Goal: Task Accomplishment & Management: Use online tool/utility

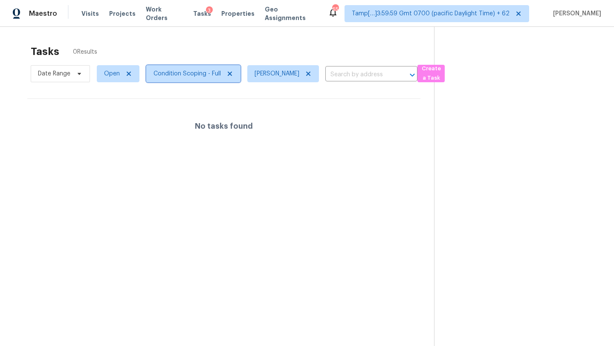
click at [209, 79] on span "Condition Scoping - Full" at bounding box center [193, 73] width 94 height 17
click at [223, 56] on div "Tasks 0 Results" at bounding box center [232, 52] width 403 height 22
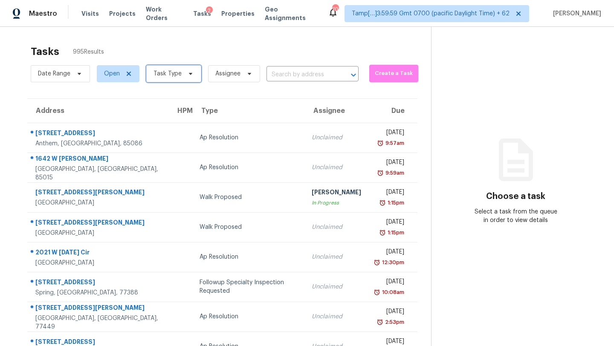
click at [173, 79] on span "Task Type" at bounding box center [173, 73] width 55 height 17
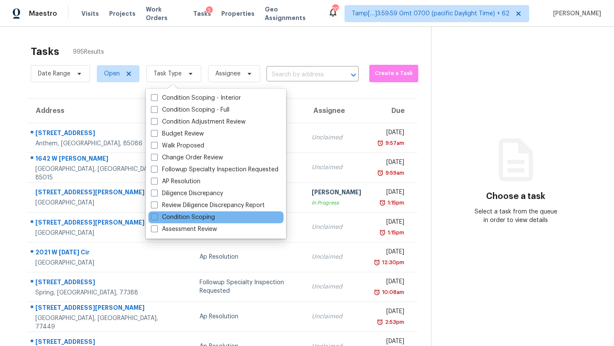
click at [171, 212] on div "Condition Scoping" at bounding box center [215, 218] width 135 height 12
click at [172, 218] on label "Condition Scoping" at bounding box center [183, 217] width 64 height 9
click at [157, 218] on input "Condition Scoping" at bounding box center [154, 216] width 6 height 6
checkbox input "true"
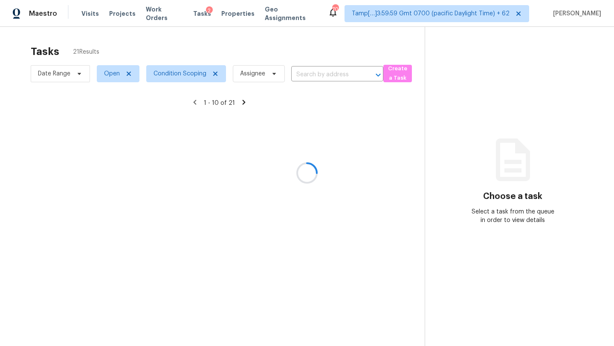
click at [251, 49] on div at bounding box center [307, 173] width 614 height 346
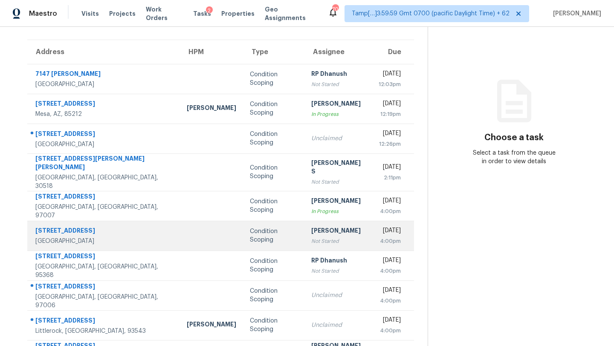
scroll to position [98, 0]
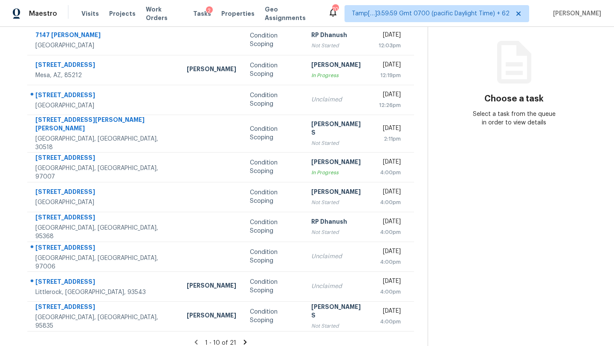
click at [241, 339] on icon at bounding box center [245, 343] width 8 height 8
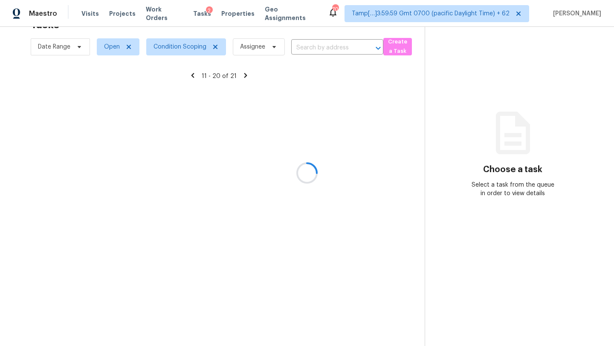
scroll to position [27, 0]
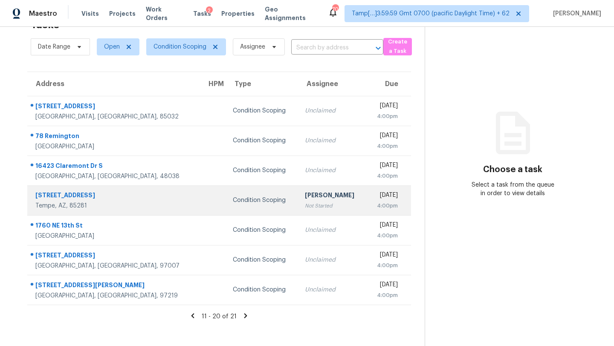
click at [305, 193] on div "[PERSON_NAME]" at bounding box center [332, 196] width 55 height 11
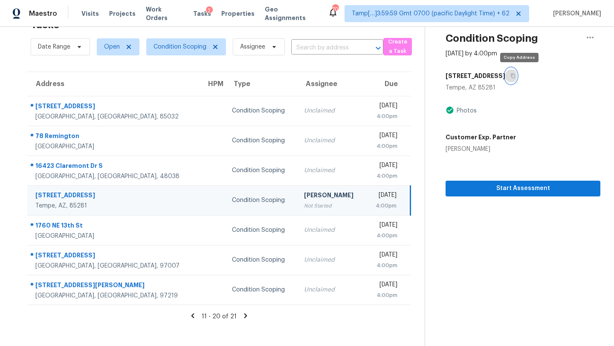
click at [516, 75] on icon "button" at bounding box center [513, 76] width 4 height 5
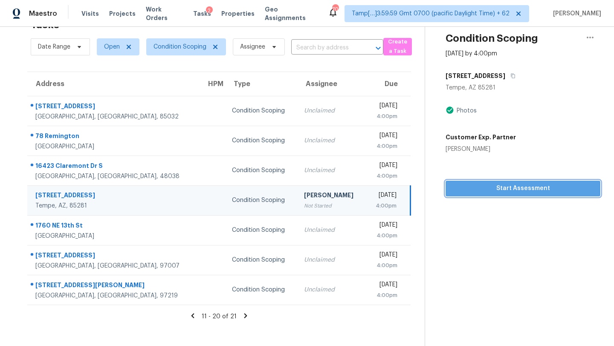
click at [481, 189] on span "Start Assessment" at bounding box center [522, 188] width 141 height 11
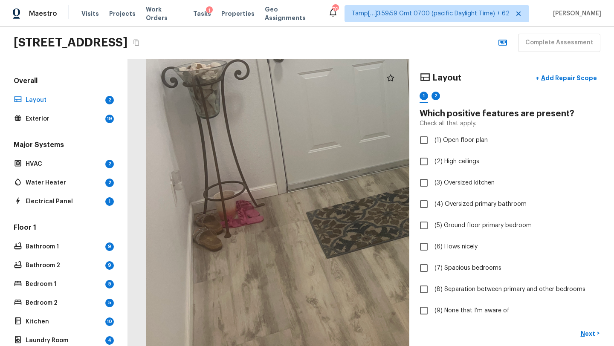
drag, startPoint x: 244, startPoint y: 264, endPoint x: 244, endPoint y: 169, distance: 94.7
click at [244, 169] on div at bounding box center [389, 110] width 639 height 651
click at [244, 168] on div at bounding box center [389, 110] width 639 height 651
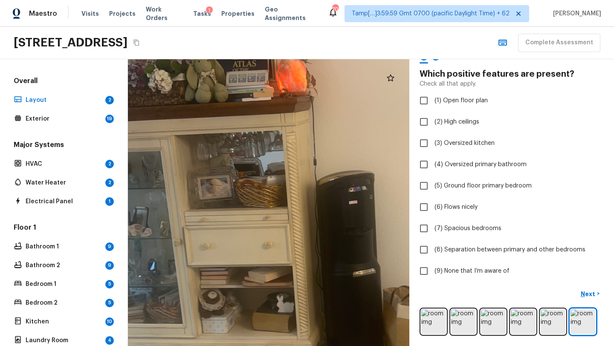
drag, startPoint x: 277, startPoint y: 235, endPoint x: 359, endPoint y: 342, distance: 134.5
click at [359, 342] on div at bounding box center [337, 255] width 750 height 764
click at [503, 320] on img at bounding box center [493, 322] width 25 height 25
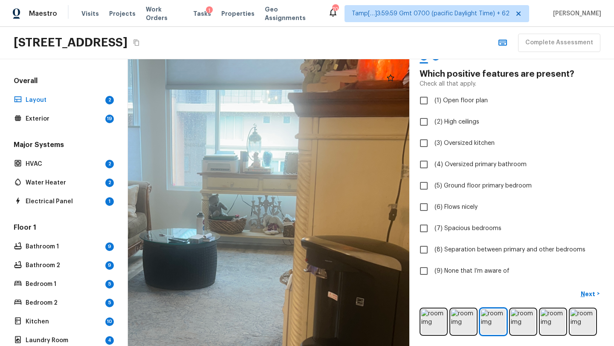
drag, startPoint x: 212, startPoint y: 175, endPoint x: 218, endPoint y: 346, distance: 171.1
click at [218, 346] on html "Maestro Visits Projects Work Orders Tasks 1 Properties Geo Assignments 701 Tamp…" at bounding box center [307, 173] width 614 height 346
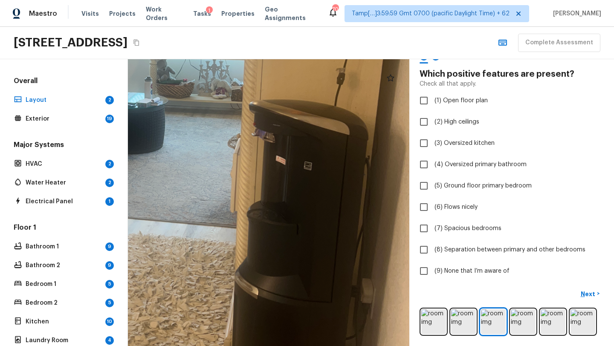
drag, startPoint x: 247, startPoint y: 253, endPoint x: 196, endPoint y: 191, distance: 80.0
click at [196, 191] on div at bounding box center [151, 177] width 753 height 768
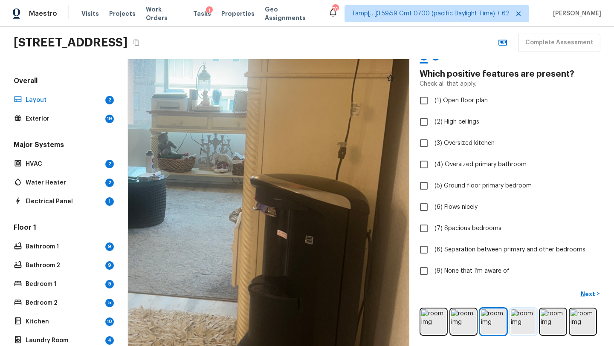
click at [522, 314] on img at bounding box center [523, 322] width 25 height 25
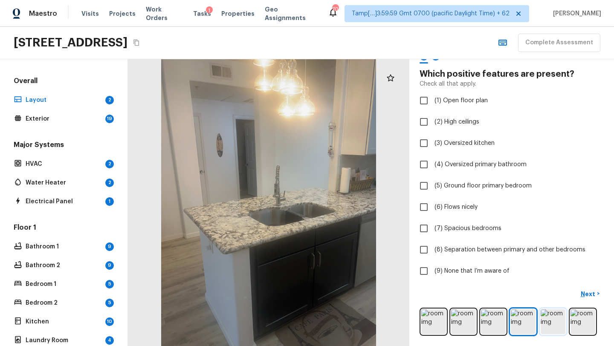
click at [548, 330] on img at bounding box center [553, 322] width 25 height 25
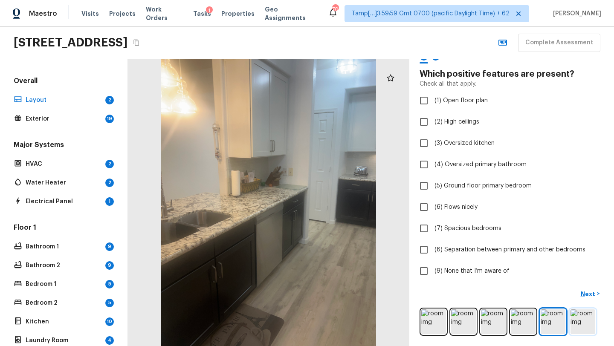
click at [572, 326] on img at bounding box center [583, 322] width 25 height 25
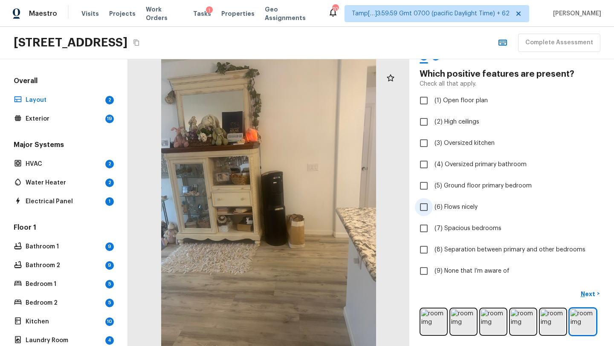
click at [437, 209] on span "(6) Flows nicely" at bounding box center [456, 207] width 43 height 9
click at [433, 209] on input "(6) Flows nicely" at bounding box center [424, 207] width 18 height 18
checkbox input "true"
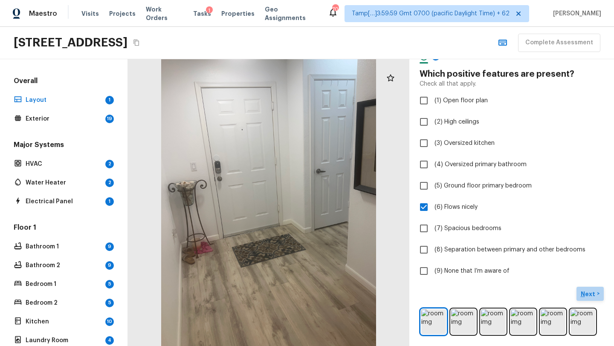
click at [581, 293] on p "Next" at bounding box center [589, 294] width 16 height 9
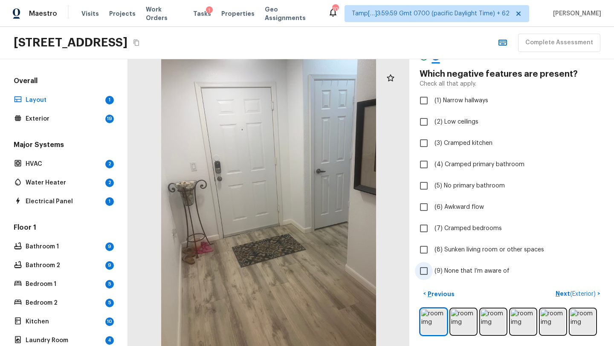
click at [457, 273] on span "(9) None that I’m aware of" at bounding box center [472, 271] width 75 height 9
click at [433, 273] on input "(9) None that I’m aware of" at bounding box center [424, 271] width 18 height 18
checkbox input "true"
click at [562, 293] on p "Next ( Exterior )" at bounding box center [577, 294] width 42 height 9
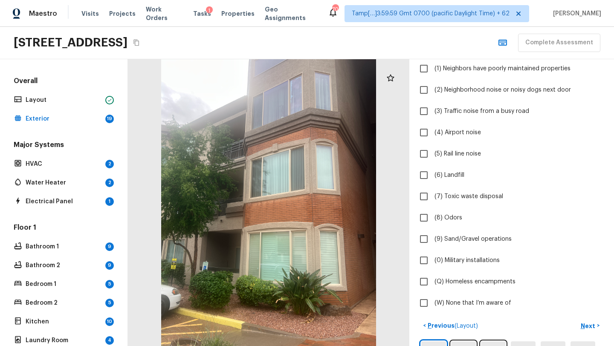
scroll to position [209, 0]
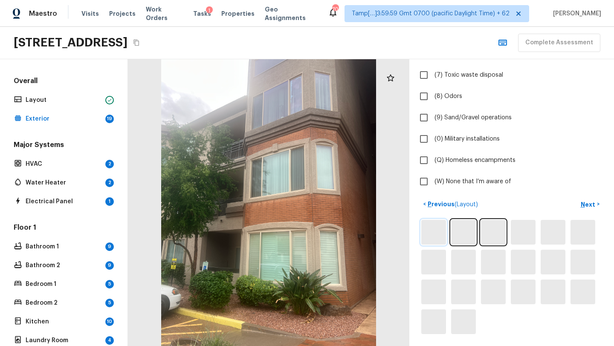
click at [430, 241] on img at bounding box center [433, 232] width 25 height 25
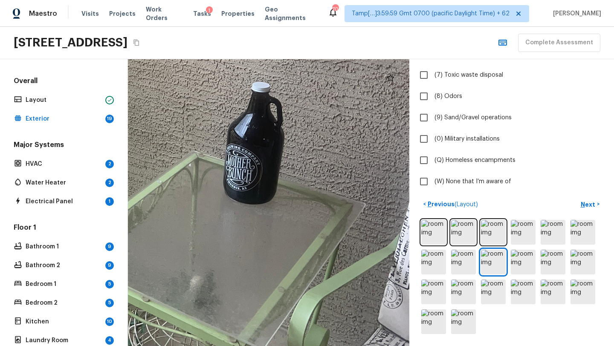
drag, startPoint x: 305, startPoint y: 233, endPoint x: 189, endPoint y: 193, distance: 122.7
click at [189, 193] on div at bounding box center [68, 91] width 936 height 954
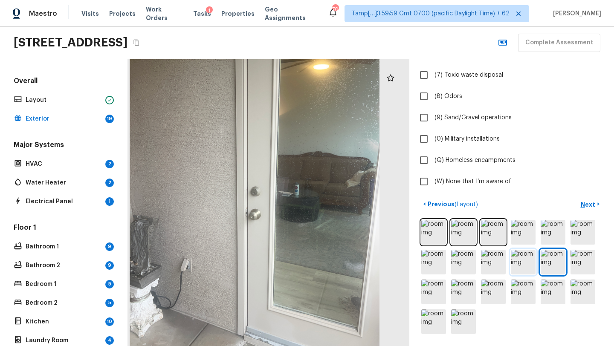
click at [522, 269] on img at bounding box center [523, 262] width 25 height 25
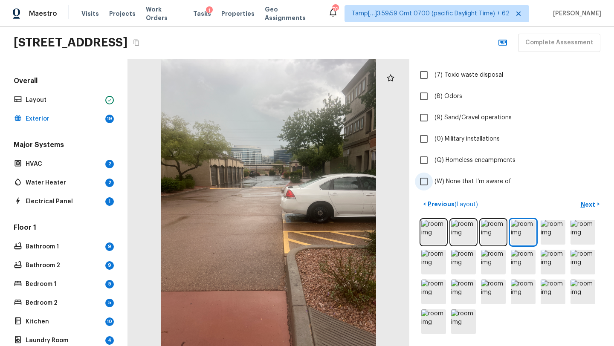
click at [425, 187] on input "(W) None that I’m aware of" at bounding box center [424, 182] width 18 height 18
checkbox input "true"
click at [592, 207] on p "Next" at bounding box center [589, 204] width 16 height 9
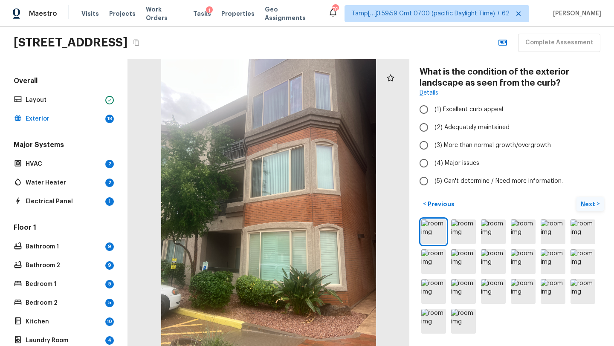
scroll to position [55, 0]
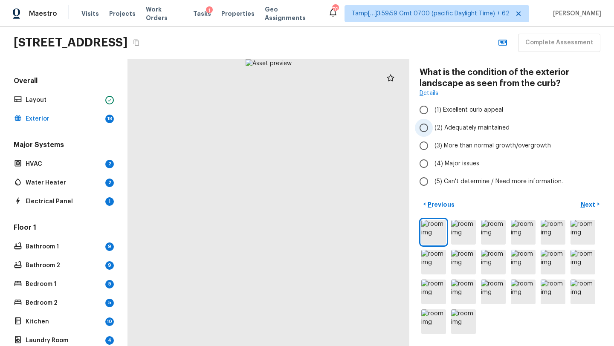
click at [458, 120] on label "(2) Adequately maintained" at bounding box center [506, 128] width 182 height 18
click at [433, 120] on input "(2) Adequately maintained" at bounding box center [424, 128] width 18 height 18
radio input "true"
click at [587, 203] on p "Next" at bounding box center [589, 204] width 16 height 9
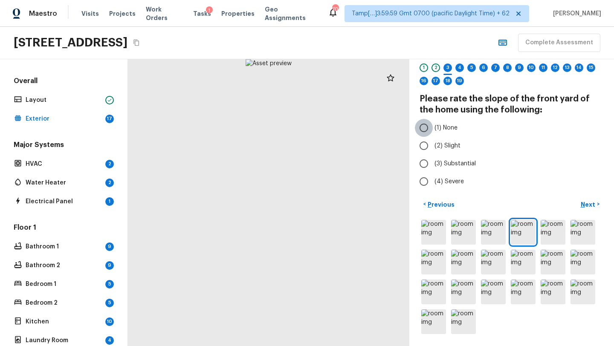
click at [421, 129] on input "(1) None" at bounding box center [424, 128] width 18 height 18
radio input "true"
click at [582, 205] on p "Next" at bounding box center [589, 204] width 16 height 9
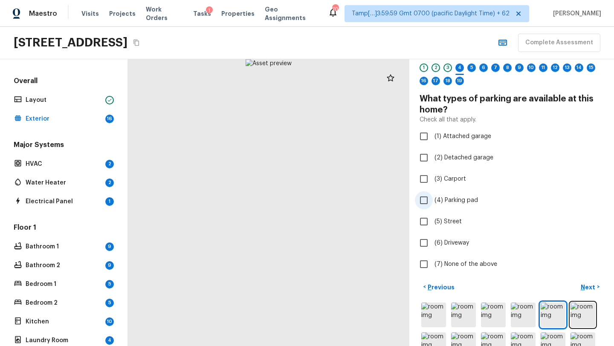
click at [430, 196] on input "(4) Parking pad" at bounding box center [424, 200] width 18 height 18
checkbox input "true"
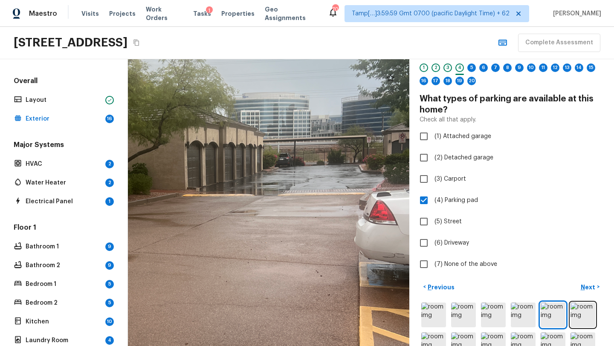
drag, startPoint x: 280, startPoint y: 157, endPoint x: 289, endPoint y: 203, distance: 46.6
click at [279, 197] on div at bounding box center [172, 228] width 672 height 685
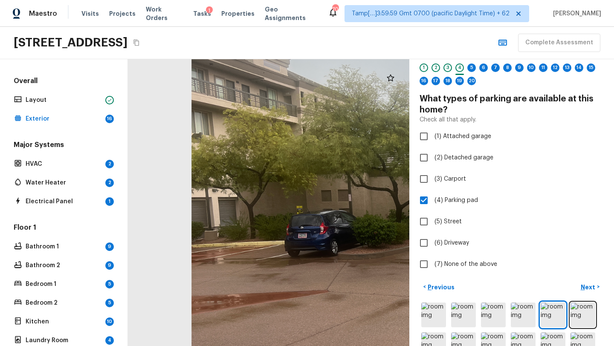
drag, startPoint x: 294, startPoint y: 207, endPoint x: 279, endPoint y: 79, distance: 128.4
click at [279, 79] on div at bounding box center [448, 273] width 672 height 685
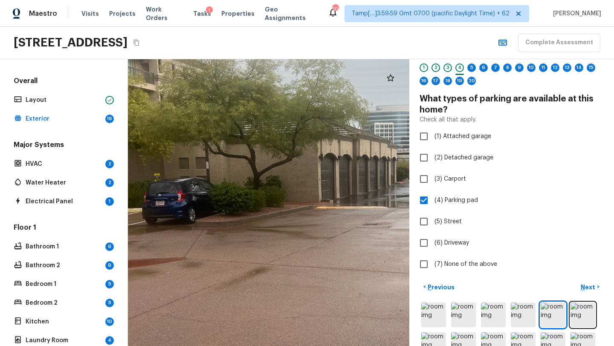
drag, startPoint x: 277, startPoint y: 185, endPoint x: 118, endPoint y: 127, distance: 169.5
click at [118, 127] on div "Overall Layout Exterior 16 Major Systems HVAC 2 Water Heater 2 Electrical Panel…" at bounding box center [307, 202] width 614 height 287
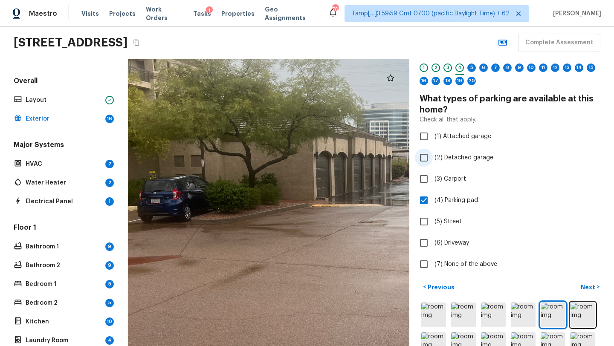
click at [457, 160] on span "(2) Detached garage" at bounding box center [464, 158] width 59 height 9
click at [433, 160] on input "(2) Detached garage" at bounding box center [424, 158] width 18 height 18
checkbox input "true"
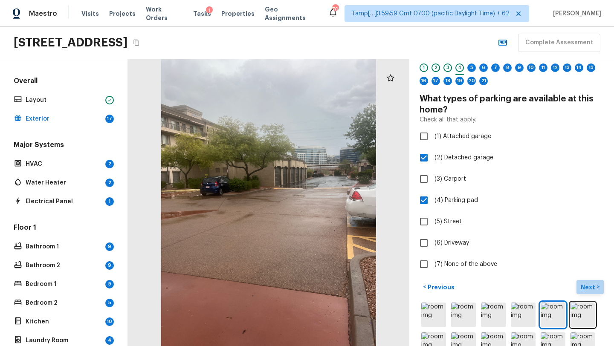
click at [584, 287] on p "Next" at bounding box center [589, 287] width 16 height 9
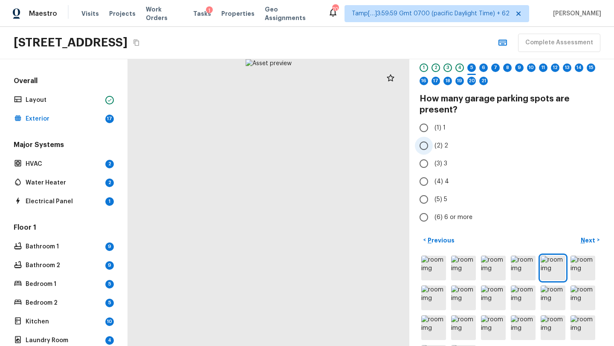
click at [424, 148] on input "(2) 2" at bounding box center [424, 146] width 18 height 18
radio input "true"
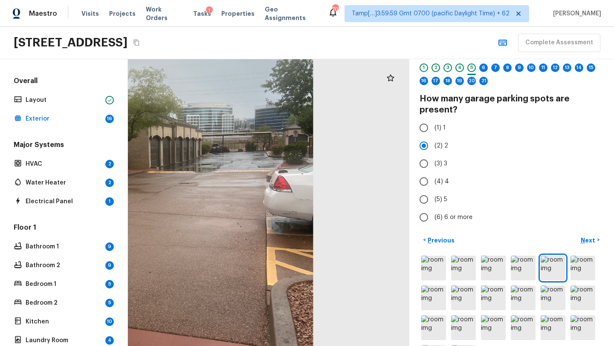
drag, startPoint x: 332, startPoint y: 241, endPoint x: 426, endPoint y: 226, distance: 94.5
click at [412, 226] on div "Exterior + Add Repair Scope 1 2 3 4 5 6 7 8 9 10 11 12 13 14 15 16 17 18 19 20 …" at bounding box center [371, 202] width 486 height 287
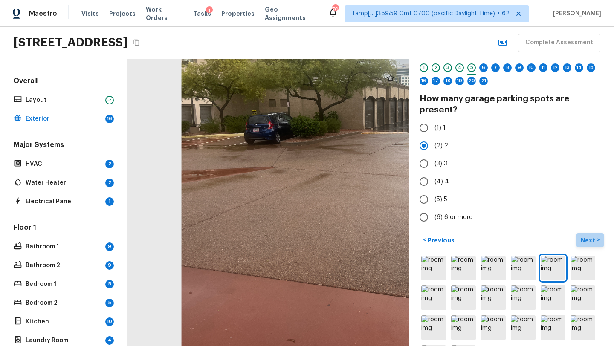
click at [591, 239] on p "Next" at bounding box center [589, 240] width 16 height 9
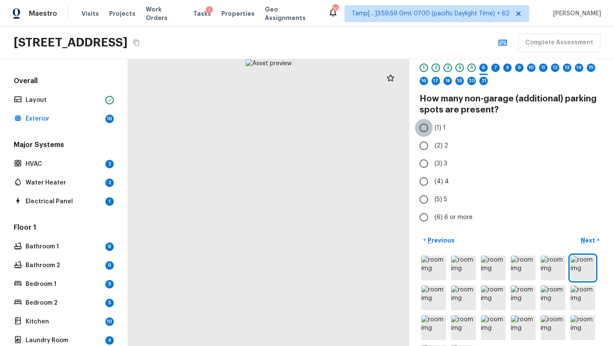
click at [422, 127] on input "(1) 1" at bounding box center [424, 128] width 18 height 18
radio input "true"
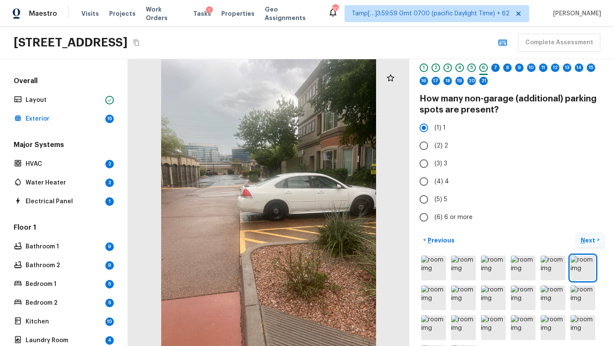
click at [592, 244] on p "Next" at bounding box center [589, 240] width 16 height 9
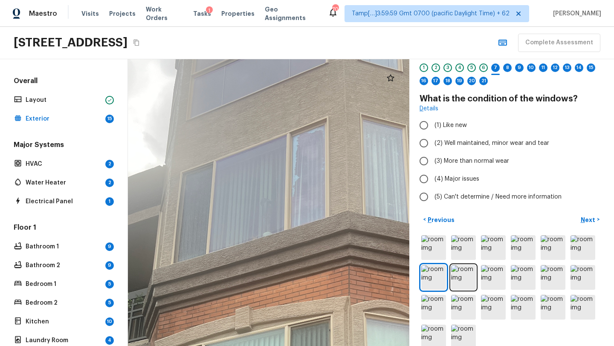
drag, startPoint x: 262, startPoint y: 251, endPoint x: 124, endPoint y: 344, distance: 166.8
click at [125, 346] on html "Maestro Visits Projects Work Orders Tasks 1 Properties Geo Assignments 701 Tamp…" at bounding box center [307, 173] width 614 height 346
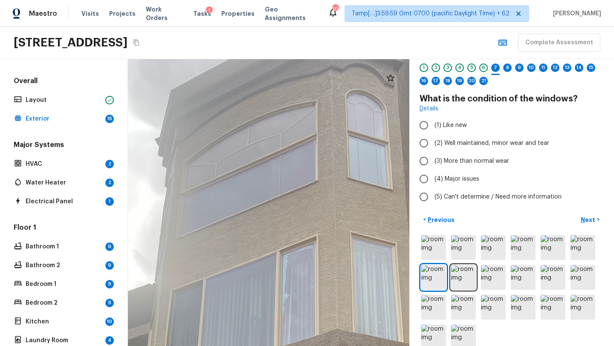
drag, startPoint x: 245, startPoint y: 228, endPoint x: 241, endPoint y: 343, distance: 114.8
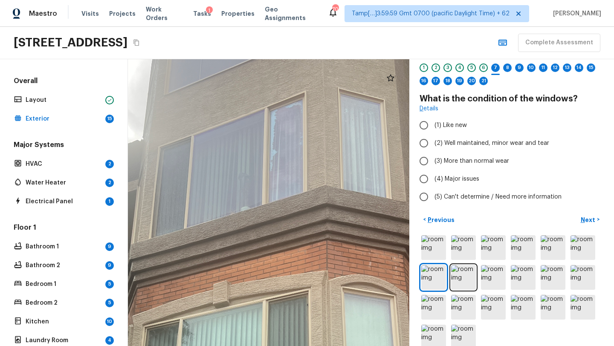
drag, startPoint x: 241, startPoint y: 343, endPoint x: 257, endPoint y: 99, distance: 244.0
click at [253, 110] on div at bounding box center [226, 313] width 887 height 904
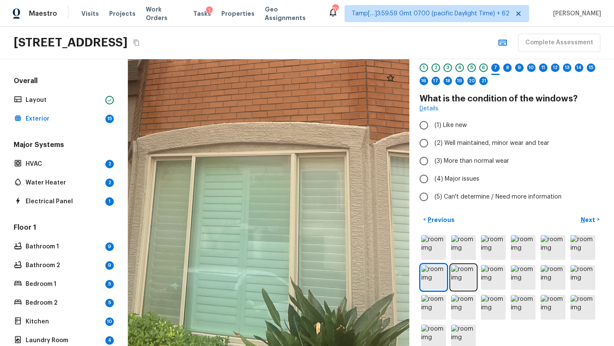
drag, startPoint x: 257, startPoint y: 99, endPoint x: 77, endPoint y: 108, distance: 179.8
click at [77, 108] on div "Overall Layout Exterior 15 Major Systems HVAC 2 Water Heater 2 Electrical Panel…" at bounding box center [307, 202] width 614 height 287
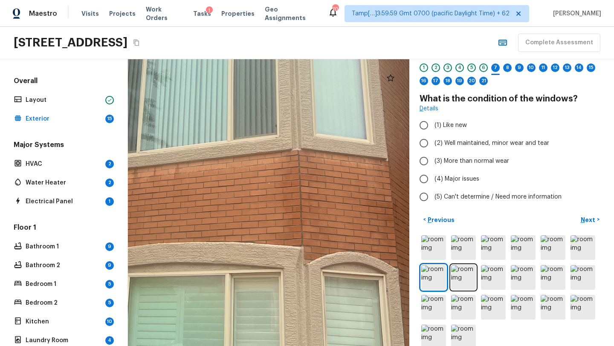
drag, startPoint x: 183, startPoint y: 226, endPoint x: 118, endPoint y: 346, distance: 136.8
click at [118, 346] on html "Maestro Visits Projects Work Orders Tasks 1 Properties Geo Assignments 701 Tamp…" at bounding box center [307, 173] width 614 height 346
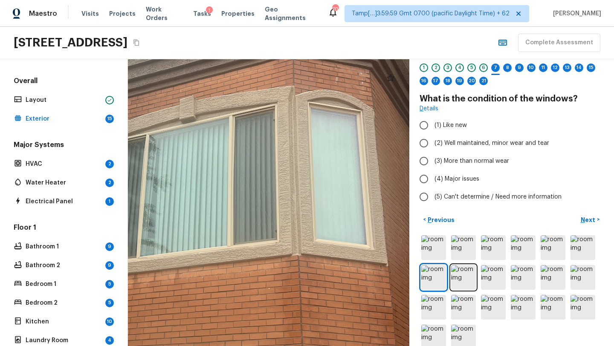
drag, startPoint x: 223, startPoint y: 241, endPoint x: 223, endPoint y: 345, distance: 104.1
click at [223, 345] on div at bounding box center [192, 129] width 887 height 904
click at [436, 162] on span "(3) More than normal wear" at bounding box center [472, 161] width 75 height 9
click at [433, 162] on input "(3) More than normal wear" at bounding box center [424, 161] width 18 height 18
radio input "true"
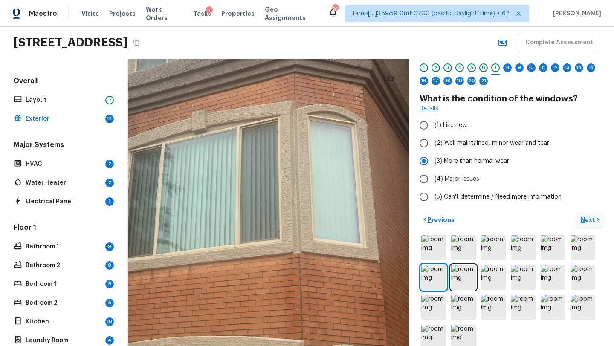
click at [595, 220] on p "Next" at bounding box center [589, 220] width 16 height 9
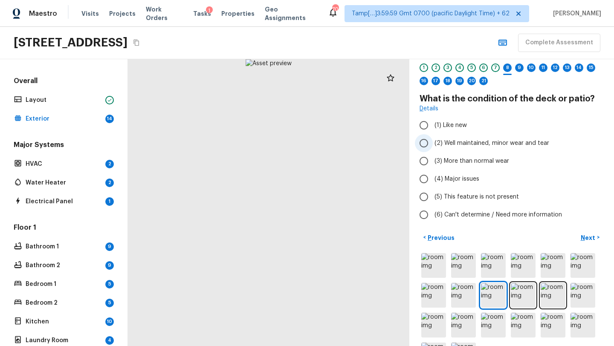
click at [461, 151] on label "(2) Well maintained, minor wear and tear" at bounding box center [506, 143] width 182 height 18
click at [433, 151] on input "(2) Well maintained, minor wear and tear" at bounding box center [424, 143] width 18 height 18
radio input "true"
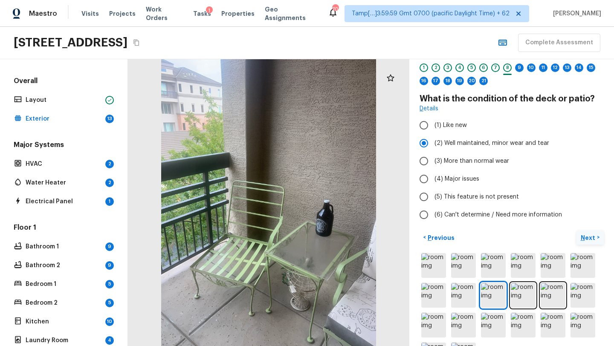
click at [584, 231] on button "Next >" at bounding box center [590, 238] width 27 height 14
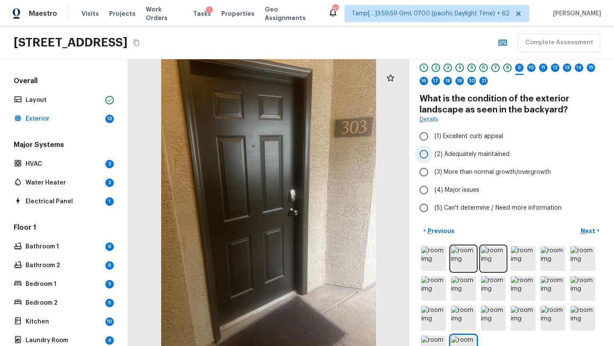
click at [431, 157] on input "(2) Adequately maintained" at bounding box center [424, 154] width 18 height 18
radio input "true"
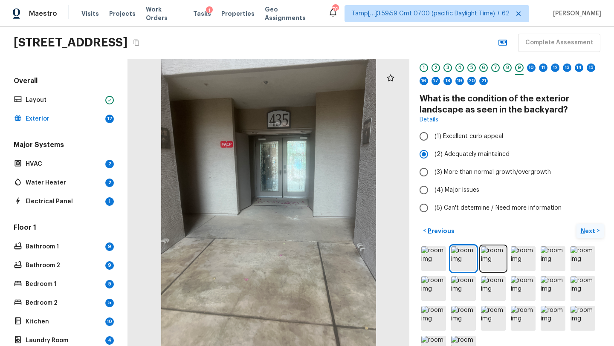
click at [587, 231] on p "Next" at bounding box center [589, 231] width 16 height 9
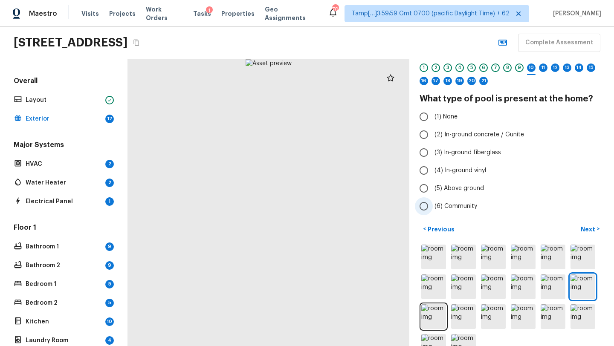
click at [436, 210] on span "(6) Community" at bounding box center [456, 206] width 43 height 9
click at [433, 210] on input "(6) Community" at bounding box center [424, 206] width 18 height 18
radio input "true"
click at [583, 227] on p "Next" at bounding box center [589, 229] width 16 height 9
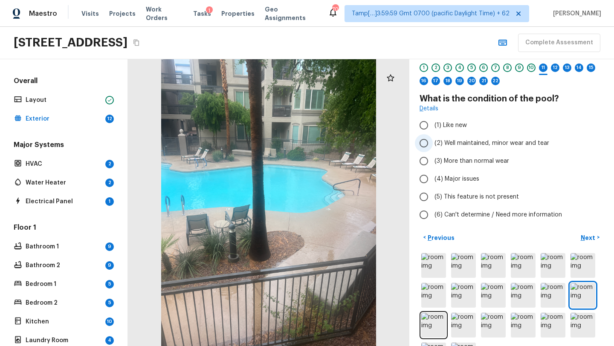
click at [442, 146] on span "(2) Well maintained, minor wear and tear" at bounding box center [492, 143] width 115 height 9
click at [433, 146] on input "(2) Well maintained, minor wear and tear" at bounding box center [424, 143] width 18 height 18
radio input "true"
click at [589, 235] on p "Next" at bounding box center [589, 238] width 16 height 9
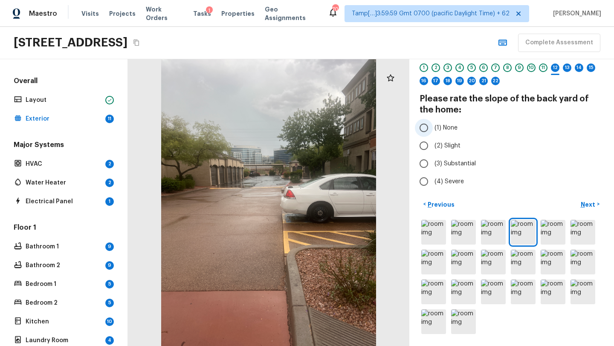
click at [426, 131] on input "(1) None" at bounding box center [424, 128] width 18 height 18
radio input "true"
click at [584, 205] on p "Next" at bounding box center [589, 204] width 16 height 9
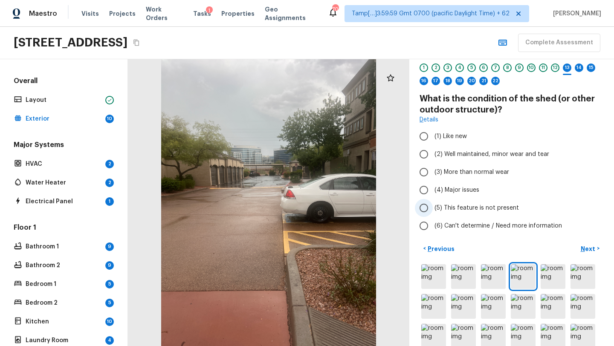
click at [436, 209] on span "(5) This feature is not present" at bounding box center [477, 208] width 84 height 9
click at [433, 209] on input "(5) This feature is not present" at bounding box center [424, 208] width 18 height 18
radio input "true"
click at [589, 245] on p "Next" at bounding box center [589, 249] width 16 height 9
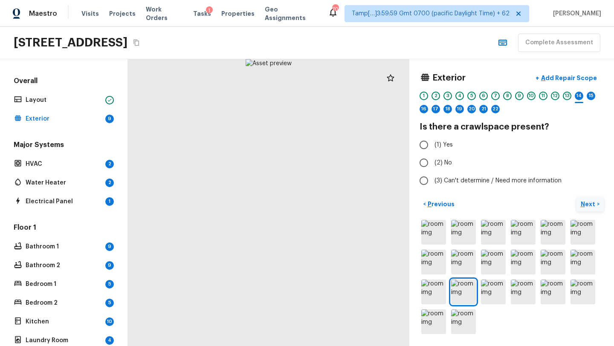
scroll to position [0, 0]
click at [418, 159] on input "(2) No" at bounding box center [424, 163] width 18 height 18
radio input "true"
click at [585, 202] on p "Next" at bounding box center [589, 204] width 16 height 9
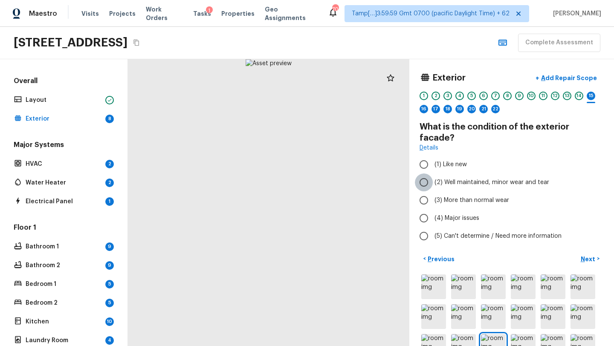
click at [425, 180] on input "(2) Well maintained, minor wear and tear" at bounding box center [424, 183] width 18 height 18
radio input "true"
click at [593, 255] on p "Next" at bounding box center [589, 259] width 16 height 9
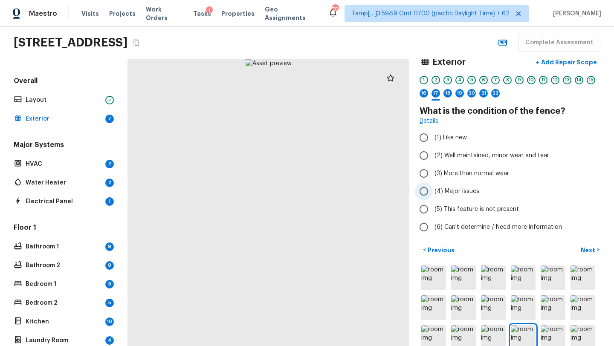
scroll to position [20, 0]
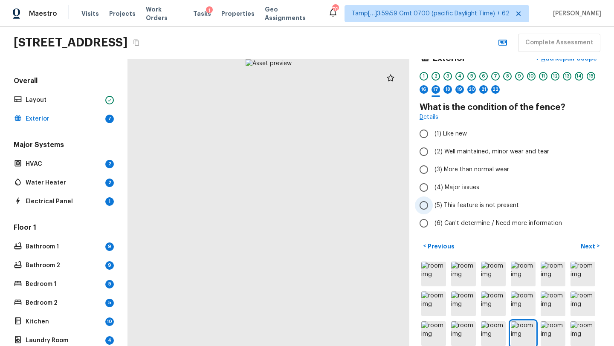
click at [450, 204] on span "(5) This feature is not present" at bounding box center [477, 205] width 84 height 9
click at [433, 204] on input "(5) This feature is not present" at bounding box center [424, 206] width 18 height 18
radio input "true"
click at [590, 244] on p "Next" at bounding box center [589, 246] width 16 height 9
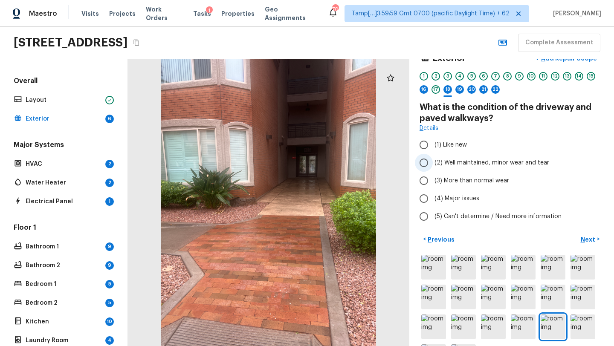
click at [460, 163] on span "(2) Well maintained, minor wear and tear" at bounding box center [492, 163] width 115 height 9
click at [433, 163] on input "(2) Well maintained, minor wear and tear" at bounding box center [424, 163] width 18 height 18
radio input "true"
click at [593, 238] on p "Next" at bounding box center [589, 239] width 16 height 9
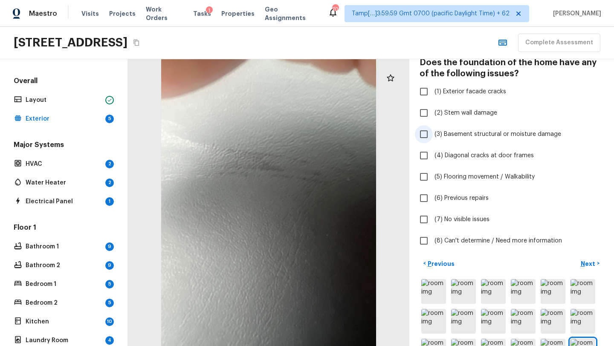
scroll to position [124, 0]
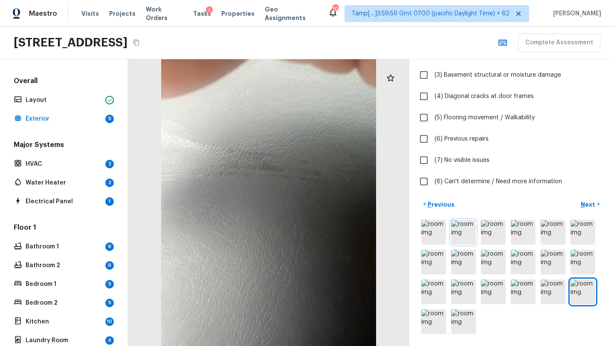
click at [462, 233] on img at bounding box center [463, 232] width 25 height 25
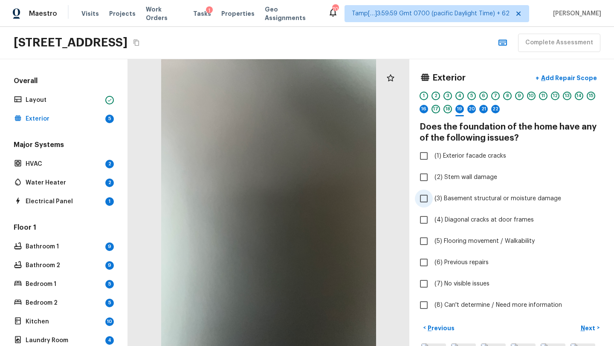
scroll to position [32, 0]
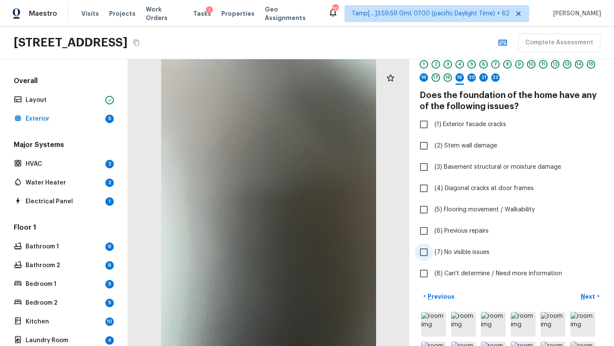
click at [435, 249] on span "(7) No visible issues" at bounding box center [462, 252] width 55 height 9
click at [433, 249] on input "(7) No visible issues" at bounding box center [424, 253] width 18 height 18
checkbox input "true"
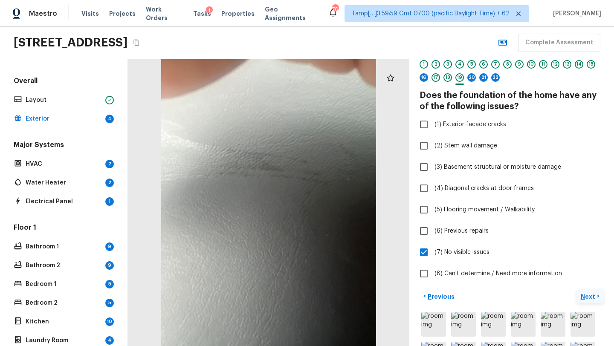
click at [592, 298] on p "Next" at bounding box center [589, 297] width 16 height 9
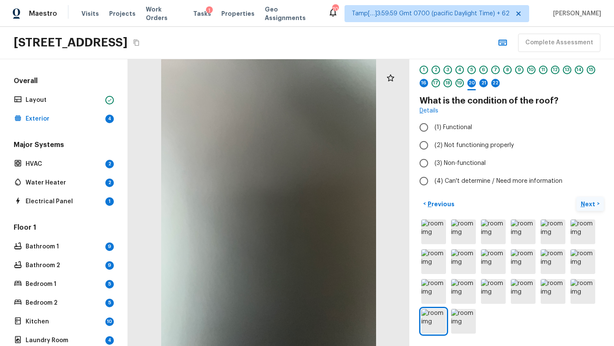
scroll to position [26, 0]
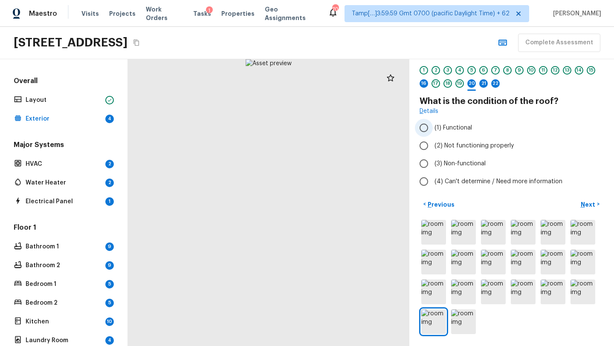
click at [452, 136] on label "(1) Functional" at bounding box center [506, 128] width 182 height 18
click at [433, 136] on input "(1) Functional" at bounding box center [424, 128] width 18 height 18
radio input "true"
click at [583, 206] on p "Next" at bounding box center [589, 204] width 16 height 9
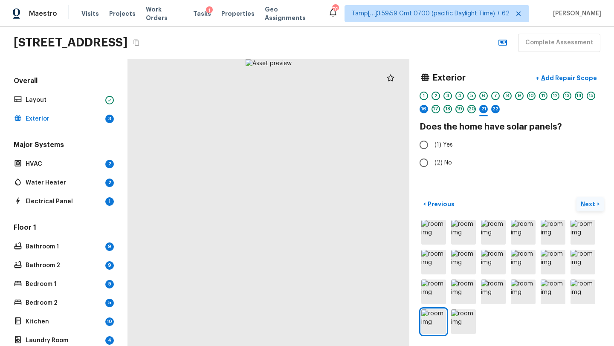
scroll to position [0, 0]
click at [448, 162] on span "(2) No" at bounding box center [443, 163] width 17 height 9
click at [433, 162] on input "(2) No" at bounding box center [424, 163] width 18 height 18
radio input "true"
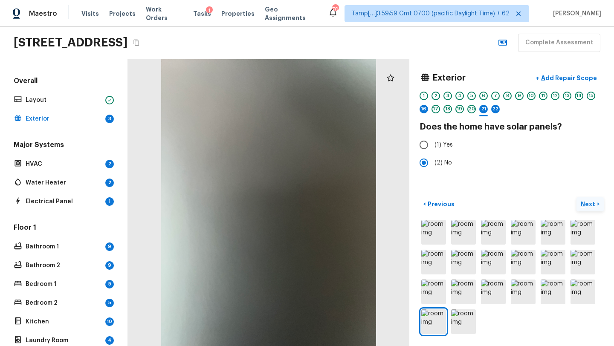
click at [583, 206] on p "Next" at bounding box center [589, 204] width 16 height 9
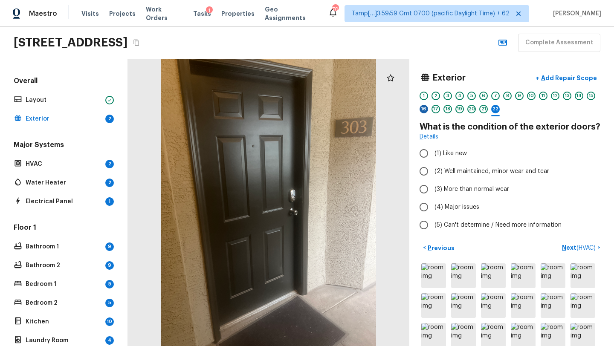
click at [421, 112] on div "16" at bounding box center [424, 109] width 9 height 9
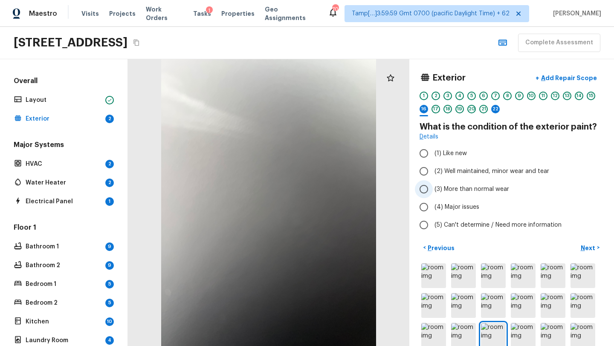
click at [440, 191] on span "(3) More than normal wear" at bounding box center [472, 189] width 75 height 9
click at [433, 191] on input "(3) More than normal wear" at bounding box center [424, 189] width 18 height 18
radio input "true"
click at [591, 250] on p "Next" at bounding box center [589, 248] width 16 height 9
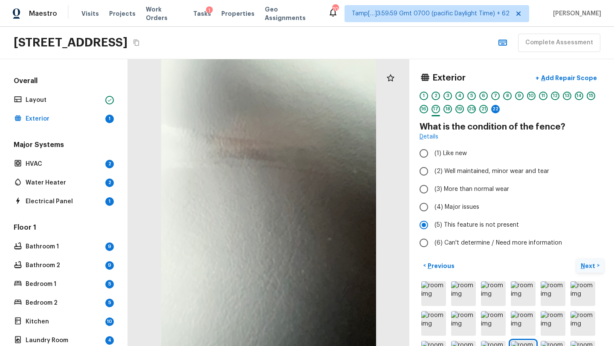
click at [593, 268] on p "Next" at bounding box center [589, 266] width 16 height 9
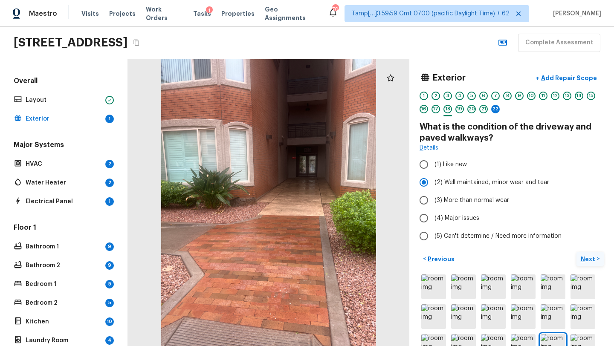
click at [593, 268] on div "< Previous Next >" at bounding box center [512, 321] width 184 height 139
click at [591, 262] on p "Next" at bounding box center [589, 259] width 16 height 9
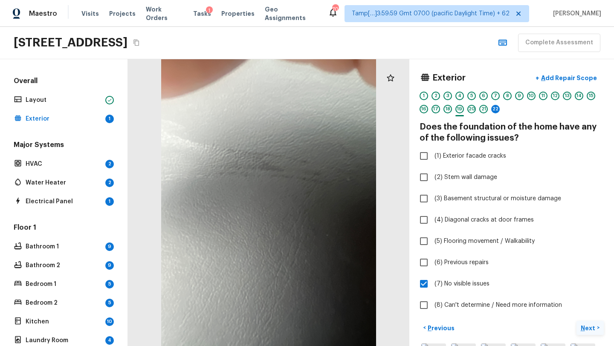
click at [591, 262] on label "(6) Previous repairs" at bounding box center [506, 263] width 182 height 18
click at [433, 262] on input "(6) Previous repairs" at bounding box center [424, 263] width 18 height 18
click at [590, 258] on label "(6) Previous repairs" at bounding box center [506, 263] width 182 height 18
click at [433, 258] on input "(6) Previous repairs" at bounding box center [424, 263] width 18 height 18
checkbox input "false"
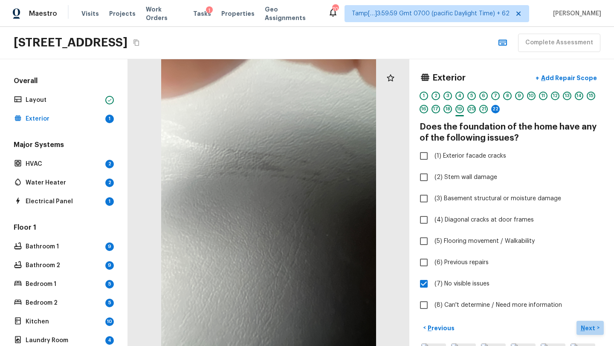
click at [589, 329] on p "Next" at bounding box center [589, 328] width 16 height 9
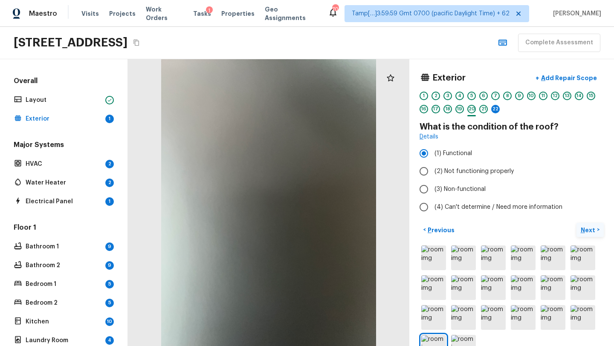
click at [589, 230] on p "Next" at bounding box center [589, 230] width 16 height 9
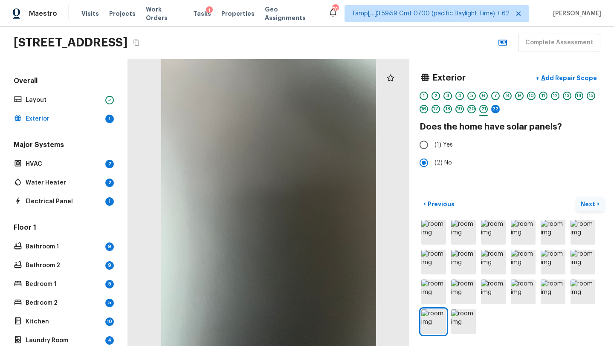
click at [589, 230] on img at bounding box center [583, 232] width 25 height 25
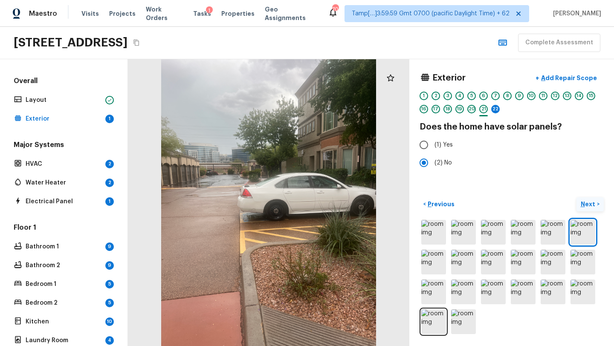
click at [583, 203] on p "Next" at bounding box center [589, 204] width 16 height 9
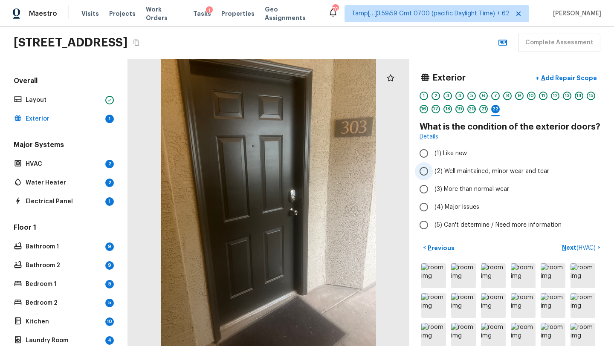
click at [432, 178] on input "(2) Well maintained, minor wear and tear" at bounding box center [424, 171] width 18 height 18
radio input "true"
click at [568, 247] on p "Next ( HVAC )" at bounding box center [579, 248] width 35 height 9
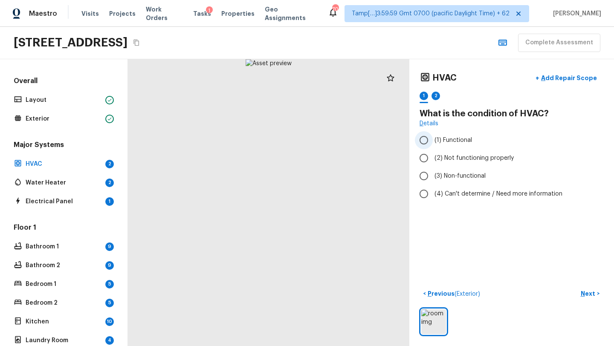
click at [451, 145] on label "(1) Functional" at bounding box center [506, 140] width 182 height 18
click at [433, 145] on input "(1) Functional" at bounding box center [424, 140] width 18 height 18
radio input "true"
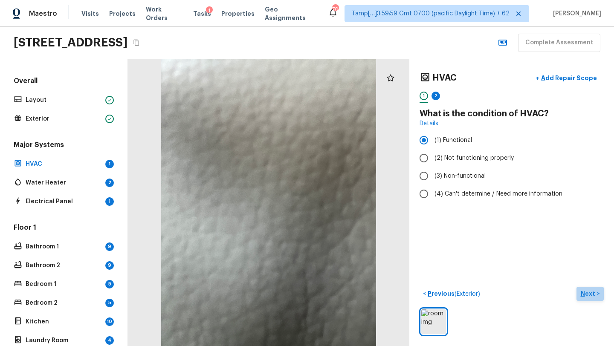
click at [592, 293] on p "Next" at bounding box center [589, 294] width 16 height 9
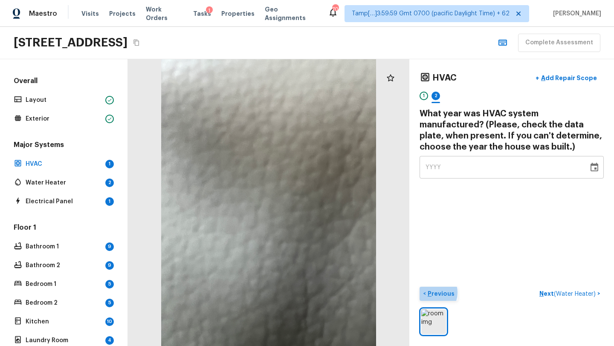
click at [432, 293] on p "Previous" at bounding box center [440, 294] width 29 height 9
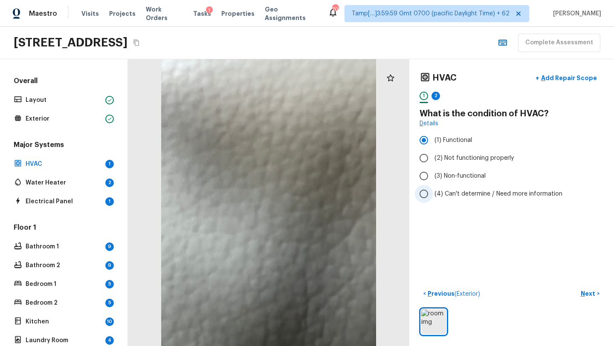
click at [461, 197] on span "(4) Can't determine / Need more information" at bounding box center [499, 194] width 128 height 9
click at [433, 197] on input "(4) Can't determine / Need more information" at bounding box center [424, 194] width 18 height 18
radio input "true"
click at [589, 293] on p "Next" at bounding box center [589, 294] width 16 height 9
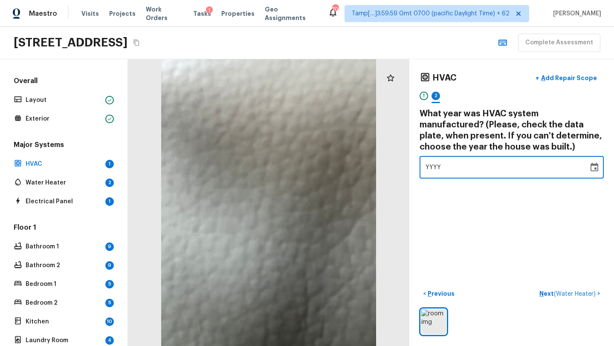
click at [437, 165] on span "YYYY" at bounding box center [434, 168] width 16 height 6
type input "2002"
click at [528, 232] on div "HVAC + Add Repair Scope 1 2 What year was HVAC system manufactured? (Please, ch…" at bounding box center [511, 202] width 205 height 287
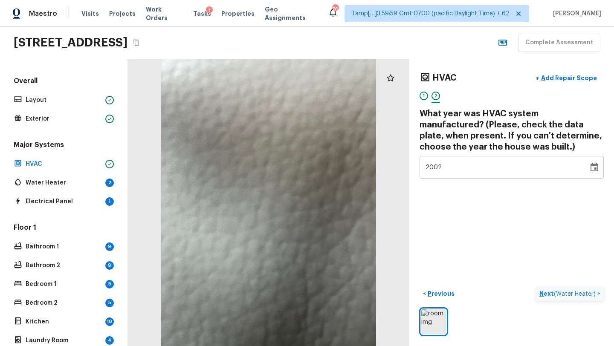
click at [550, 296] on p "Next ( Water Heater )" at bounding box center [568, 294] width 58 height 9
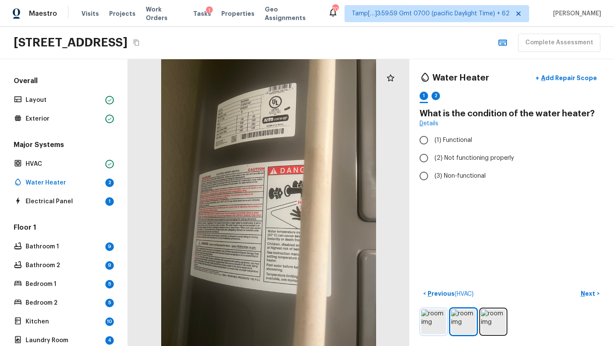
click at [433, 329] on img at bounding box center [433, 322] width 25 height 25
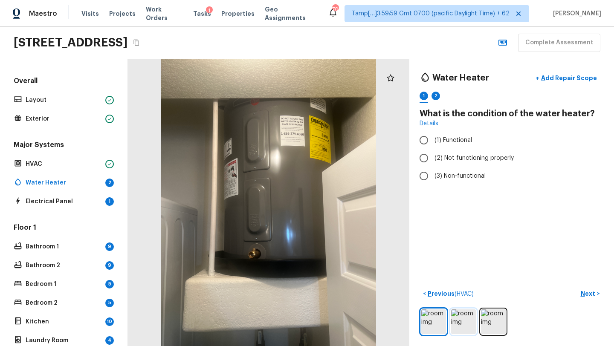
click at [460, 323] on img at bounding box center [463, 322] width 25 height 25
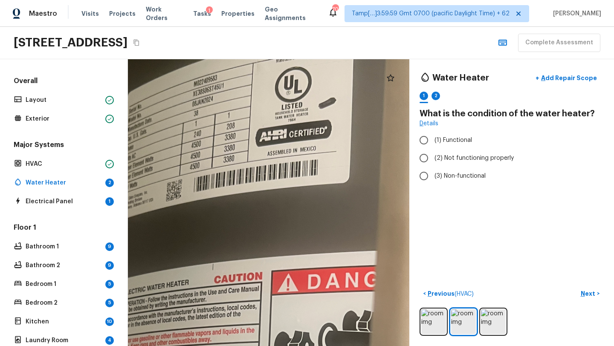
drag, startPoint x: 275, startPoint y: 193, endPoint x: 291, endPoint y: 345, distance: 153.1
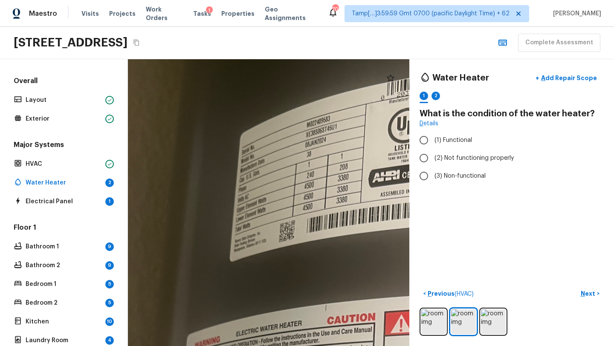
drag, startPoint x: 221, startPoint y: 249, endPoint x: 334, endPoint y: 291, distance: 120.4
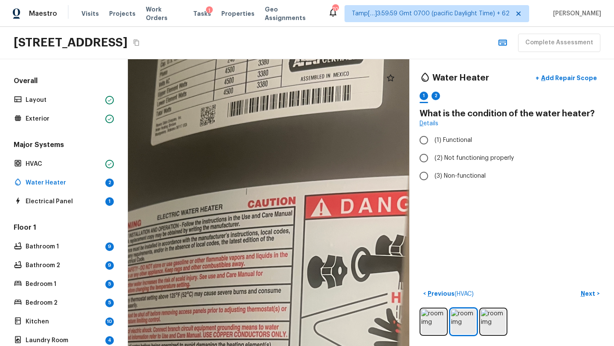
drag, startPoint x: 381, startPoint y: 252, endPoint x: 302, endPoint y: 136, distance: 140.1
click at [302, 136] on div at bounding box center [307, 298] width 807 height 823
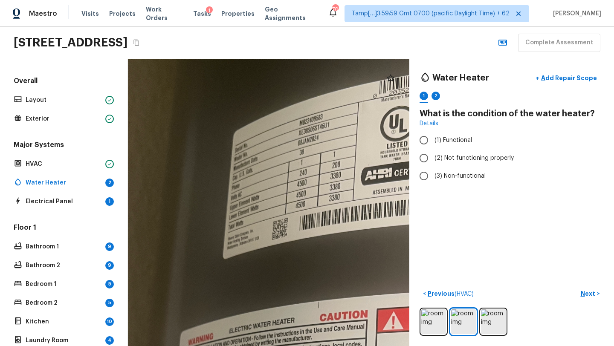
drag, startPoint x: 302, startPoint y: 136, endPoint x: 374, endPoint y: 243, distance: 128.8
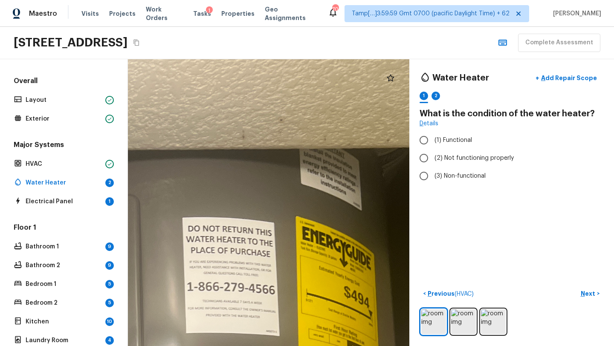
drag, startPoint x: 295, startPoint y: 145, endPoint x: 240, endPoint y: 330, distance: 192.7
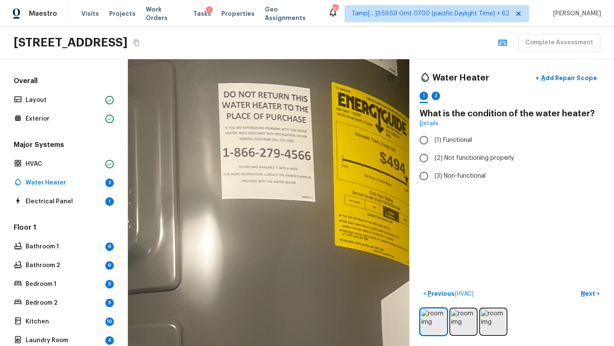
drag, startPoint x: 240, startPoint y: 330, endPoint x: 275, endPoint y: 218, distance: 117.1
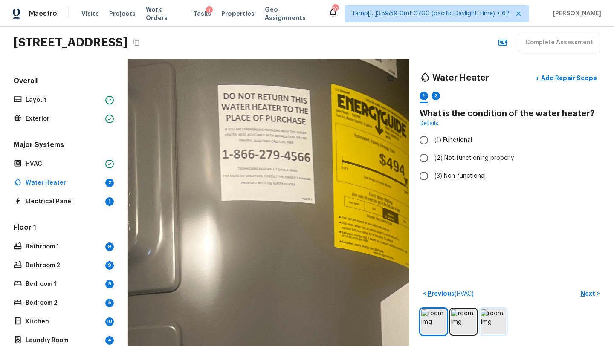
click at [492, 325] on img at bounding box center [493, 322] width 25 height 25
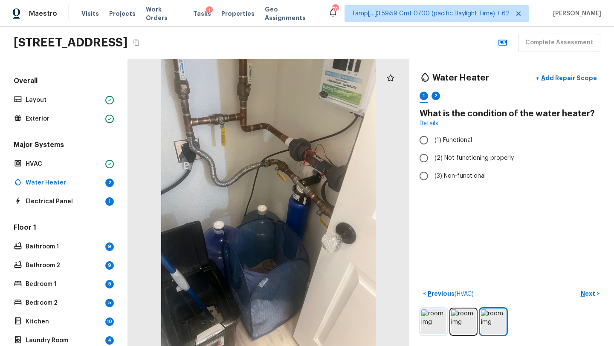
click at [443, 324] on img at bounding box center [433, 322] width 25 height 25
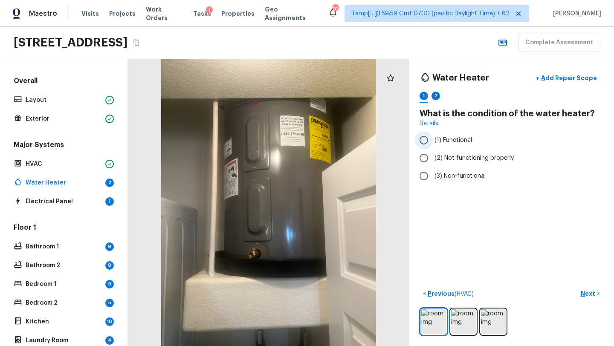
click at [448, 141] on span "(1) Functional" at bounding box center [454, 140] width 38 height 9
click at [433, 141] on input "(1) Functional" at bounding box center [424, 140] width 18 height 18
radio input "true"
click at [594, 295] on p "Next" at bounding box center [589, 294] width 16 height 9
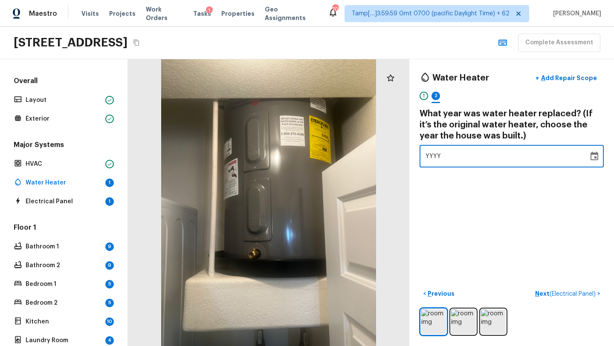
click at [439, 158] on span "YYYY" at bounding box center [434, 157] width 16 height 6
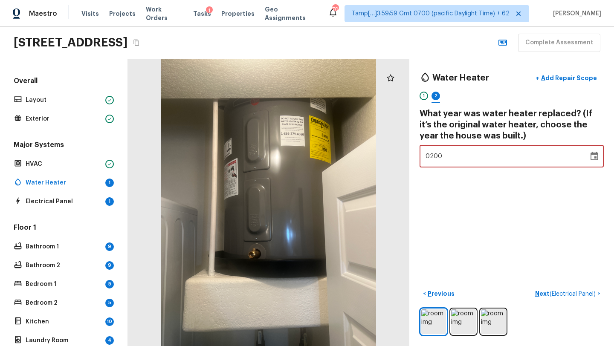
type input "2002"
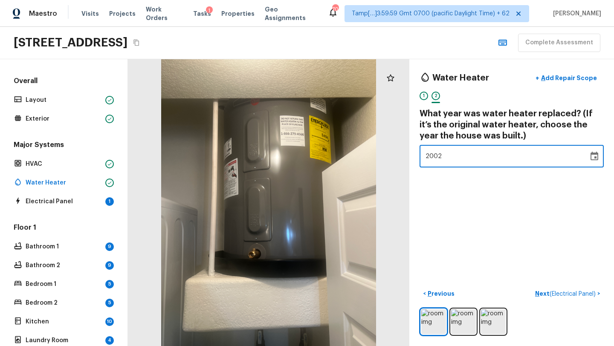
click at [524, 237] on div "Water Heater + Add Repair Scope 1 2 What year was water heater replaced? (If it…" at bounding box center [511, 202] width 205 height 287
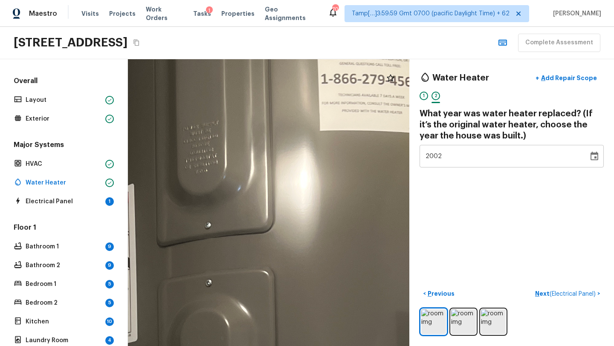
drag, startPoint x: 307, startPoint y: 132, endPoint x: 432, endPoint y: 70, distance: 139.4
click at [432, 70] on div "Water Heater + Add Repair Scope 1 2 What year was water heater replaced? (If it…" at bounding box center [371, 202] width 486 height 287
click at [530, 260] on div "Water Heater + Add Repair Scope 1 2 What year was water heater replaced? (If it…" at bounding box center [511, 202] width 205 height 287
click at [545, 293] on p "Next ( Electrical Panel )" at bounding box center [566, 294] width 62 height 9
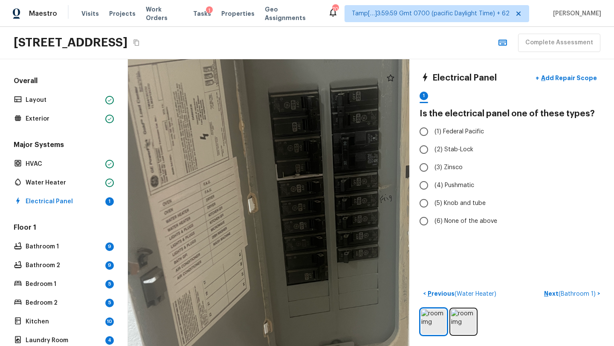
drag, startPoint x: 246, startPoint y: 183, endPoint x: 373, endPoint y: 211, distance: 130.6
click at [374, 212] on div at bounding box center [322, 232] width 608 height 620
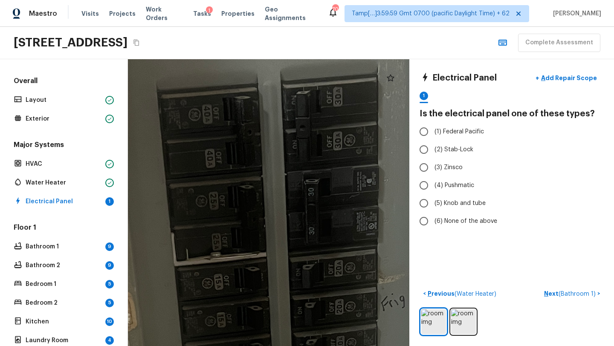
drag, startPoint x: 373, startPoint y: 212, endPoint x: 365, endPoint y: 326, distance: 115.0
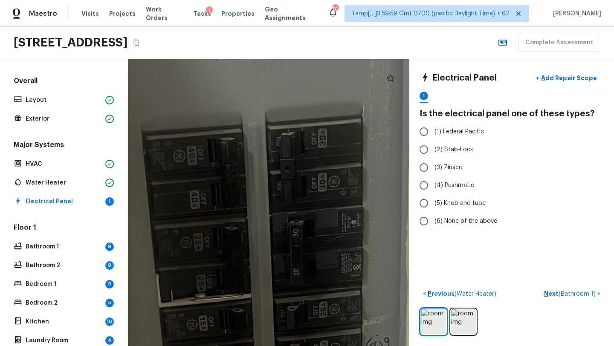
drag, startPoint x: 286, startPoint y: 300, endPoint x: 272, endPoint y: 341, distance: 43.3
drag, startPoint x: 249, startPoint y: 346, endPoint x: 249, endPoint y: 289, distance: 57.1
click at [249, 289] on html "Maestro Visits Projects Work Orders Tasks 1 Properties Geo Assignments 701 Tamp…" at bounding box center [307, 173] width 614 height 346
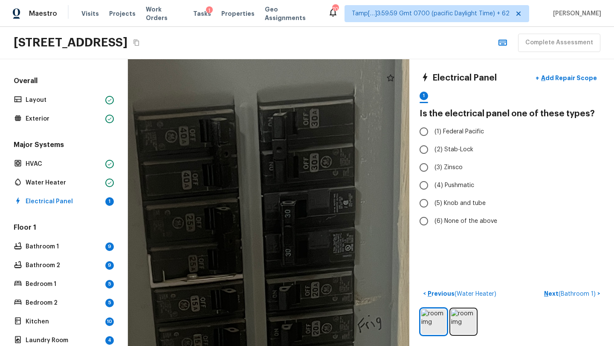
drag, startPoint x: 249, startPoint y: 289, endPoint x: 241, endPoint y: 267, distance: 23.6
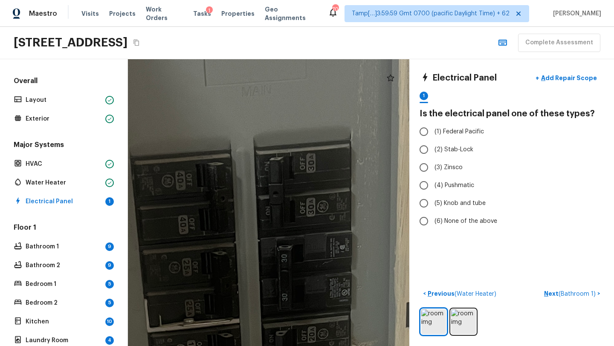
drag, startPoint x: 241, startPoint y: 267, endPoint x: 273, endPoint y: 313, distance: 55.8
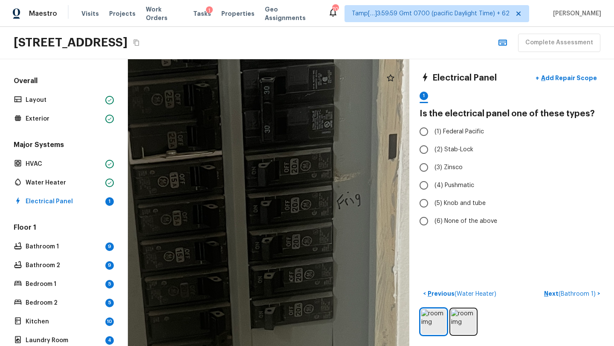
drag, startPoint x: 274, startPoint y: 313, endPoint x: 97, endPoint y: 275, distance: 180.5
click at [91, 278] on div "Overall Layout Exterior Major Systems HVAC Water Heater Electrical Panel 1 Floo…" at bounding box center [307, 202] width 614 height 287
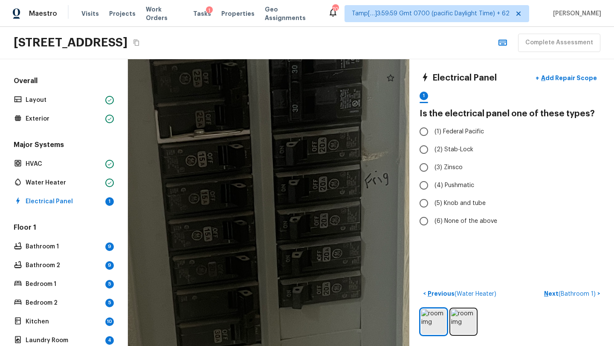
click at [97, 275] on div "Floor 1 Bathroom 1 9 Bathroom 2 9 Bedroom 1 5 Bedroom 2 5 Kitchen 10 Laundry Ro…" at bounding box center [64, 303] width 104 height 161
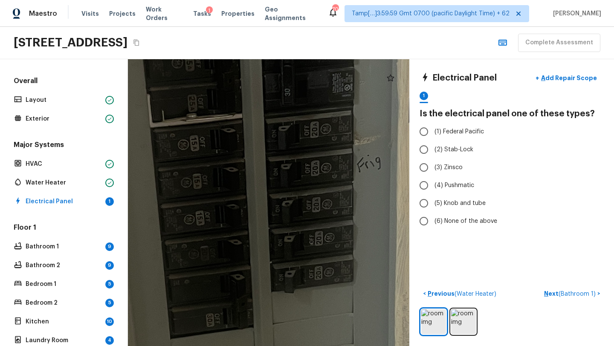
drag, startPoint x: 217, startPoint y: 254, endPoint x: 188, endPoint y: 254, distance: 28.6
click at [188, 254] on div at bounding box center [241, 230] width 1220 height 1244
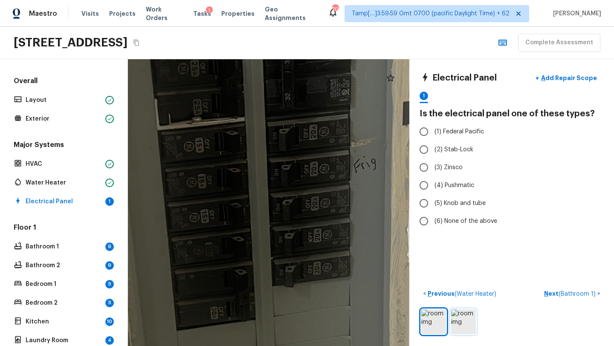
click at [465, 325] on img at bounding box center [463, 322] width 25 height 25
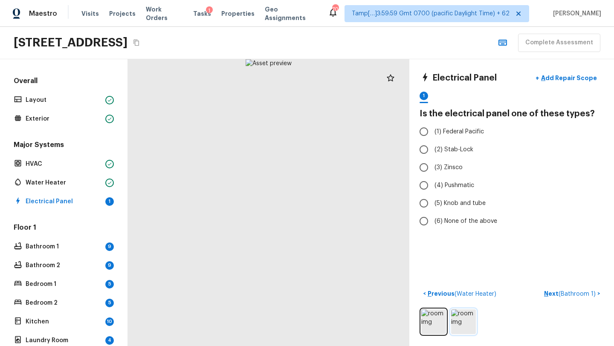
click at [460, 317] on img at bounding box center [463, 322] width 25 height 25
click at [432, 323] on img at bounding box center [433, 322] width 25 height 25
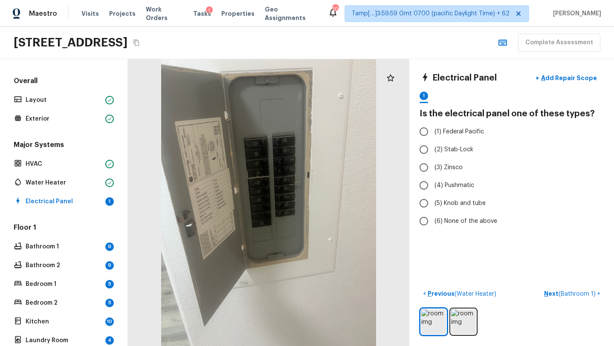
click at [215, 209] on div at bounding box center [268, 202] width 281 height 287
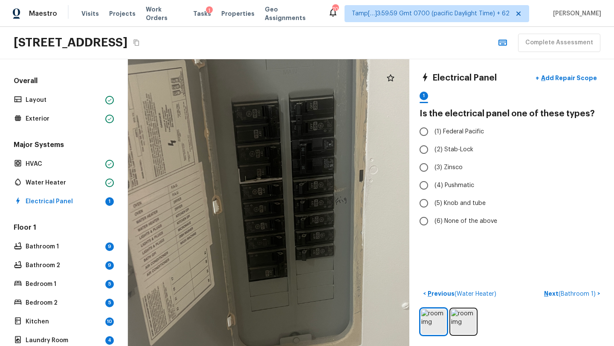
drag, startPoint x: 210, startPoint y: 178, endPoint x: 168, endPoint y: 213, distance: 55.1
click at [168, 213] on div at bounding box center [282, 231] width 566 height 577
click at [427, 133] on input "(1) Federal Pacific" at bounding box center [424, 132] width 18 height 18
radio input "true"
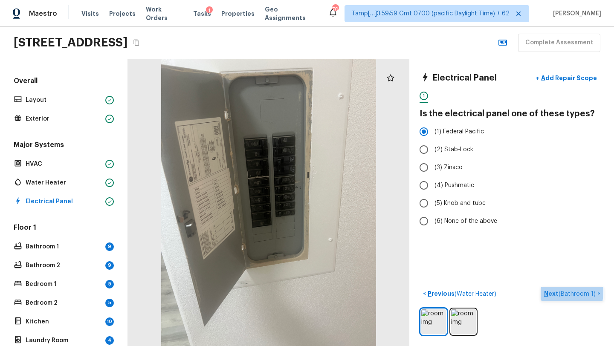
click at [556, 292] on p "Next ( Bathroom 1 )" at bounding box center [570, 294] width 53 height 9
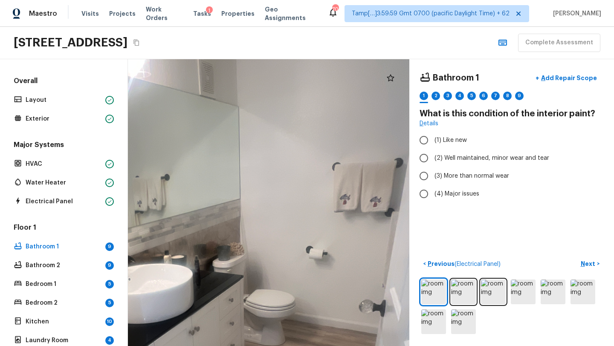
drag, startPoint x: 273, startPoint y: 271, endPoint x: 162, endPoint y: 343, distance: 132.5
click at [162, 344] on div at bounding box center [199, 306] width 765 height 780
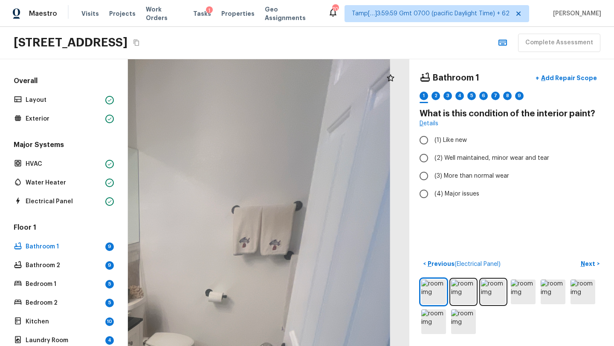
drag, startPoint x: 298, startPoint y: 278, endPoint x: 197, endPoint y: 346, distance: 121.1
click at [197, 346] on html "Maestro Visits Projects Work Orders Tasks 1 Properties Geo Assignments 701 Tamp…" at bounding box center [307, 173] width 614 height 346
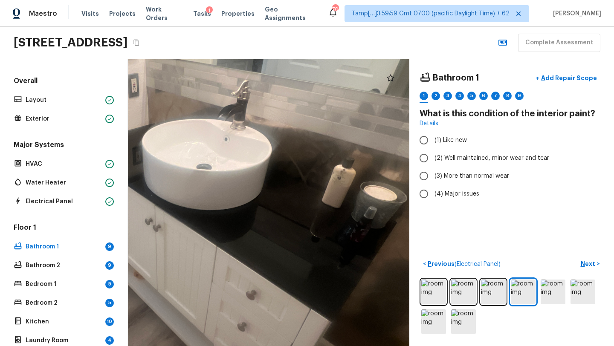
drag, startPoint x: 396, startPoint y: 78, endPoint x: 361, endPoint y: 128, distance: 61.3
click at [361, 131] on div at bounding box center [268, 202] width 281 height 287
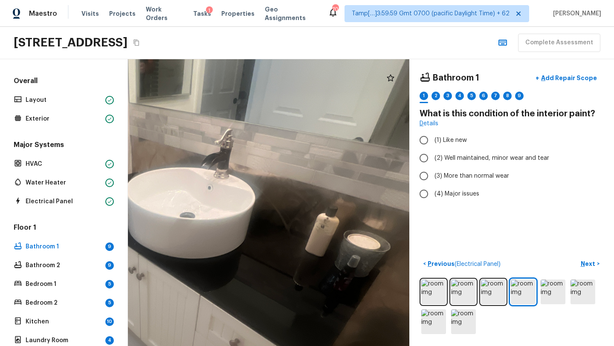
drag, startPoint x: 361, startPoint y: 128, endPoint x: 345, endPoint y: 174, distance: 49.4
click at [345, 175] on div at bounding box center [156, 257] width 673 height 686
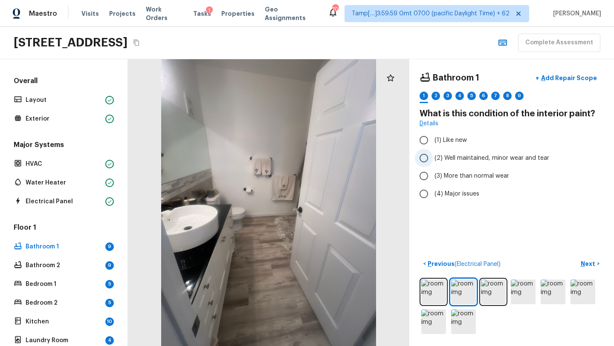
click at [450, 162] on span "(2) Well maintained, minor wear and tear" at bounding box center [492, 158] width 115 height 9
click at [433, 162] on input "(2) Well maintained, minor wear and tear" at bounding box center [424, 158] width 18 height 18
radio input "true"
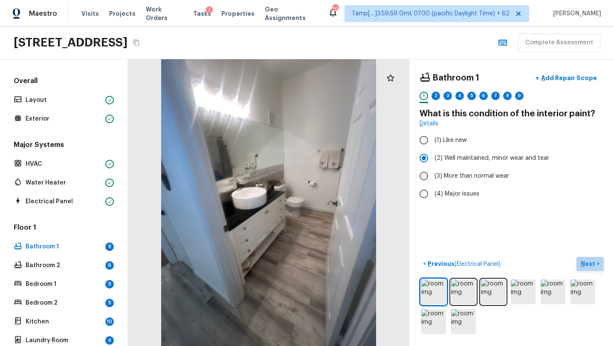
click at [588, 264] on p "Next" at bounding box center [589, 264] width 16 height 9
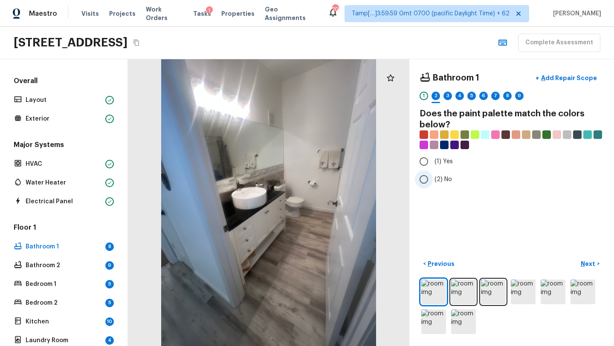
click at [437, 182] on span "(2) No" at bounding box center [443, 179] width 17 height 9
click at [433, 182] on input "(2) No" at bounding box center [424, 180] width 18 height 18
radio input "true"
click at [588, 261] on p "Next" at bounding box center [589, 264] width 16 height 9
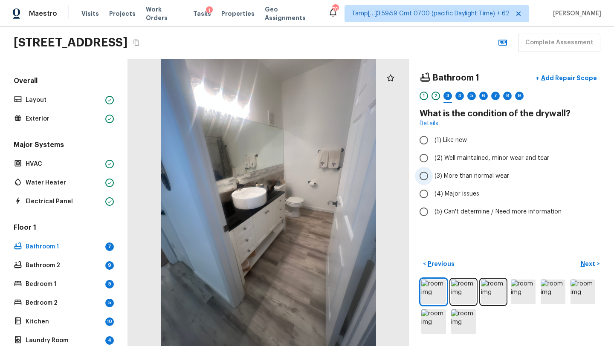
click at [451, 180] on span "(3) More than normal wear" at bounding box center [472, 176] width 75 height 9
click at [433, 180] on input "(3) More than normal wear" at bounding box center [424, 176] width 18 height 18
radio input "true"
click at [439, 152] on label "(2) Well maintained, minor wear and tear" at bounding box center [506, 158] width 182 height 18
click at [433, 152] on input "(2) Well maintained, minor wear and tear" at bounding box center [424, 158] width 18 height 18
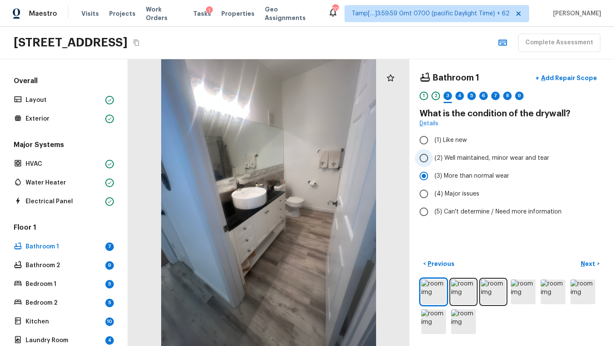
radio input "true"
click at [589, 267] on p "Next" at bounding box center [589, 264] width 16 height 9
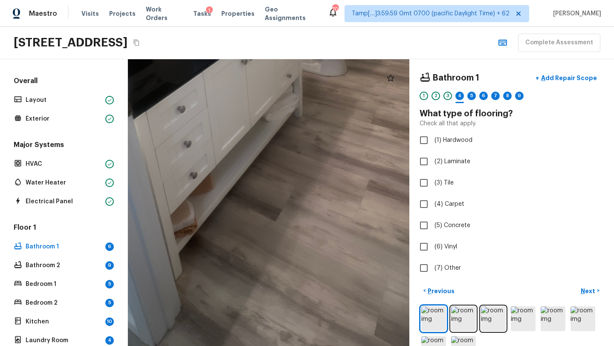
drag, startPoint x: 298, startPoint y: 252, endPoint x: 339, endPoint y: 175, distance: 86.6
click at [339, 177] on div at bounding box center [252, 31] width 840 height 857
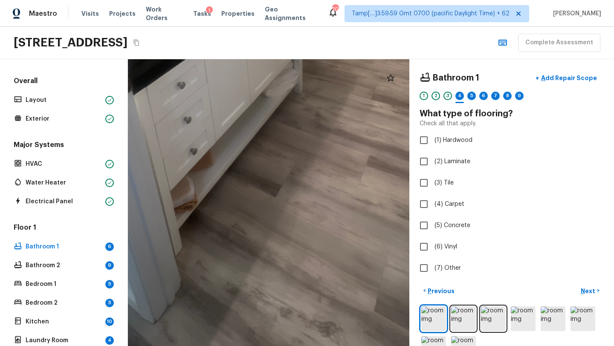
click at [339, 175] on div at bounding box center [252, 7] width 840 height 857
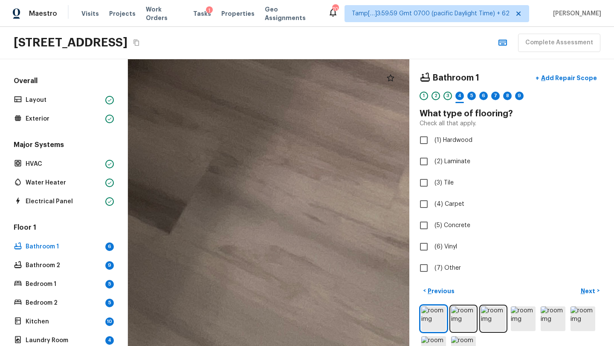
click at [488, 325] on img at bounding box center [493, 319] width 25 height 25
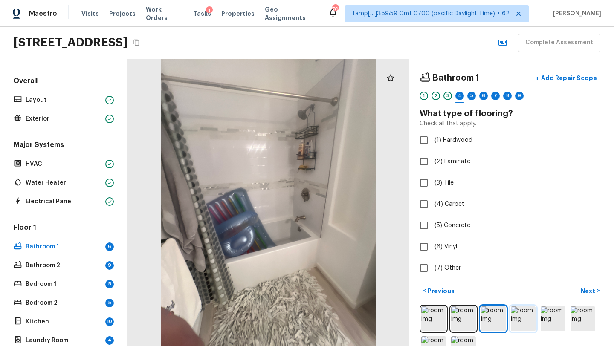
click at [526, 323] on img at bounding box center [523, 319] width 25 height 25
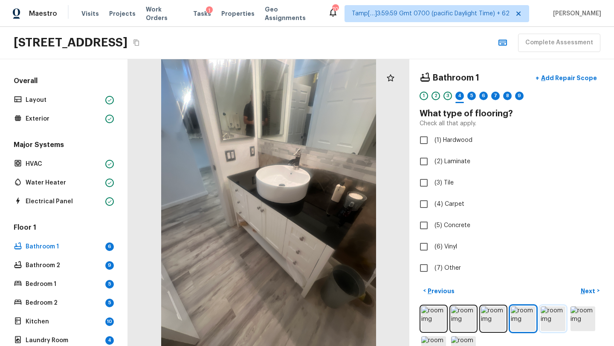
click at [565, 321] on img at bounding box center [553, 319] width 25 height 25
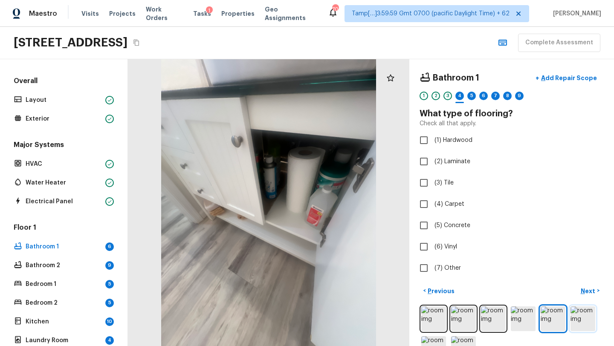
click at [574, 319] on img at bounding box center [583, 319] width 25 height 25
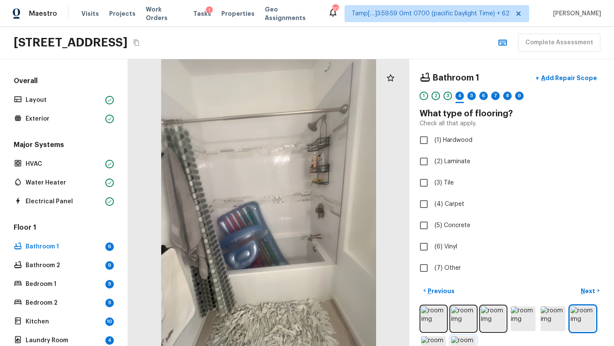
scroll to position [27, 0]
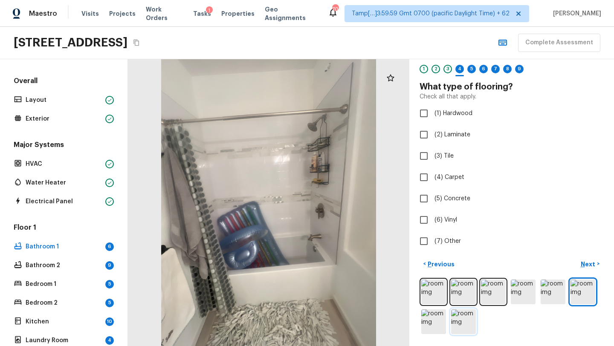
click at [463, 325] on img at bounding box center [463, 322] width 25 height 25
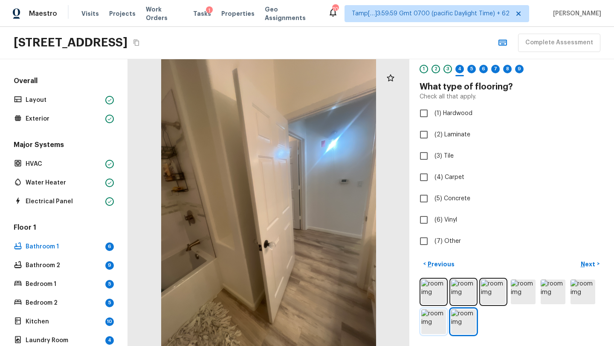
click at [428, 324] on img at bounding box center [433, 322] width 25 height 25
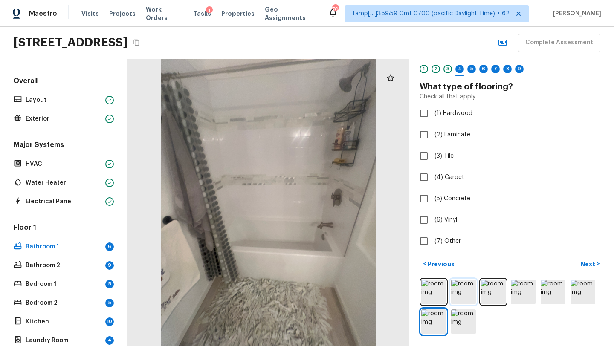
click at [457, 296] on img at bounding box center [463, 292] width 25 height 25
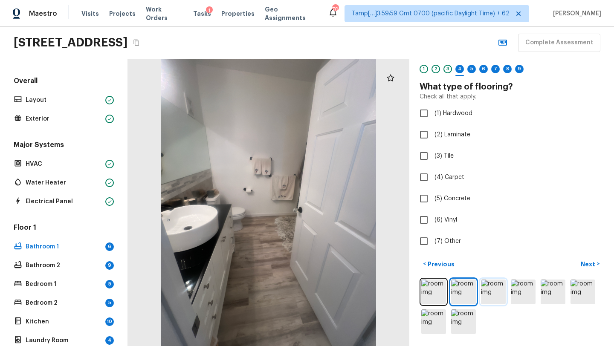
click at [484, 296] on img at bounding box center [493, 292] width 25 height 25
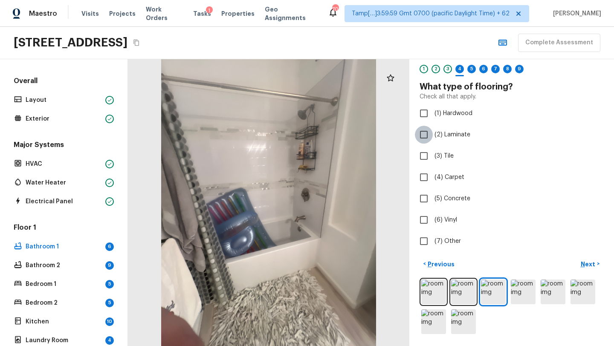
click at [423, 138] on input "(2) Laminate" at bounding box center [424, 135] width 18 height 18
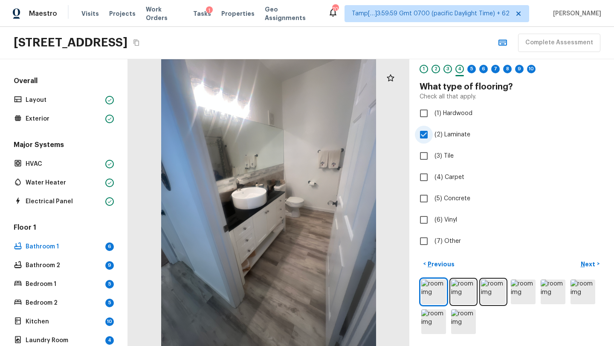
click at [423, 138] on input "(2) Laminate" at bounding box center [424, 135] width 18 height 18
checkbox input "false"
click at [420, 147] on input "(3) Tile" at bounding box center [424, 156] width 18 height 18
checkbox input "true"
click at [420, 137] on input "(2) Laminate" at bounding box center [424, 135] width 18 height 18
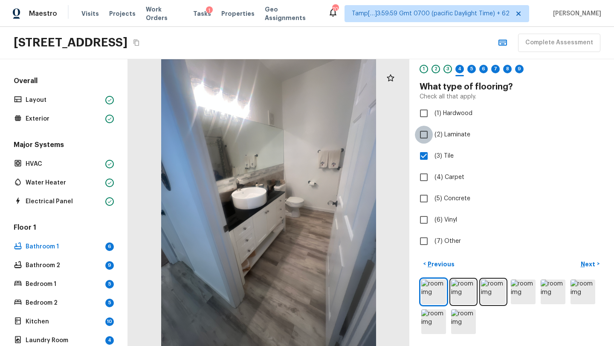
checkbox input "true"
click at [421, 154] on input "(3) Tile" at bounding box center [424, 156] width 18 height 18
checkbox input "false"
click at [592, 264] on p "Next" at bounding box center [589, 264] width 16 height 9
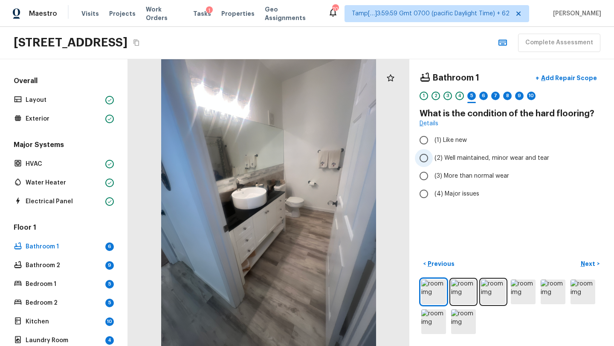
click at [467, 156] on span "(2) Well maintained, minor wear and tear" at bounding box center [492, 158] width 115 height 9
click at [433, 156] on input "(2) Well maintained, minor wear and tear" at bounding box center [424, 158] width 18 height 18
radio input "true"
click at [588, 263] on p "Next" at bounding box center [589, 264] width 16 height 9
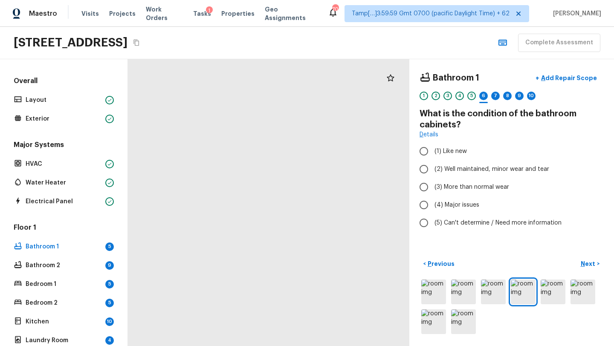
drag, startPoint x: 300, startPoint y: 230, endPoint x: 145, endPoint y: 231, distance: 155.7
click at [145, 231] on div at bounding box center [173, 66] width 951 height 970
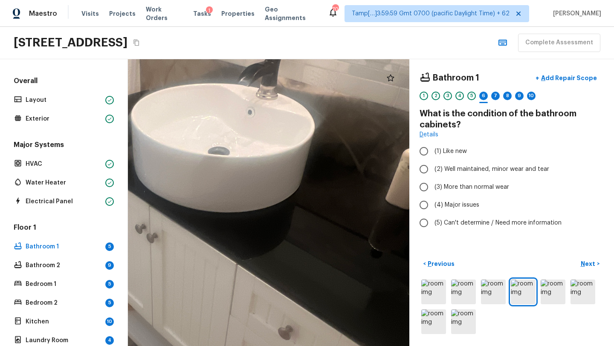
drag, startPoint x: 299, startPoint y: 202, endPoint x: 299, endPoint y: 343, distance: 141.2
click at [299, 345] on div at bounding box center [173, 210] width 951 height 970
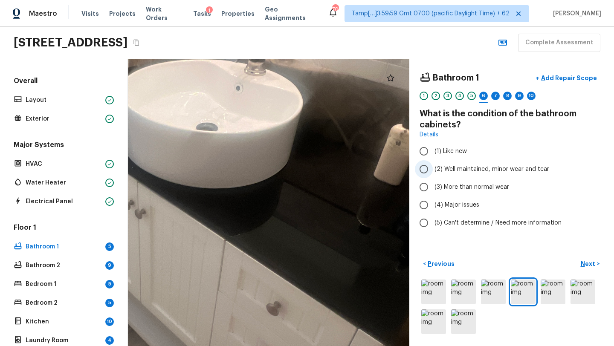
click at [446, 167] on span "(2) Well maintained, minor wear and tear" at bounding box center [492, 169] width 115 height 9
click at [433, 167] on input "(2) Well maintained, minor wear and tear" at bounding box center [424, 169] width 18 height 18
radio input "true"
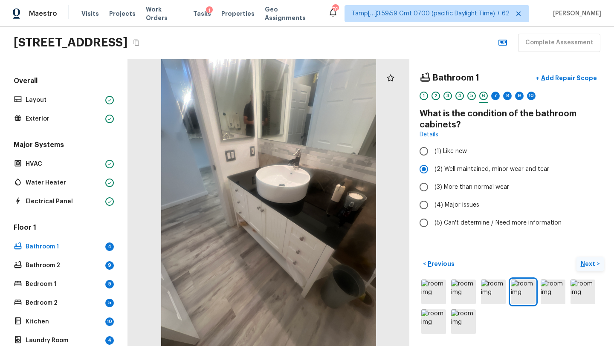
click at [589, 264] on p "Next" at bounding box center [589, 264] width 16 height 9
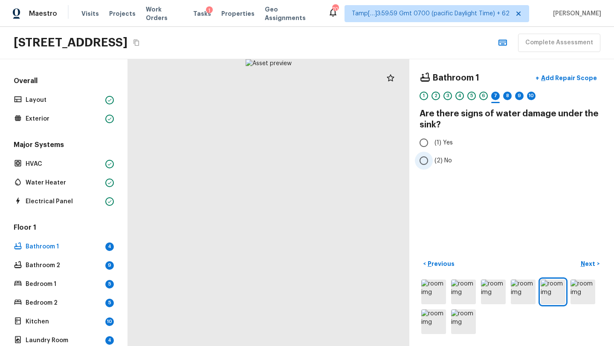
click at [423, 164] on input "(2) No" at bounding box center [424, 161] width 18 height 18
radio input "true"
click at [589, 266] on p "Next" at bounding box center [589, 264] width 16 height 9
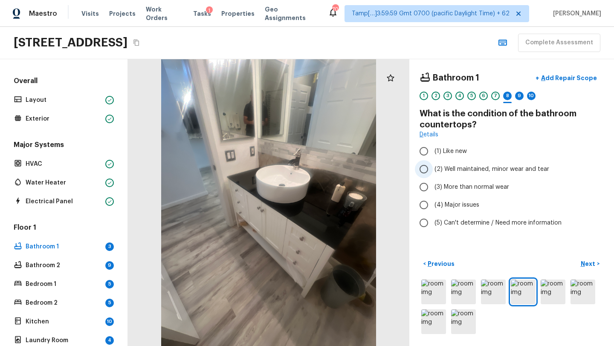
click at [438, 174] on label "(2) Well maintained, minor wear and tear" at bounding box center [506, 169] width 182 height 18
click at [433, 174] on input "(2) Well maintained, minor wear and tear" at bounding box center [424, 169] width 18 height 18
radio input "true"
click at [584, 264] on p "Next" at bounding box center [589, 264] width 16 height 9
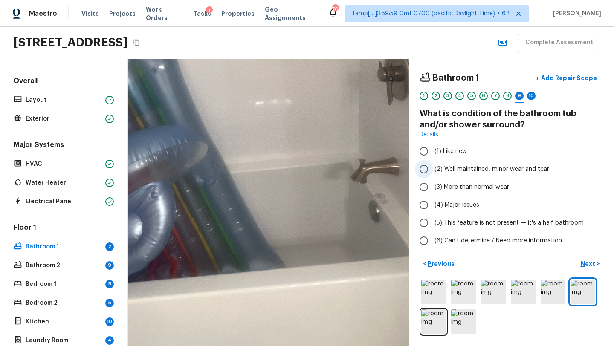
click at [461, 167] on span "(2) Well maintained, minor wear and tear" at bounding box center [492, 169] width 115 height 9
click at [433, 167] on input "(2) Well maintained, minor wear and tear" at bounding box center [424, 169] width 18 height 18
radio input "true"
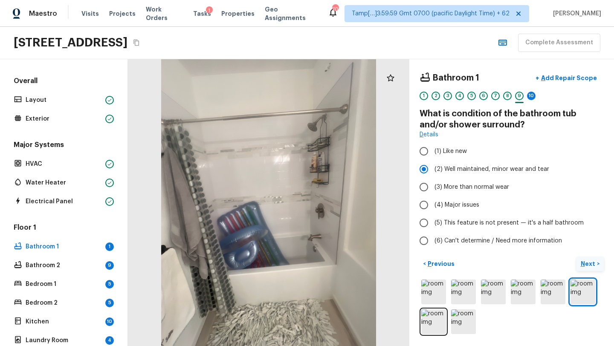
click at [589, 262] on p "Next" at bounding box center [589, 264] width 16 height 9
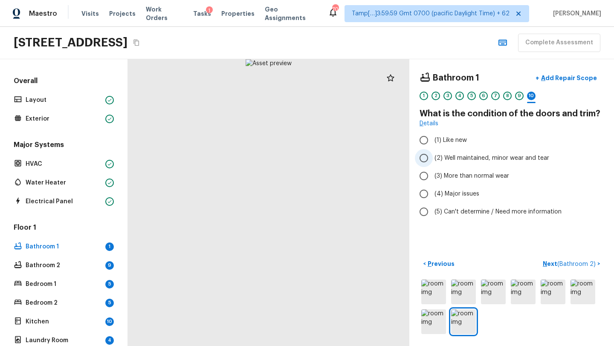
click at [445, 163] on label "(2) Well maintained, minor wear and tear" at bounding box center [506, 158] width 182 height 18
click at [433, 163] on input "(2) Well maintained, minor wear and tear" at bounding box center [424, 158] width 18 height 18
radio input "true"
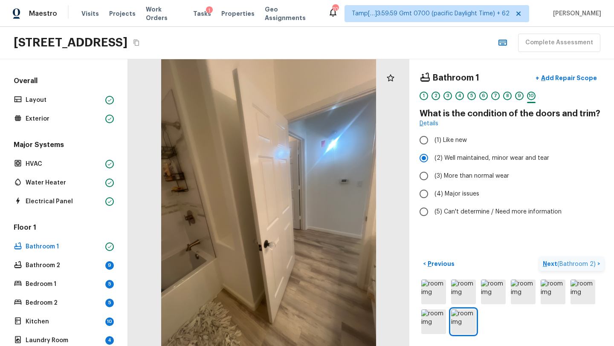
click at [551, 266] on p "Next ( Bathroom 2 )" at bounding box center [570, 264] width 55 height 9
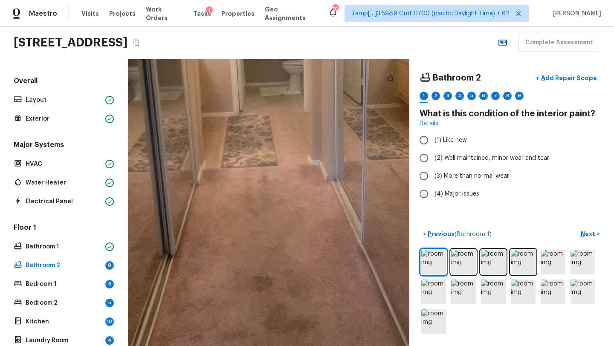
drag, startPoint x: 215, startPoint y: 290, endPoint x: 299, endPoint y: 213, distance: 114.1
click at [299, 214] on div at bounding box center [266, 96] width 980 height 999
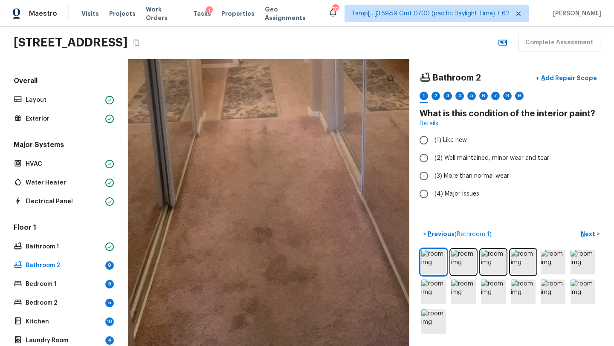
click at [305, 346] on html "Maestro Visits Projects Work Orders Tasks 1 Properties Geo Assignments 701 Tamp…" at bounding box center [307, 173] width 614 height 346
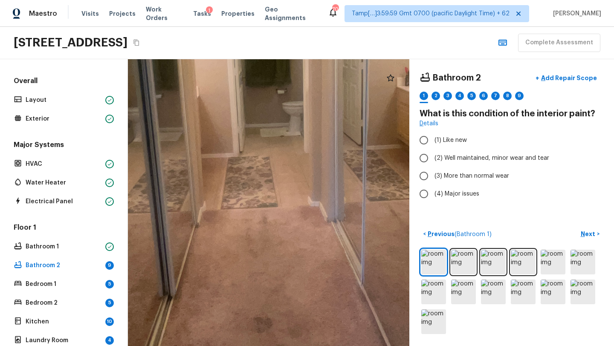
drag, startPoint x: 293, startPoint y: 256, endPoint x: 293, endPoint y: 343, distance: 87.4
click at [293, 345] on div at bounding box center [266, 137] width 980 height 999
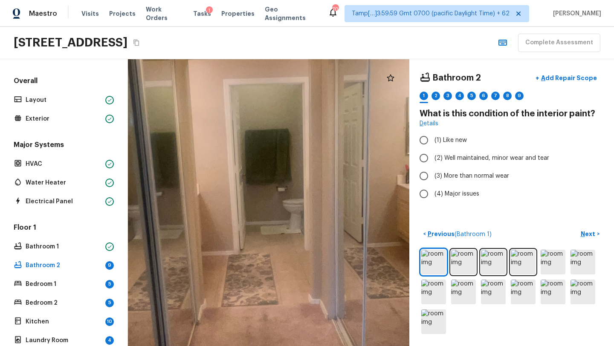
drag, startPoint x: 350, startPoint y: 187, endPoint x: 349, endPoint y: 305, distance: 117.7
click at [350, 306] on div at bounding box center [267, 235] width 980 height 999
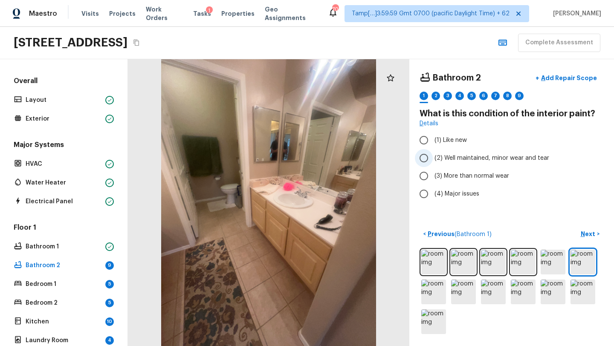
click at [448, 164] on label "(2) Well maintained, minor wear and tear" at bounding box center [506, 158] width 182 height 18
click at [433, 164] on input "(2) Well maintained, minor wear and tear" at bounding box center [424, 158] width 18 height 18
radio input "true"
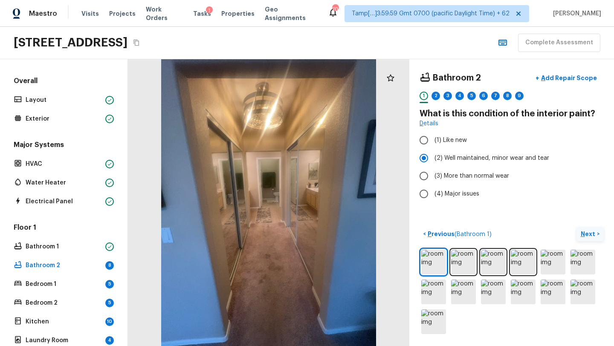
click at [592, 236] on p "Next" at bounding box center [589, 234] width 16 height 9
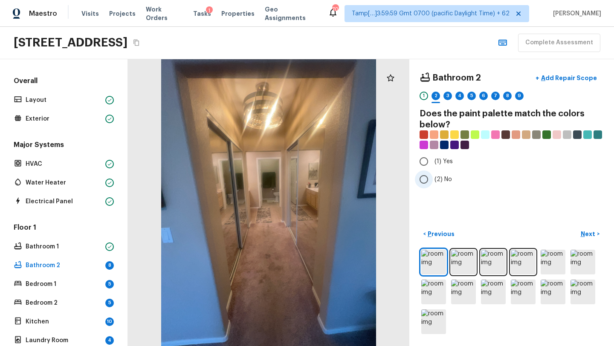
click at [431, 186] on input "(2) No" at bounding box center [424, 180] width 18 height 18
radio input "true"
click at [588, 238] on p "Next" at bounding box center [589, 234] width 16 height 9
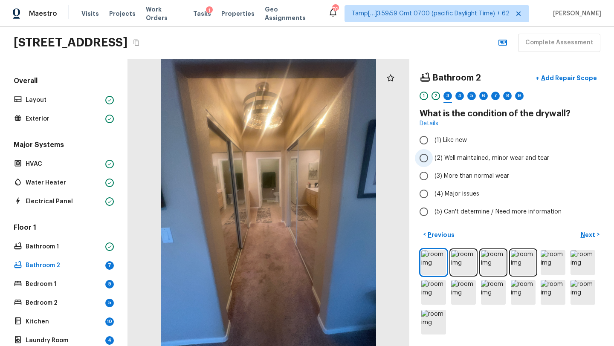
click at [459, 163] on label "(2) Well maintained, minor wear and tear" at bounding box center [506, 158] width 182 height 18
click at [433, 163] on input "(2) Well maintained, minor wear and tear" at bounding box center [424, 158] width 18 height 18
radio input "true"
click at [585, 229] on button "Next >" at bounding box center [590, 235] width 27 height 14
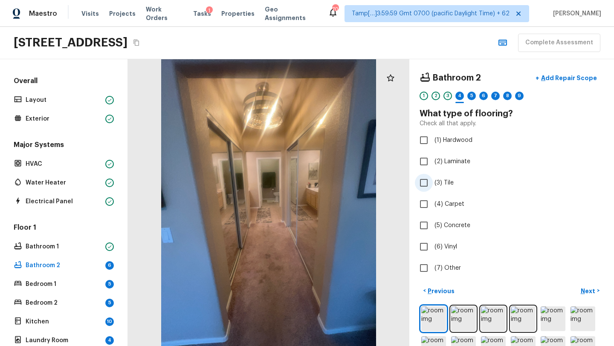
click at [432, 186] on input "(3) Tile" at bounding box center [424, 183] width 18 height 18
checkbox input "true"
click at [595, 296] on button "Next >" at bounding box center [590, 291] width 27 height 14
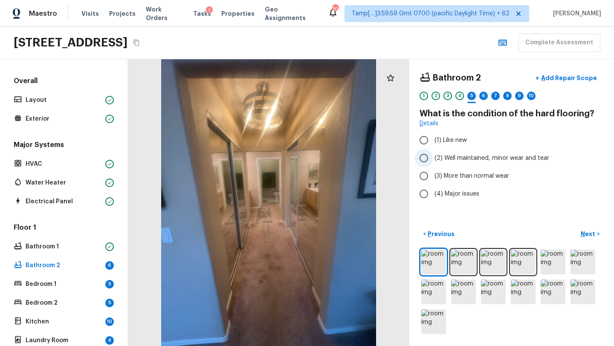
click at [452, 164] on label "(2) Well maintained, minor wear and tear" at bounding box center [506, 158] width 182 height 18
click at [433, 164] on input "(2) Well maintained, minor wear and tear" at bounding box center [424, 158] width 18 height 18
radio input "true"
click at [589, 238] on p "Next" at bounding box center [589, 234] width 16 height 9
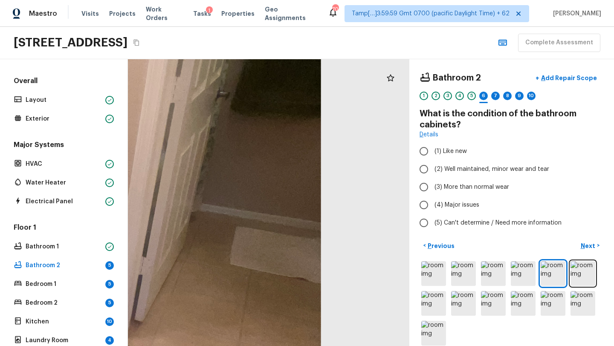
drag, startPoint x: 283, startPoint y: 213, endPoint x: 52, endPoint y: 221, distance: 231.7
click at [52, 221] on div "Overall Layout Exterior Major Systems HVAC Water Heater Electrical Panel Floor …" at bounding box center [307, 202] width 614 height 287
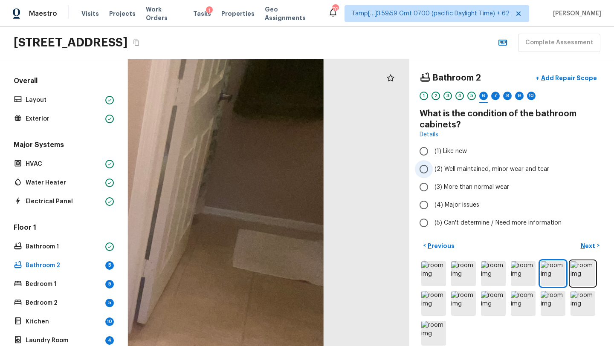
click at [442, 168] on span "(2) Well maintained, minor wear and tear" at bounding box center [492, 169] width 115 height 9
click at [433, 168] on input "(2) Well maintained, minor wear and tear" at bounding box center [424, 169] width 18 height 18
radio input "true"
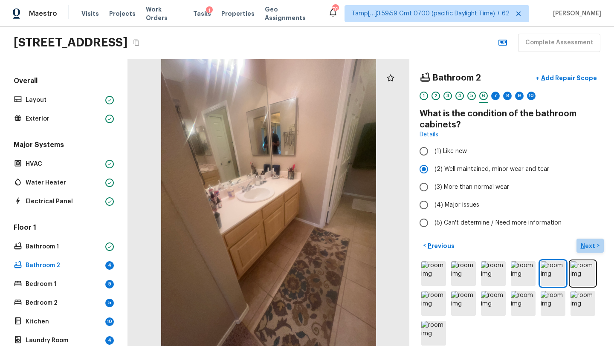
click at [586, 242] on p "Next" at bounding box center [589, 246] width 16 height 9
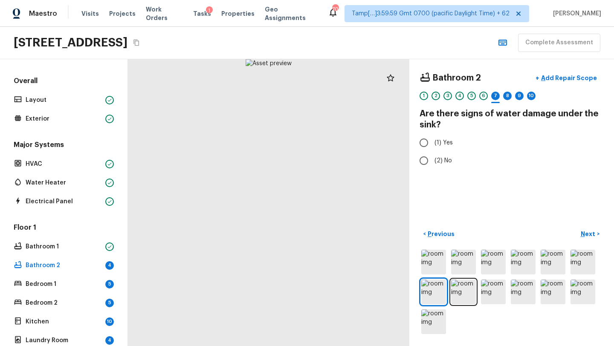
click at [425, 170] on div "Bathroom 2 + Add Repair Scope 1 2 3 4 5 6 7 8 9 10 Are there signs of water dam…" at bounding box center [511, 202] width 205 height 287
click at [434, 165] on label "(2) No" at bounding box center [506, 161] width 182 height 18
click at [433, 165] on input "(2) No" at bounding box center [424, 161] width 18 height 18
radio input "true"
click at [595, 238] on button "Next >" at bounding box center [590, 234] width 27 height 14
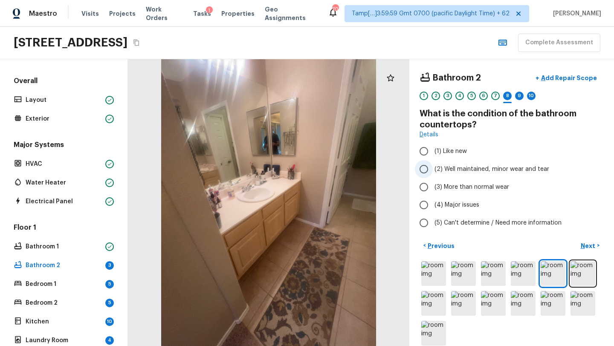
click at [451, 170] on span "(2) Well maintained, minor wear and tear" at bounding box center [492, 169] width 115 height 9
click at [433, 170] on input "(2) Well maintained, minor wear and tear" at bounding box center [424, 169] width 18 height 18
radio input "true"
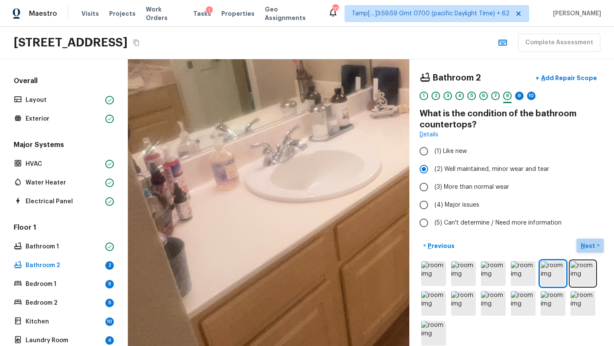
click at [591, 248] on p "Next" at bounding box center [589, 246] width 16 height 9
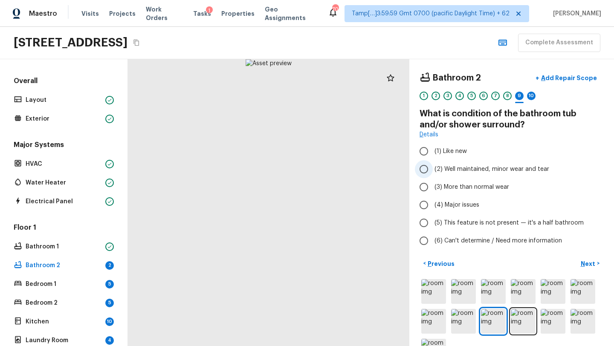
click at [448, 167] on span "(2) Well maintained, minor wear and tear" at bounding box center [492, 169] width 115 height 9
click at [433, 167] on input "(2) Well maintained, minor wear and tear" at bounding box center [424, 169] width 18 height 18
radio input "true"
click at [591, 266] on p "Next" at bounding box center [589, 264] width 16 height 9
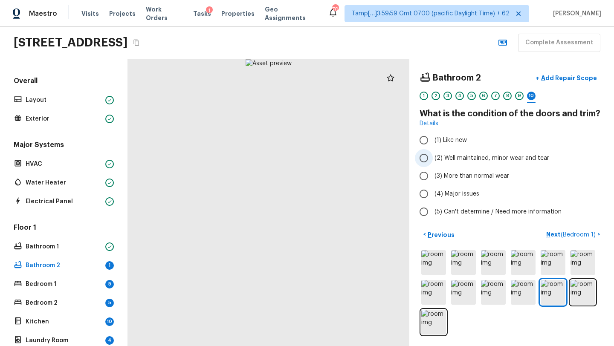
click at [458, 161] on span "(2) Well maintained, minor wear and tear" at bounding box center [492, 158] width 115 height 9
click at [433, 161] on input "(2) Well maintained, minor wear and tear" at bounding box center [424, 158] width 18 height 18
radio input "true"
click at [557, 237] on p "Next ( Bedroom 1 )" at bounding box center [571, 234] width 51 height 9
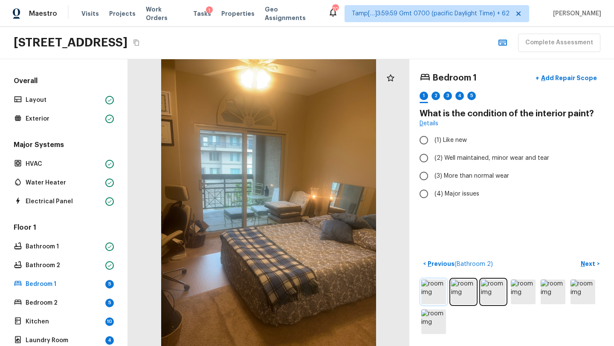
click at [429, 296] on img at bounding box center [433, 292] width 25 height 25
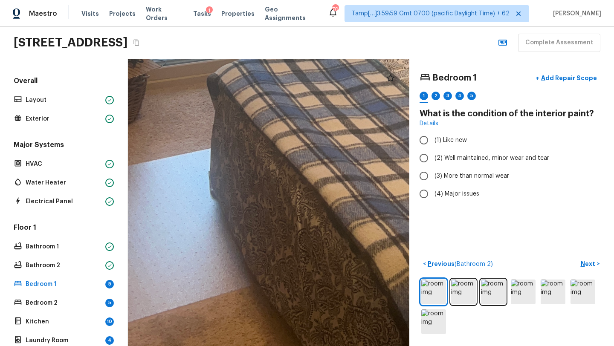
drag, startPoint x: 323, startPoint y: 174, endPoint x: 531, endPoint y: 28, distance: 254.0
click at [531, 28] on div "Maestro Visits Projects Work Orders Tasks 1 Properties Geo Assignments 701 Tamp…" at bounding box center [307, 173] width 614 height 346
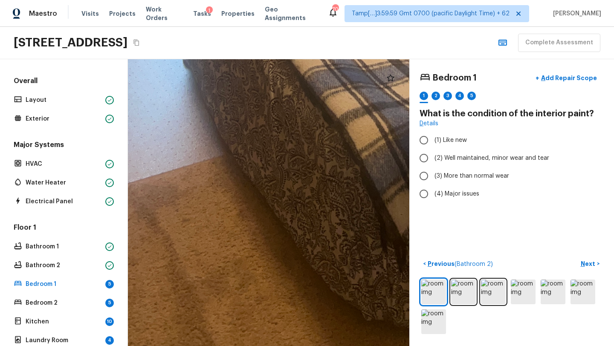
drag, startPoint x: 241, startPoint y: 182, endPoint x: 149, endPoint y: 28, distance: 179.0
click at [149, 28] on div "Maestro Visits Projects Work Orders Tasks 1 Properties Geo Assignments 701 Tamp…" at bounding box center [307, 173] width 614 height 346
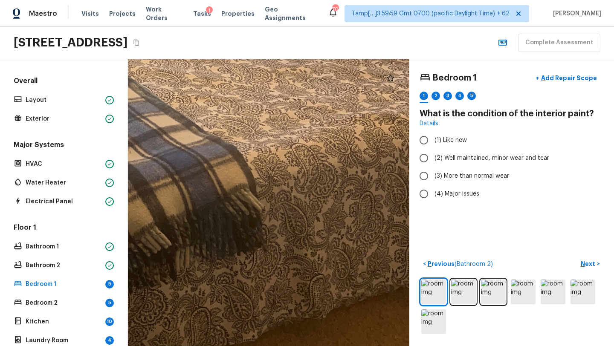
drag, startPoint x: 319, startPoint y: 259, endPoint x: 0, endPoint y: 332, distance: 326.8
click at [0, 335] on div "Overall Layout Exterior Major Systems HVAC Water Heater Electrical Panel Floor …" at bounding box center [307, 202] width 614 height 287
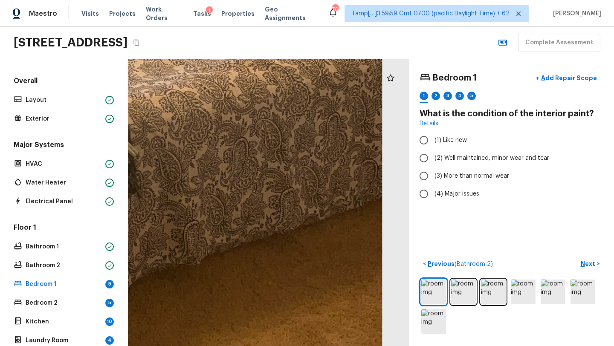
drag, startPoint x: 294, startPoint y: 248, endPoint x: 168, endPoint y: 227, distance: 127.0
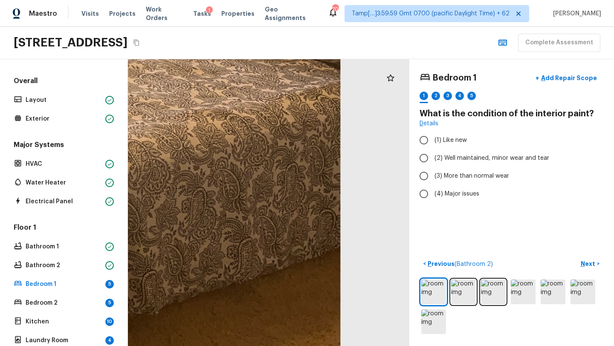
drag, startPoint x: 275, startPoint y: 226, endPoint x: 232, endPoint y: 273, distance: 63.7
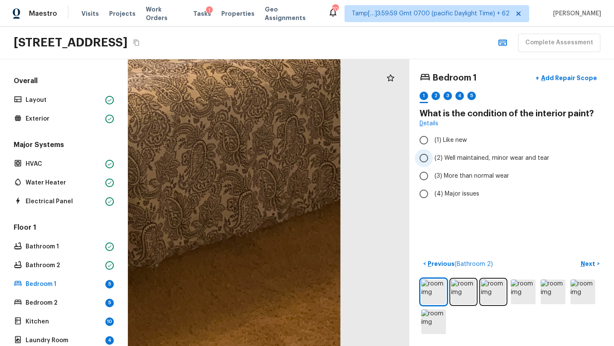
click at [455, 156] on span "(2) Well maintained, minor wear and tear" at bounding box center [492, 158] width 115 height 9
click at [433, 156] on input "(2) Well maintained, minor wear and tear" at bounding box center [424, 158] width 18 height 18
radio input "true"
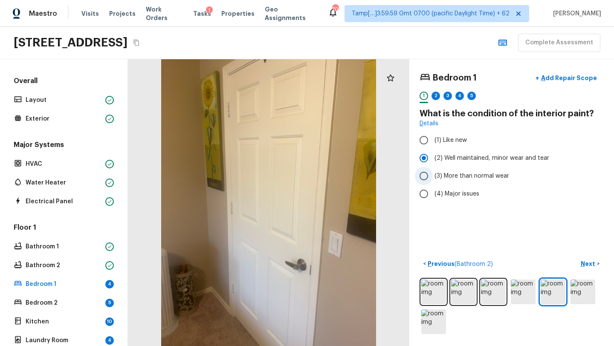
click at [462, 174] on span "(3) More than normal wear" at bounding box center [472, 176] width 75 height 9
click at [433, 174] on input "(3) More than normal wear" at bounding box center [424, 176] width 18 height 18
radio input "true"
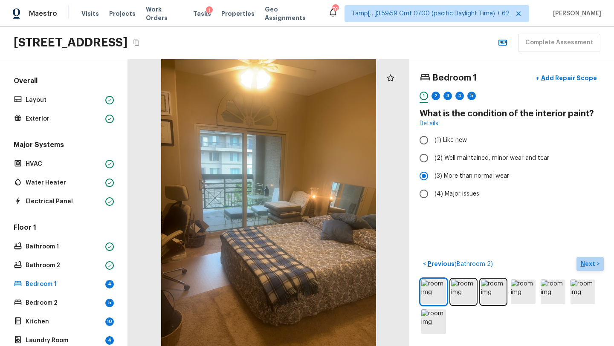
click at [592, 261] on p "Next" at bounding box center [589, 264] width 16 height 9
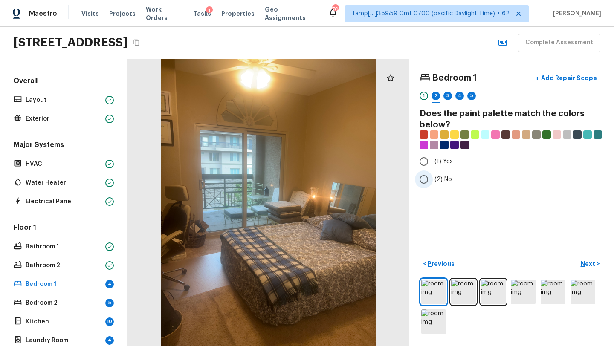
click at [433, 182] on label "(2) No" at bounding box center [506, 180] width 182 height 18
click at [433, 182] on input "(2) No" at bounding box center [424, 180] width 18 height 18
radio input "true"
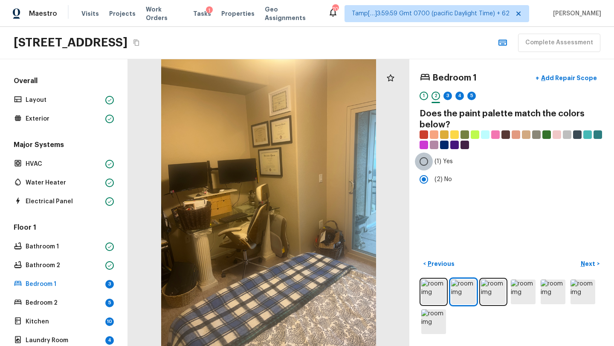
click at [419, 159] on input "(1) Yes" at bounding box center [424, 162] width 18 height 18
radio input "true"
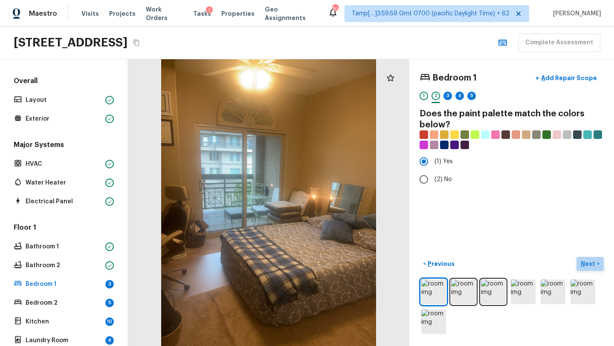
click at [588, 260] on p "Next" at bounding box center [589, 264] width 16 height 9
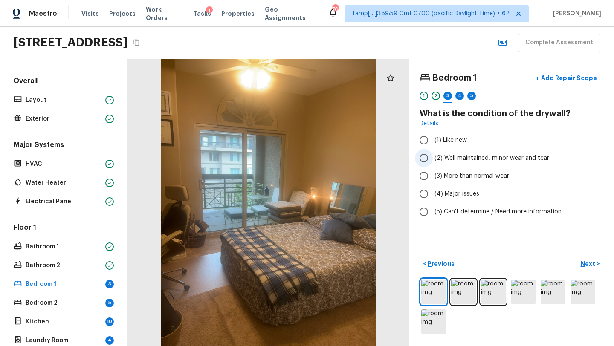
click at [439, 166] on label "(2) Well maintained, minor wear and tear" at bounding box center [506, 158] width 182 height 18
click at [433, 166] on input "(2) Well maintained, minor wear and tear" at bounding box center [424, 158] width 18 height 18
radio input "true"
click at [592, 265] on p "Next" at bounding box center [589, 264] width 16 height 9
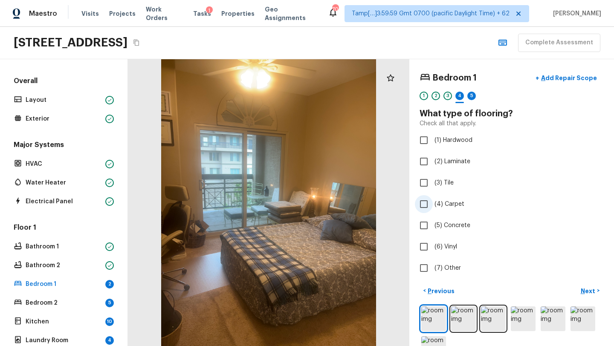
click at [433, 205] on label "(4) Carpet" at bounding box center [506, 204] width 182 height 18
click at [433, 205] on input "(4) Carpet" at bounding box center [424, 204] width 18 height 18
checkbox input "true"
click at [586, 289] on p "Next" at bounding box center [589, 291] width 16 height 9
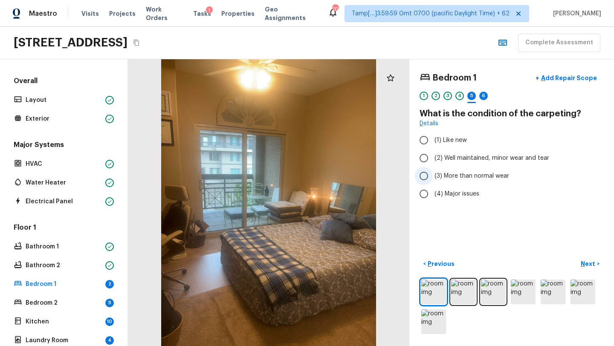
click at [455, 176] on span "(3) More than normal wear" at bounding box center [472, 176] width 75 height 9
click at [433, 176] on input "(3) More than normal wear" at bounding box center [424, 176] width 18 height 18
radio input "true"
click at [590, 267] on p "Next" at bounding box center [589, 264] width 16 height 9
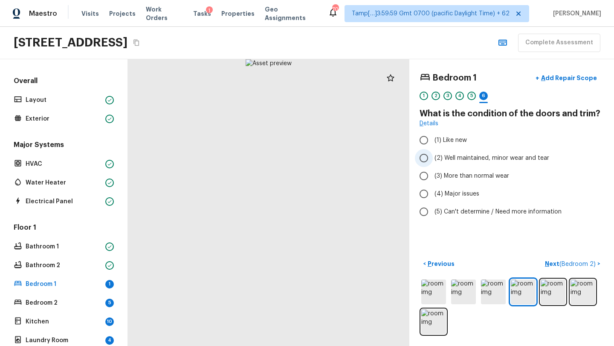
click at [433, 157] on label "(2) Well maintained, minor wear and tear" at bounding box center [506, 158] width 182 height 18
click at [433, 157] on input "(2) Well maintained, minor wear and tear" at bounding box center [424, 158] width 18 height 18
radio input "true"
click at [552, 266] on p "Next ( Bedroom 2 )" at bounding box center [571, 264] width 52 height 9
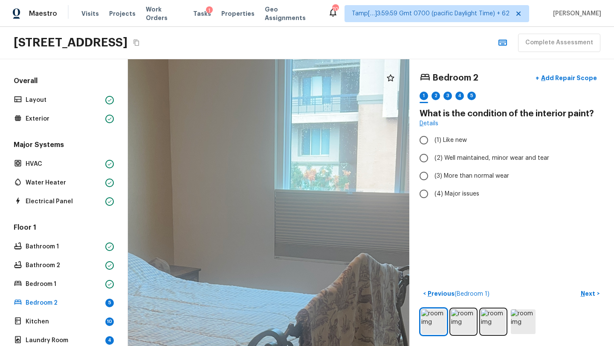
drag, startPoint x: 289, startPoint y: 171, endPoint x: 377, endPoint y: 346, distance: 195.7
click at [377, 346] on html "Maestro Visits Projects Work Orders Tasks 1 Properties Geo Assignments 701 Tamp…" at bounding box center [307, 173] width 614 height 346
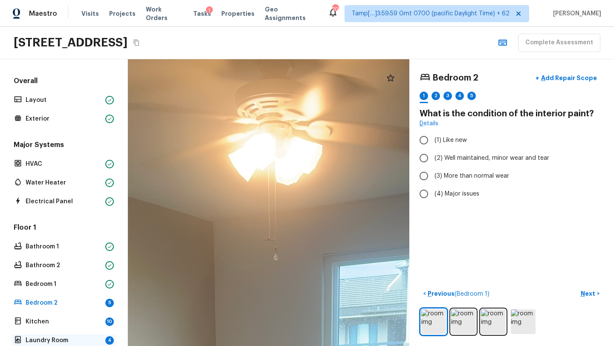
drag, startPoint x: 380, startPoint y: 263, endPoint x: 55, endPoint y: 341, distance: 333.4
click at [55, 342] on div "Overall Layout Exterior Major Systems HVAC Water Heater Electrical Panel Floor …" at bounding box center [307, 202] width 614 height 287
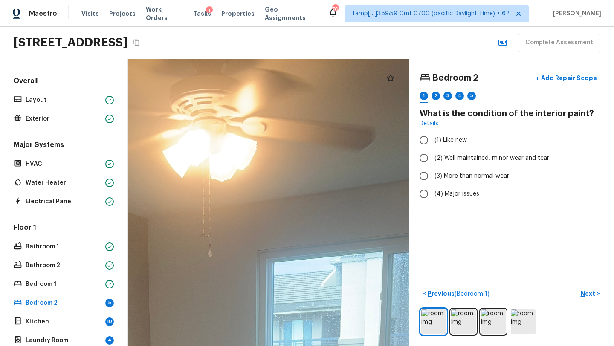
drag, startPoint x: 77, startPoint y: 346, endPoint x: 131, endPoint y: 42, distance: 308.9
click at [132, 41] on html "Maestro Visits Projects Work Orders Tasks 1 Properties Geo Assignments 701 Tamp…" at bounding box center [307, 173] width 614 height 346
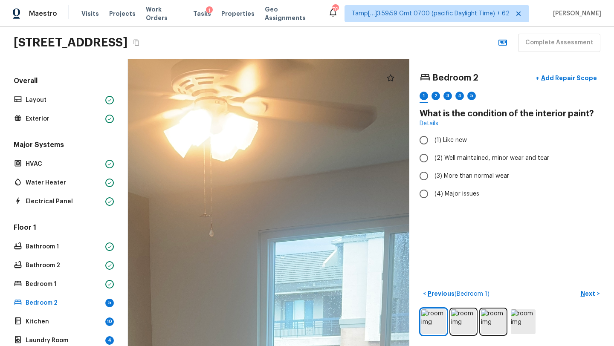
drag, startPoint x: 266, startPoint y: 107, endPoint x: 267, endPoint y: 87, distance: 20.1
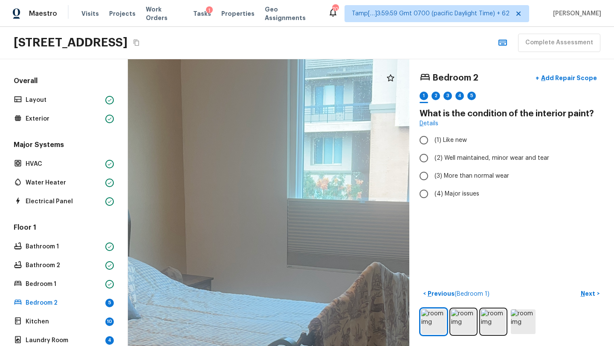
drag, startPoint x: 262, startPoint y: 271, endPoint x: 311, endPoint y: -22, distance: 297.0
click at [311, 0] on html "Maestro Visits Projects Work Orders Tasks 1 Properties Geo Assignments 701 Tamp…" at bounding box center [307, 173] width 614 height 346
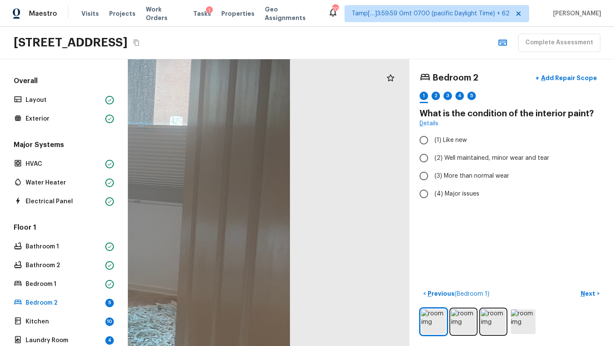
drag, startPoint x: 325, startPoint y: 151, endPoint x: 0, endPoint y: 151, distance: 325.0
click at [0, 151] on div "Overall Layout Exterior Major Systems HVAC Water Heater Electrical Panel Floor …" at bounding box center [307, 202] width 614 height 287
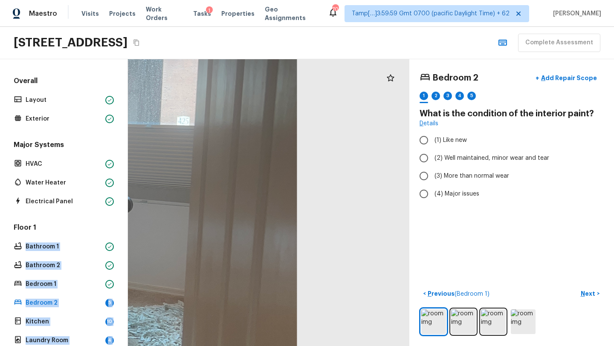
drag, startPoint x: 75, startPoint y: 237, endPoint x: 200, endPoint y: 216, distance: 126.8
click at [203, 217] on div "Overall Layout Exterior Major Systems HVAC Water Heater Electrical Panel Floor …" at bounding box center [307, 202] width 614 height 287
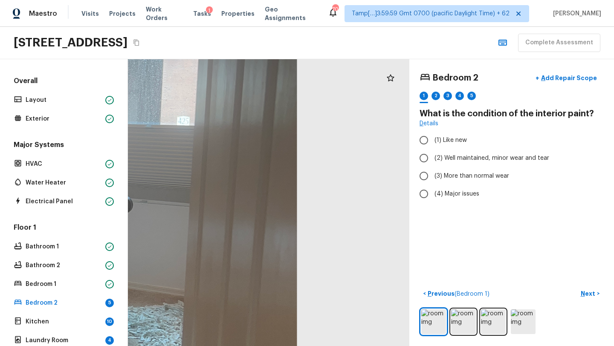
click at [547, 256] on div "Bedroom 2 + Add Repair Scope 1 2 3 4 5 What is the condition of the interior pa…" at bounding box center [511, 202] width 205 height 287
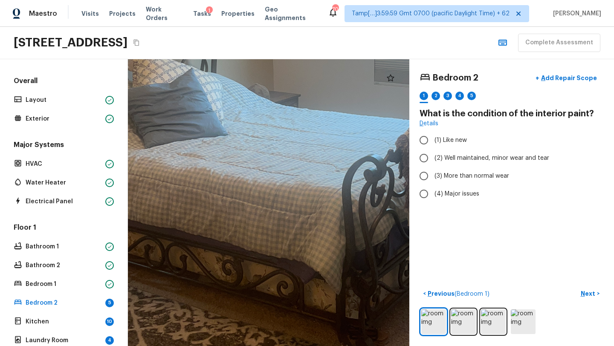
drag, startPoint x: 227, startPoint y: 250, endPoint x: 614, endPoint y: 128, distance: 405.8
click at [614, 128] on div "Bedroom 2 + Add Repair Scope 1 2 3 4 5 What is the condition of the interior pa…" at bounding box center [371, 202] width 486 height 287
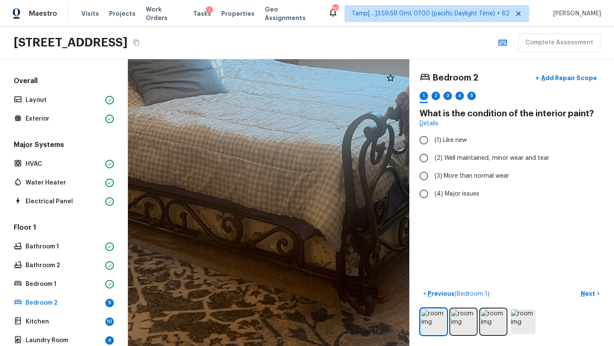
drag, startPoint x: 318, startPoint y: 261, endPoint x: 363, endPoint y: 99, distance: 168.7
click at [363, 98] on div at bounding box center [320, 69] width 951 height 970
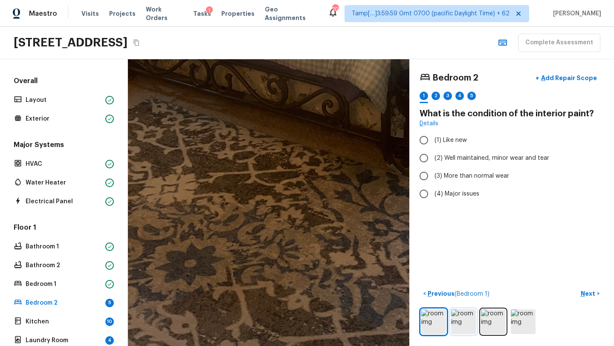
click at [473, 326] on img at bounding box center [463, 322] width 25 height 25
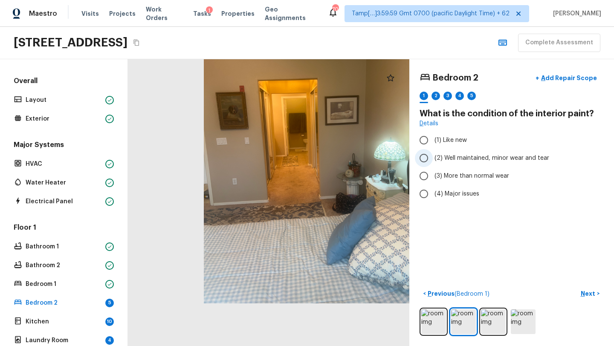
drag, startPoint x: 221, startPoint y: 253, endPoint x: 539, endPoint y: 167, distance: 329.2
click at [539, 167] on div "Bedroom 2 + Add Repair Scope 1 2 3 4 5 What is the condition of the interior pa…" at bounding box center [371, 202] width 486 height 287
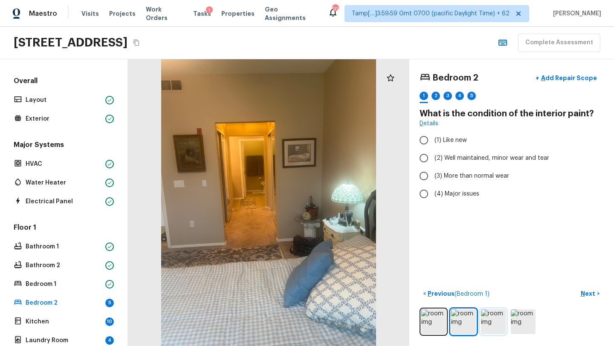
click at [502, 316] on img at bounding box center [493, 322] width 25 height 25
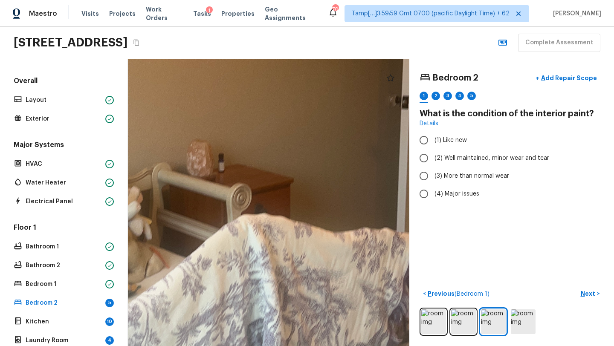
drag, startPoint x: 293, startPoint y: 221, endPoint x: 168, endPoint y: 220, distance: 125.4
click at [168, 220] on div at bounding box center [201, 151] width 1052 height 1073
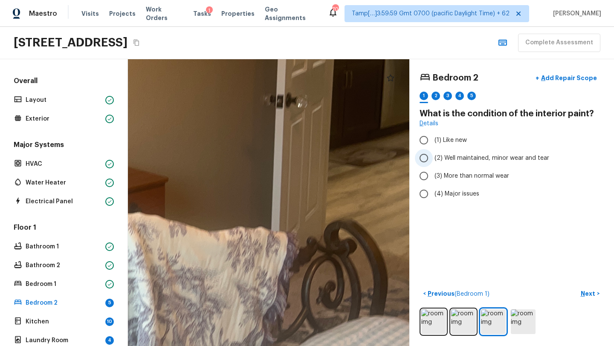
click at [461, 160] on span "(2) Well maintained, minor wear and tear" at bounding box center [492, 158] width 115 height 9
click at [433, 160] on input "(2) Well maintained, minor wear and tear" at bounding box center [424, 158] width 18 height 18
radio input "true"
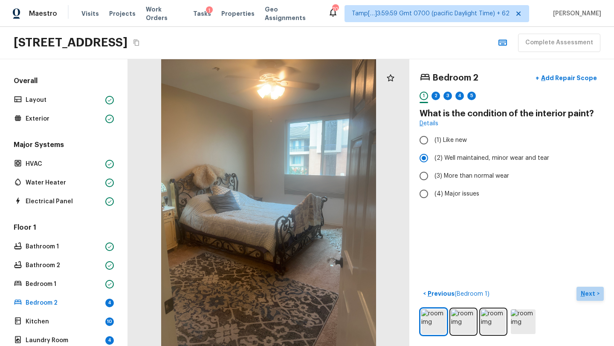
click at [579, 293] on button "Next >" at bounding box center [590, 294] width 27 height 14
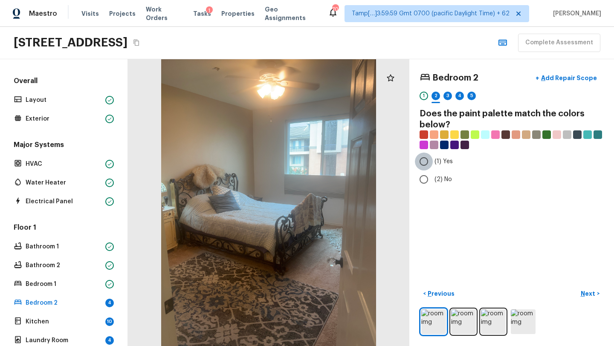
click at [430, 169] on input "(1) Yes" at bounding box center [424, 162] width 18 height 18
radio input "true"
click at [596, 292] on p "Next" at bounding box center [589, 294] width 16 height 9
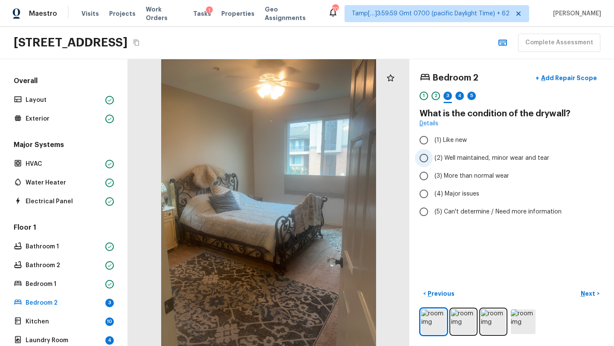
click at [447, 162] on label "(2) Well maintained, minor wear and tear" at bounding box center [506, 158] width 182 height 18
click at [433, 162] on input "(2) Well maintained, minor wear and tear" at bounding box center [424, 158] width 18 height 18
radio input "true"
click at [586, 293] on p "Next" at bounding box center [589, 294] width 16 height 9
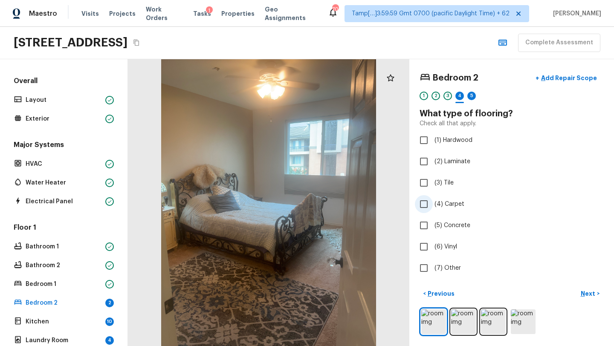
click at [439, 203] on span "(4) Carpet" at bounding box center [450, 204] width 30 height 9
click at [433, 203] on input "(4) Carpet" at bounding box center [424, 204] width 18 height 18
checkbox input "true"
click at [595, 294] on p "Next" at bounding box center [589, 294] width 16 height 9
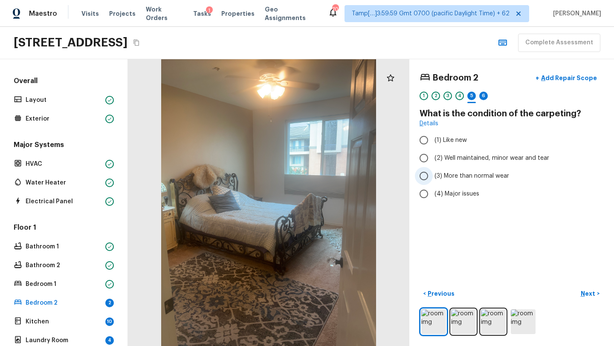
click at [439, 176] on span "(3) More than normal wear" at bounding box center [472, 176] width 75 height 9
click at [433, 176] on input "(3) More than normal wear" at bounding box center [424, 176] width 18 height 18
radio input "true"
click at [591, 296] on p "Next" at bounding box center [589, 294] width 16 height 9
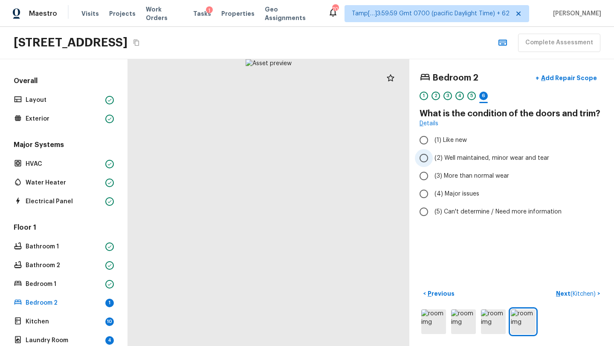
click at [436, 156] on span "(2) Well maintained, minor wear and tear" at bounding box center [492, 158] width 115 height 9
click at [433, 156] on input "(2) Well maintained, minor wear and tear" at bounding box center [424, 158] width 18 height 18
radio input "true"
click at [560, 290] on p "Next ( Kitchen )" at bounding box center [576, 294] width 41 height 9
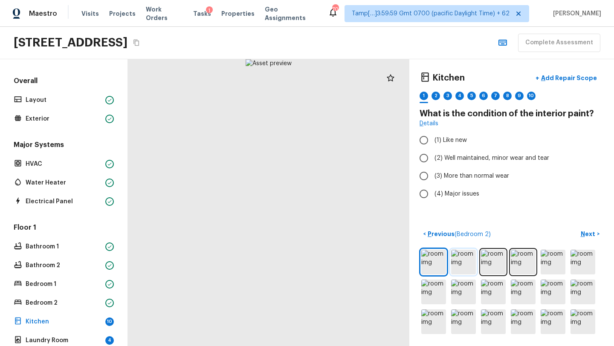
click at [454, 268] on img at bounding box center [463, 262] width 25 height 25
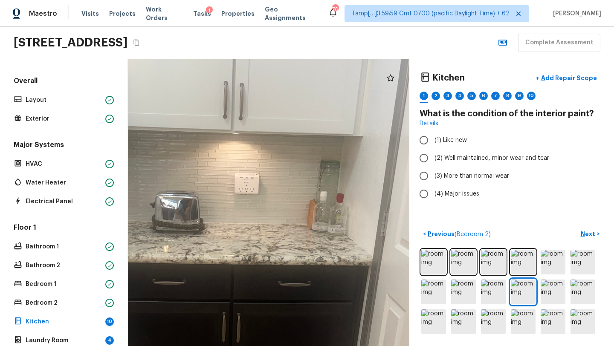
drag, startPoint x: 297, startPoint y: 156, endPoint x: 297, endPoint y: 343, distance: 187.7
click at [297, 344] on div at bounding box center [233, 317] width 641 height 653
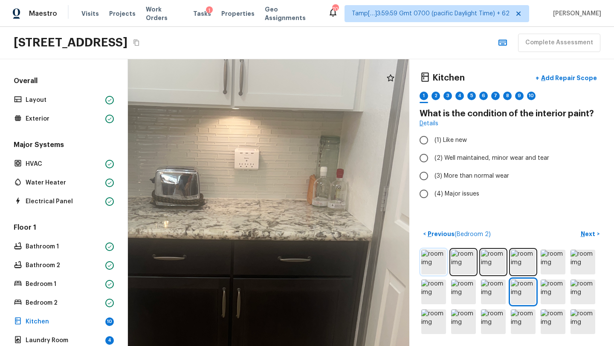
click at [441, 258] on img at bounding box center [433, 262] width 25 height 25
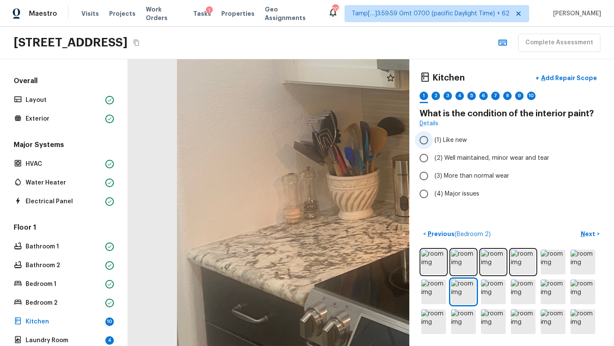
drag, startPoint x: 189, startPoint y: 264, endPoint x: 475, endPoint y: 140, distance: 311.7
click at [475, 140] on div "Kitchen + Add Repair Scope 1 2 3 4 5 6 7 8 9 10 What is the condition of the in…" at bounding box center [371, 202] width 486 height 287
click at [496, 295] on img at bounding box center [493, 292] width 25 height 25
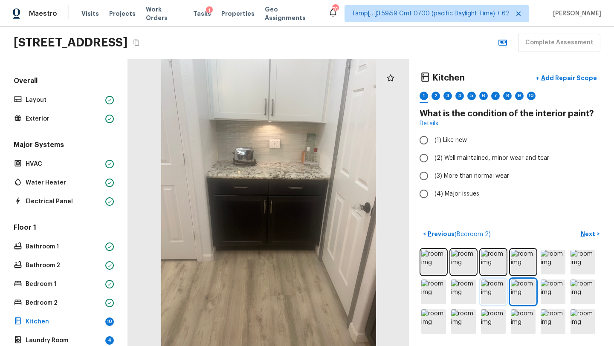
click at [496, 295] on img at bounding box center [493, 292] width 25 height 25
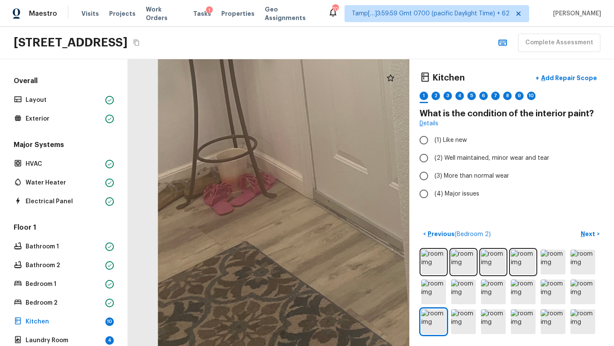
drag, startPoint x: 242, startPoint y: 236, endPoint x: 433, endPoint y: 83, distance: 245.1
click at [433, 83] on div "Kitchen + Add Repair Scope 1 2 3 4 5 6 7 8 9 10 What is the condition of the in…" at bounding box center [371, 202] width 486 height 287
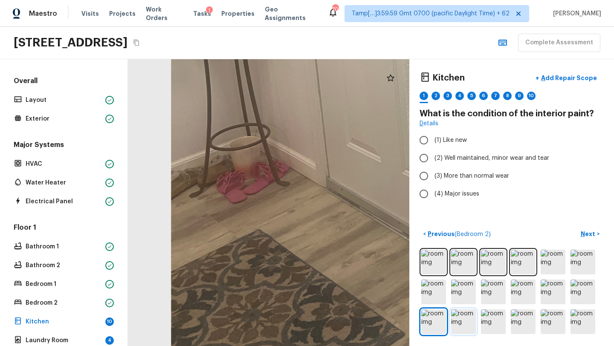
click at [459, 321] on img at bounding box center [463, 322] width 25 height 25
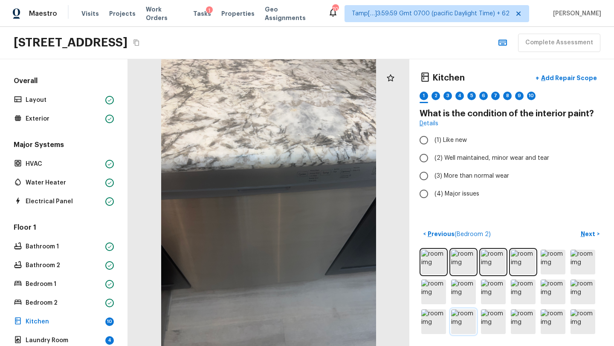
click at [459, 321] on img at bounding box center [463, 322] width 25 height 25
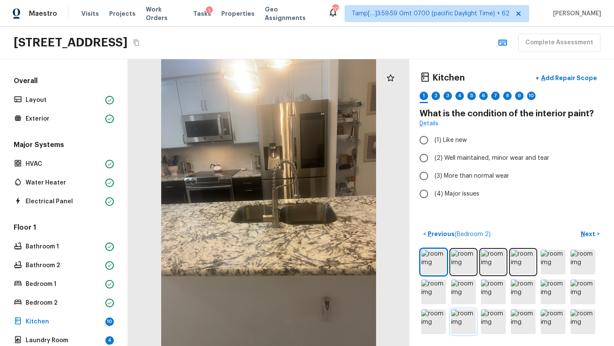
click at [459, 321] on img at bounding box center [463, 322] width 25 height 25
click at [450, 155] on span "(2) Well maintained, minor wear and tear" at bounding box center [492, 158] width 115 height 9
click at [433, 155] on input "(2) Well maintained, minor wear and tear" at bounding box center [424, 158] width 18 height 18
radio input "true"
click at [591, 232] on p "Next" at bounding box center [589, 234] width 16 height 9
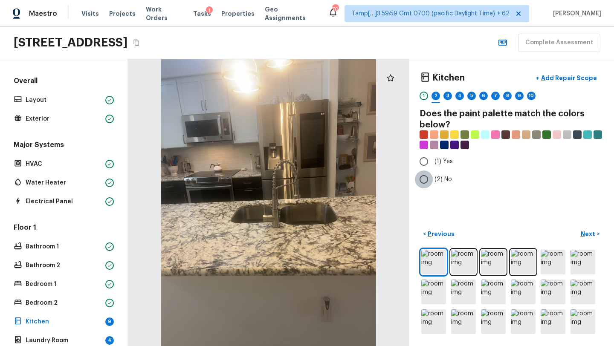
click at [430, 181] on input "(2) No" at bounding box center [424, 180] width 18 height 18
radio input "true"
click at [586, 235] on p "Next" at bounding box center [589, 234] width 16 height 9
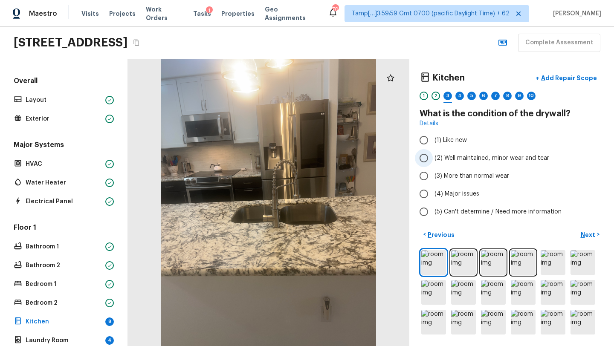
click at [473, 157] on span "(2) Well maintained, minor wear and tear" at bounding box center [492, 158] width 115 height 9
click at [433, 157] on input "(2) Well maintained, minor wear and tear" at bounding box center [424, 158] width 18 height 18
radio input "true"
click at [586, 235] on p "Next" at bounding box center [589, 235] width 16 height 9
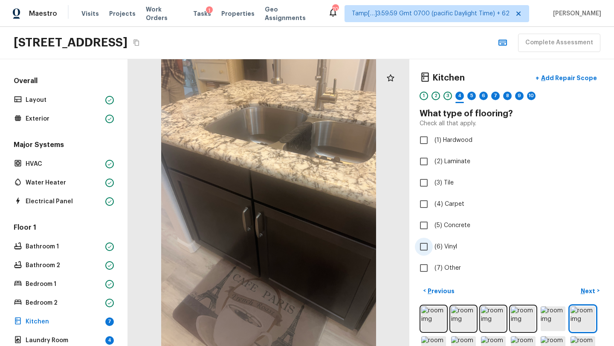
click at [423, 253] on input "(6) Vinyl" at bounding box center [424, 247] width 18 height 18
checkbox input "true"
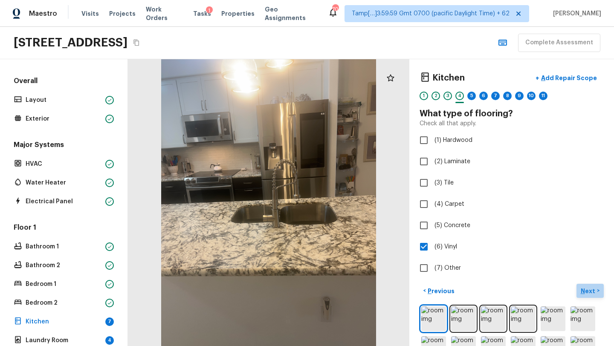
click at [596, 291] on button "Next >" at bounding box center [590, 291] width 27 height 14
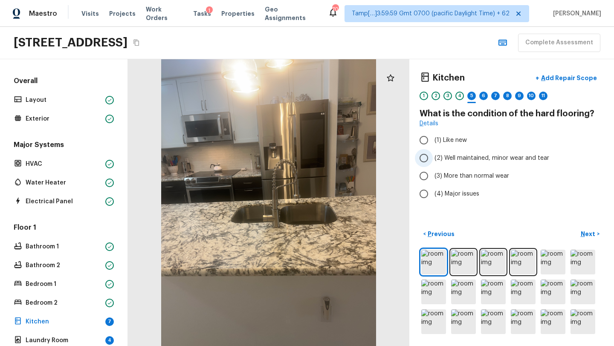
click at [445, 159] on span "(2) Well maintained, minor wear and tear" at bounding box center [492, 158] width 115 height 9
click at [433, 159] on input "(2) Well maintained, minor wear and tear" at bounding box center [424, 158] width 18 height 18
radio input "true"
click at [587, 236] on p "Next" at bounding box center [589, 234] width 16 height 9
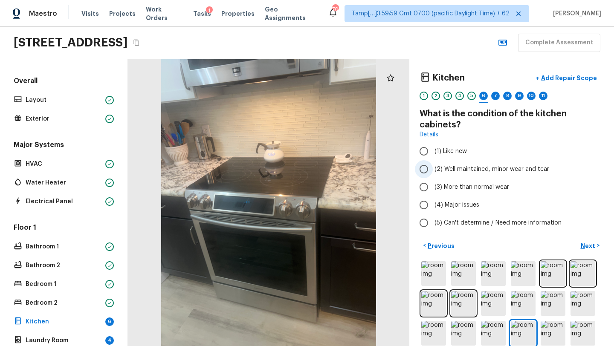
click at [481, 170] on span "(2) Well maintained, minor wear and tear" at bounding box center [492, 169] width 115 height 9
click at [433, 170] on input "(2) Well maintained, minor wear and tear" at bounding box center [424, 169] width 18 height 18
radio input "true"
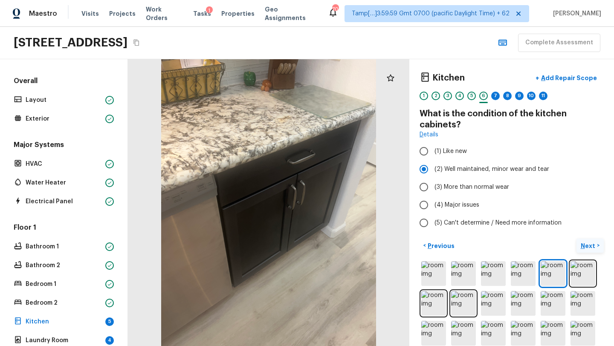
click at [592, 246] on p "Next" at bounding box center [589, 246] width 16 height 9
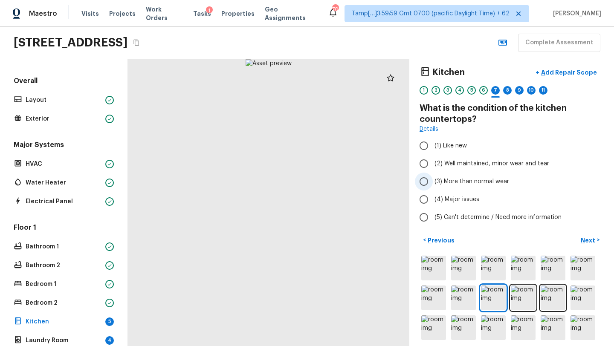
scroll to position [5, 0]
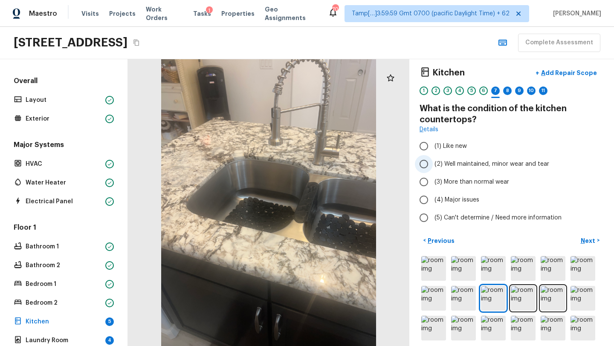
click at [463, 172] on label "(2) Well maintained, minor wear and tear" at bounding box center [506, 164] width 182 height 18
click at [433, 172] on input "(2) Well maintained, minor wear and tear" at bounding box center [424, 164] width 18 height 18
radio input "true"
click at [589, 244] on p "Next" at bounding box center [589, 241] width 16 height 9
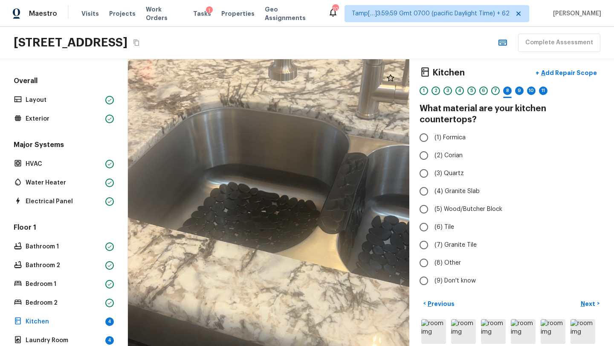
drag, startPoint x: 262, startPoint y: 201, endPoint x: 218, endPoint y: 191, distance: 45.9
click at [218, 191] on div at bounding box center [269, 193] width 557 height 568
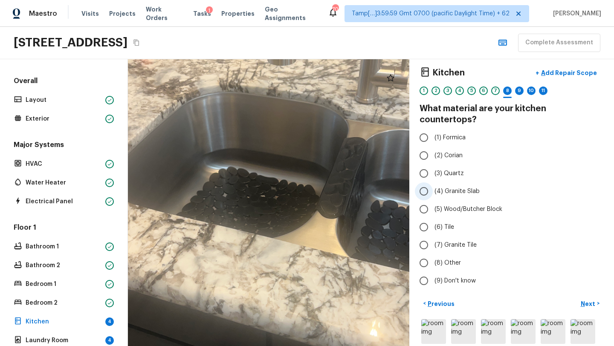
click at [447, 187] on label "(4) Granite Slab" at bounding box center [506, 192] width 182 height 18
click at [433, 187] on input "(4) Granite Slab" at bounding box center [424, 192] width 18 height 18
radio input "true"
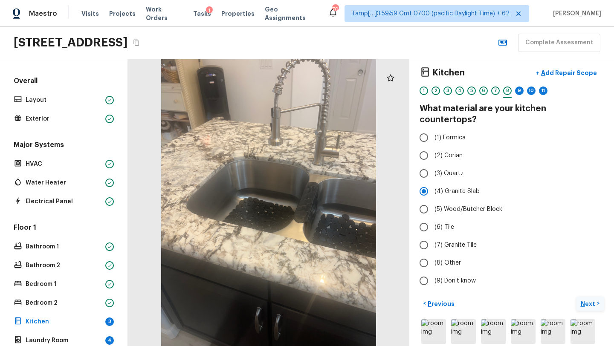
click at [588, 300] on p "Next" at bounding box center [589, 304] width 16 height 9
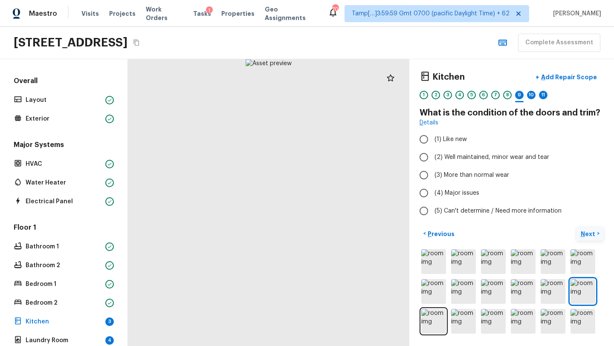
scroll to position [0, 0]
click at [455, 161] on span "(2) Well maintained, minor wear and tear" at bounding box center [492, 158] width 115 height 9
click at [433, 161] on input "(2) Well maintained, minor wear and tear" at bounding box center [424, 158] width 18 height 18
radio input "true"
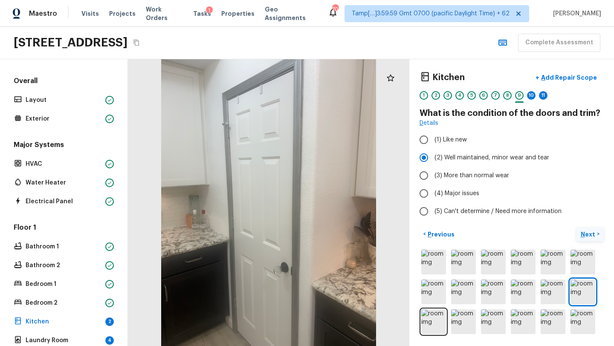
click at [592, 233] on p "Next" at bounding box center [589, 234] width 16 height 9
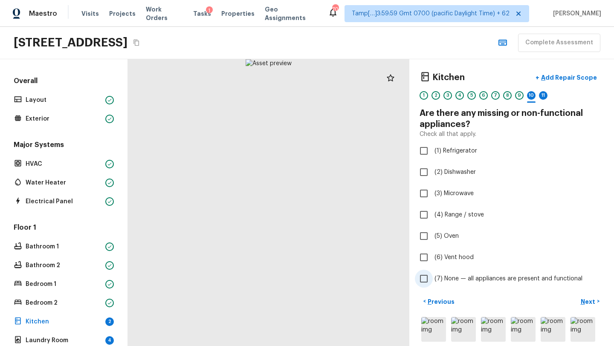
click at [439, 281] on span "(7) None — all appliances are present and functional" at bounding box center [509, 279] width 148 height 9
click at [433, 281] on input "(7) None — all appliances are present and functional" at bounding box center [424, 279] width 18 height 18
checkbox input "true"
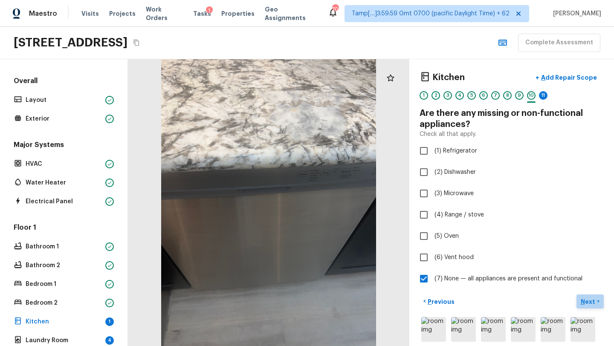
click at [598, 300] on button "Next >" at bounding box center [590, 302] width 27 height 14
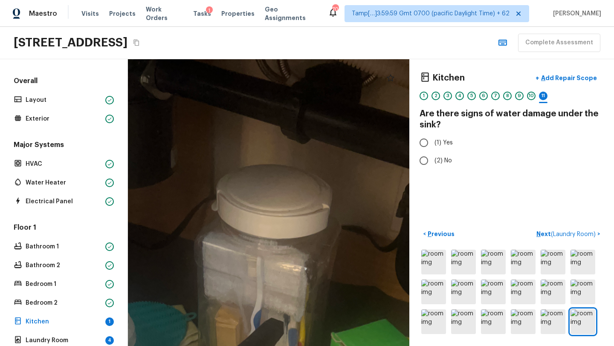
drag, startPoint x: 342, startPoint y: 174, endPoint x: 386, endPoint y: 328, distance: 160.3
click at [386, 329] on div at bounding box center [251, 349] width 822 height 838
click at [434, 162] on label "(2) No" at bounding box center [506, 161] width 182 height 18
click at [433, 162] on input "(2) No" at bounding box center [424, 161] width 18 height 18
radio input "true"
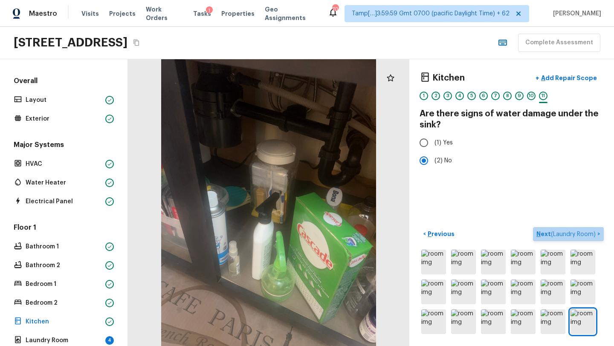
click at [545, 234] on p "Next ( Laundry Room )" at bounding box center [567, 234] width 61 height 9
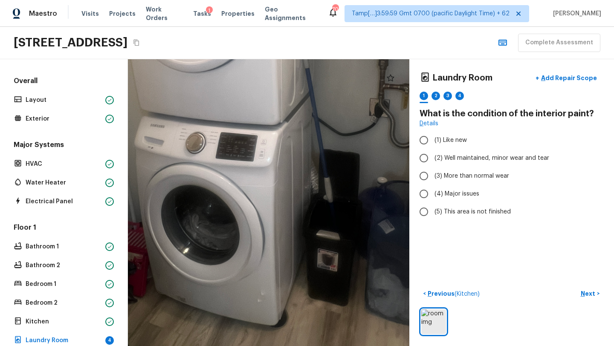
drag, startPoint x: 317, startPoint y: 215, endPoint x: 365, endPoint y: 179, distance: 60.0
click at [577, 36] on div "Maestro Visits Projects Work Orders Tasks 1 Properties Geo Assignments 701 Tamp…" at bounding box center [307, 173] width 614 height 346
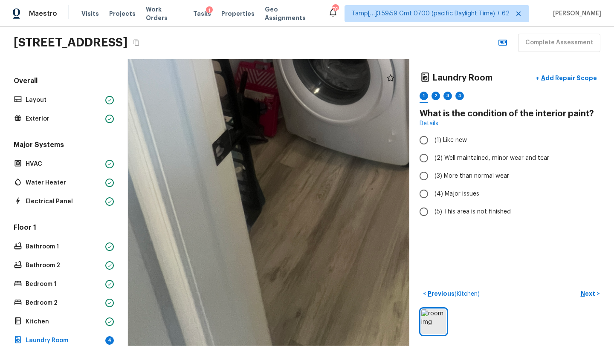
drag, startPoint x: 365, startPoint y: 215, endPoint x: 168, endPoint y: 204, distance: 196.9
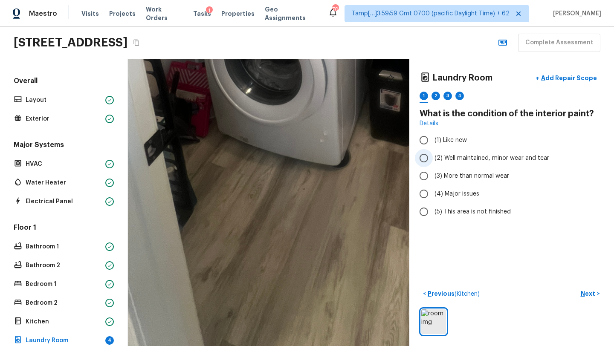
click at [463, 160] on span "(2) Well maintained, minor wear and tear" at bounding box center [492, 158] width 115 height 9
click at [433, 160] on input "(2) Well maintained, minor wear and tear" at bounding box center [424, 158] width 18 height 18
radio input "true"
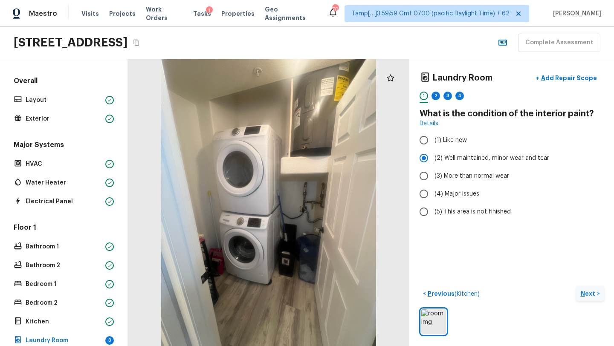
click at [594, 293] on p "Next" at bounding box center [589, 294] width 16 height 9
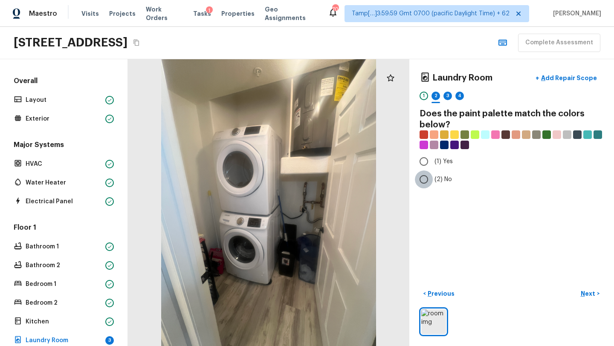
click at [427, 174] on input "(2) No" at bounding box center [424, 180] width 18 height 18
radio input "true"
click at [584, 297] on p "Next" at bounding box center [589, 294] width 16 height 9
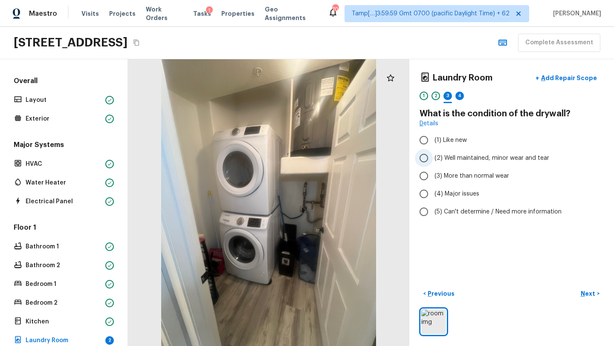
click at [446, 160] on span "(2) Well maintained, minor wear and tear" at bounding box center [492, 158] width 115 height 9
click at [433, 160] on input "(2) Well maintained, minor wear and tear" at bounding box center [424, 158] width 18 height 18
radio input "true"
click at [585, 292] on p "Next" at bounding box center [589, 294] width 16 height 9
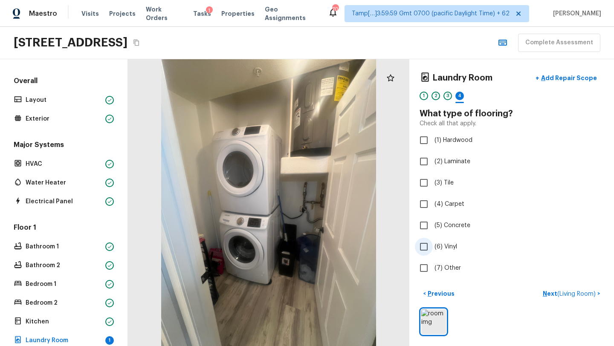
click at [426, 247] on input "(6) Vinyl" at bounding box center [424, 247] width 18 height 18
checkbox input "true"
click at [586, 295] on p "Next" at bounding box center [589, 294] width 16 height 9
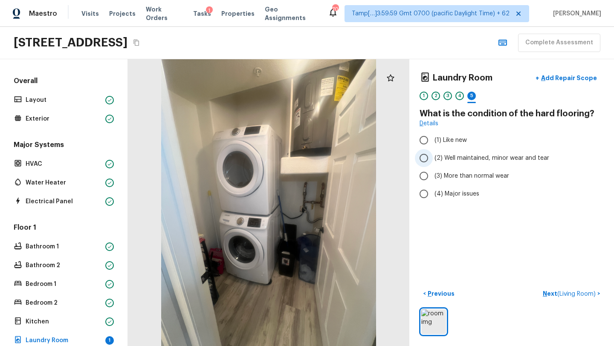
click at [459, 162] on span "(2) Well maintained, minor wear and tear" at bounding box center [492, 158] width 115 height 9
click at [433, 162] on input "(2) Well maintained, minor wear and tear" at bounding box center [424, 158] width 18 height 18
radio input "true"
click at [547, 296] on p "Next ( Living Room )" at bounding box center [570, 294] width 55 height 9
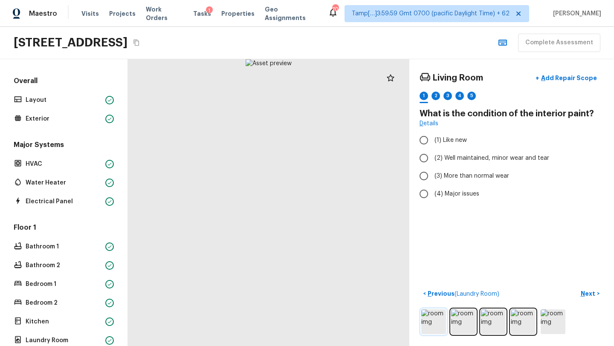
click at [426, 320] on img at bounding box center [433, 322] width 25 height 25
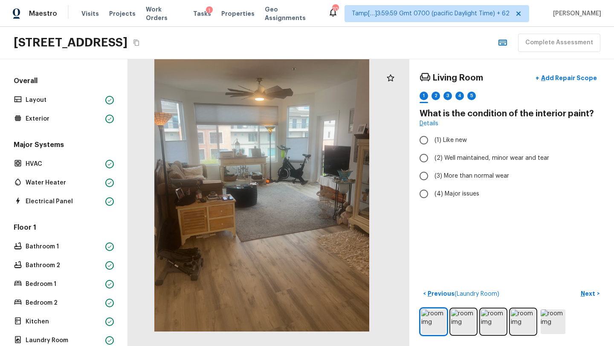
click at [339, 208] on div at bounding box center [261, 188] width 281 height 287
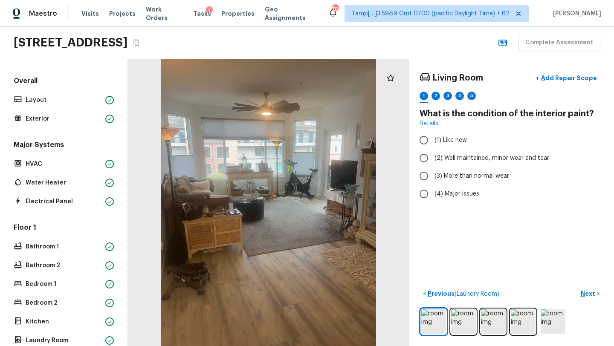
click at [547, 233] on div "Living Room + Add Repair Scope 1 2 3 4 5 What is the condition of the interior …" at bounding box center [511, 202] width 205 height 287
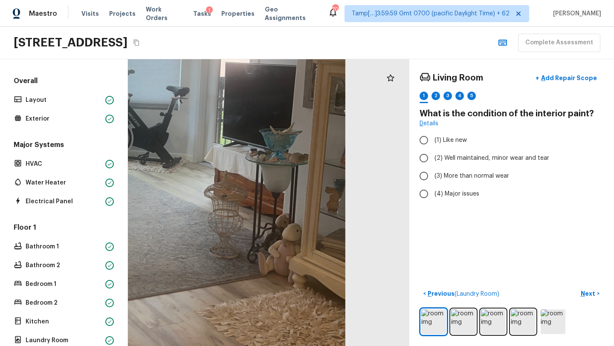
drag, startPoint x: 314, startPoint y: 241, endPoint x: 182, endPoint y: 278, distance: 137.0
click at [182, 278] on div at bounding box center [58, 177] width 754 height 769
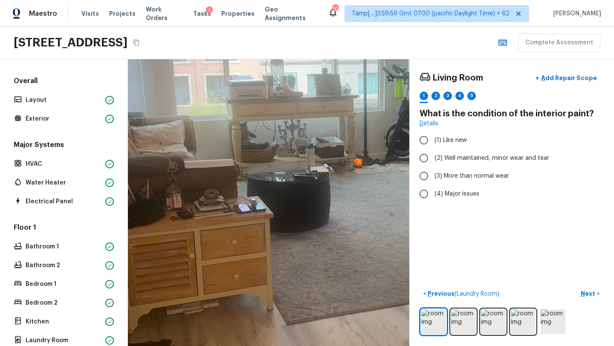
drag, startPoint x: 182, startPoint y: 278, endPoint x: 450, endPoint y: 281, distance: 267.8
click at [450, 281] on div "Living Room + Add Repair Scope 1 2 3 4 5 What is the condition of the interior …" at bounding box center [371, 202] width 486 height 287
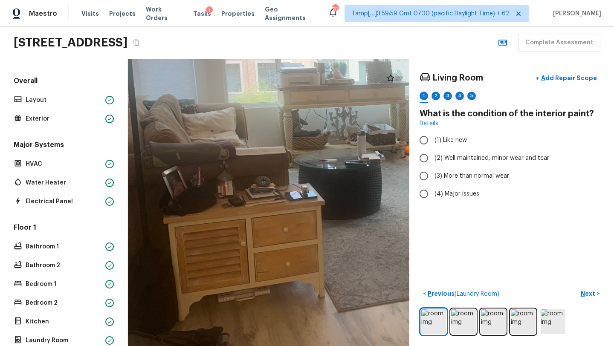
click at [570, 251] on div "Living Room + Add Repair Scope 1 2 3 4 5 What is the condition of the interior …" at bounding box center [511, 202] width 205 height 287
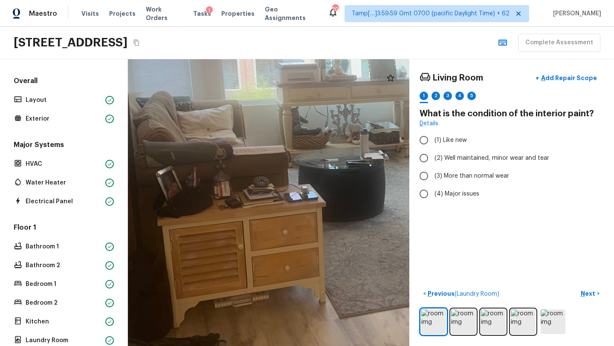
click at [484, 238] on div "Living Room + Add Repair Scope 1 2 3 4 5 What is the condition of the interior …" at bounding box center [511, 202] width 205 height 287
click at [353, 235] on div at bounding box center [398, 167] width 786 height 801
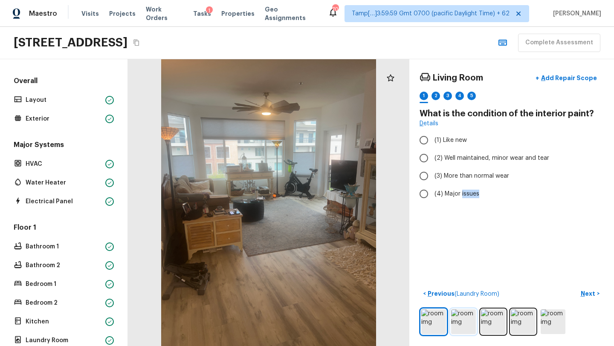
click at [457, 328] on img at bounding box center [463, 322] width 25 height 25
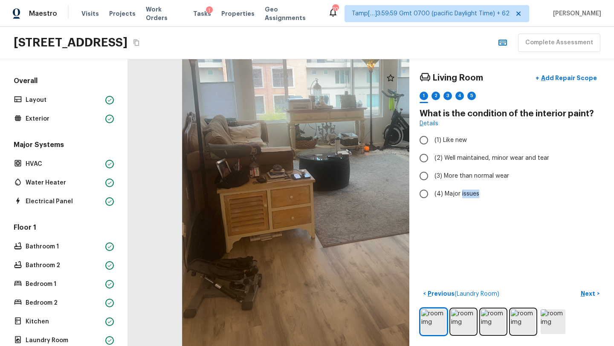
drag, startPoint x: 238, startPoint y: 255, endPoint x: 331, endPoint y: 244, distance: 93.3
click at [331, 244] on div at bounding box center [357, 159] width 458 height 467
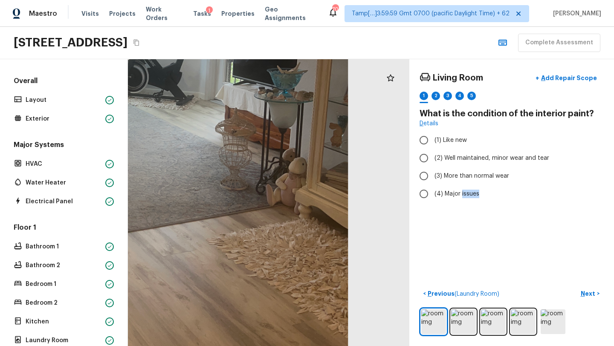
drag, startPoint x: 351, startPoint y: 224, endPoint x: 57, endPoint y: 225, distance: 293.4
click at [57, 225] on div "Overall Layout Exterior Major Systems HVAC Water Heater Electrical Panel Floor …" at bounding box center [307, 202] width 614 height 287
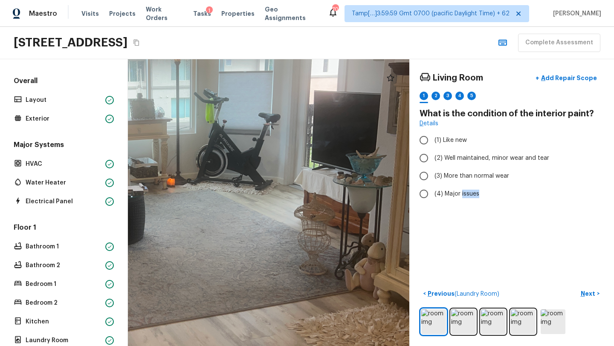
drag, startPoint x: 258, startPoint y: 226, endPoint x: 361, endPoint y: 345, distance: 157.2
click at [361, 345] on div at bounding box center [156, 199] width 709 height 723
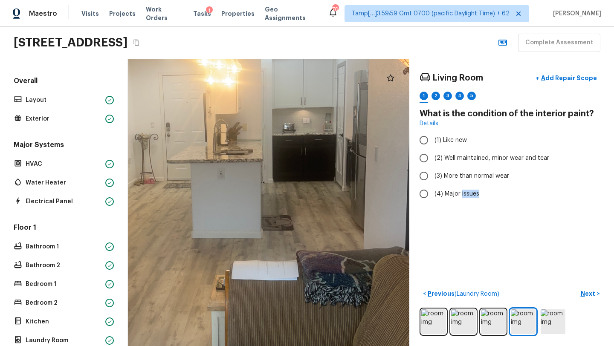
drag, startPoint x: 281, startPoint y: 211, endPoint x: 253, endPoint y: 214, distance: 27.9
click at [253, 214] on div at bounding box center [225, 194] width 639 height 651
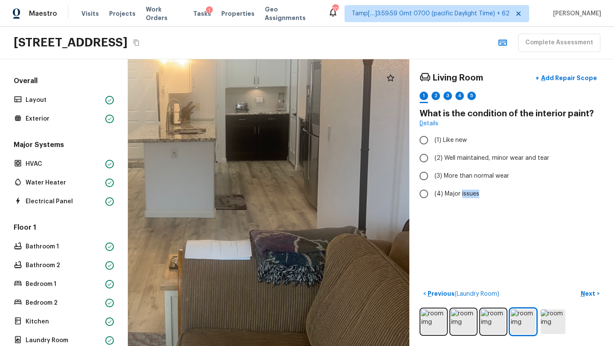
click at [255, 214] on div at bounding box center [178, 174] width 639 height 651
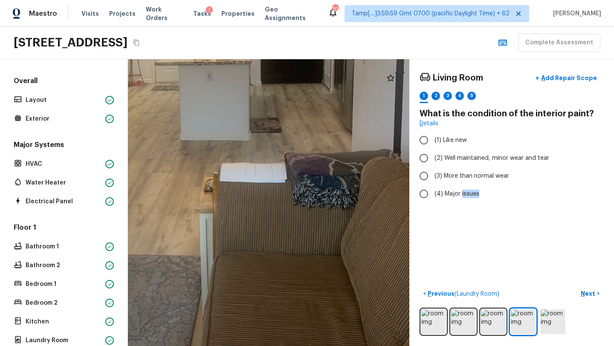
drag, startPoint x: 255, startPoint y: 214, endPoint x: 290, endPoint y: 137, distance: 84.6
click at [290, 137] on div at bounding box center [213, 96] width 639 height 651
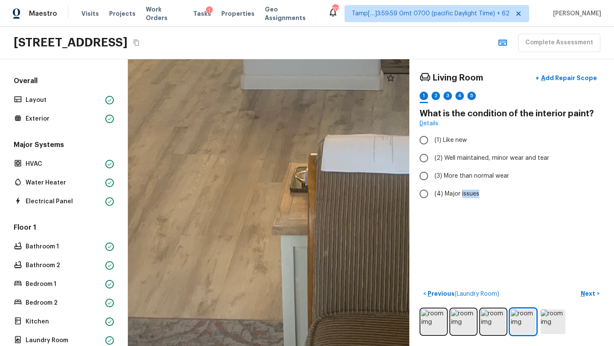
drag, startPoint x: 226, startPoint y: 193, endPoint x: 332, endPoint y: 184, distance: 106.6
click at [332, 185] on div at bounding box center [308, 3] width 1275 height 1300
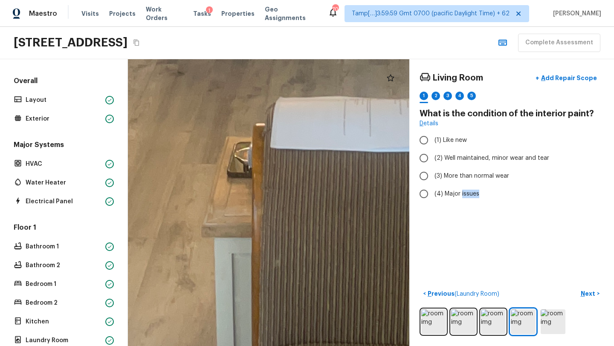
drag, startPoint x: 280, startPoint y: 197, endPoint x: 252, endPoint y: 197, distance: 28.1
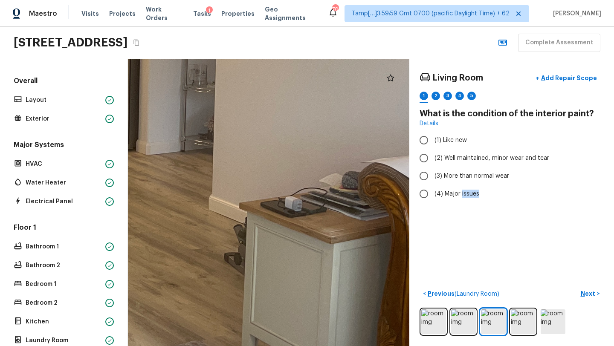
drag, startPoint x: 366, startPoint y: 209, endPoint x: 336, endPoint y: 232, distance: 37.1
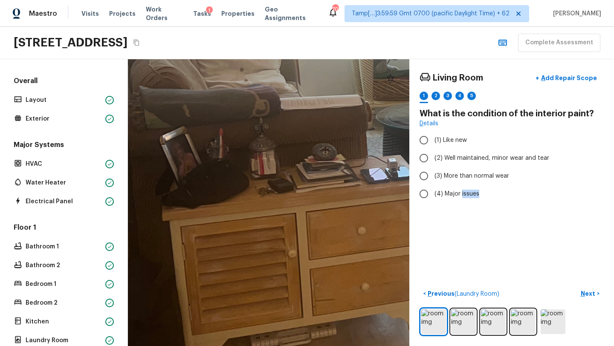
drag, startPoint x: 204, startPoint y: 261, endPoint x: 351, endPoint y: 148, distance: 185.1
click at [351, 148] on div at bounding box center [539, 129] width 1230 height 1254
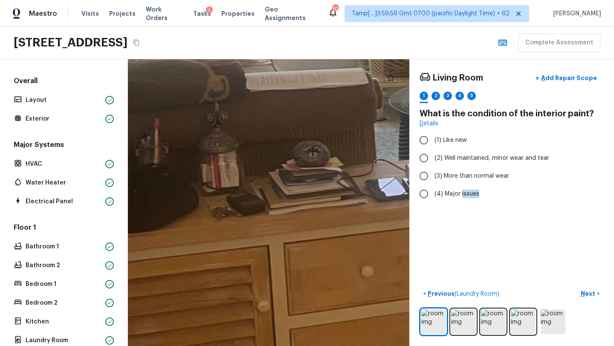
drag, startPoint x: 351, startPoint y: 148, endPoint x: 252, endPoint y: 346, distance: 220.9
click at [257, 346] on html "Maestro Visits Projects Work Orders Tasks 1 Properties Geo Assignments 701 Tamp…" at bounding box center [307, 173] width 614 height 346
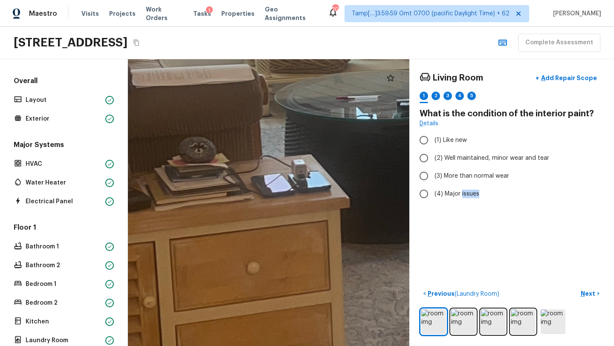
drag, startPoint x: 239, startPoint y: 235, endPoint x: 504, endPoint y: 34, distance: 332.3
click at [504, 34] on div "Maestro Visits Projects Work Orders Tasks 1 Properties Geo Assignments 701 Tamp…" at bounding box center [307, 173] width 614 height 346
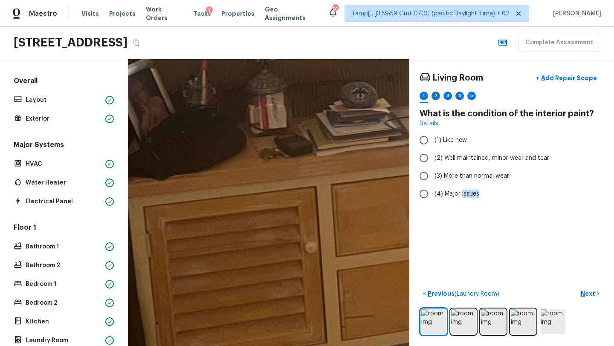
drag, startPoint x: 290, startPoint y: 157, endPoint x: 451, endPoint y: 102, distance: 170.5
click at [452, 102] on div "Living Room + Add Repair Scope 1 2 3 4 5 What is the condition of the interior …" at bounding box center [371, 202] width 486 height 287
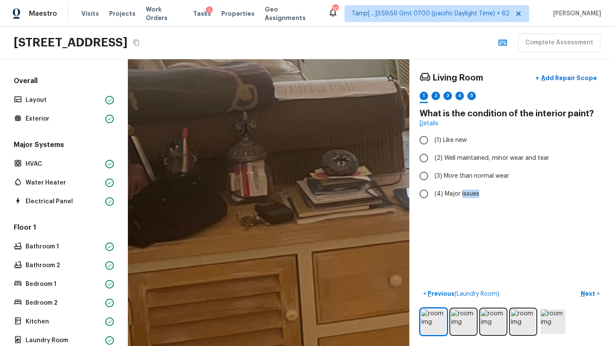
drag, startPoint x: 353, startPoint y: 155, endPoint x: 334, endPoint y: 220, distance: 67.6
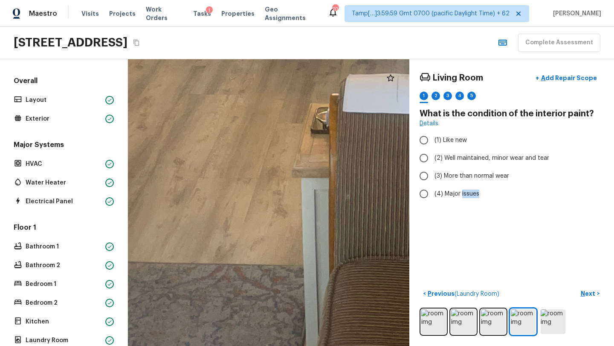
drag, startPoint x: 315, startPoint y: 229, endPoint x: 614, endPoint y: 28, distance: 359.9
click at [614, 28] on div "Maestro Visits Projects Work Orders Tasks 1 Properties Geo Assignments 701 Tamp…" at bounding box center [307, 173] width 614 height 346
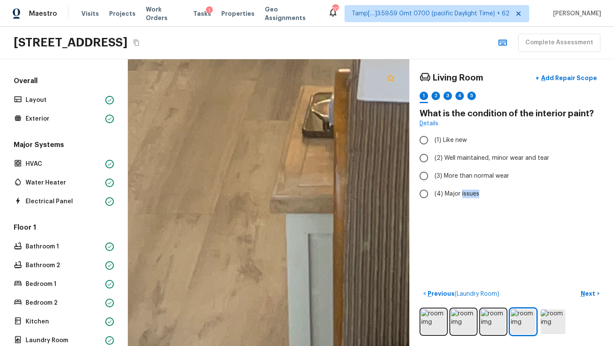
click at [394, 76] on icon at bounding box center [391, 78] width 10 height 10
click at [430, 319] on img at bounding box center [433, 322] width 25 height 25
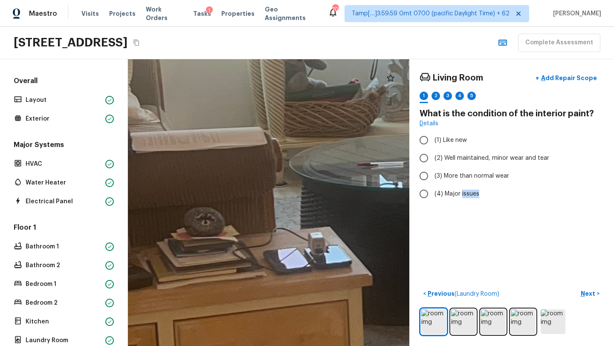
drag, startPoint x: 255, startPoint y: 310, endPoint x: 292, endPoint y: 272, distance: 53.4
click at [292, 272] on div at bounding box center [558, 184] width 2035 height 2075
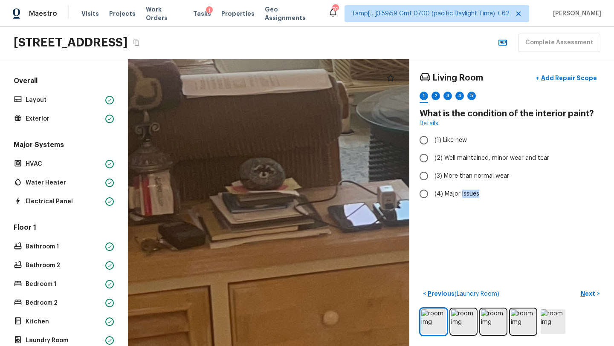
drag, startPoint x: 285, startPoint y: 249, endPoint x: 352, endPoint y: 206, distance: 80.4
click at [459, 323] on img at bounding box center [463, 322] width 25 height 25
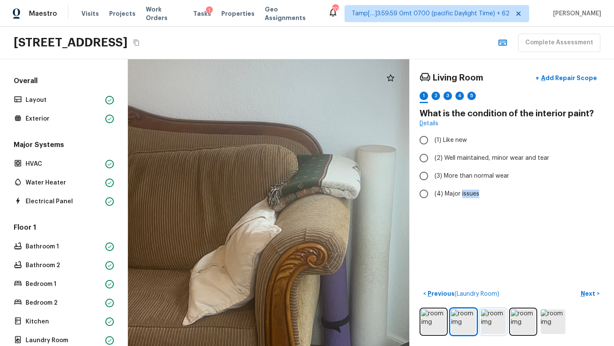
click at [496, 325] on img at bounding box center [493, 322] width 25 height 25
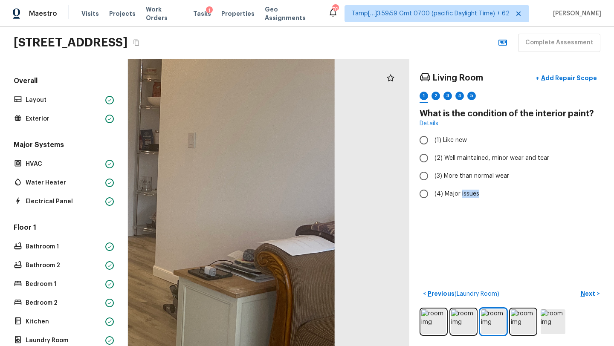
drag, startPoint x: 355, startPoint y: 238, endPoint x: 199, endPoint y: 289, distance: 164.3
click at [199, 289] on div at bounding box center [6, 194] width 859 height 876
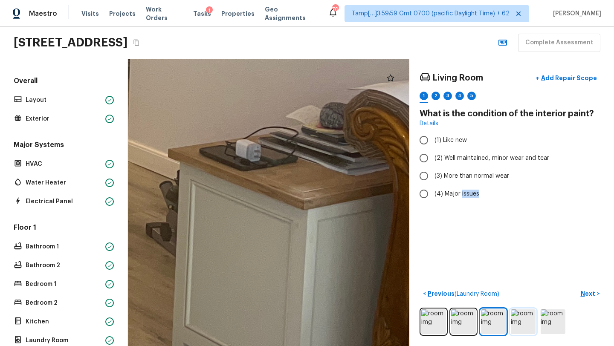
click at [516, 324] on img at bounding box center [523, 322] width 25 height 25
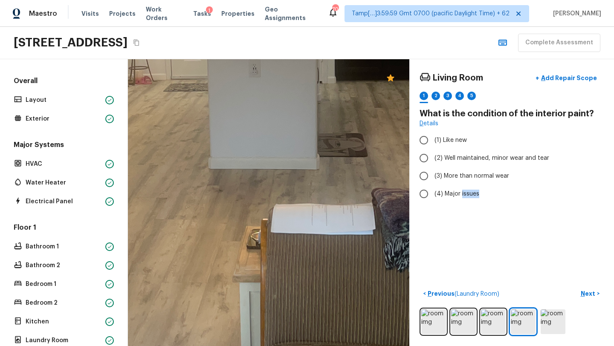
drag, startPoint x: 292, startPoint y: 160, endPoint x: 256, endPoint y: 318, distance: 161.7
click at [256, 319] on div at bounding box center [261, 101] width 994 height 1013
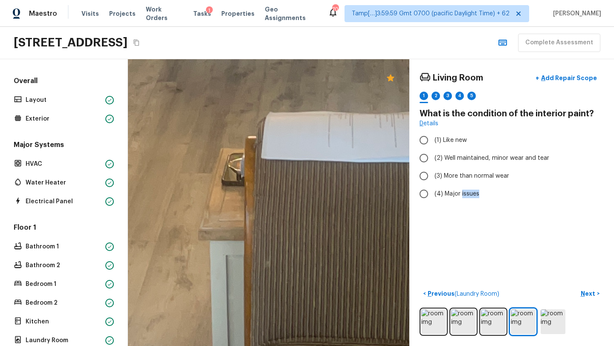
drag, startPoint x: 254, startPoint y: 236, endPoint x: 254, endPoint y: 345, distance: 109.2
click at [557, 322] on img at bounding box center [553, 322] width 25 height 25
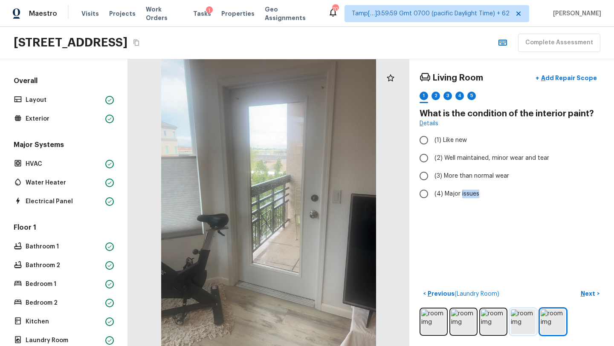
click at [515, 324] on img at bounding box center [523, 322] width 25 height 25
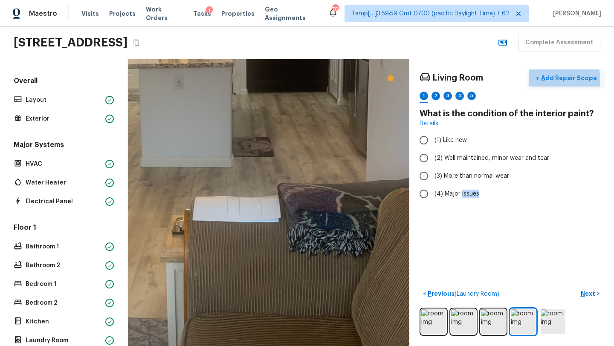
click at [561, 80] on p "Add Repair Scope" at bounding box center [568, 78] width 58 height 9
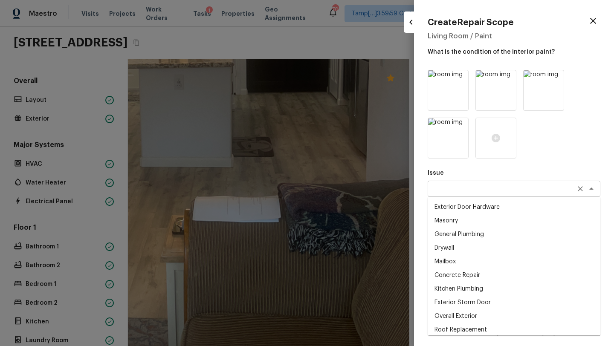
click at [455, 195] on div "x ​" at bounding box center [514, 189] width 173 height 16
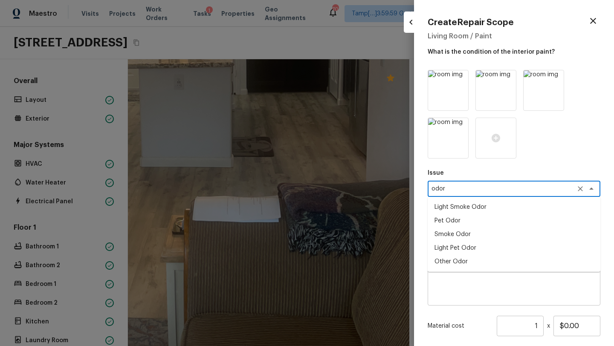
click at [452, 233] on li "Smoke Odor" at bounding box center [514, 235] width 173 height 14
click at [452, 233] on div "x ​" at bounding box center [514, 227] width 173 height 16
type textarea "Smoke Odor"
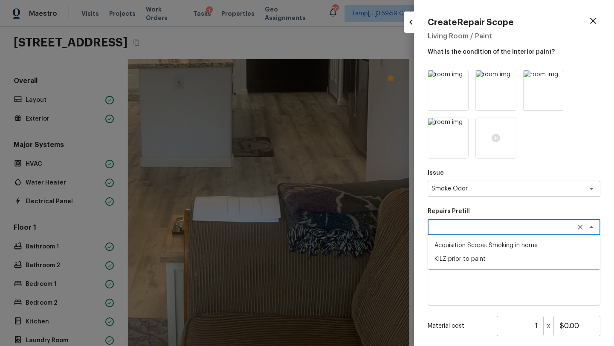
click at [451, 246] on li "Acquisition Scope: Smoking in home" at bounding box center [514, 246] width 173 height 14
type textarea "Acquisition Scope: Smoking in home"
type input "$1,000.00"
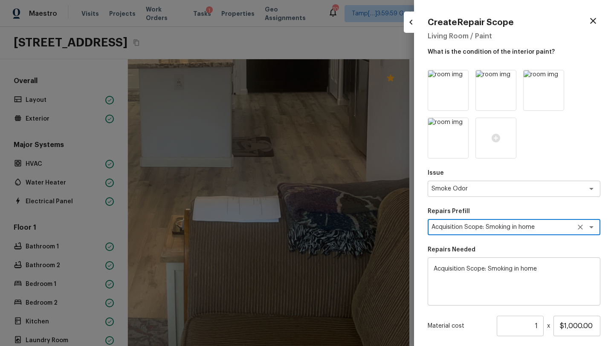
scroll to position [83, 0]
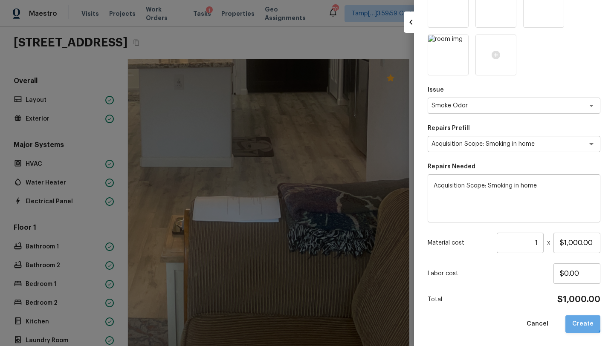
click at [575, 320] on button "Create" at bounding box center [583, 324] width 35 height 17
type input "$0.00"
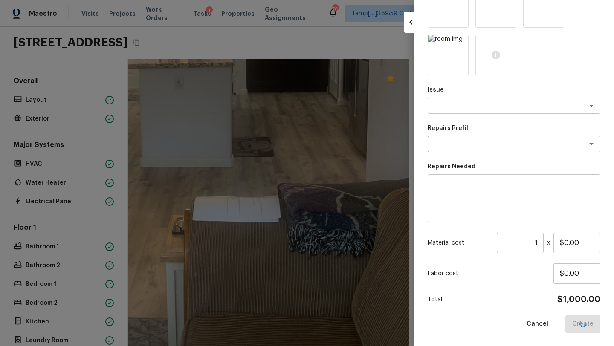
scroll to position [35, 0]
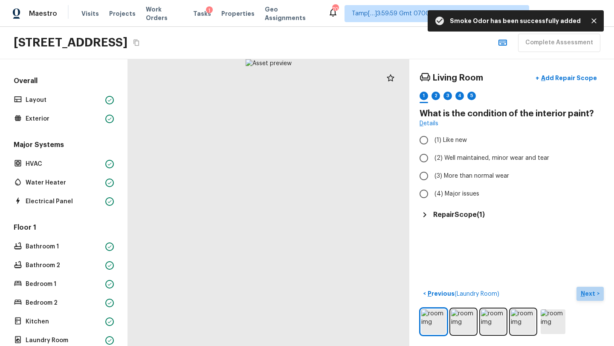
click at [591, 296] on p "Next" at bounding box center [589, 294] width 16 height 9
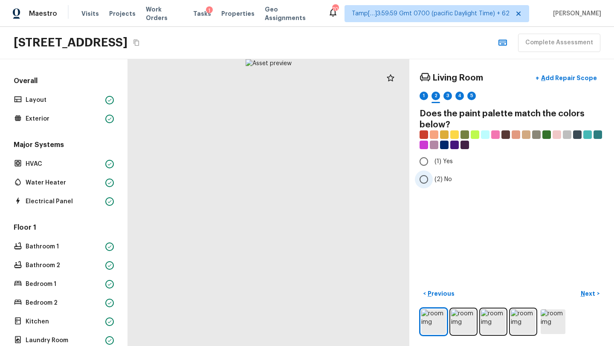
click at [432, 183] on input "(2) No" at bounding box center [424, 180] width 18 height 18
radio input "true"
click at [437, 293] on p "Previous" at bounding box center [440, 294] width 29 height 9
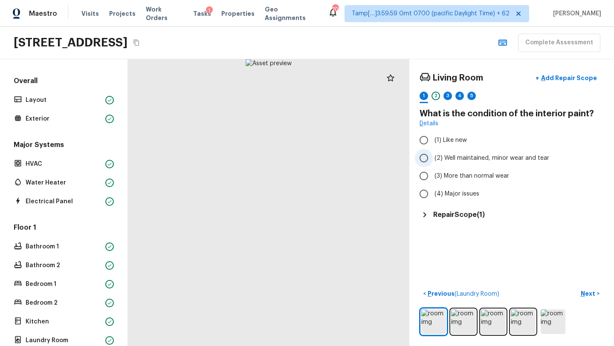
click at [436, 157] on span "(2) Well maintained, minor wear and tear" at bounding box center [492, 158] width 115 height 9
click at [433, 157] on input "(2) Well maintained, minor wear and tear" at bounding box center [424, 158] width 18 height 18
radio input "true"
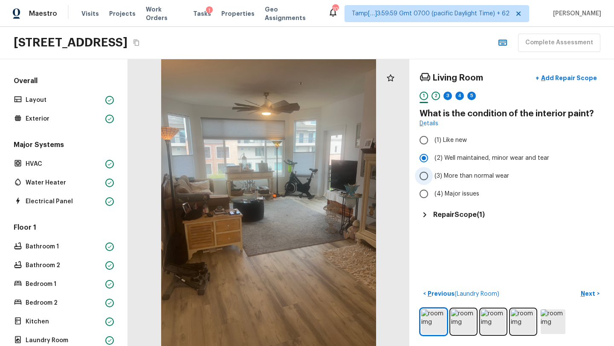
click at [450, 177] on span "(3) More than normal wear" at bounding box center [472, 176] width 75 height 9
click at [433, 177] on input "(3) More than normal wear" at bounding box center [424, 176] width 18 height 18
radio input "true"
click at [592, 293] on p "Next" at bounding box center [589, 294] width 16 height 9
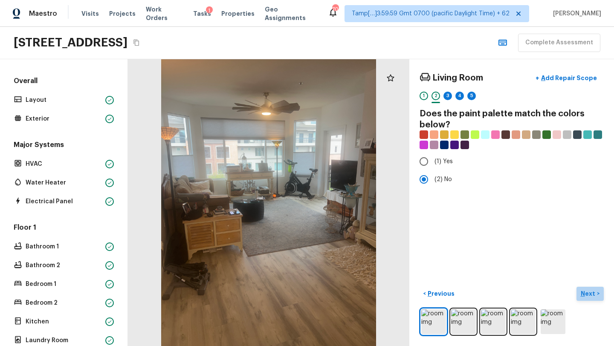
click at [592, 293] on p "Next" at bounding box center [589, 294] width 16 height 9
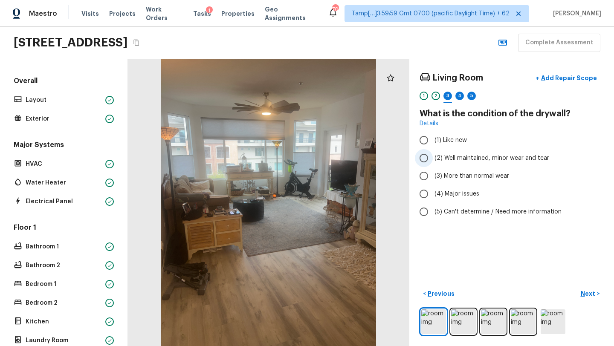
click at [475, 156] on span "(2) Well maintained, minor wear and tear" at bounding box center [492, 158] width 115 height 9
click at [433, 156] on input "(2) Well maintained, minor wear and tear" at bounding box center [424, 158] width 18 height 18
radio input "true"
click at [597, 291] on button "Next >" at bounding box center [590, 294] width 27 height 14
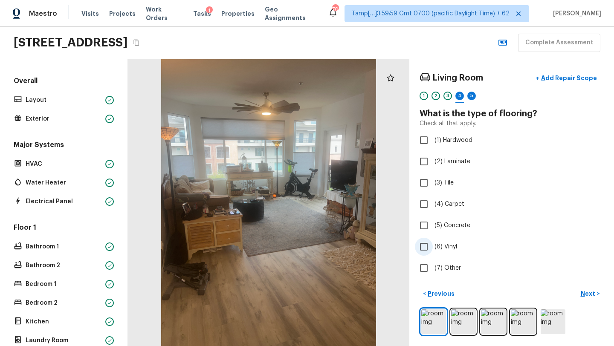
click at [431, 250] on input "(6) Vinyl" at bounding box center [424, 247] width 18 height 18
checkbox input "true"
click at [582, 299] on button "Next >" at bounding box center [590, 294] width 27 height 14
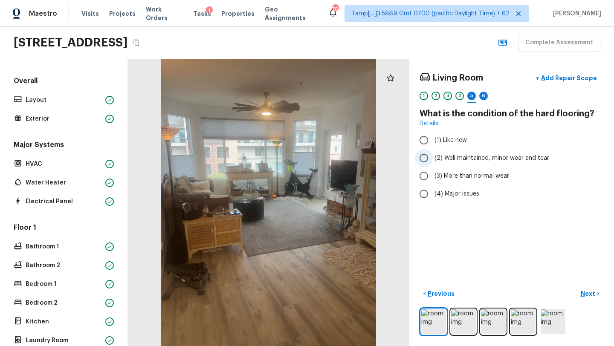
click at [449, 157] on span "(2) Well maintained, minor wear and tear" at bounding box center [492, 158] width 115 height 9
click at [433, 157] on input "(2) Well maintained, minor wear and tear" at bounding box center [424, 158] width 18 height 18
radio input "true"
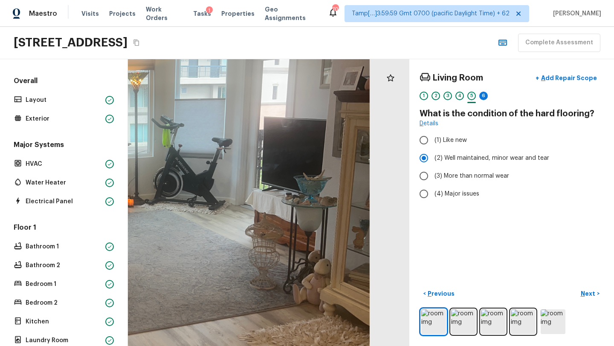
drag, startPoint x: 298, startPoint y: 257, endPoint x: 185, endPoint y: 346, distance: 143.9
click at [185, 346] on html "Maestro Visits Projects Work Orders Tasks 1 Properties Geo Assignments 701 Tamp…" at bounding box center [307, 173] width 614 height 346
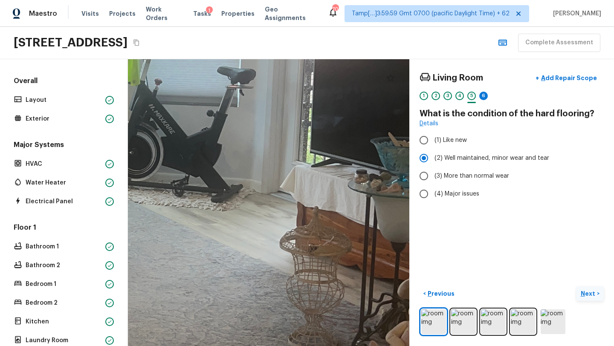
click at [589, 295] on p "Next" at bounding box center [589, 294] width 16 height 9
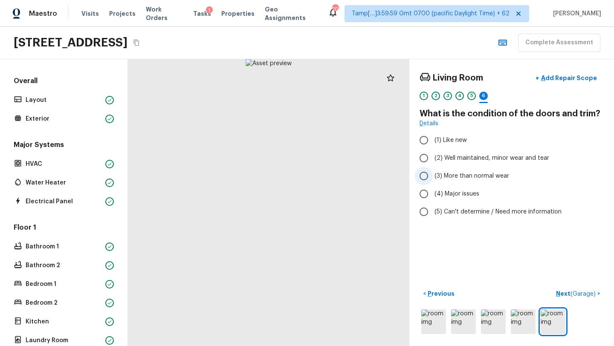
click at [470, 180] on span "(3) More than normal wear" at bounding box center [472, 176] width 75 height 9
click at [433, 180] on input "(3) More than normal wear" at bounding box center [424, 176] width 18 height 18
radio input "true"
click at [474, 155] on span "(2) Well maintained, minor wear and tear" at bounding box center [492, 158] width 115 height 9
click at [433, 155] on input "(2) Well maintained, minor wear and tear" at bounding box center [424, 158] width 18 height 18
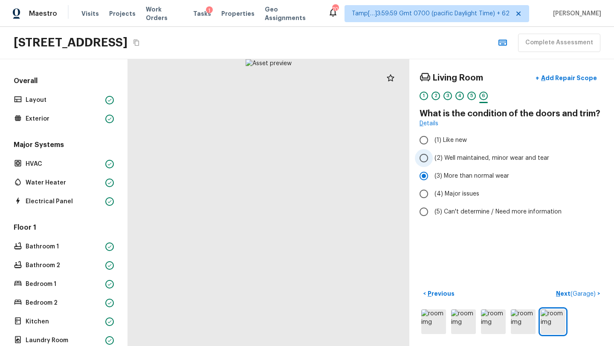
radio input "true"
click at [575, 284] on div "Living Room + Add Repair Scope 1 2 3 4 5 6 What is the condition of the doors a…" at bounding box center [511, 202] width 205 height 287
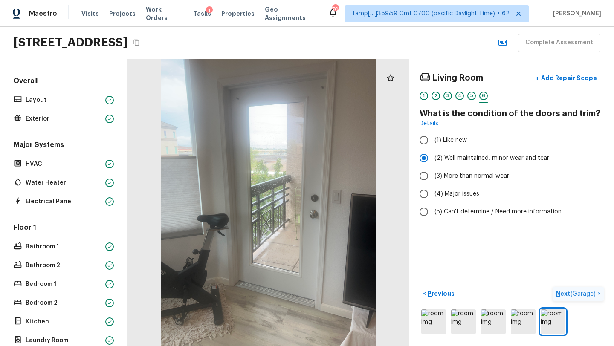
click at [567, 293] on p "Next ( Garage )" at bounding box center [576, 294] width 41 height 9
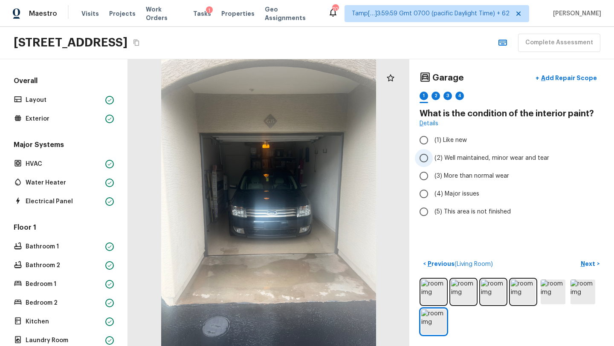
click at [472, 163] on label "(2) Well maintained, minor wear and tear" at bounding box center [506, 158] width 182 height 18
click at [433, 163] on input "(2) Well maintained, minor wear and tear" at bounding box center [424, 158] width 18 height 18
radio input "true"
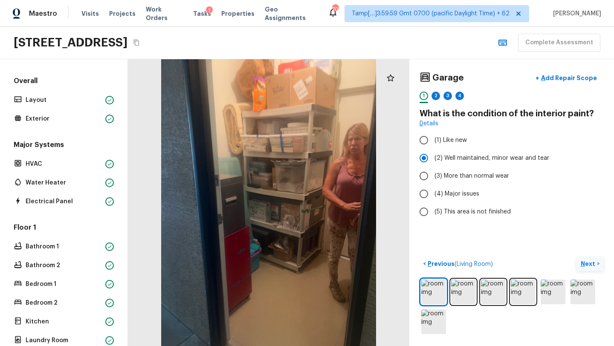
click at [582, 260] on p "Next" at bounding box center [589, 264] width 16 height 9
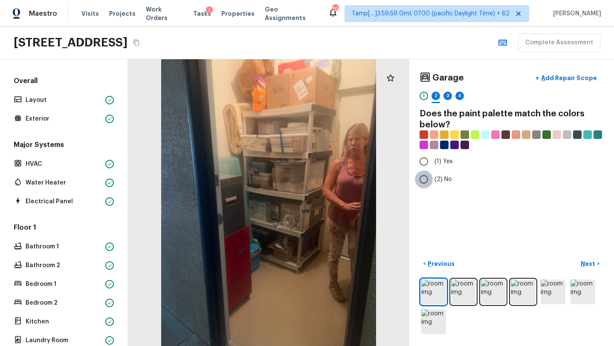
click at [428, 184] on input "(2) No" at bounding box center [424, 180] width 18 height 18
radio input "true"
click at [583, 262] on p "Next" at bounding box center [589, 264] width 16 height 9
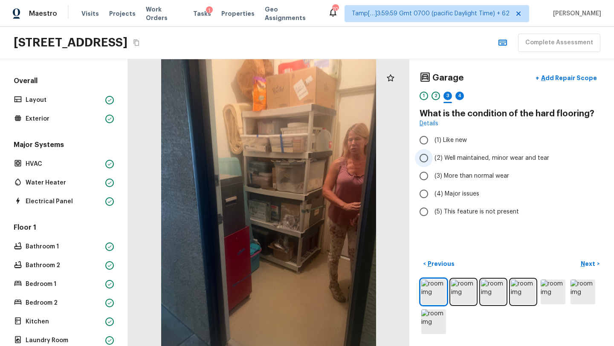
click at [441, 160] on span "(2) Well maintained, minor wear and tear" at bounding box center [492, 158] width 115 height 9
click at [433, 160] on input "(2) Well maintained, minor wear and tear" at bounding box center [424, 158] width 18 height 18
radio input "true"
click at [589, 259] on button "Next >" at bounding box center [590, 264] width 27 height 14
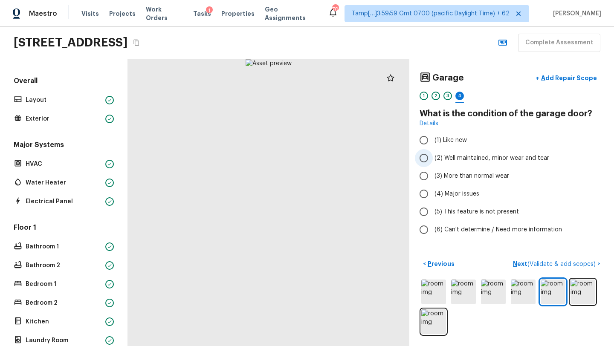
click at [442, 164] on label "(2) Well maintained, minor wear and tear" at bounding box center [506, 158] width 182 height 18
click at [433, 164] on input "(2) Well maintained, minor wear and tear" at bounding box center [424, 158] width 18 height 18
radio input "true"
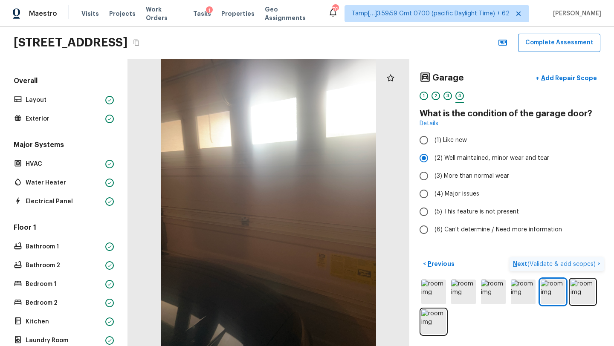
click at [522, 264] on p "Next ( Validate & add scopes )" at bounding box center [555, 264] width 84 height 9
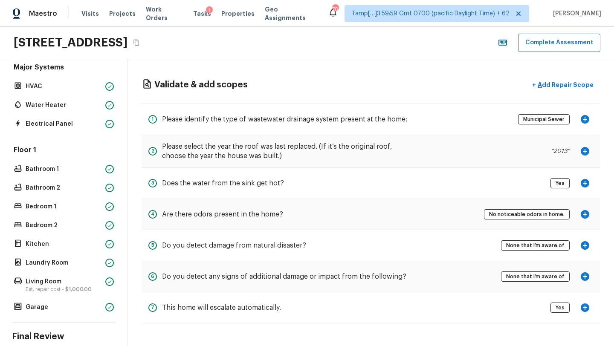
scroll to position [0, 0]
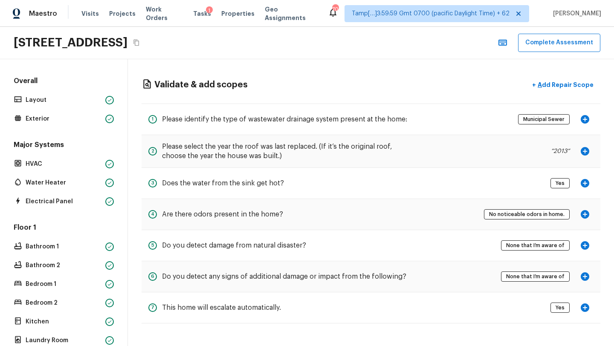
click at [44, 126] on div "Overall Layout Exterior Major Systems HVAC Water Heater Electrical Panel Floor …" at bounding box center [64, 233] width 104 height 315
click at [41, 119] on p "Exterior" at bounding box center [64, 119] width 76 height 9
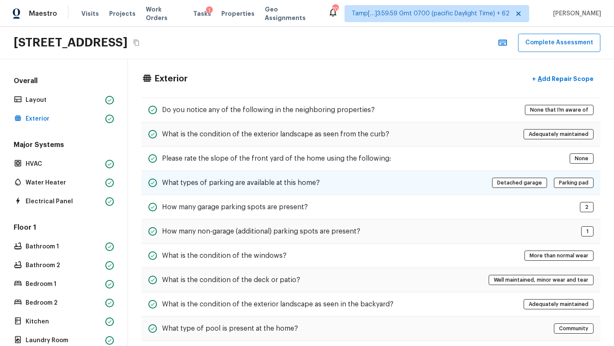
scroll to position [6, 0]
click at [311, 184] on h5 "What types of parking are available at this home?" at bounding box center [241, 183] width 158 height 9
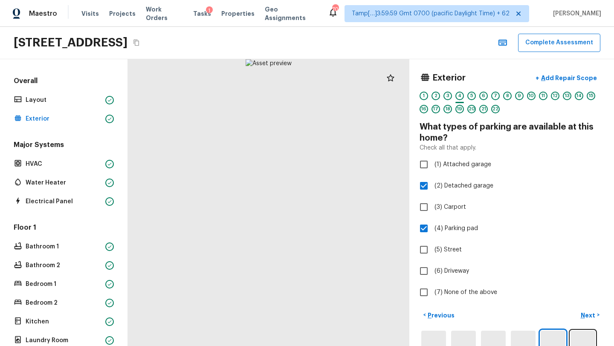
scroll to position [0, 0]
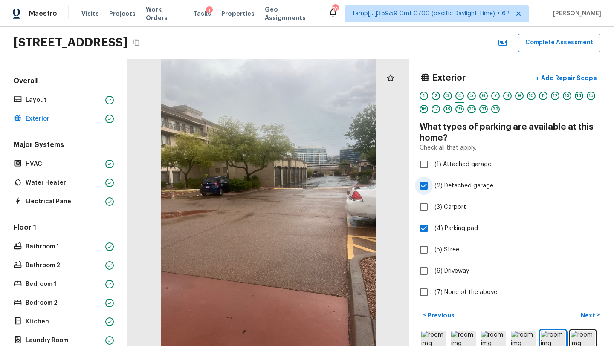
click at [423, 167] on input "(1) Attached garage" at bounding box center [424, 165] width 18 height 18
checkbox input "true"
click at [423, 190] on input "(2) Detached garage" at bounding box center [424, 186] width 18 height 18
checkbox input "false"
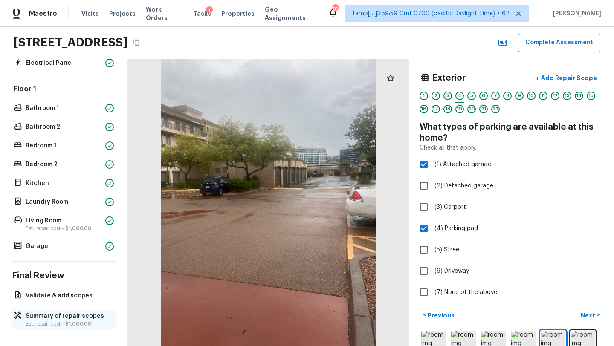
click at [52, 319] on p "Summary of repair scopes" at bounding box center [68, 316] width 85 height 9
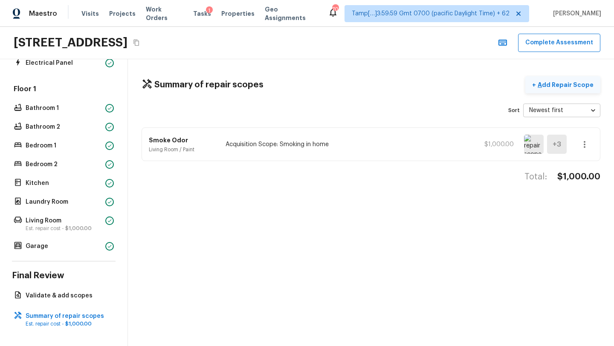
click at [553, 90] on button "+ Add Repair Scope" at bounding box center [562, 84] width 75 height 17
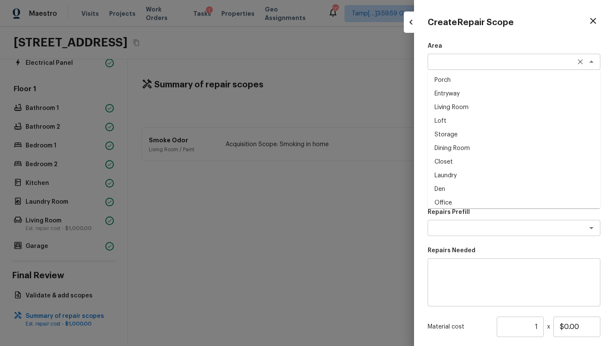
click at [456, 57] on div "x ​" at bounding box center [514, 62] width 173 height 16
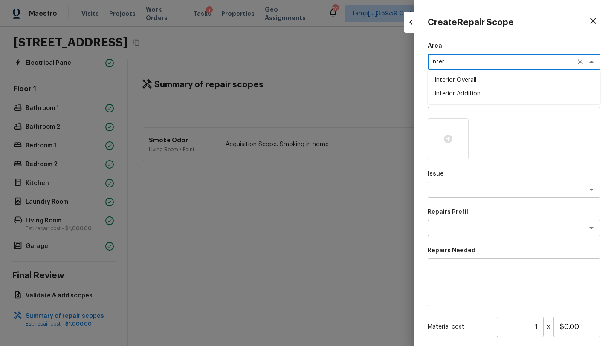
click at [464, 77] on li "Interior Overall" at bounding box center [514, 80] width 173 height 14
type textarea "Interior Overall"
click at [458, 99] on textarea at bounding box center [502, 100] width 141 height 9
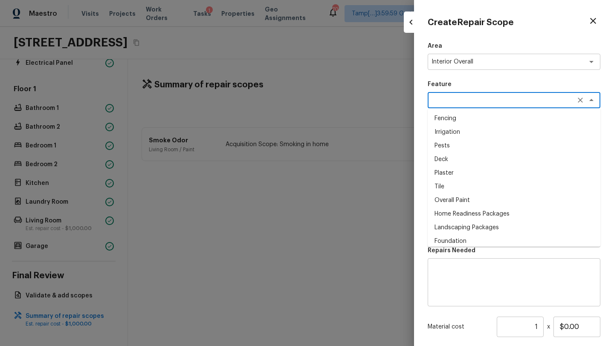
click at [457, 203] on li "Overall Paint" at bounding box center [514, 201] width 173 height 14
type textarea "Overall Paint"
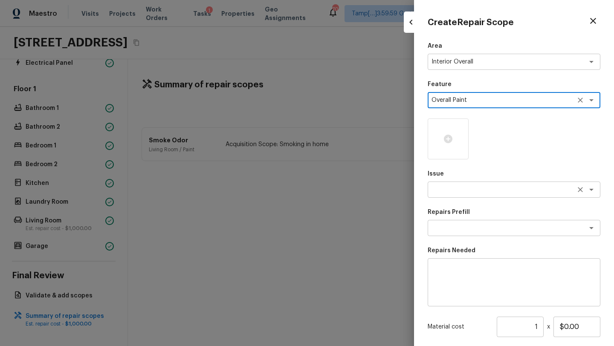
click at [457, 190] on textarea at bounding box center [502, 190] width 141 height 9
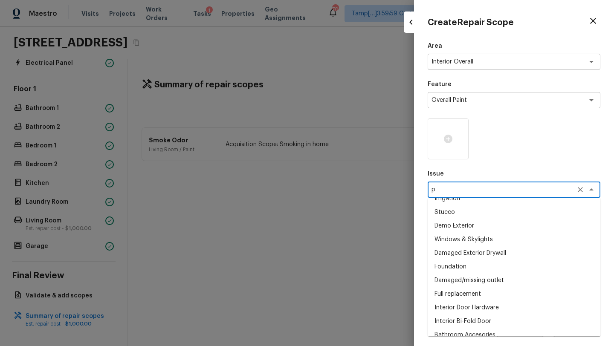
scroll to position [0, 0]
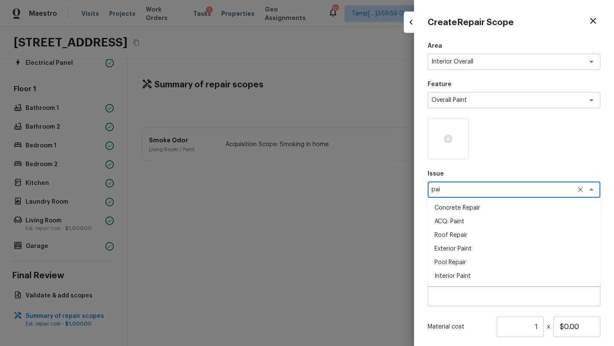
click at [462, 218] on li "ACQ: Paint" at bounding box center [514, 222] width 173 height 14
type textarea "ACQ: Paint"
click at [464, 230] on textarea at bounding box center [502, 228] width 141 height 9
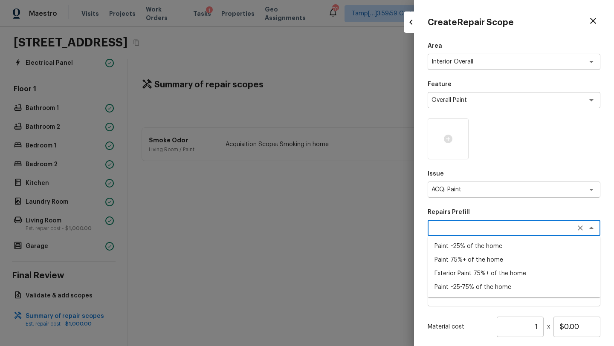
click at [462, 290] on li "Paint ~25-75% of the home" at bounding box center [514, 288] width 173 height 14
type textarea "Paint ~25-75% of the home"
type textarea "Acquisition Scope: ~25 - 75% of the home needs interior paint"
type input "$0.74"
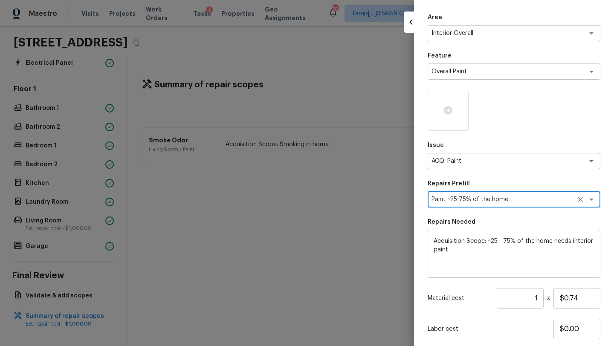
scroll to position [34, 0]
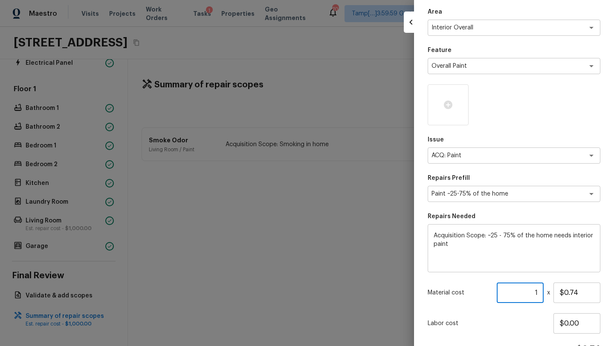
click at [538, 294] on input "1" at bounding box center [520, 293] width 47 height 20
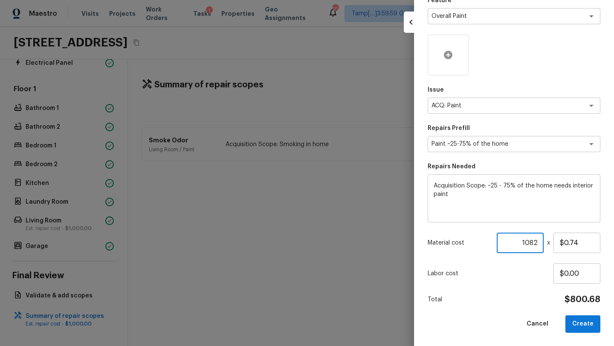
type input "1082"
click at [455, 53] on div at bounding box center [448, 55] width 41 height 41
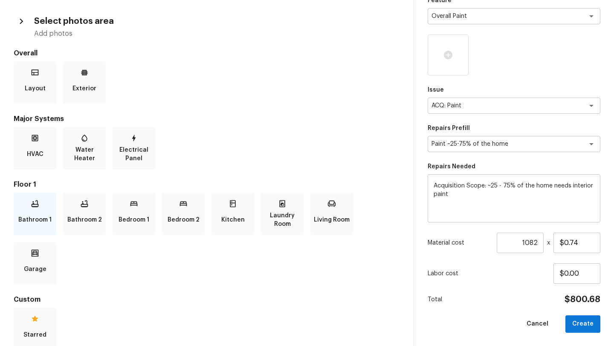
click at [31, 212] on p "Bathroom 1" at bounding box center [34, 220] width 33 height 17
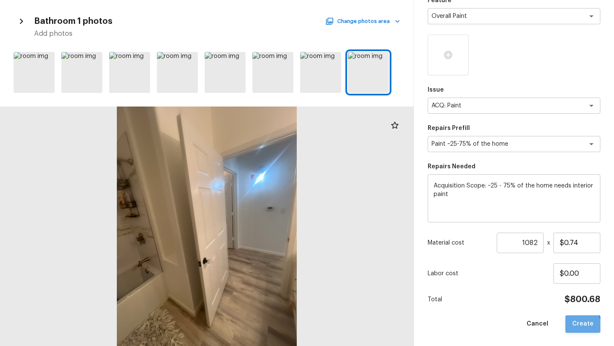
click at [582, 325] on button "Create" at bounding box center [583, 324] width 35 height 17
type input "1"
type input "$0.00"
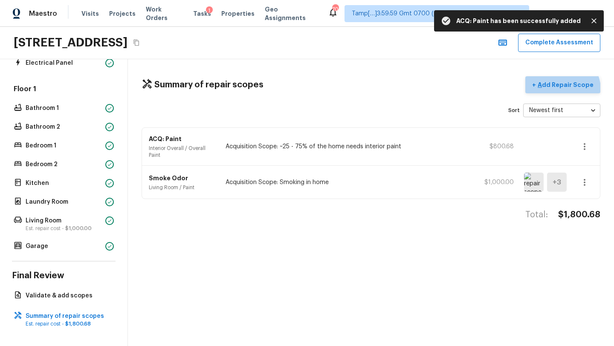
click at [567, 89] on button "+ Add Repair Scope" at bounding box center [562, 84] width 75 height 17
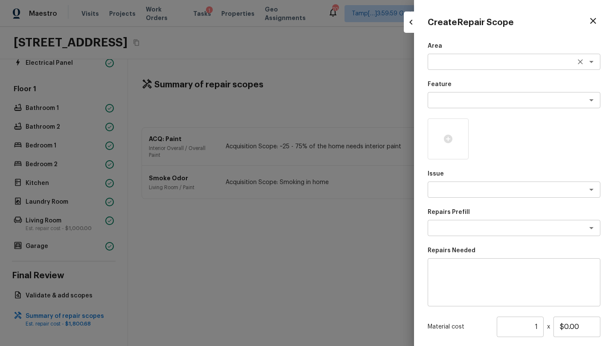
click at [438, 57] on div "x ​" at bounding box center [514, 62] width 173 height 16
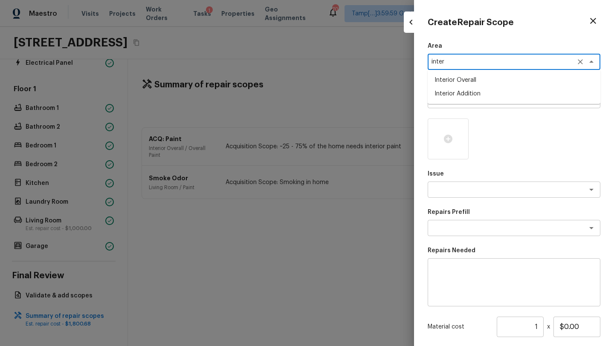
click at [446, 79] on li "Interior Overall" at bounding box center [514, 80] width 173 height 14
type textarea "Interior Overall"
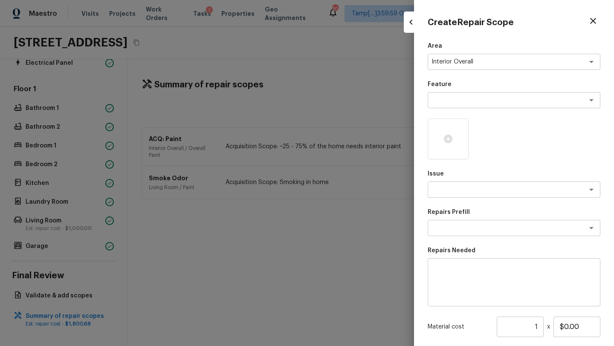
click at [446, 113] on div "Area Interior Overall x ​ Feature x ​ Issue x ​ Repairs Prefill x ​ Repairs Nee…" at bounding box center [514, 229] width 173 height 375
click at [447, 107] on div "x ​" at bounding box center [514, 100] width 173 height 16
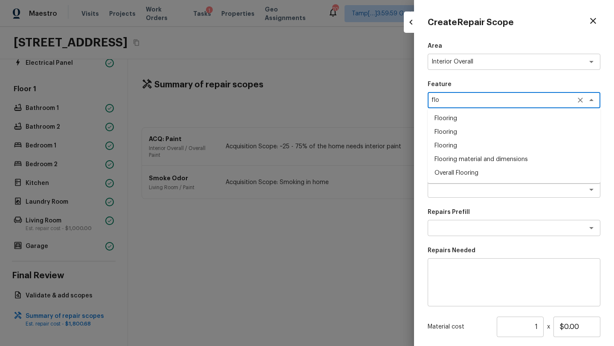
click at [457, 172] on li "Overall Flooring" at bounding box center [514, 173] width 173 height 14
type textarea "Overall Flooring"
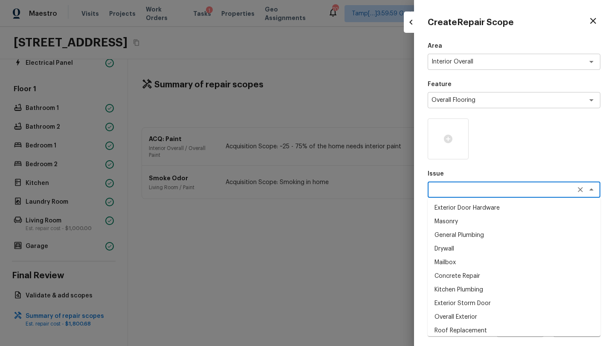
click at [457, 188] on textarea at bounding box center [502, 190] width 141 height 9
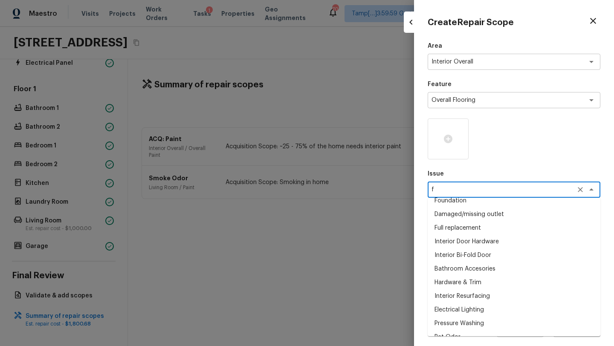
scroll to position [0, 0]
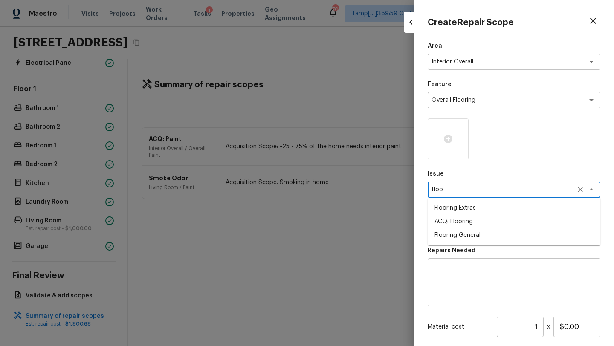
click at [438, 220] on li "ACQ: Flooring" at bounding box center [514, 222] width 173 height 14
type textarea "ACQ: Flooring"
click at [442, 224] on textarea at bounding box center [502, 228] width 141 height 9
click at [442, 223] on div "x ​" at bounding box center [514, 228] width 173 height 16
click at [496, 219] on div "Repairs Prefill x ​" at bounding box center [514, 222] width 173 height 28
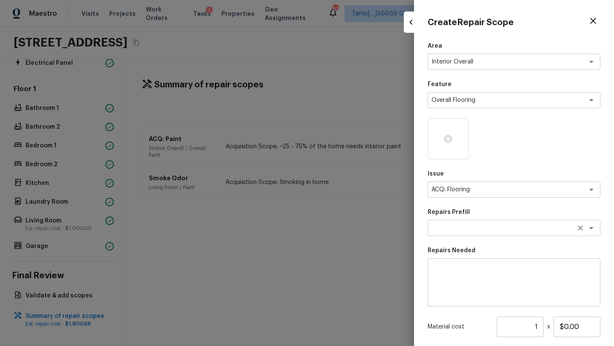
click at [496, 225] on textarea at bounding box center [502, 228] width 141 height 9
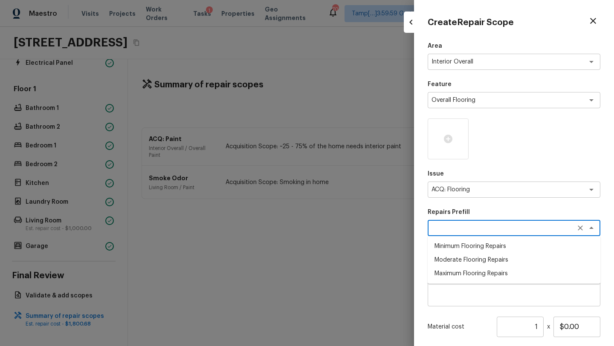
click at [481, 276] on li "Maximum Flooring Repairs" at bounding box center [514, 274] width 173 height 14
type textarea "Maximum Flooring Repairs"
type textarea "Acquisition Scope: Maximum flooring repairs"
type input "$1.50"
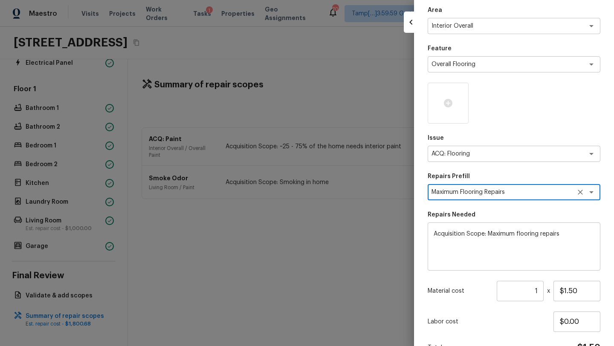
scroll to position [69, 0]
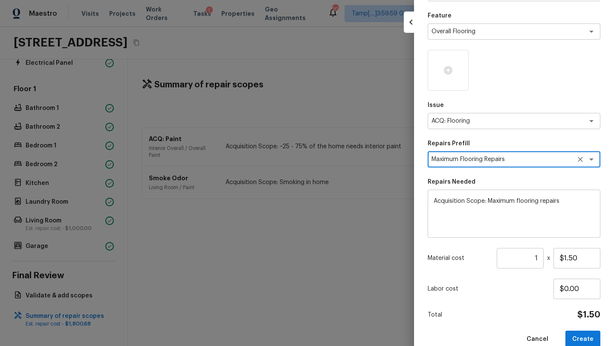
click at [538, 256] on input "1" at bounding box center [520, 258] width 47 height 20
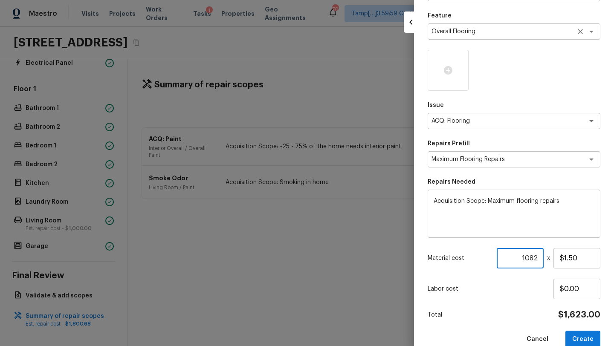
type input "1082"
click at [494, 304] on div "Area Interior Overall x ​ Feature Overall Flooring x ​ Issue ACQ: Flooring x ​ …" at bounding box center [514, 160] width 173 height 375
click at [530, 161] on textarea "Maximum Flooring Repairs" at bounding box center [502, 159] width 141 height 9
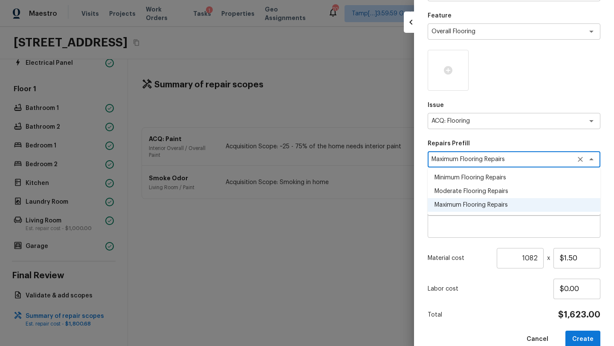
click at [491, 181] on li "Minimum Flooring Repairs" at bounding box center [514, 178] width 173 height 14
type textarea "Minimum Flooring Repairs"
type textarea "Acquisition Scope: Minimum flooring repairs"
type input "$0.20"
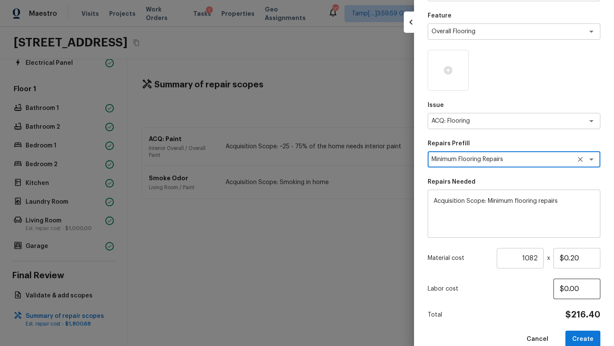
scroll to position [84, 0]
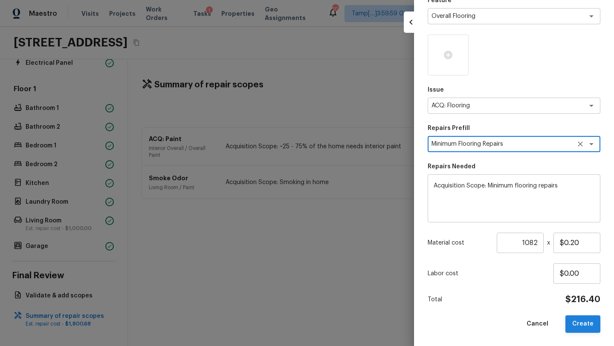
click at [583, 326] on button "Create" at bounding box center [583, 324] width 35 height 17
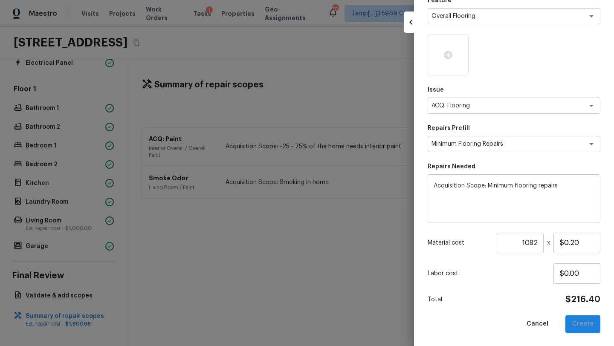
type input "1"
type input "$0.00"
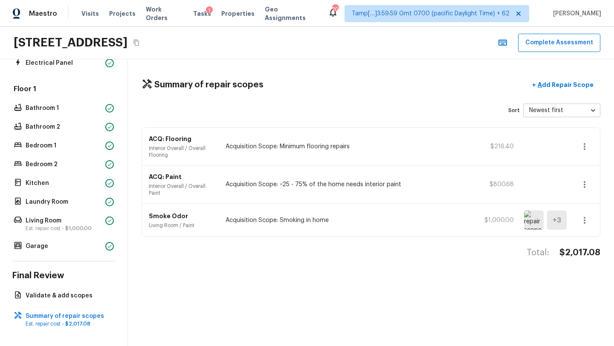
click at [334, 236] on div "Smoke Odor Living Room / Paint Acquisition Scope: Smoking in home $1,000.00 + 3" at bounding box center [371, 220] width 458 height 33
click at [317, 226] on div "Smoke Odor Living Room / Paint Acquisition Scope: Smoking in home $1,000.00 + 3" at bounding box center [371, 220] width 458 height 33
click at [370, 208] on div "Smoke Odor Living Room / Paint Acquisition Scope: Smoking in home $1,000.00 + 3" at bounding box center [371, 220] width 458 height 33
click at [596, 224] on div "Smoke Odor Living Room / Paint Acquisition Scope: Smoking in home $1,000.00 + 3" at bounding box center [371, 220] width 458 height 33
click at [590, 224] on button "button" at bounding box center [584, 220] width 17 height 17
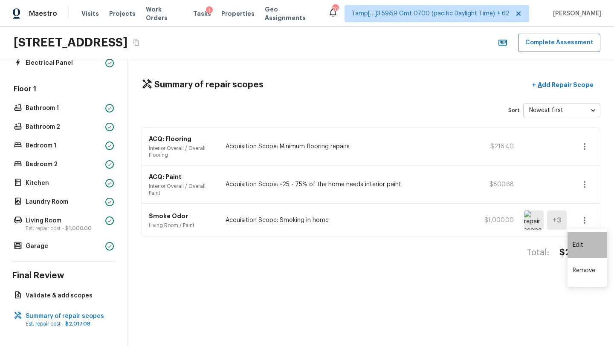
click at [583, 249] on li "Edit" at bounding box center [588, 245] width 40 height 26
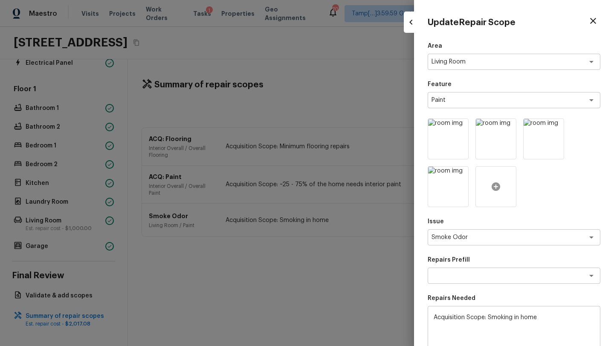
scroll to position [132, 0]
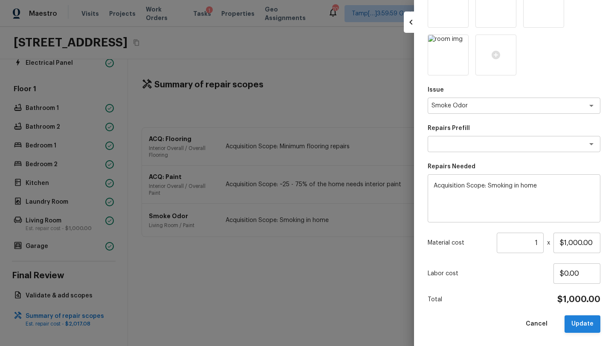
click at [579, 329] on button "Update" at bounding box center [583, 324] width 36 height 17
type input "$0.00"
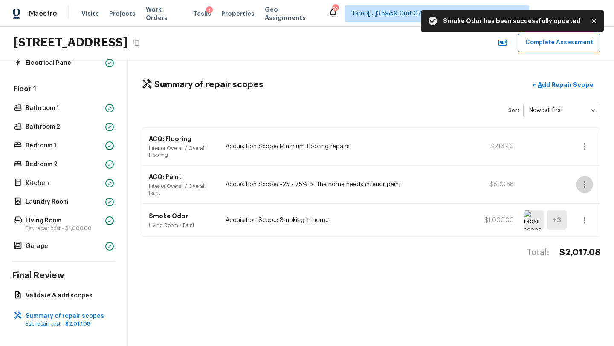
click at [585, 179] on button "button" at bounding box center [584, 184] width 17 height 17
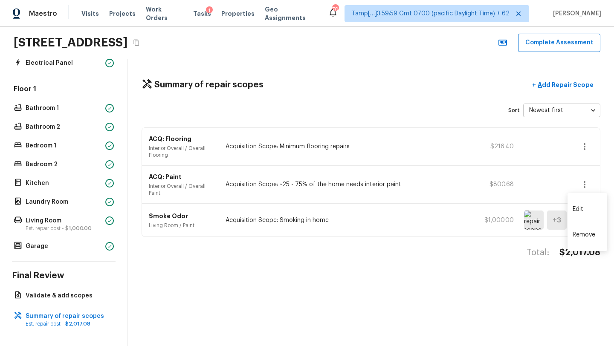
click at [586, 211] on li "Edit" at bounding box center [588, 210] width 40 height 26
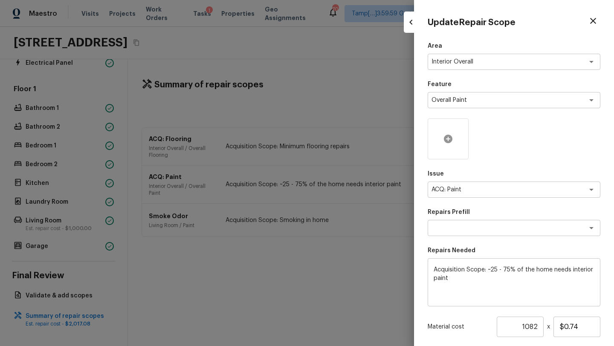
click at [448, 139] on icon at bounding box center [448, 139] width 10 height 10
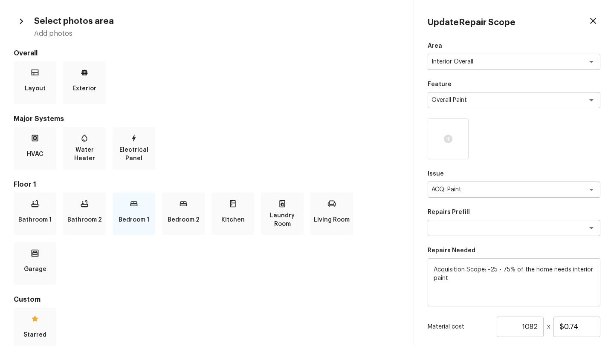
click at [132, 218] on p "Bedroom 1" at bounding box center [134, 220] width 31 height 17
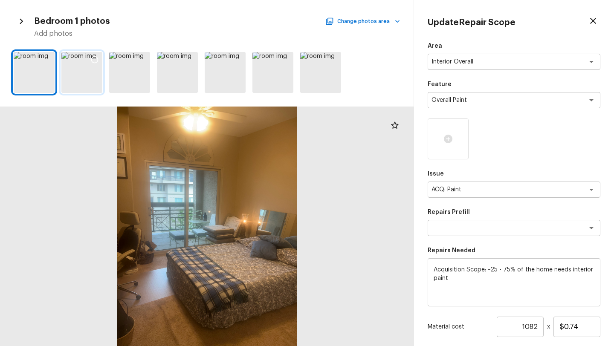
click at [92, 52] on div at bounding box center [94, 61] width 15 height 18
click at [147, 63] on div at bounding box center [142, 61] width 15 height 18
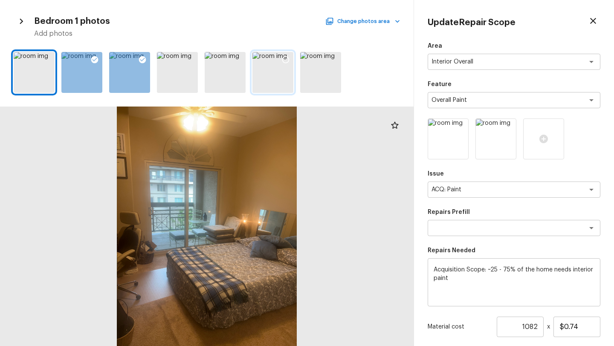
click at [289, 60] on icon at bounding box center [285, 59] width 7 height 7
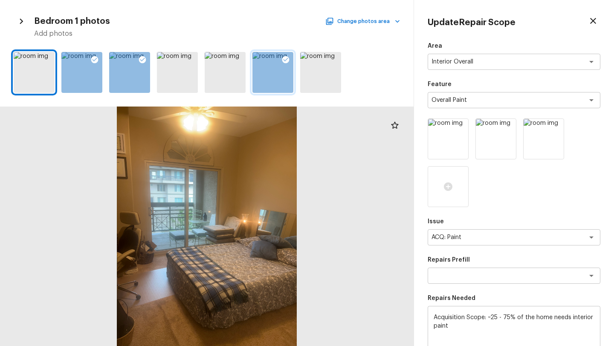
click at [345, 14] on div "Bedroom 1 photos Change photos area Add photos" at bounding box center [207, 26] width 386 height 25
click at [345, 22] on button "Change photos area" at bounding box center [363, 21] width 73 height 11
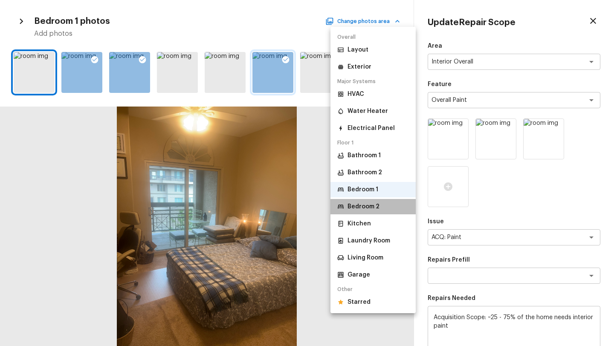
click at [360, 209] on p "Bedroom 2" at bounding box center [364, 207] width 32 height 9
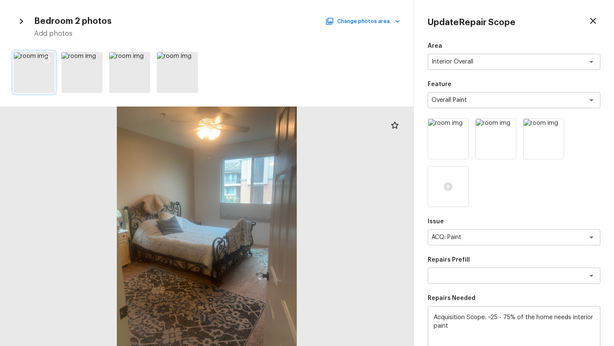
click at [49, 59] on icon at bounding box center [47, 59] width 9 height 9
click at [96, 56] on icon at bounding box center [94, 59] width 9 height 9
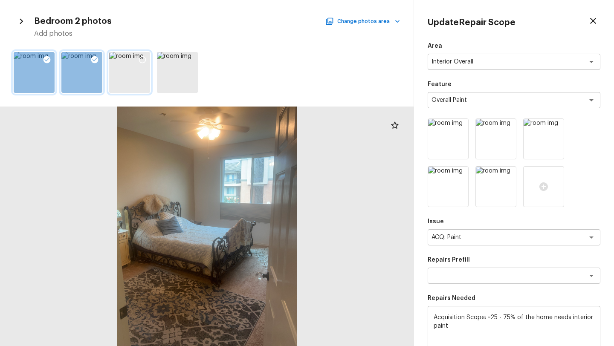
click at [146, 55] on div at bounding box center [142, 61] width 15 height 18
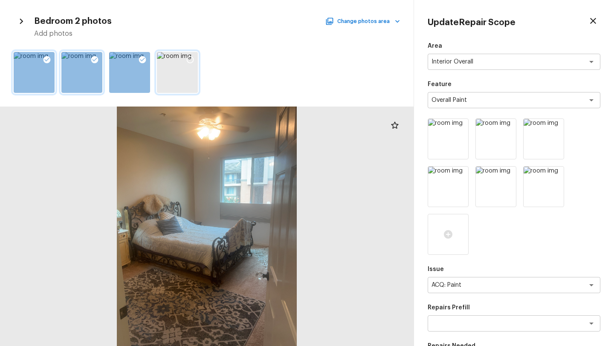
click at [192, 56] on icon at bounding box center [190, 59] width 9 height 9
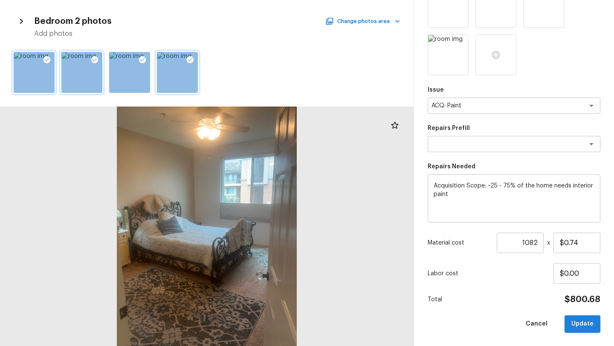
click at [577, 325] on button "Update" at bounding box center [583, 324] width 36 height 17
type input "1"
type input "$0.00"
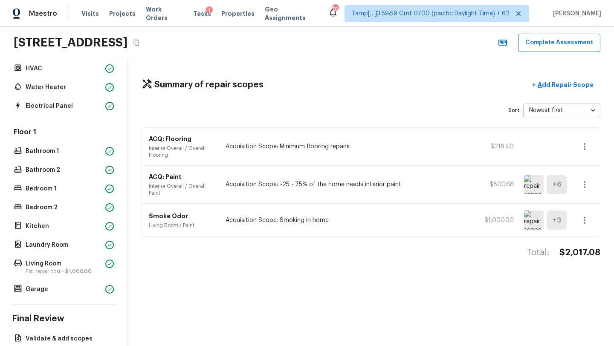
scroll to position [93, 0]
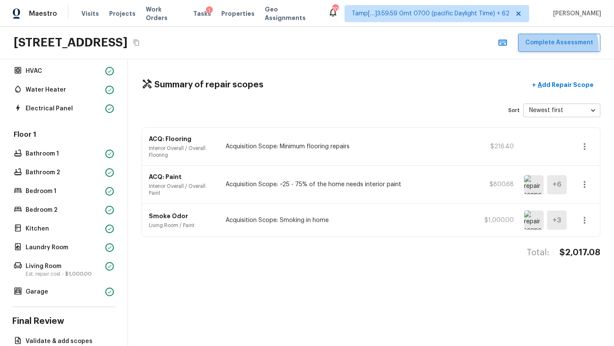
click at [553, 48] on button "Complete Assessment" at bounding box center [559, 43] width 82 height 18
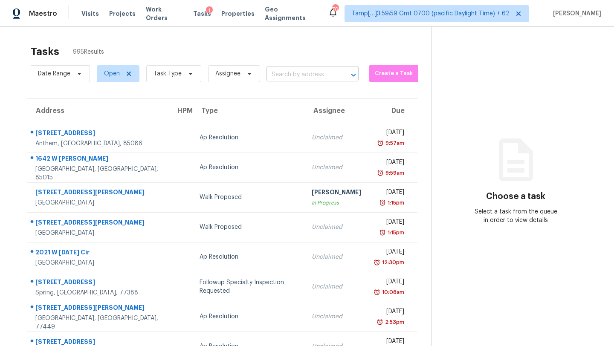
click at [296, 79] on input "text" at bounding box center [301, 74] width 68 height 13
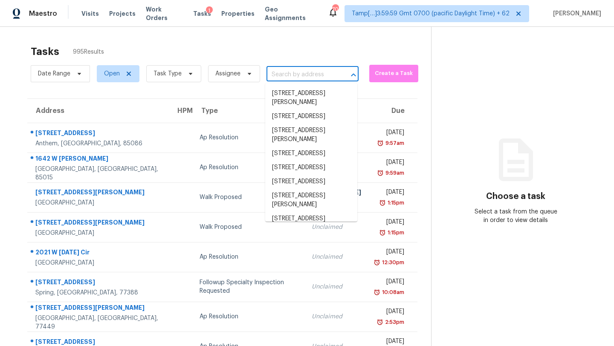
paste input "2119 Gray Meadow Dr, Grayson, GA, 30017"
type input "2119 Gray Meadow Dr, Grayson, GA, 30017"
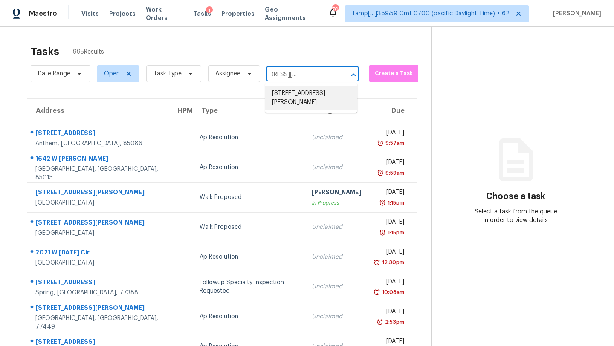
click at [299, 97] on li "2119 Gray Meadow Dr, Grayson, GA 30017" at bounding box center [311, 98] width 92 height 23
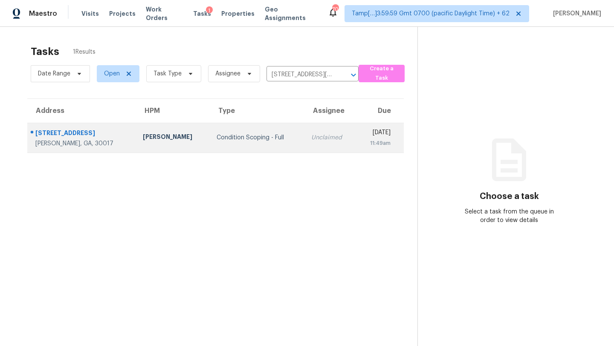
click at [305, 131] on td "Unclaimed" at bounding box center [331, 138] width 52 height 30
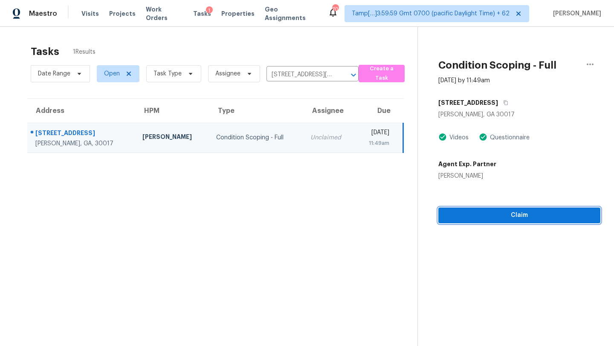
click at [519, 221] on button "Claim" at bounding box center [519, 216] width 162 height 16
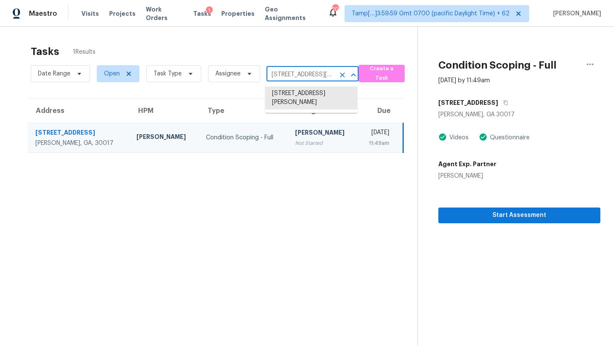
click at [320, 73] on input "2119 Gray Meadow Dr, Grayson, GA 30017" at bounding box center [301, 74] width 68 height 13
paste input "2030 Main St NW Apt 406, Atlanta, GA, 30318"
click at [297, 79] on input "2119 Gray Meadow Dr, Grayson, GA 30017" at bounding box center [301, 74] width 68 height 13
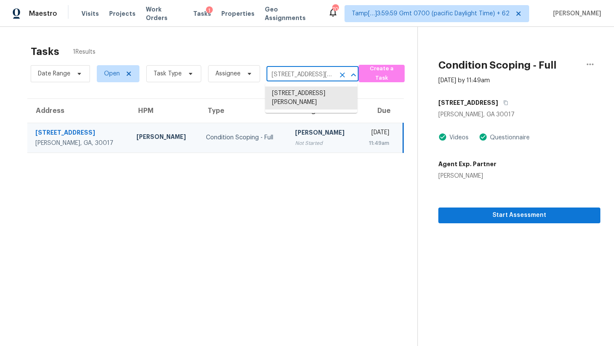
paste input "2030 Main St NW Apt 406, Atlanta, GA, 30318"
click at [294, 77] on input "2030 Main St NW Apt 406, Atlanta, GA, 30318" at bounding box center [301, 74] width 68 height 13
drag, startPoint x: 288, startPoint y: 75, endPoint x: 340, endPoint y: 73, distance: 52.1
click at [340, 73] on div "2030 Main St NW Apt 406, Atlanta, GA, 30318 ​" at bounding box center [313, 74] width 92 height 13
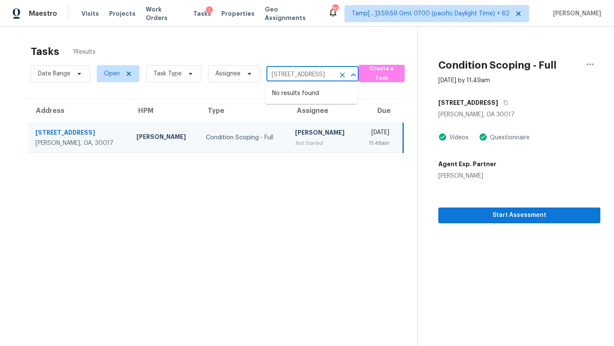
type input "2030 Main St NW"
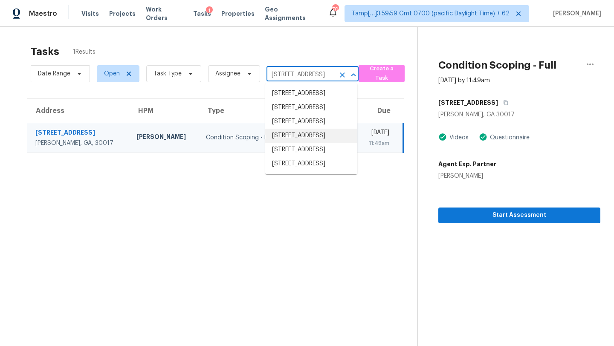
scroll to position [6, 0]
click at [294, 171] on li "2030 Main St NW Apt 406, Atlanta, GA 30318" at bounding box center [311, 164] width 92 height 14
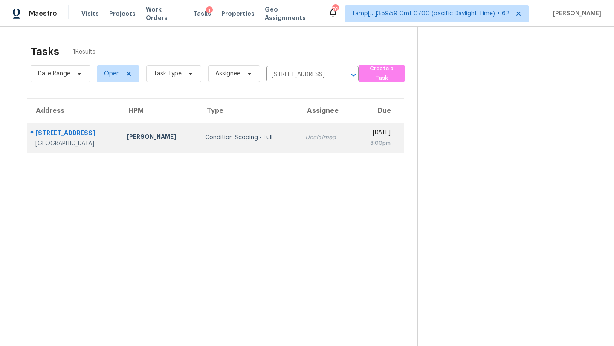
click at [299, 151] on td "Unclaimed" at bounding box center [326, 138] width 55 height 30
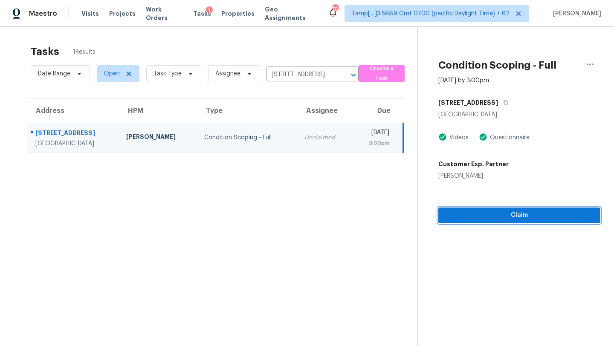
click at [492, 215] on span "Claim" at bounding box center [519, 215] width 148 height 11
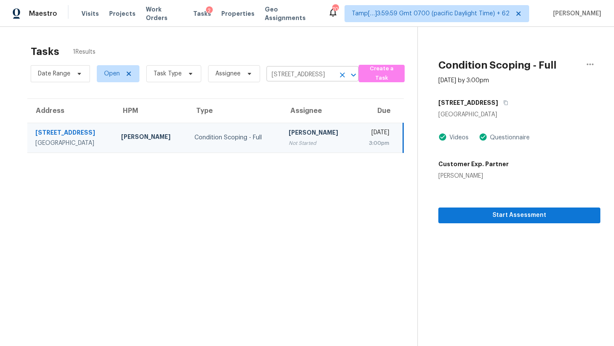
click at [289, 70] on input "2030 Main St NW Apt 406, Atlanta, GA 30318" at bounding box center [301, 74] width 68 height 13
paste input "3522 Hidden Acres Dr, Atlanta, GA, 30340"
type input "3522 Hidden Acres Dr, Atlanta, GA, 30340"
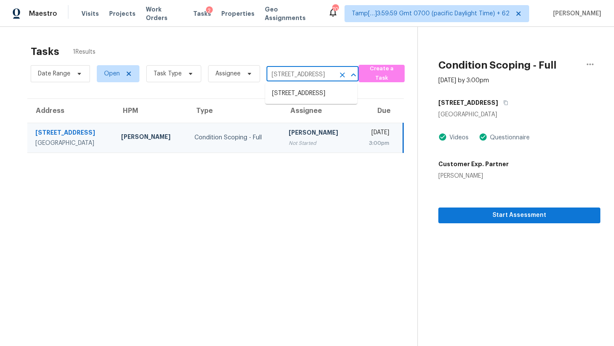
click at [297, 87] on li "3522 Hidden Acres Dr, Atlanta, GA 30340" at bounding box center [311, 94] width 92 height 14
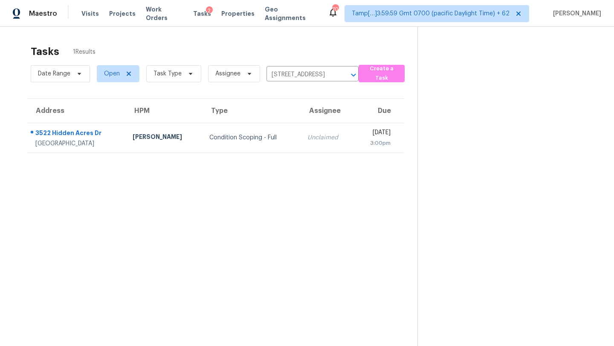
click at [307, 145] on td "Unclaimed" at bounding box center [328, 138] width 54 height 30
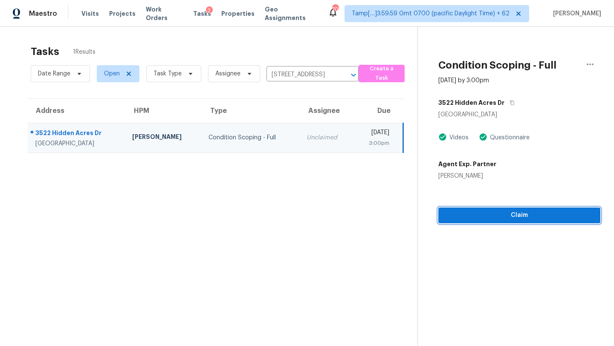
click at [482, 216] on span "Claim" at bounding box center [519, 215] width 148 height 11
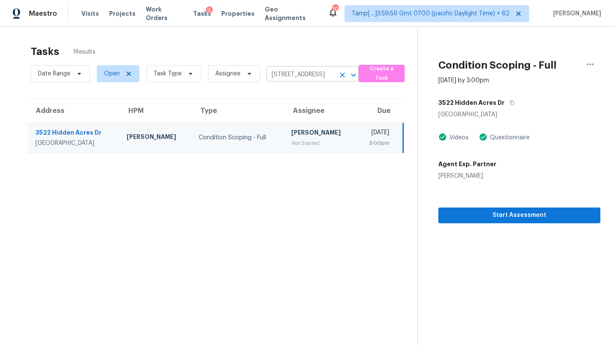
click at [292, 74] on input "3522 Hidden Acres Dr, Atlanta, GA 30340" at bounding box center [301, 74] width 68 height 13
paste input "300 Overland Trl, Temple, GA, 30179"
type input "300 Overland Trl, Temple, GA, 30179"
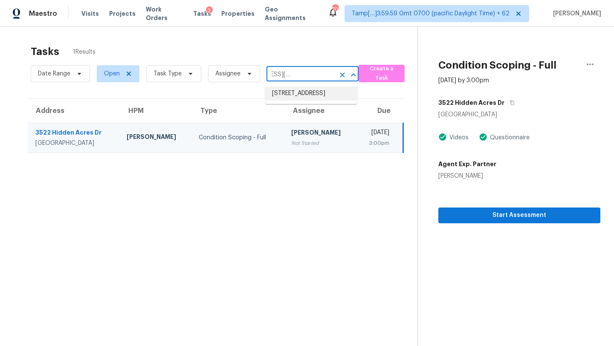
click at [293, 93] on li "300 Overland Trl, Temple, GA 30179" at bounding box center [311, 94] width 92 height 14
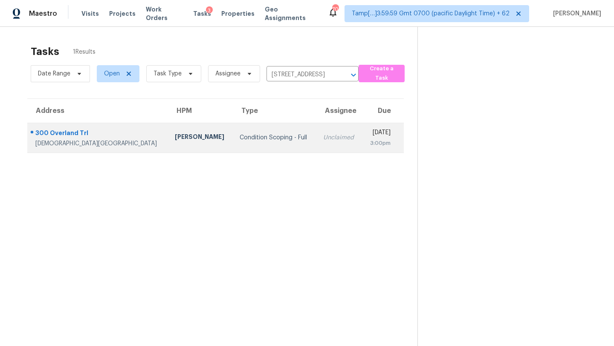
click at [362, 137] on td "Mon, Sep 29th 2025 3:00pm" at bounding box center [383, 138] width 42 height 30
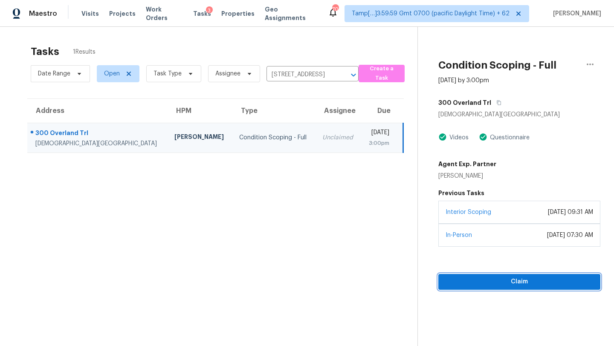
click at [472, 281] on span "Claim" at bounding box center [519, 282] width 148 height 11
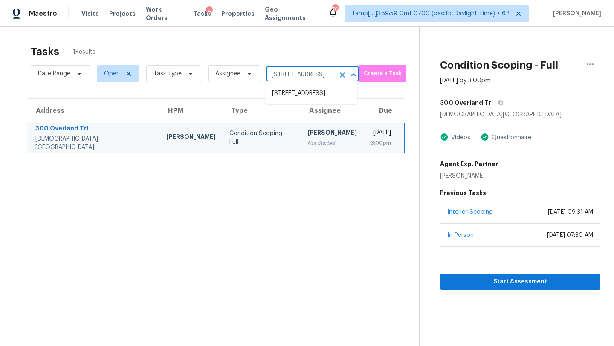
click at [307, 70] on input "300 Overland Trl, Temple, GA 30179" at bounding box center [301, 74] width 68 height 13
paste input "1847 Abbey Rd, Griffin, GA, 30223"
type input "1847 Abbey Rd, Griffin, GA, 30223"
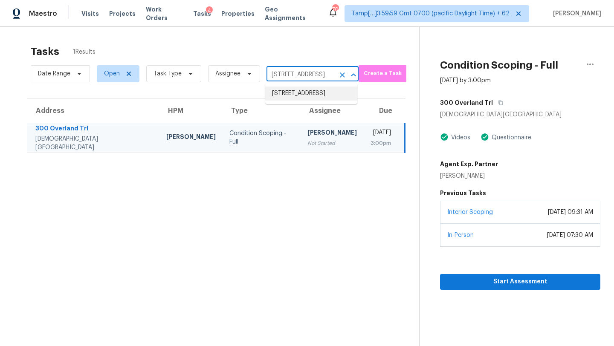
click at [303, 96] on li "1847 Abbey Rd, Griffin, GA 30223" at bounding box center [311, 94] width 92 height 14
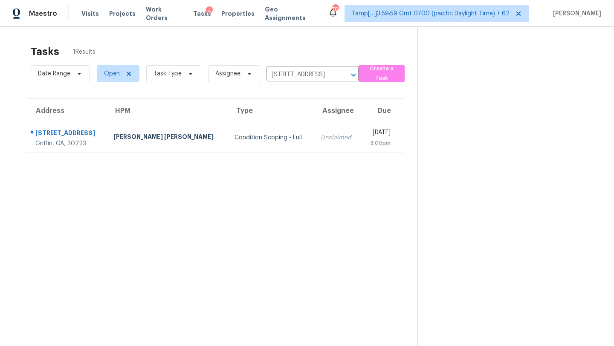
click at [314, 129] on td "Unclaimed" at bounding box center [337, 138] width 47 height 30
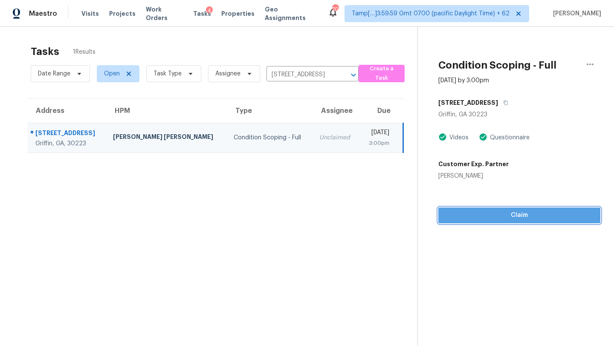
click at [513, 220] on span "Claim" at bounding box center [519, 215] width 148 height 11
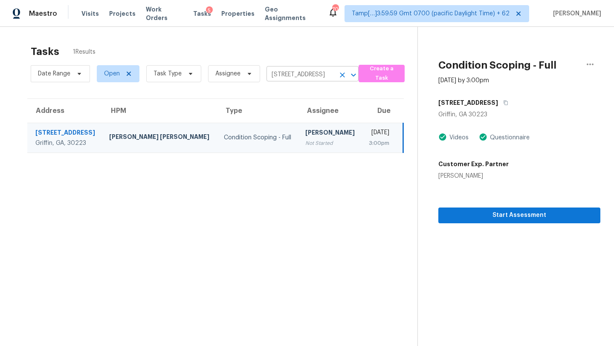
click at [313, 76] on input "1847 Abbey Rd, Griffin, GA 30223" at bounding box center [301, 74] width 68 height 13
paste input "209 Satsuma Dr, Sanford, FL, 32771"
type input "209 Satsuma Dr, Sanford, FL, 32771"
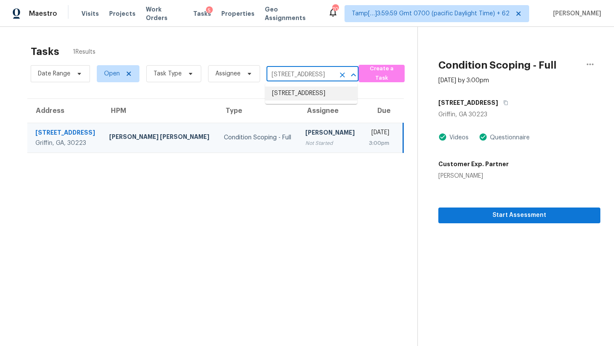
click at [310, 95] on li "209 Satsuma Dr, Sanford, FL 32771" at bounding box center [311, 94] width 92 height 14
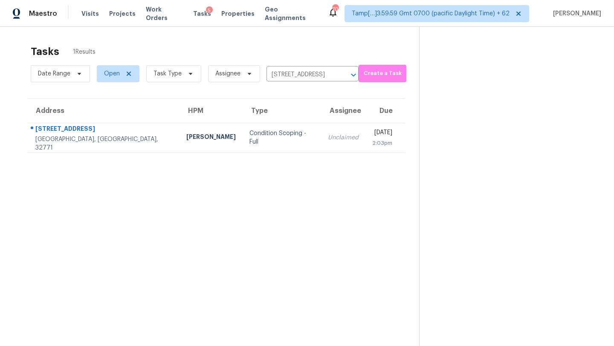
click at [321, 133] on td "Unclaimed" at bounding box center [343, 138] width 44 height 30
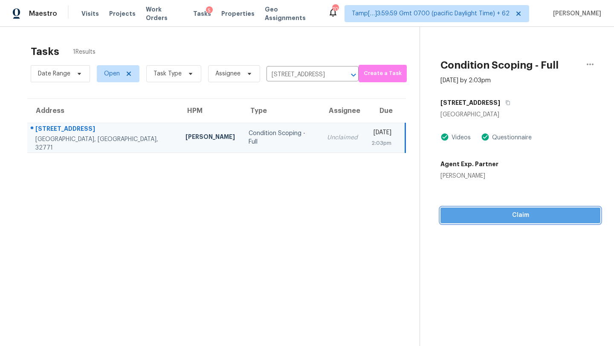
click at [521, 220] on span "Claim" at bounding box center [520, 215] width 146 height 11
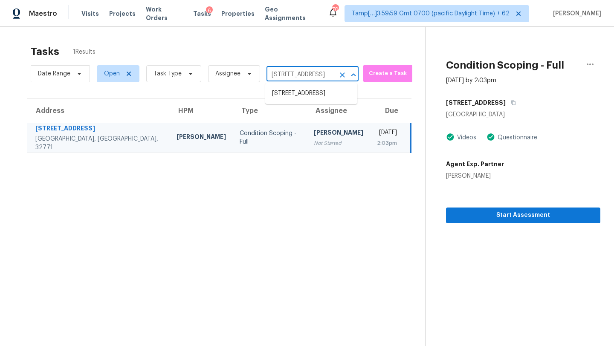
click at [295, 74] on input "209 Satsuma Dr, Sanford, FL 32771" at bounding box center [301, 74] width 68 height 13
paste input "2150 Sarazen Dr, Dunedin, FL, 34698"
type input "2150 Sarazen Dr, Dunedin, FL, 34698"
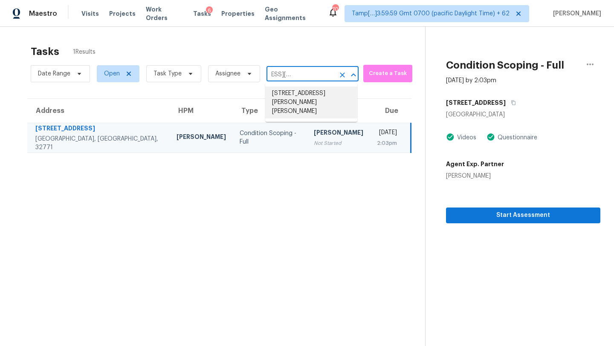
click at [298, 99] on li "2150 Sarazen Dr, Dunedin, FL 34698" at bounding box center [311, 103] width 92 height 32
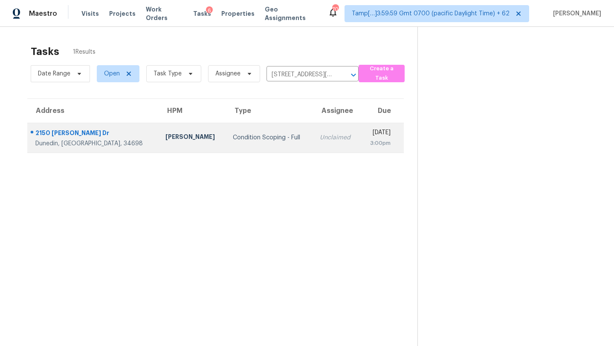
click at [367, 138] on div "Mon, Sep 29th 2025" at bounding box center [378, 133] width 23 height 11
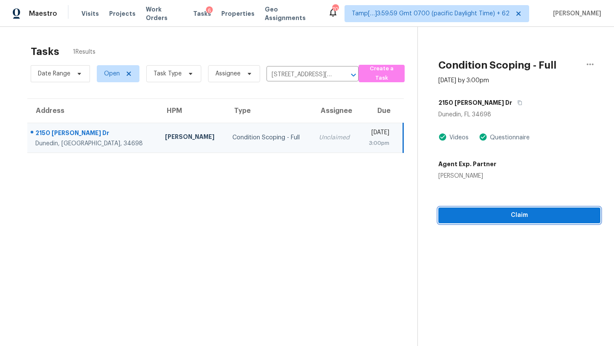
click at [525, 219] on span "Claim" at bounding box center [519, 215] width 148 height 11
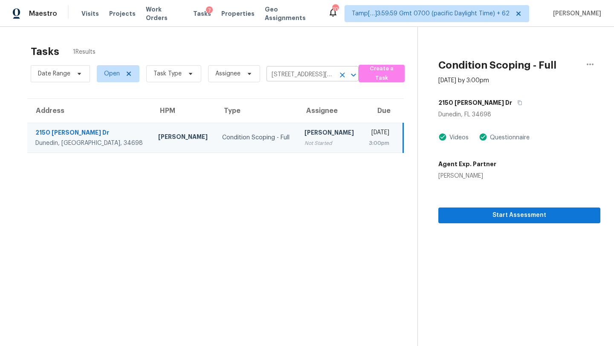
click at [287, 78] on input "2150 Sarazen Dr, Dunedin, FL 34698" at bounding box center [301, 74] width 68 height 13
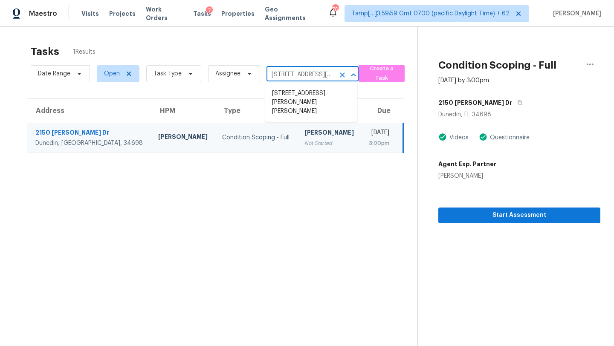
click at [287, 78] on input "2150 Sarazen Dr, Dunedin, FL 34698" at bounding box center [301, 74] width 68 height 13
paste input "6535 Woodlawn Rd, Macclenny, FL, 32063"
type input "6535 Woodlawn Rd, Macclenny, FL, 32063"
click at [293, 92] on li "6535 Woodlawn Rd, Macclenny, FL 32063" at bounding box center [311, 94] width 92 height 14
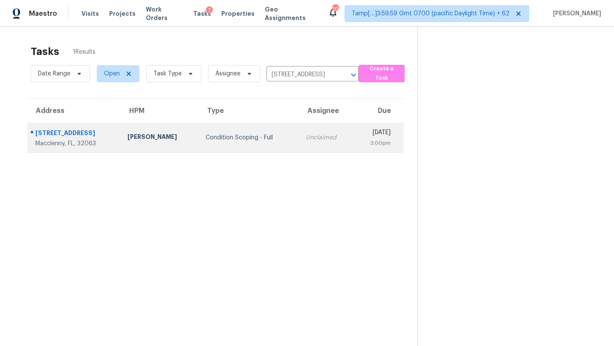
click at [301, 127] on td "Unclaimed" at bounding box center [326, 138] width 55 height 30
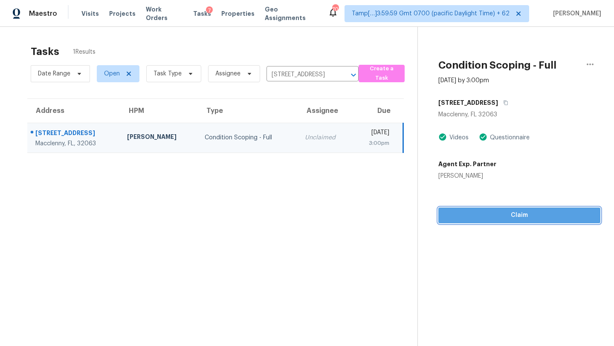
click at [454, 215] on span "Claim" at bounding box center [519, 215] width 148 height 11
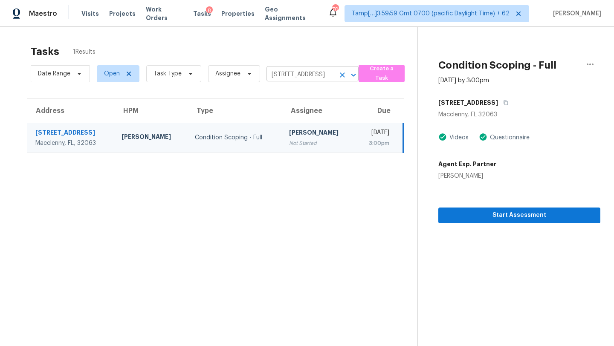
click at [322, 73] on input "6535 Woodlawn Rd, Macclenny, FL 32063" at bounding box center [301, 74] width 68 height 13
paste input "5000 Lily Street Pl N, Pinellas Park, FL, 33782"
type input "5000 Lily Street Pl N, Pinellas Park, FL, 33782"
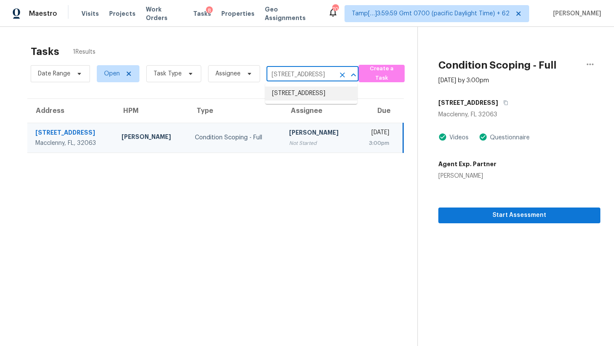
click at [319, 96] on li "5000 Lily Street Pl N, Pinellas Park, FL 33782" at bounding box center [311, 94] width 92 height 14
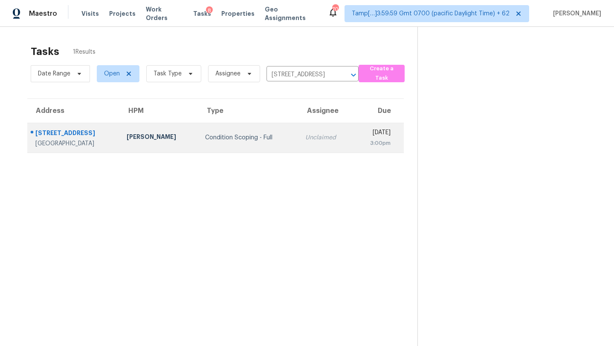
click at [360, 138] on div "Mon, Sep 29th 2025" at bounding box center [375, 133] width 30 height 11
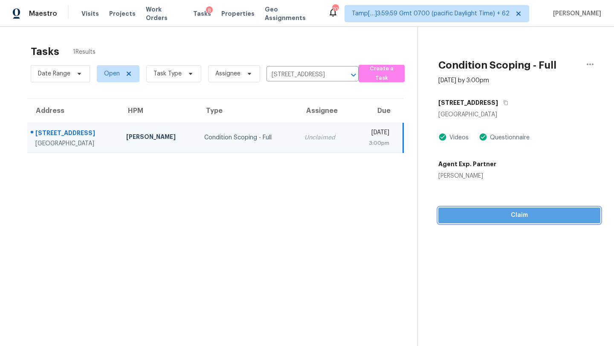
click at [513, 219] on span "Claim" at bounding box center [519, 215] width 148 height 11
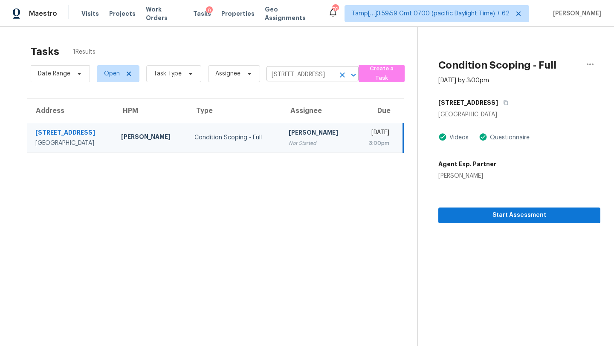
click at [278, 76] on input "5000 Lily Street Pl N, Pinellas Park, FL 33782" at bounding box center [301, 74] width 68 height 13
paste input "705 32nd St E, Bradenton, FL, 34208"
type input "705 32nd St E, Bradenton, FL, 34208"
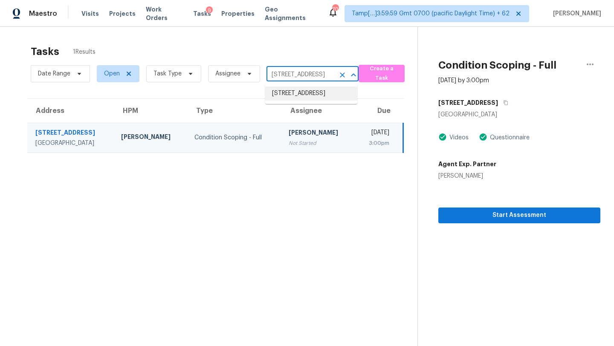
click at [296, 88] on li "705 32nd St E, Bradenton, FL 34208" at bounding box center [311, 94] width 92 height 14
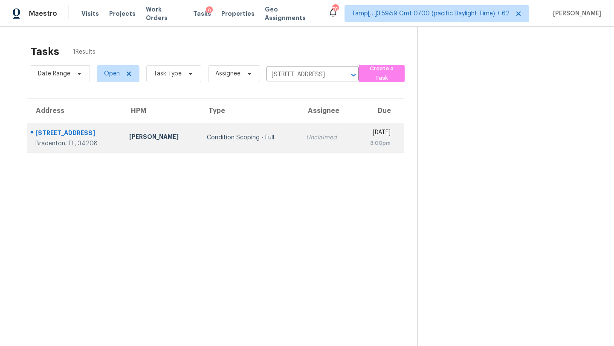
click at [361, 139] on div "3:00pm" at bounding box center [376, 143] width 30 height 9
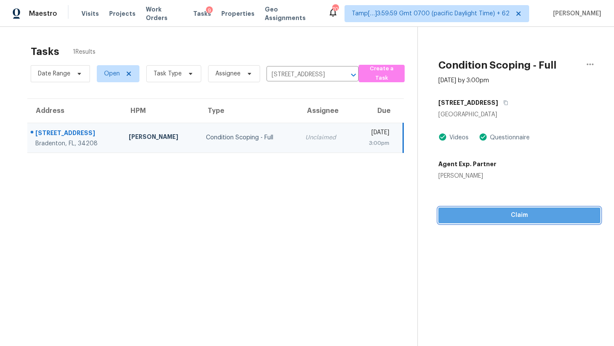
click at [504, 215] on span "Claim" at bounding box center [519, 215] width 148 height 11
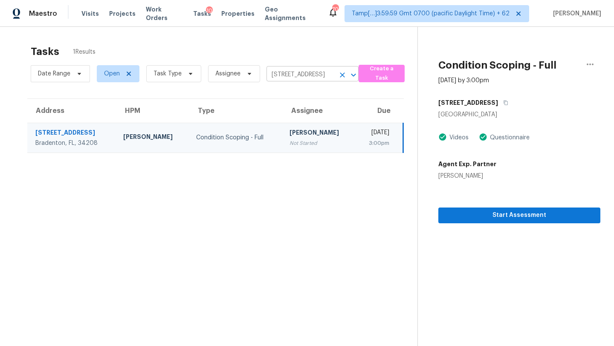
click at [294, 71] on input "705 32nd St E, Bradenton, FL 34208" at bounding box center [301, 74] width 68 height 13
paste input "9529 Bunker Hill Ct, New Port Richey, FL, 34655"
type input "9529 Bunker Hill Ct, New Port Richey, FL, 34655"
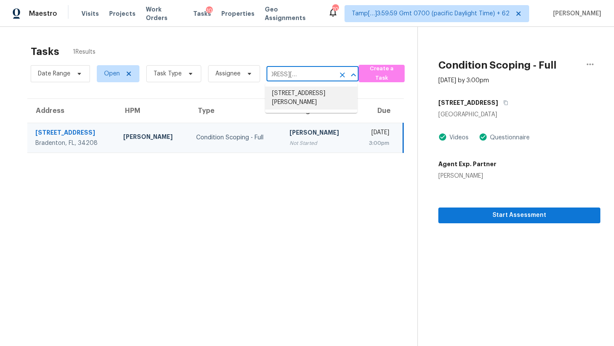
click at [296, 102] on li "9529 Bunker Hill Ct, New Port Richey, FL 34655" at bounding box center [311, 98] width 92 height 23
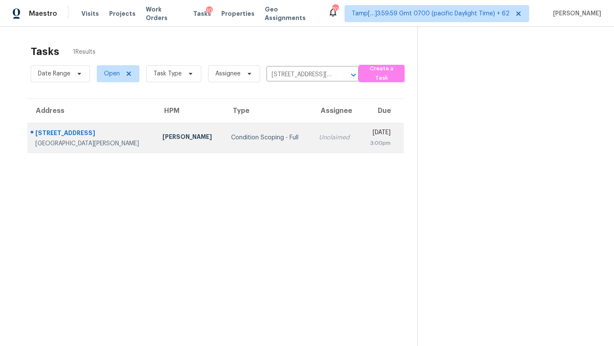
click at [367, 144] on div "3:00pm" at bounding box center [379, 143] width 24 height 9
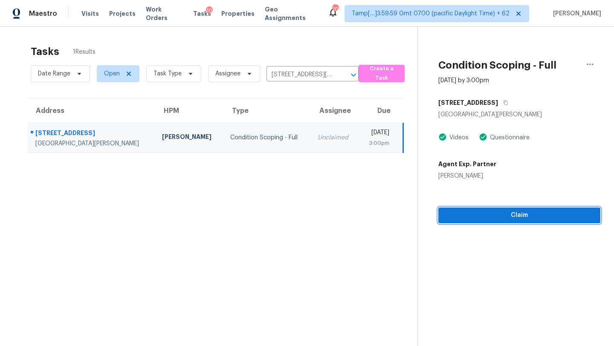
click at [507, 210] on button "Claim" at bounding box center [519, 216] width 162 height 16
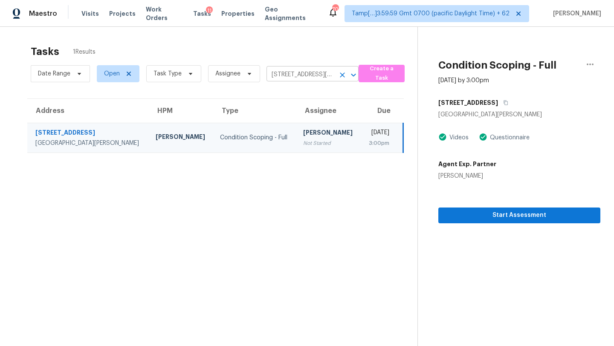
click at [304, 78] on input "9529 Bunker Hill Ct, New Port Richey, FL 34655" at bounding box center [301, 74] width 68 height 13
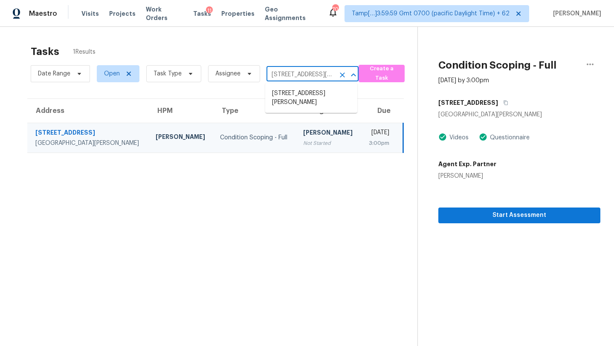
click at [304, 78] on input "9529 Bunker Hill Ct, New Port Richey, FL 34655" at bounding box center [301, 74] width 68 height 13
paste input "5310 Firewood Dr, Arlington, TX, 76016"
type input "5310 Firewood Dr, Arlington, TX, 76016"
click at [303, 89] on li "5310 Firewood Dr, Arlington, TX 76016" at bounding box center [311, 94] width 92 height 14
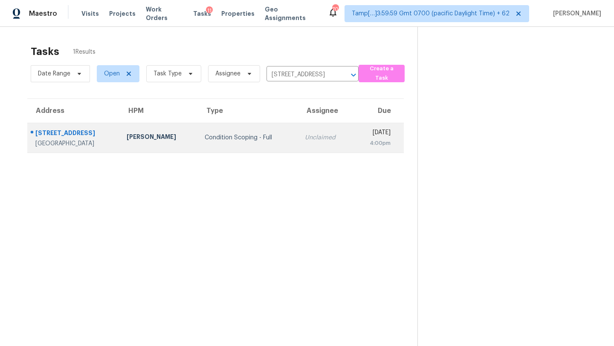
click at [353, 139] on td "Mon, Sep 29th 2025 4:00pm" at bounding box center [378, 138] width 51 height 30
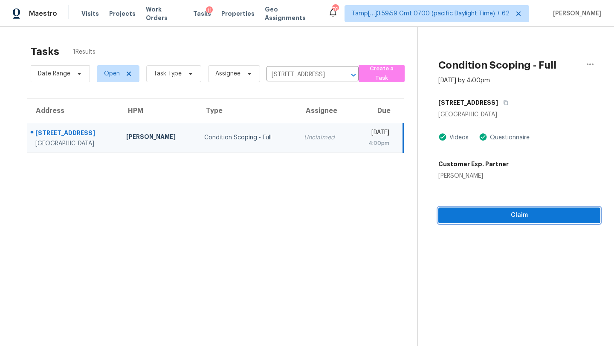
click at [493, 219] on span "Claim" at bounding box center [519, 215] width 148 height 11
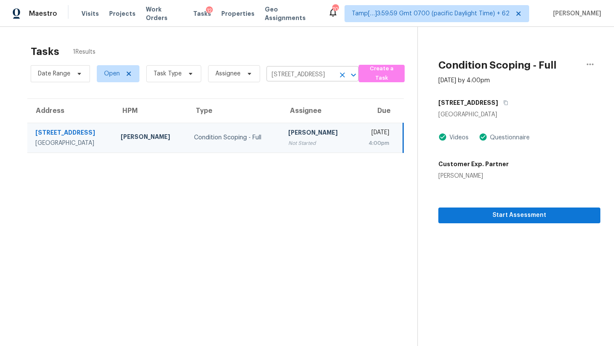
click at [305, 71] on input "5310 Firewood Dr, Arlington, TX 76016" at bounding box center [301, 74] width 68 height 13
paste input "5420 Gold Pond Dr, Fort Worth, TX, 76179"
type input "5420 Gold Pond Dr, Fort Worth, TX, 76179"
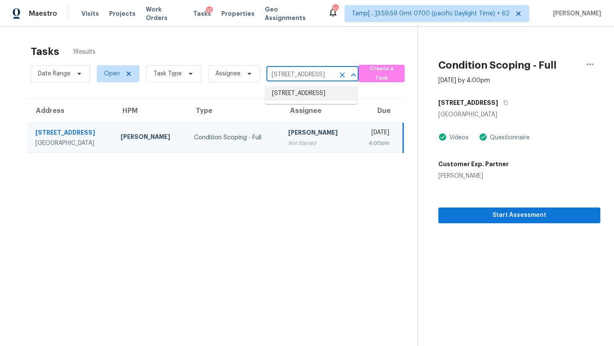
click at [304, 97] on li "5420 Gold Pond Dr, Fort Worth, TX 76179" at bounding box center [311, 94] width 92 height 14
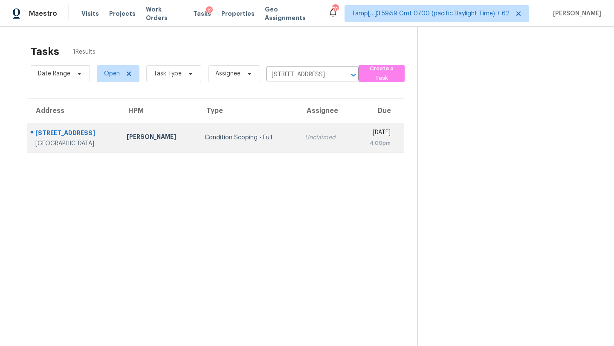
click at [353, 131] on td "Mon, Sep 29th 2025 4:00pm" at bounding box center [378, 138] width 51 height 30
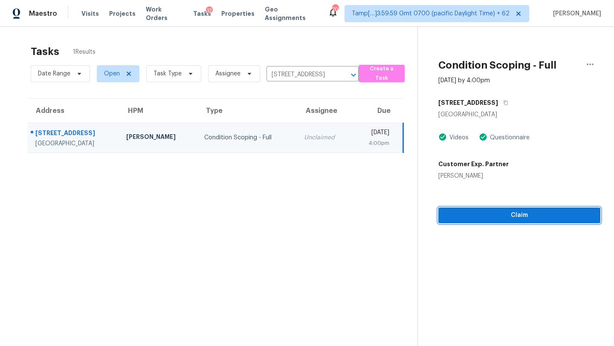
click at [518, 219] on span "Claim" at bounding box center [519, 215] width 148 height 11
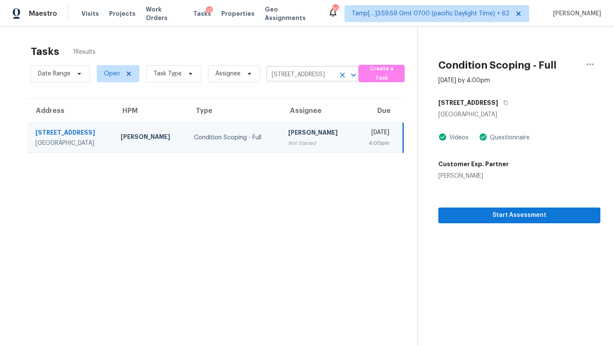
click at [299, 79] on input "5420 Gold Pond Dr, Fort Worth, TX 76179" at bounding box center [301, 74] width 68 height 13
paste input "1062 E 1010 N, Orem, UT, 84097"
click at [300, 75] on input "5420 Gold Pond Dr, Fort Worth, TX 76179" at bounding box center [301, 74] width 68 height 13
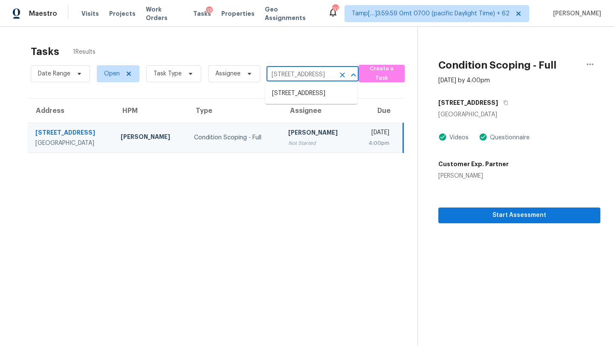
paste input "1062 E 1010 N, Orem, UT, 84097"
type input "5420 Gold Pond Dr, Fort Worth, TX 76179"
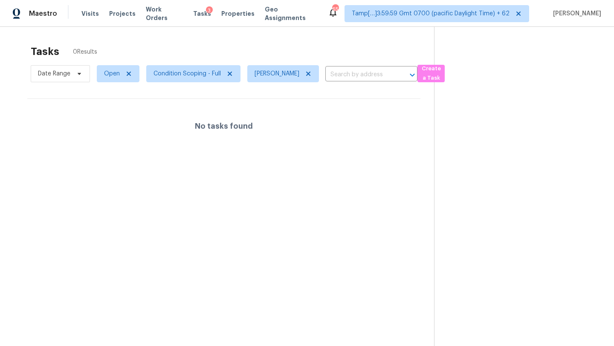
click at [144, 55] on div "Tasks 0 Results" at bounding box center [232, 52] width 403 height 22
click at [209, 74] on span "Condition Scoping - Full" at bounding box center [187, 74] width 67 height 9
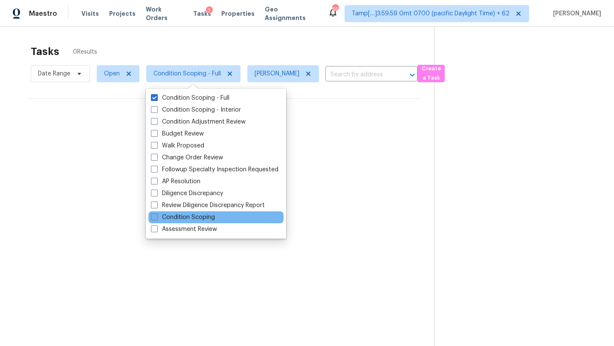
click at [177, 218] on label "Condition Scoping" at bounding box center [183, 217] width 64 height 9
click at [157, 218] on input "Condition Scoping" at bounding box center [154, 216] width 6 height 6
checkbox input "true"
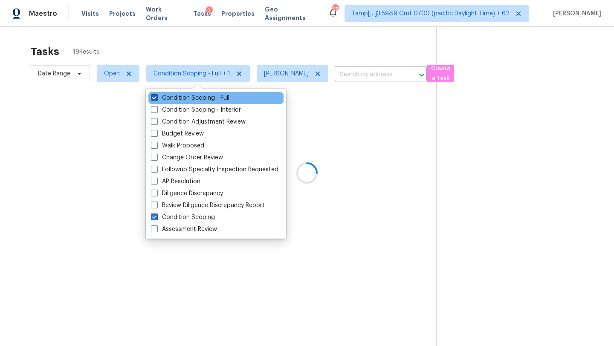
click at [163, 96] on label "Condition Scoping - Full" at bounding box center [190, 98] width 78 height 9
click at [157, 96] on input "Condition Scoping - Full" at bounding box center [154, 97] width 6 height 6
checkbox input "false"
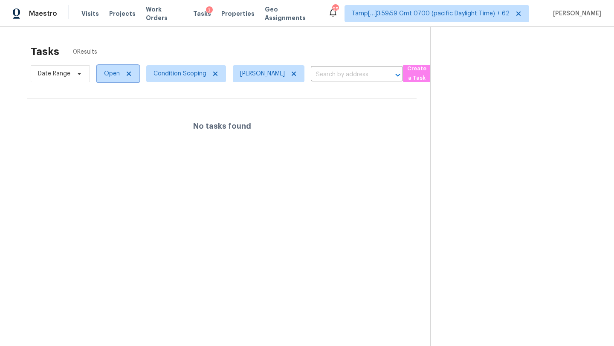
click at [109, 73] on span "Open" at bounding box center [112, 74] width 16 height 9
click at [114, 122] on label "Blocked" at bounding box center [119, 122] width 34 height 9
click at [107, 122] on input "Blocked" at bounding box center [105, 121] width 6 height 6
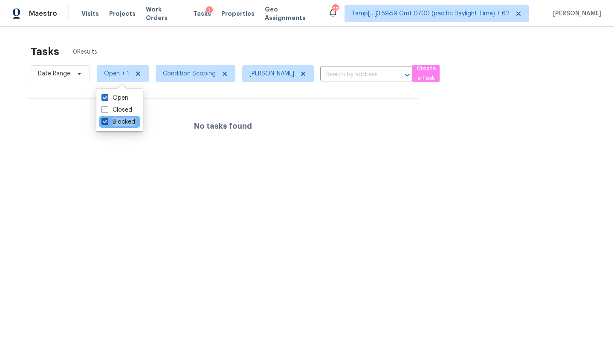
click at [114, 122] on label "Blocked" at bounding box center [119, 122] width 34 height 9
click at [107, 122] on input "Blocked" at bounding box center [105, 121] width 6 height 6
checkbox input "false"
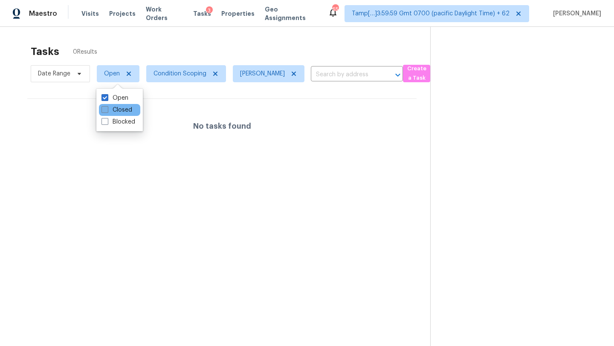
click at [115, 106] on label "Closed" at bounding box center [117, 110] width 31 height 9
click at [107, 106] on input "Closed" at bounding box center [105, 109] width 6 height 6
checkbox input "true"
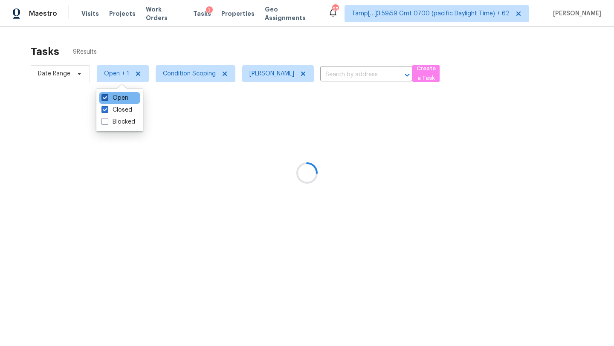
click at [113, 94] on label "Open" at bounding box center [115, 98] width 27 height 9
click at [107, 94] on input "Open" at bounding box center [105, 97] width 6 height 6
checkbox input "false"
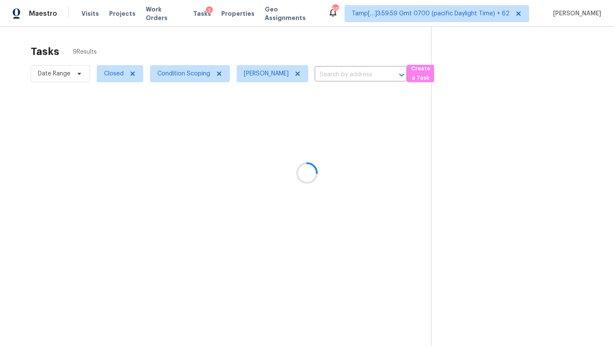
click at [177, 51] on div at bounding box center [307, 173] width 614 height 346
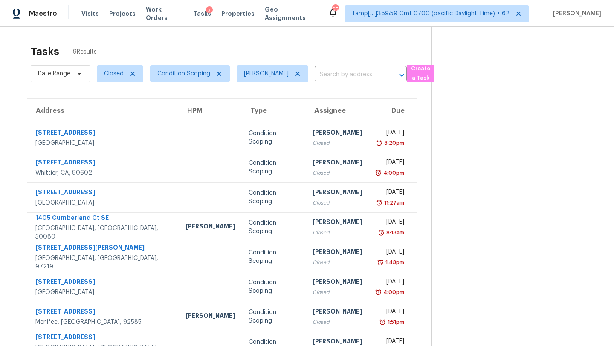
scroll to position [52, 0]
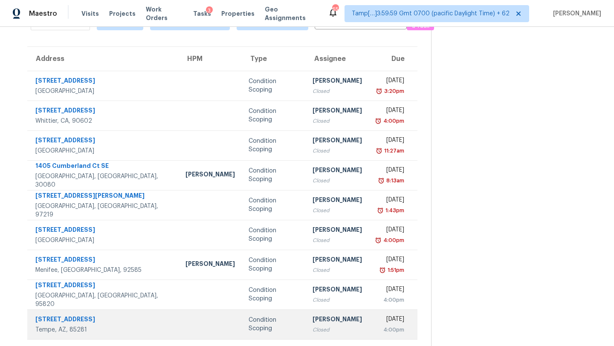
click at [282, 329] on td "Condition Scoping" at bounding box center [274, 325] width 64 height 30
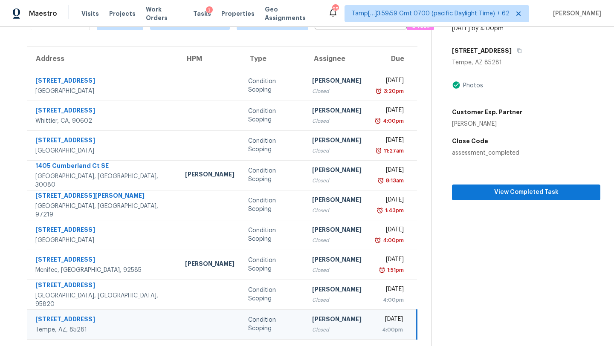
scroll to position [20, 0]
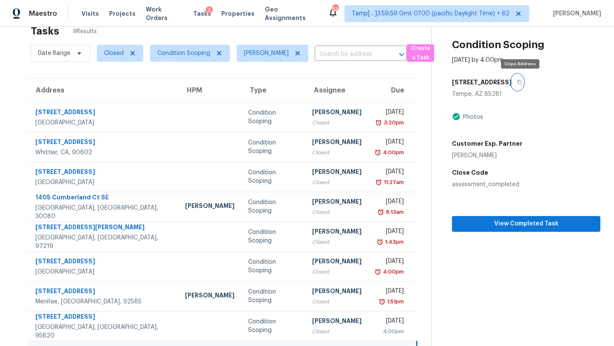
click at [522, 82] on icon "button" at bounding box center [519, 82] width 5 height 5
click at [116, 49] on span "Closed" at bounding box center [114, 53] width 20 height 9
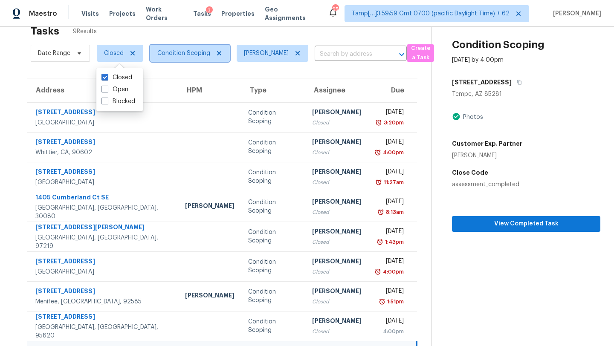
click at [166, 48] on span "Condition Scoping" at bounding box center [190, 53] width 80 height 17
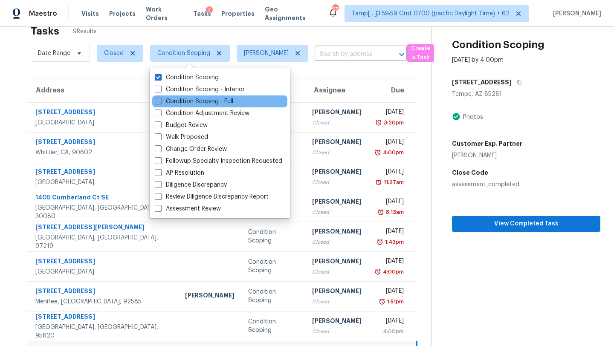
click at [180, 104] on label "Condition Scoping - Full" at bounding box center [194, 101] width 78 height 9
click at [160, 103] on input "Condition Scoping - Full" at bounding box center [158, 100] width 6 height 6
checkbox input "true"
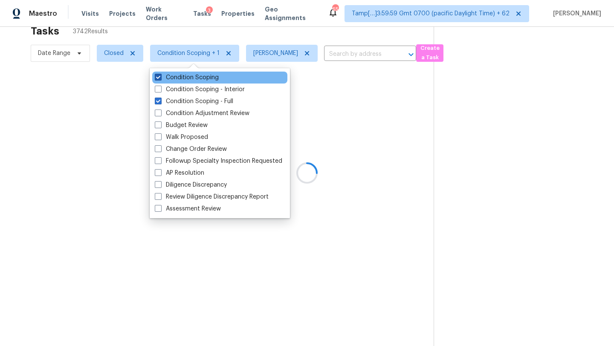
click at [172, 78] on label "Condition Scoping" at bounding box center [187, 77] width 64 height 9
click at [160, 78] on input "Condition Scoping" at bounding box center [158, 76] width 6 height 6
checkbox input "false"
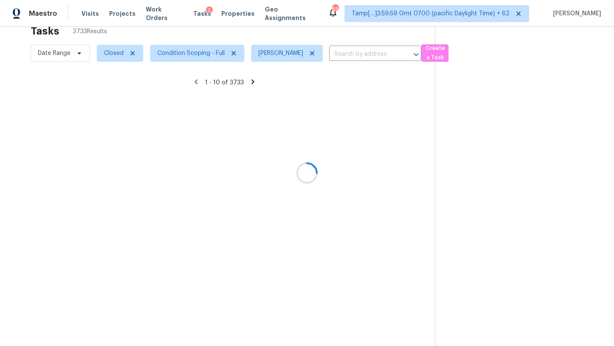
click at [115, 59] on div at bounding box center [307, 173] width 614 height 346
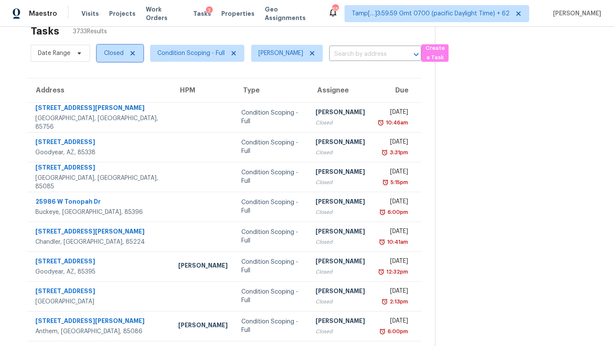
click at [117, 56] on span "Closed" at bounding box center [114, 53] width 20 height 9
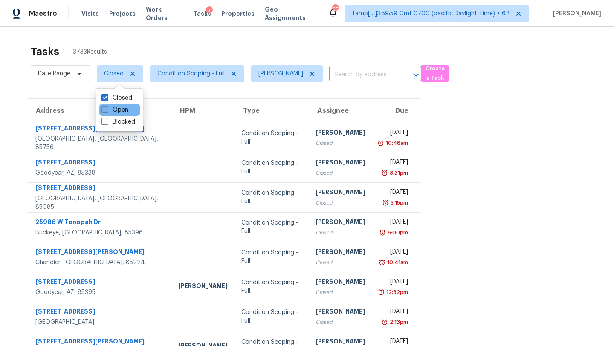
click at [110, 111] on label "Open" at bounding box center [115, 110] width 27 height 9
click at [107, 111] on input "Open" at bounding box center [105, 109] width 6 height 6
checkbox input "true"
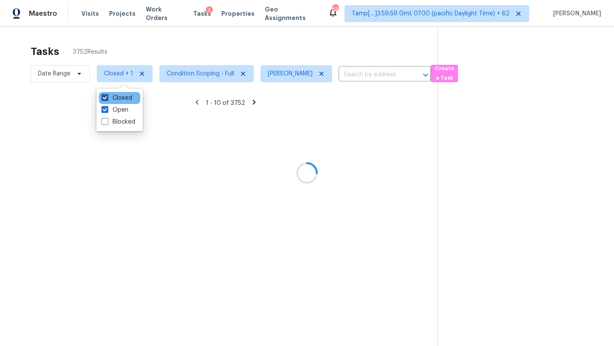
click at [111, 101] on label "Closed" at bounding box center [117, 98] width 31 height 9
click at [107, 99] on input "Closed" at bounding box center [105, 97] width 6 height 6
checkbox input "false"
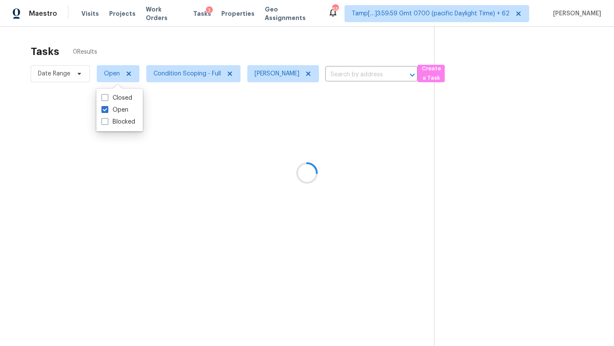
click at [191, 35] on div at bounding box center [307, 173] width 614 height 346
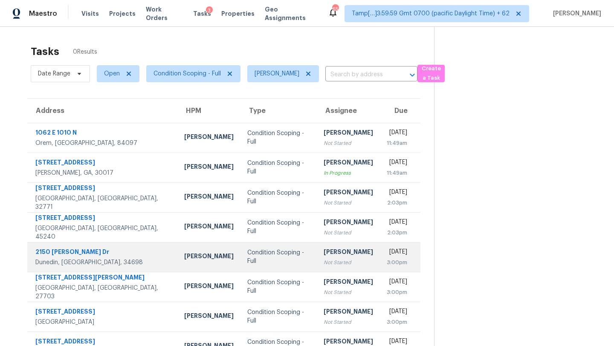
scroll to position [82, 0]
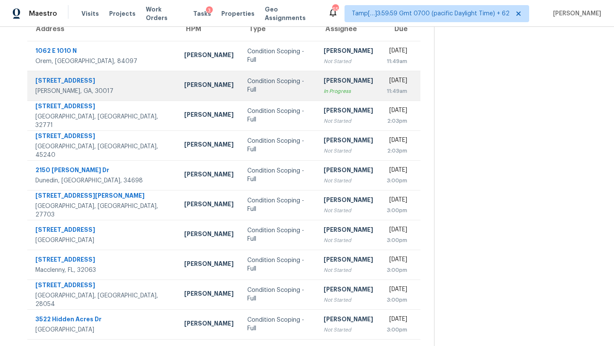
click at [380, 95] on td "Mon, Sep 29th 2025 11:49am" at bounding box center [400, 86] width 41 height 30
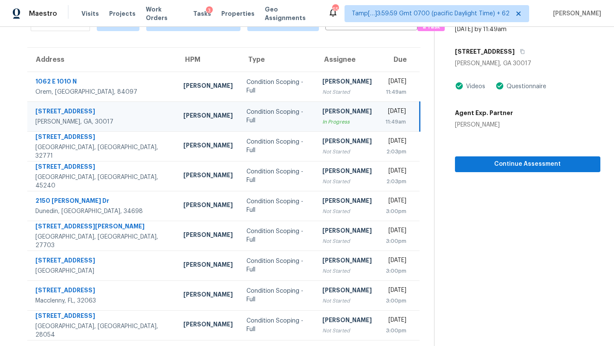
scroll to position [45, 0]
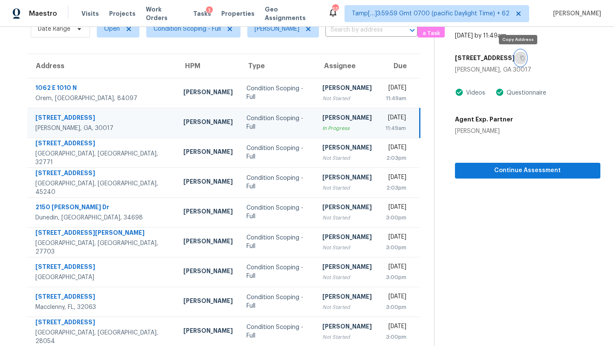
click at [520, 58] on icon "button" at bounding box center [522, 57] width 5 height 5
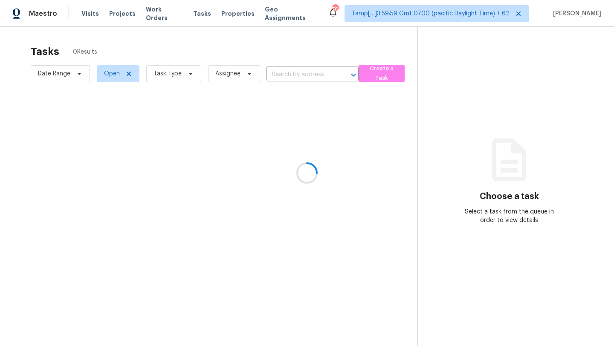
click at [304, 76] on div at bounding box center [307, 173] width 614 height 346
click at [304, 75] on div at bounding box center [307, 173] width 614 height 346
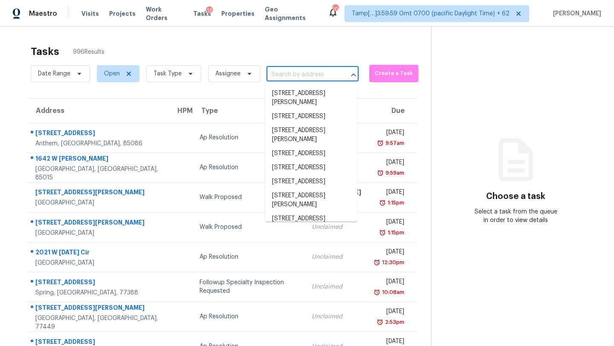
click at [304, 75] on input "text" at bounding box center [301, 74] width 68 height 13
paste input "1062 E 1010 N, Orem, UT, 84097"
type input "1062 E 1010 N, Orem, UT, 84097"
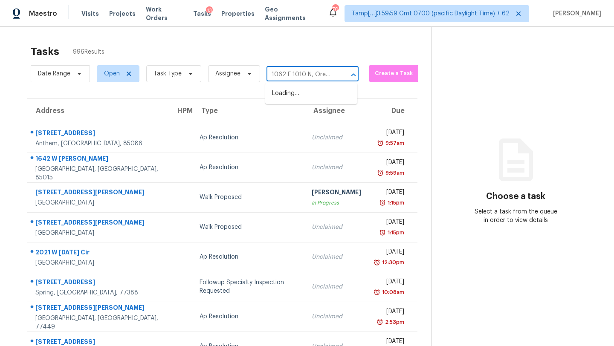
scroll to position [0, 27]
click at [295, 97] on li "1062 E 1010 N, Orem, UT 84097" at bounding box center [311, 98] width 92 height 23
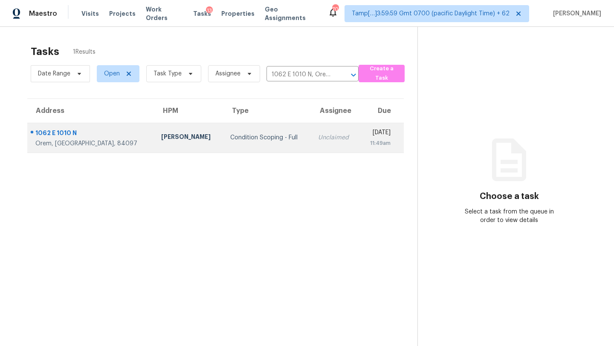
click at [367, 139] on div "11:49am" at bounding box center [379, 143] width 24 height 9
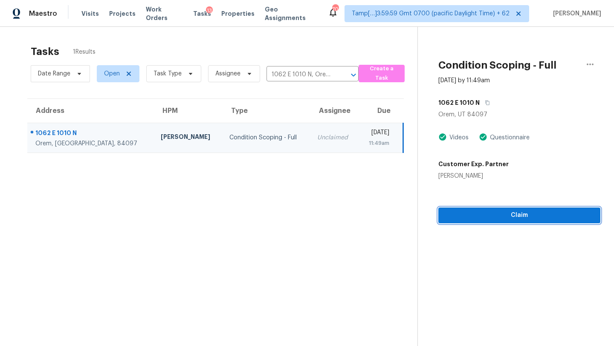
click at [548, 220] on span "Claim" at bounding box center [519, 215] width 148 height 11
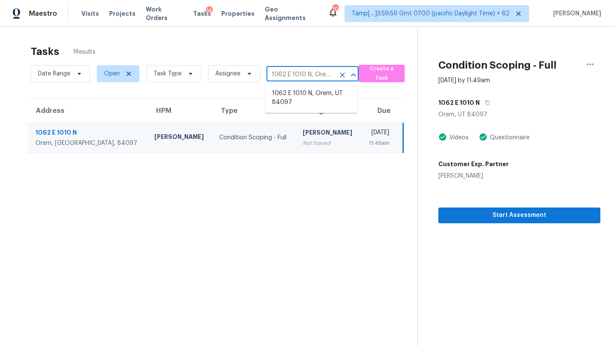
click at [294, 70] on input "1062 E 1010 N, Orem, UT 84097" at bounding box center [301, 74] width 68 height 13
paste input "10591 Wellingwood Ct, Cincinnati, OH, 45240"
type input "10591 Wellingwood Ct, Cincinnati, OH, 45240"
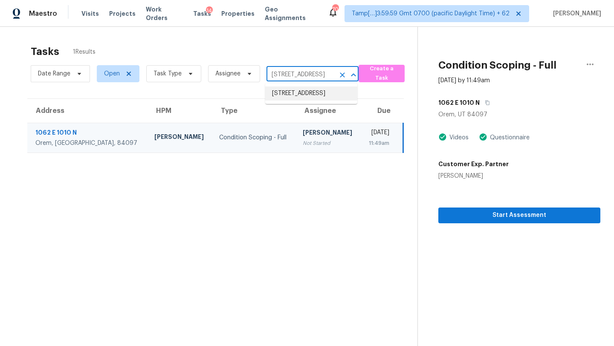
click at [310, 99] on li "10591 Wellingwood Ct, Cincinnati, OH 45240" at bounding box center [311, 94] width 92 height 14
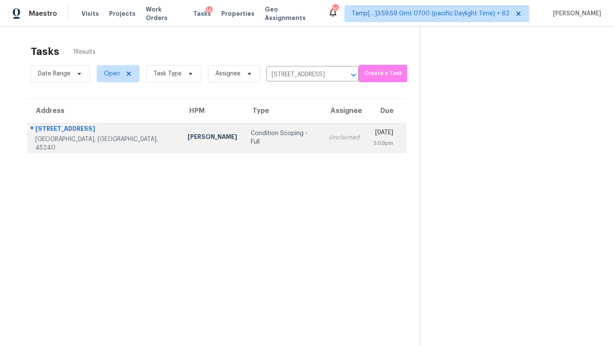
click at [366, 150] on td "Mon, Sep 29th 2025 2:03pm" at bounding box center [386, 138] width 40 height 30
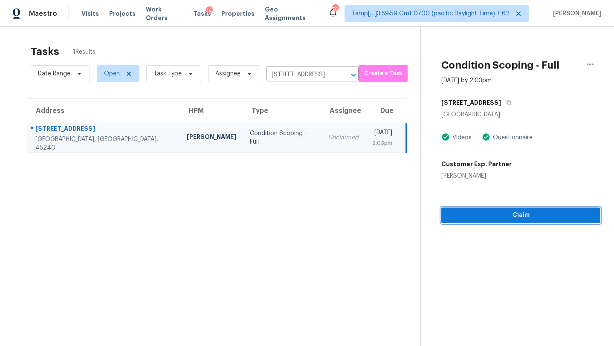
click at [555, 209] on button "Claim" at bounding box center [520, 216] width 159 height 16
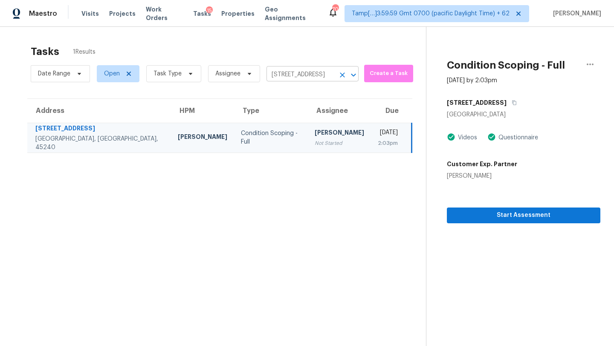
click at [307, 73] on input "10591 Wellingwood Ct, Cincinnati, OH 45240" at bounding box center [301, 74] width 68 height 13
paste input "202 Lynn Rd, Durham, NC, 27703"
type input "202 Lynn Rd, Durham, NC, 27703"
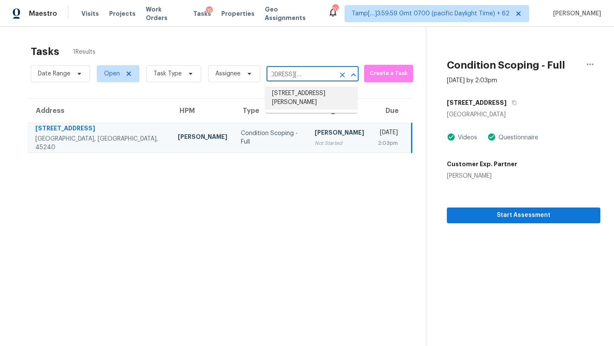
click at [305, 99] on li "202 Lynn Rd, Durham, NC 27703" at bounding box center [311, 98] width 92 height 23
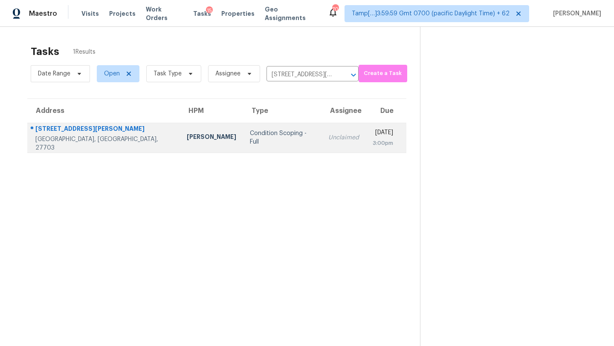
click at [373, 143] on div "3:00pm" at bounding box center [383, 143] width 20 height 9
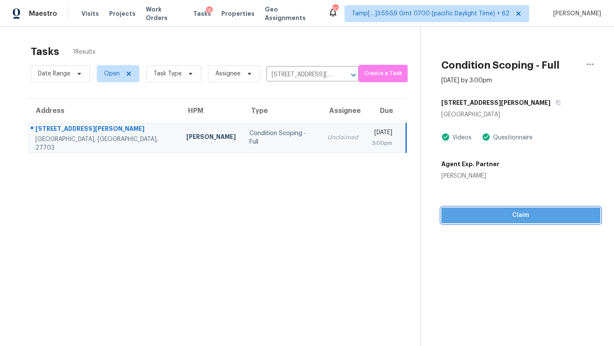
click at [527, 215] on span "Claim" at bounding box center [520, 215] width 145 height 11
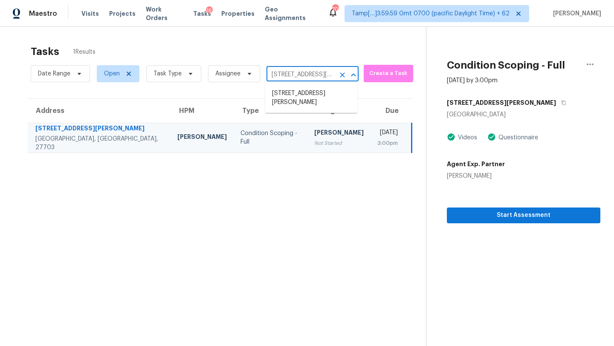
click at [302, 71] on input "202 Lynn Rd, Durham, NC 27703" at bounding box center [301, 74] width 68 height 13
paste input "1518 Lynhurst Dr, Gastonia, NC, 28054"
type input "1518 Lynhurst Dr, Gastonia, NC, 28054"
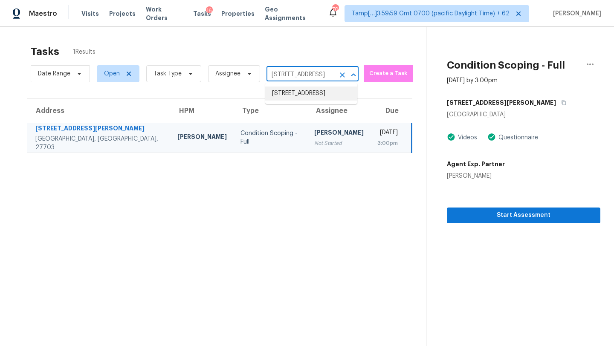
click at [306, 100] on li "1518 Lynhurst Dr, Gastonia, NC 28054" at bounding box center [311, 94] width 92 height 14
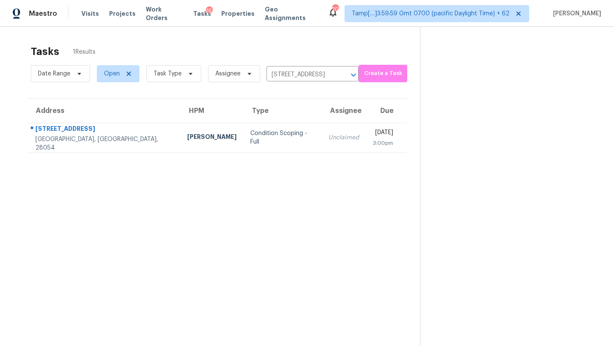
click at [373, 138] on div "Mon, Sep 29th 2025" at bounding box center [383, 133] width 20 height 11
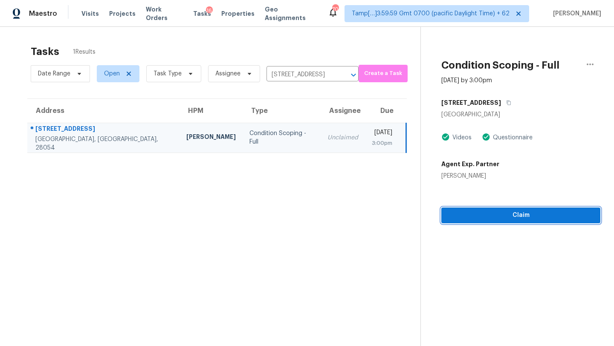
click at [537, 214] on span "Claim" at bounding box center [520, 215] width 145 height 11
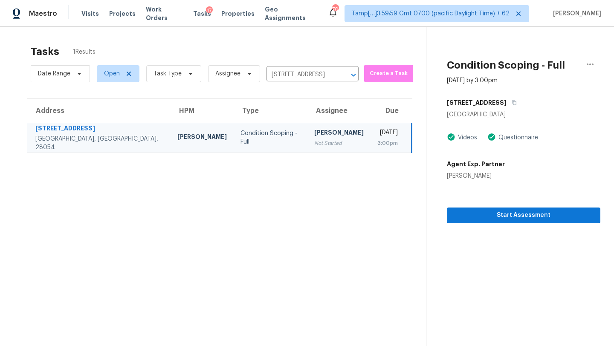
click at [303, 62] on div "Tasks 1 Results" at bounding box center [228, 52] width 395 height 22
click at [303, 73] on input "1518 Lynhurst Dr, Gastonia, NC 28054" at bounding box center [301, 74] width 68 height 13
paste input "223 Wall Rd, Lexington, NC, 27292"
type input "223 Wall Rd, Lexington, NC, 27292"
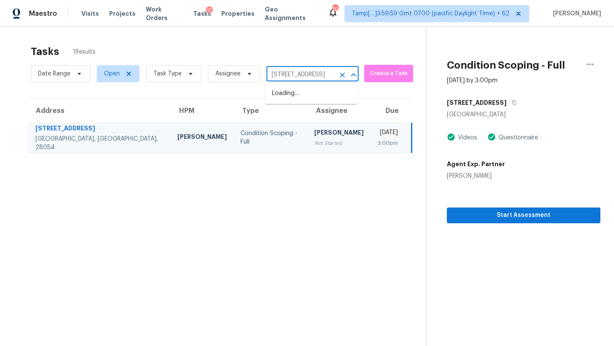
scroll to position [0, 34]
click at [304, 96] on li "223 Wall Rd, Lexington, NC 27292" at bounding box center [311, 94] width 92 height 14
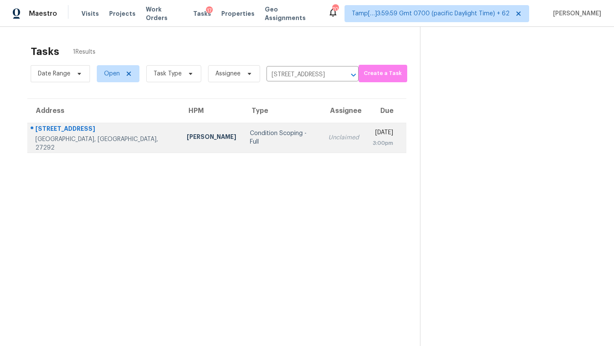
click at [373, 130] on div "Mon, Sep 29th 2025" at bounding box center [383, 133] width 20 height 11
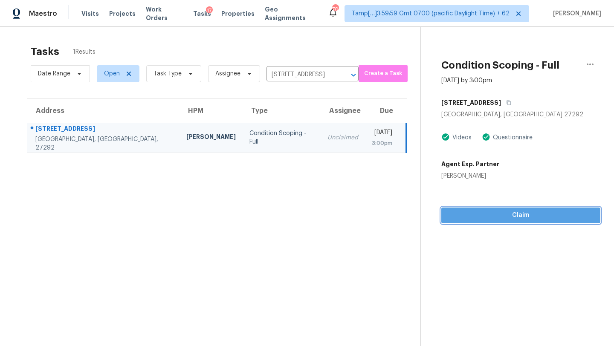
click at [517, 216] on span "Claim" at bounding box center [520, 215] width 145 height 11
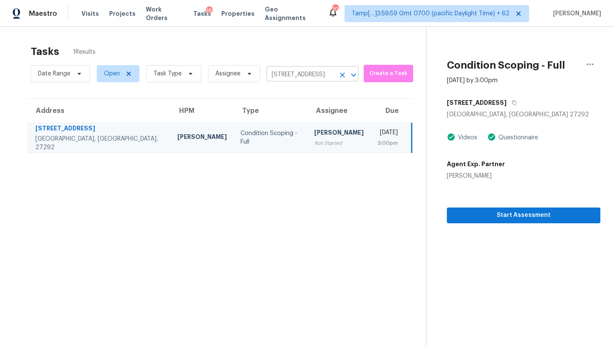
click at [303, 77] on input "223 Wall Rd, Lexington, NC 27292" at bounding box center [301, 74] width 68 height 13
paste input "7301 Lakefall Dr, Wake Forest, NC, 27587"
type input "7301 Lakefall Dr, Wake Forest, NC, 27587"
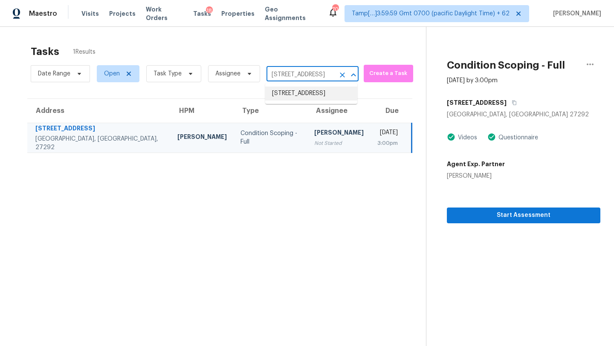
click at [302, 100] on li "7301 Lakefall Dr, Wake Forest, NC 27587" at bounding box center [311, 94] width 92 height 14
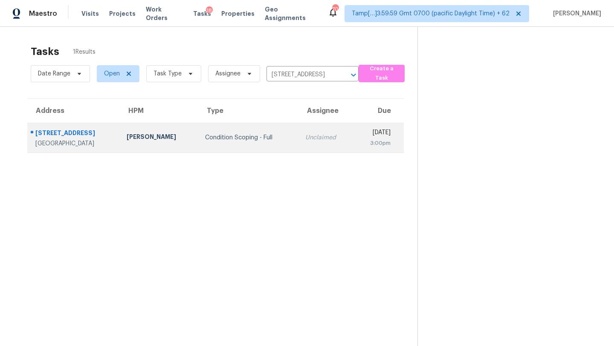
click at [305, 138] on div "Unclaimed" at bounding box center [325, 137] width 41 height 9
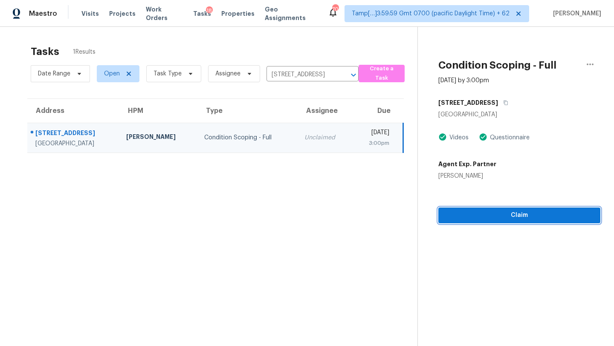
click at [516, 220] on button "Claim" at bounding box center [519, 216] width 162 height 16
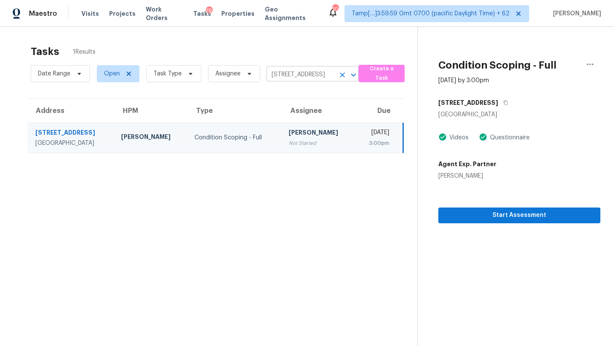
click at [336, 76] on button "Clear" at bounding box center [342, 75] width 12 height 12
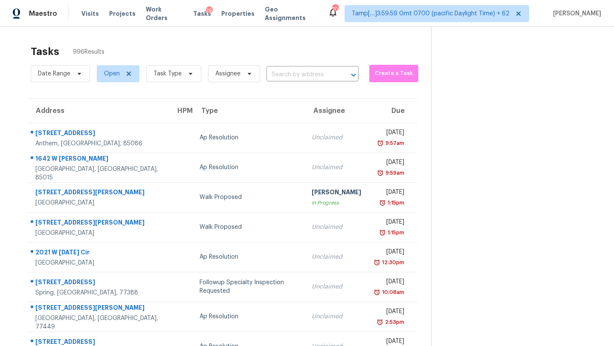
click at [172, 83] on span "Task Type" at bounding box center [170, 74] width 62 height 22
click at [177, 79] on span "Task Type" at bounding box center [173, 73] width 55 height 17
click at [308, 52] on div "Tasks 996 Results" at bounding box center [231, 52] width 400 height 22
click at [275, 78] on input "text" at bounding box center [301, 74] width 68 height 13
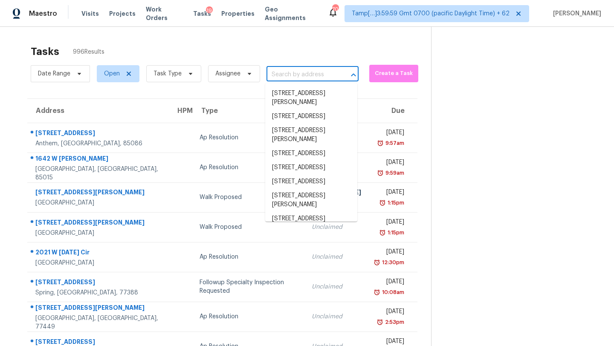
paste input "2119 Gray Meadow Dr, Grayson, GA, 30017"
type input "2119 Gray Meadow Dr, Grayson, GA, 30017"
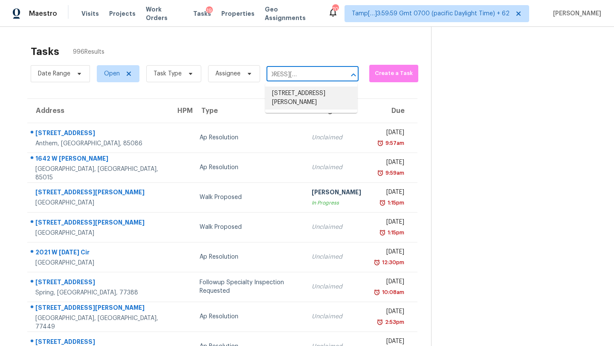
click at [299, 96] on li "2119 Gray Meadow Dr, Grayson, GA 30017" at bounding box center [311, 98] width 92 height 23
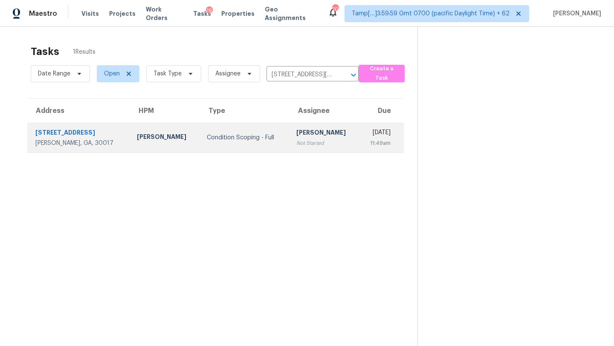
click at [310, 133] on div "[PERSON_NAME]" at bounding box center [324, 133] width 56 height 11
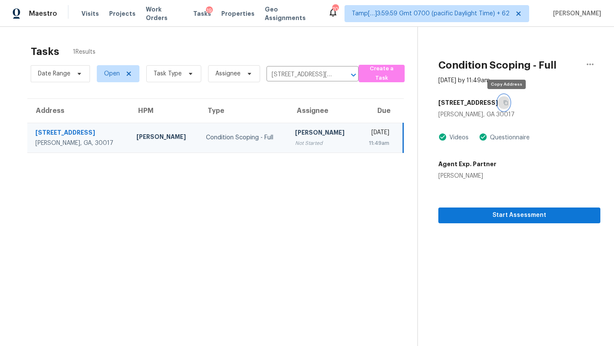
click at [507, 105] on icon "button" at bounding box center [505, 102] width 5 height 5
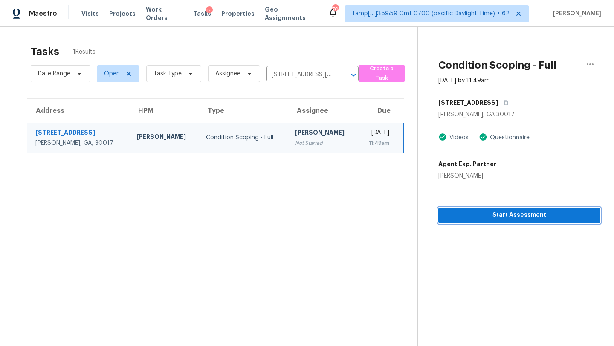
click at [501, 218] on span "Start Assessment" at bounding box center [519, 215] width 148 height 11
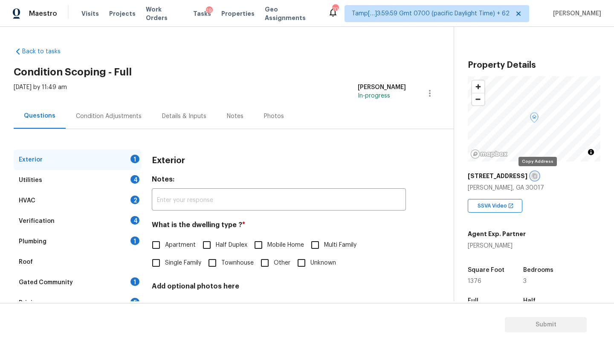
click at [537, 179] on button "button" at bounding box center [535, 176] width 8 height 8
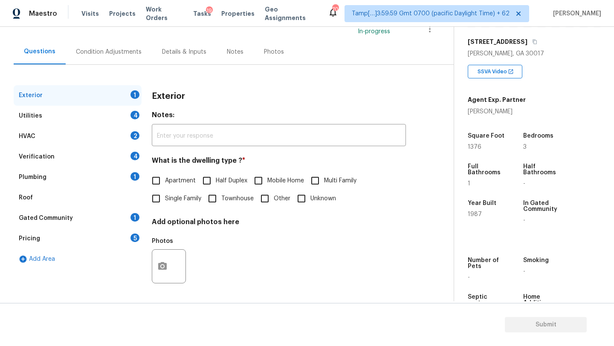
click at [109, 204] on div "Roof" at bounding box center [78, 198] width 128 height 20
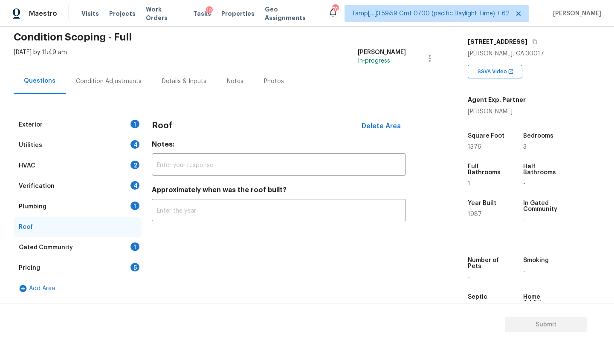
click at [107, 248] on div "Gated Community 1" at bounding box center [78, 248] width 128 height 20
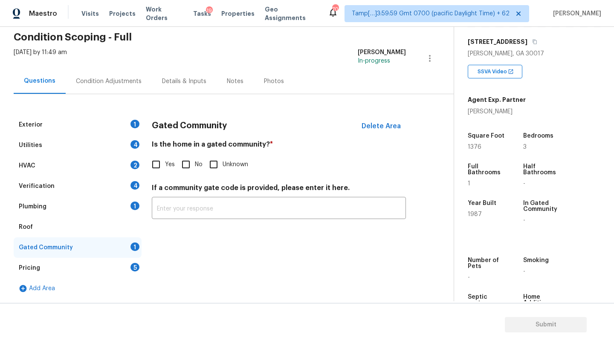
click at [186, 169] on input "No" at bounding box center [186, 165] width 18 height 18
checkbox input "true"
click at [78, 221] on div "Roof" at bounding box center [78, 227] width 128 height 20
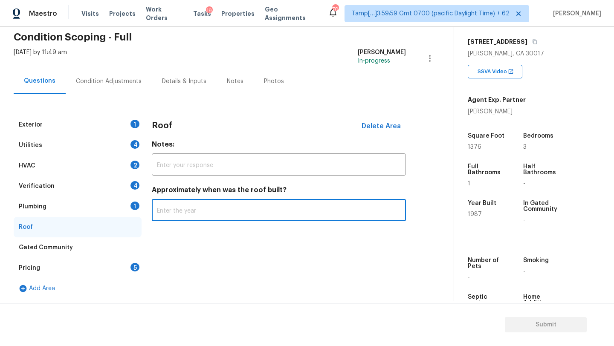
click at [173, 212] on input "text" at bounding box center [279, 211] width 254 height 20
type input "2020"
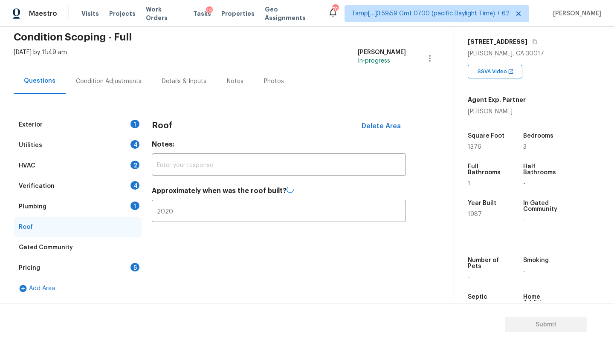
click at [51, 208] on div "Plumbing 1" at bounding box center [78, 207] width 128 height 20
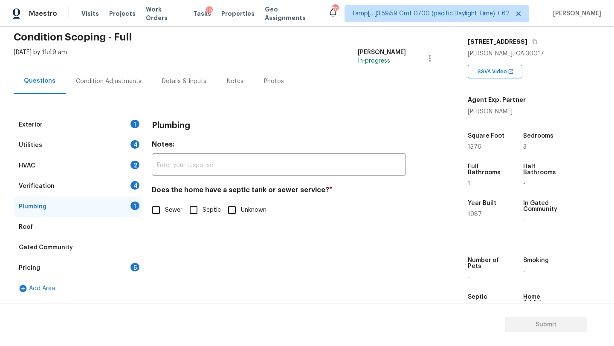
click at [169, 209] on span "Sewer" at bounding box center [173, 210] width 17 height 9
click at [165, 209] on input "Sewer" at bounding box center [156, 210] width 18 height 18
checkbox input "true"
click at [105, 185] on div "Verification 4" at bounding box center [78, 186] width 128 height 20
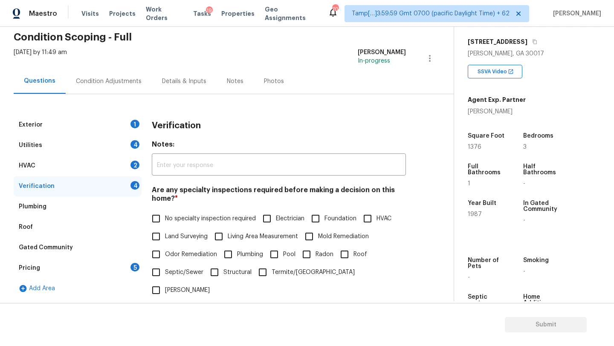
click at [174, 228] on label "Land Surveying" at bounding box center [177, 237] width 61 height 18
click at [165, 228] on input "Land Surveying" at bounding box center [156, 237] width 18 height 18
checkbox input "true"
click at [176, 223] on span "No specialty inspection required" at bounding box center [210, 219] width 91 height 9
click at [165, 223] on input "No specialty inspection required" at bounding box center [156, 219] width 18 height 18
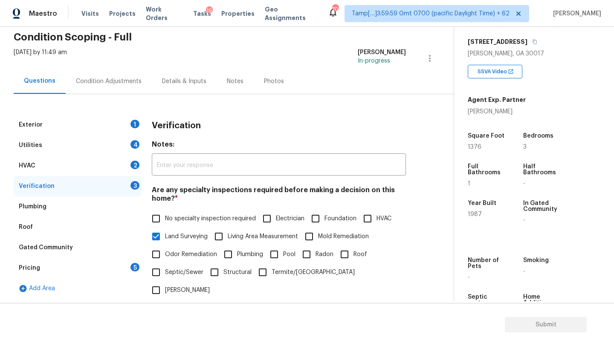
checkbox input "true"
click at [176, 241] on span "Land Surveying" at bounding box center [186, 236] width 43 height 9
click at [165, 241] on input "Land Surveying" at bounding box center [156, 237] width 18 height 18
checkbox input "false"
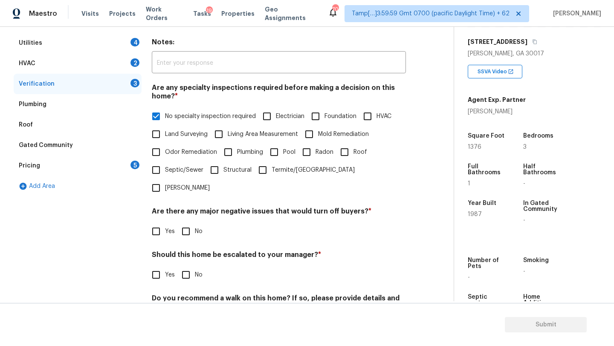
scroll to position [167, 0]
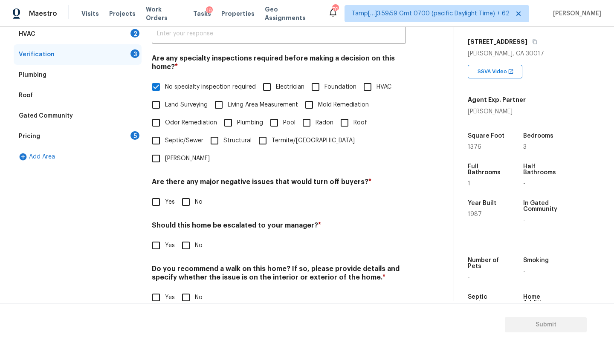
click at [186, 193] on input "No" at bounding box center [186, 202] width 18 height 18
checkbox input "true"
click at [186, 237] on input "No" at bounding box center [186, 246] width 18 height 18
checkbox input "true"
click at [186, 289] on input "No" at bounding box center [186, 298] width 18 height 18
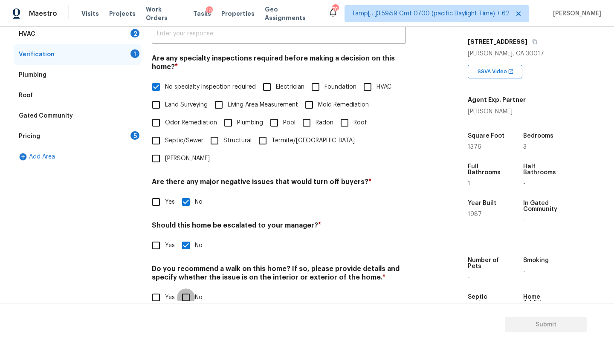
checkbox input "true"
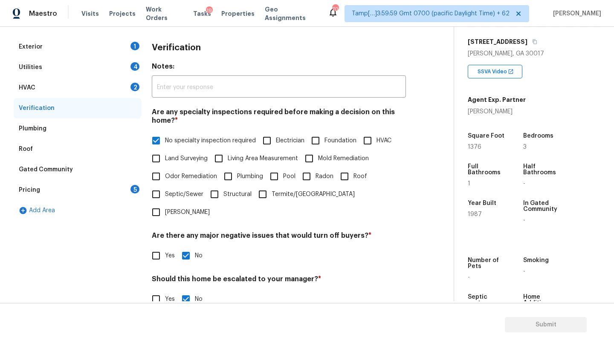
scroll to position [52, 0]
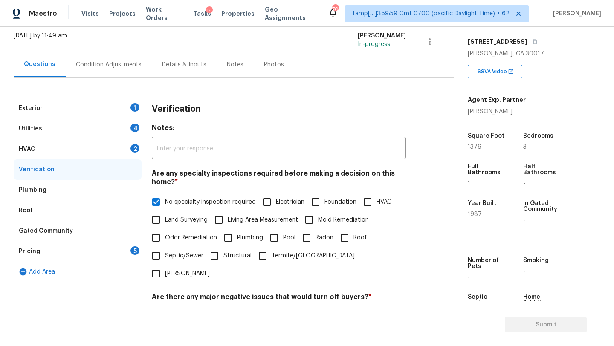
click at [68, 150] on div "HVAC 2" at bounding box center [78, 149] width 128 height 20
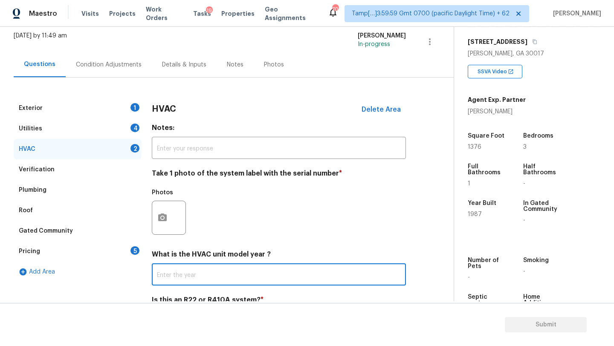
click at [186, 278] on input "text" at bounding box center [279, 276] width 254 height 20
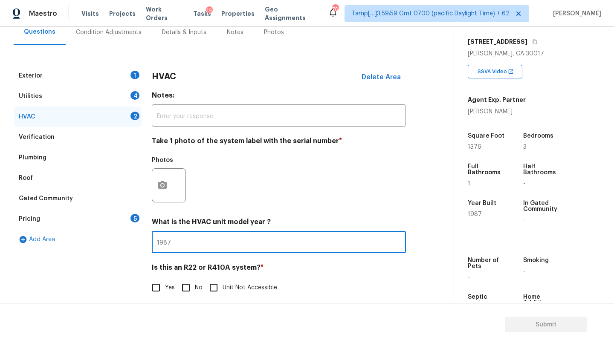
scroll to position [93, 0]
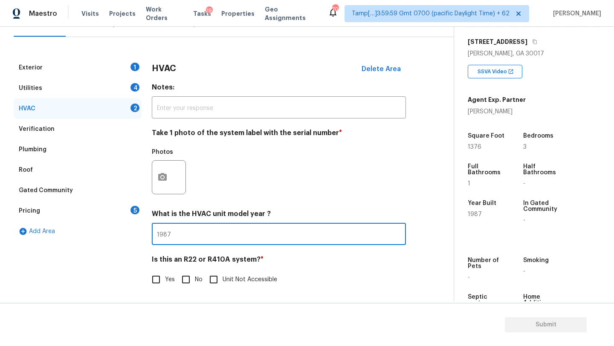
type input "1987"
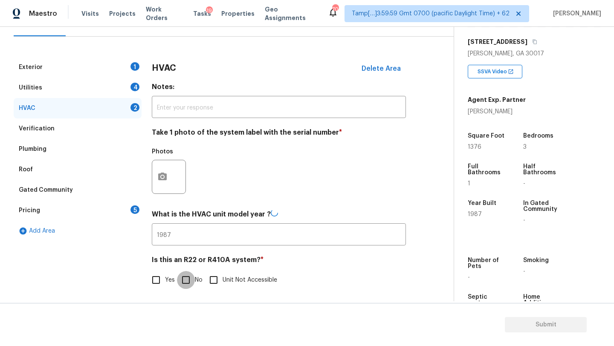
click at [189, 273] on input "No" at bounding box center [186, 280] width 18 height 18
checkbox input "true"
click at [80, 90] on div "Utilities 4" at bounding box center [78, 88] width 128 height 20
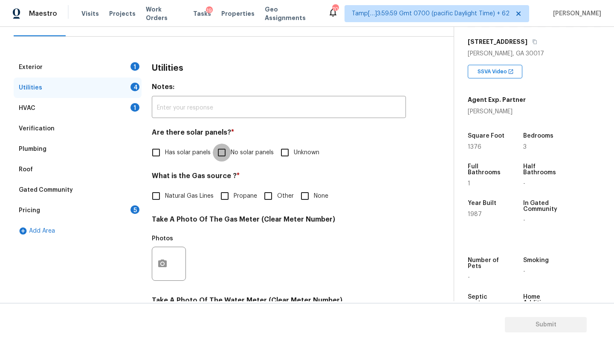
click at [227, 158] on input "No solar panels" at bounding box center [222, 153] width 18 height 18
checkbox input "true"
click at [184, 203] on label "Natural Gas Lines" at bounding box center [180, 196] width 67 height 18
click at [165, 203] on input "Natural Gas Lines" at bounding box center [156, 196] width 18 height 18
checkbox input "true"
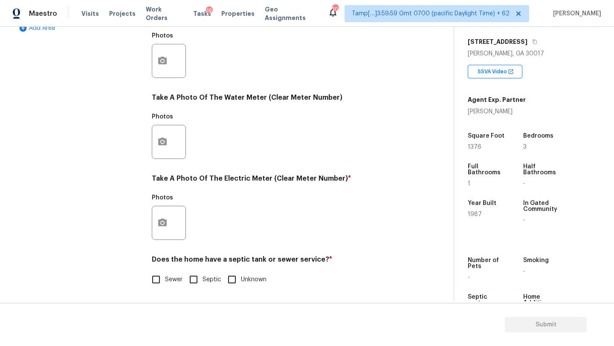
click at [168, 285] on label "Sewer" at bounding box center [164, 280] width 35 height 18
click at [165, 285] on input "Sewer" at bounding box center [156, 280] width 18 height 18
checkbox input "true"
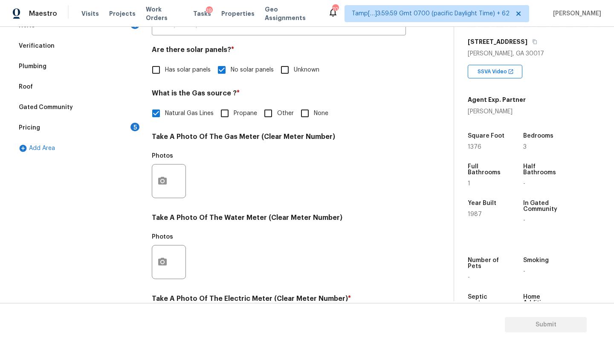
scroll to position [0, 0]
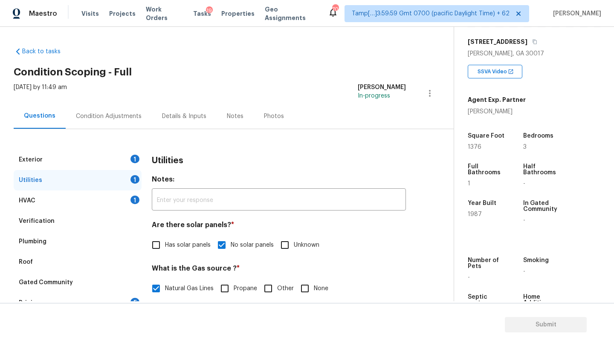
click at [106, 159] on div "Exterior 1" at bounding box center [78, 160] width 128 height 20
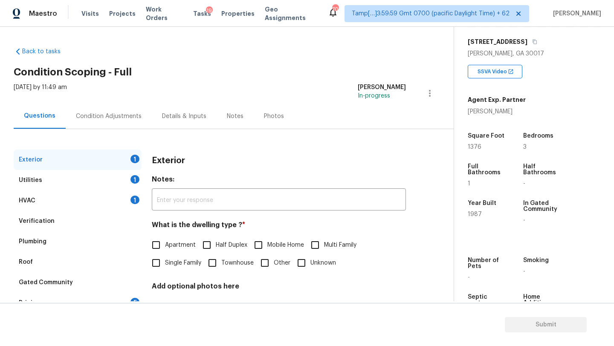
click at [168, 260] on span "Single Family" at bounding box center [183, 263] width 36 height 9
click at [165, 260] on input "Single Family" at bounding box center [156, 263] width 18 height 18
checkbox input "true"
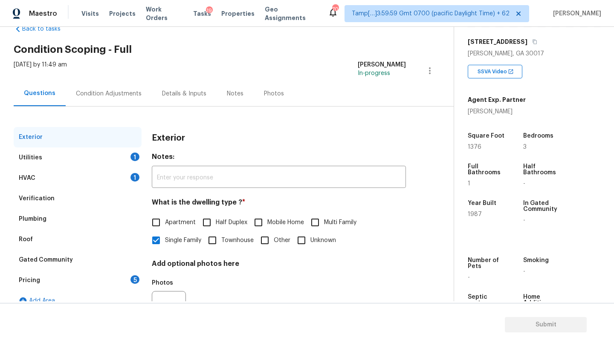
scroll to position [43, 0]
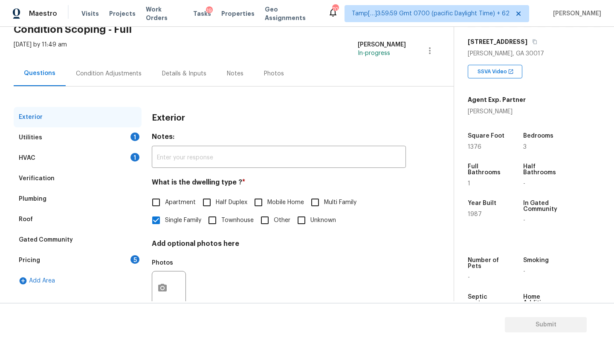
click at [137, 264] on div "Pricing 5" at bounding box center [78, 260] width 128 height 20
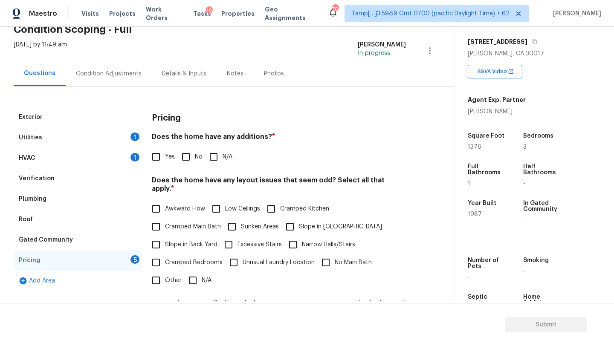
click at [180, 168] on div "Pricing Does the home have any additions? * Yes No N/A Does the home have any l…" at bounding box center [279, 268] width 254 height 323
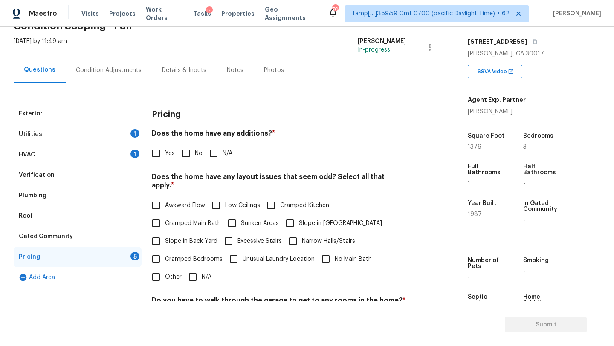
click at [184, 157] on input "No" at bounding box center [186, 154] width 18 height 18
checkbox input "true"
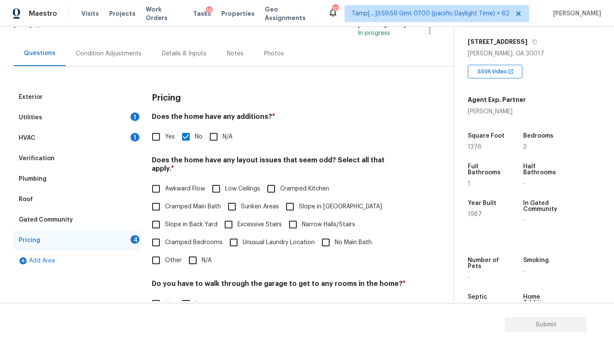
scroll to position [63, 0]
click at [195, 261] on div "Pricing Does the home have any additions? * Yes No N/A Does the home have any l…" at bounding box center [279, 248] width 254 height 323
click at [195, 251] on input "N/A" at bounding box center [193, 260] width 18 height 18
checkbox input "true"
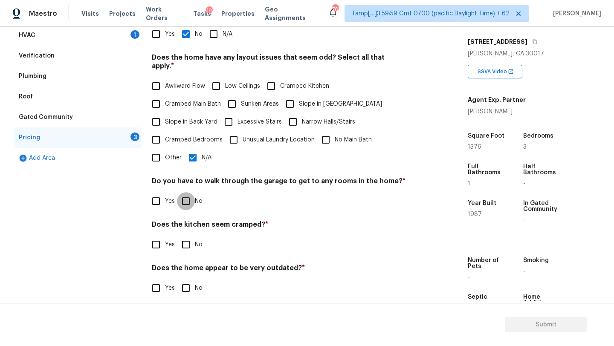
click at [186, 201] on input "No" at bounding box center [186, 201] width 18 height 18
checkbox input "true"
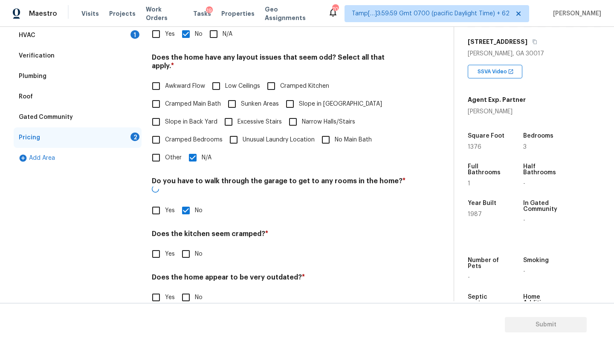
click at [186, 245] on input "No" at bounding box center [186, 254] width 18 height 18
checkbox input "true"
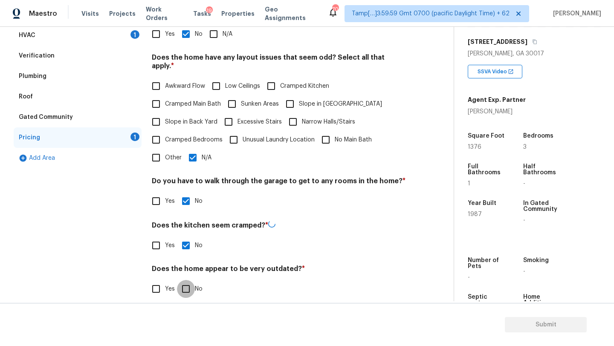
click at [186, 283] on input "No" at bounding box center [186, 289] width 18 height 18
checkbox input "true"
click at [52, 78] on div "Plumbing" at bounding box center [78, 76] width 128 height 20
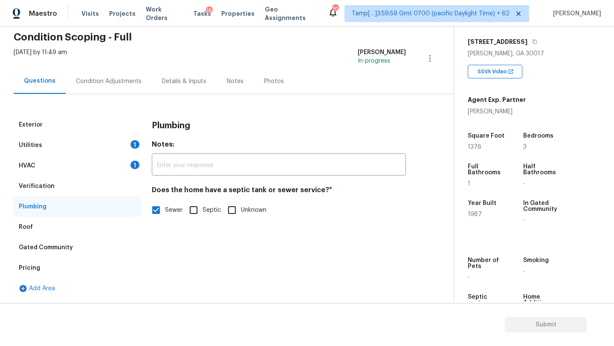
click at [206, 212] on span "Septic" at bounding box center [212, 210] width 18 height 9
click at [203, 212] on input "Septic" at bounding box center [194, 210] width 18 height 18
checkbox input "true"
checkbox input "false"
click at [93, 148] on div "Utilities 1" at bounding box center [78, 145] width 128 height 20
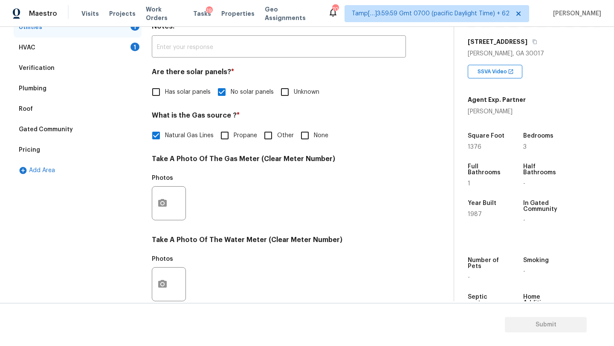
scroll to position [296, 0]
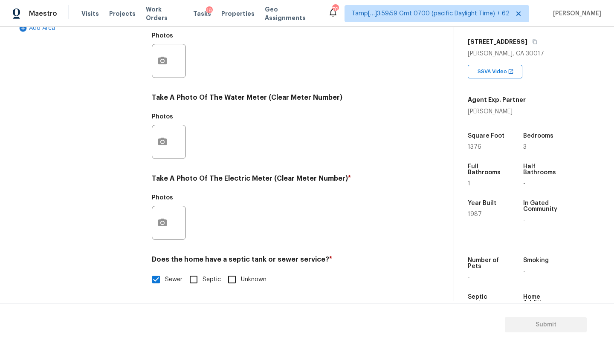
click at [206, 281] on span "Septic" at bounding box center [212, 280] width 18 height 9
click at [203, 281] on input "Septic" at bounding box center [194, 280] width 18 height 18
checkbox input "true"
checkbox input "false"
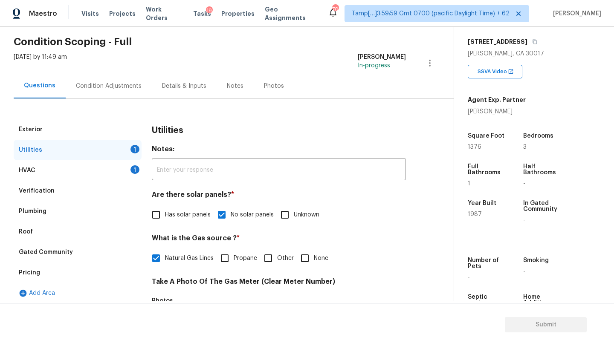
scroll to position [0, 0]
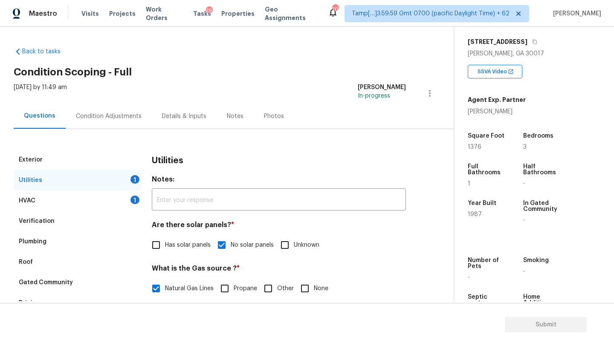
click at [125, 119] on div "Condition Adjustments" at bounding box center [109, 116] width 66 height 9
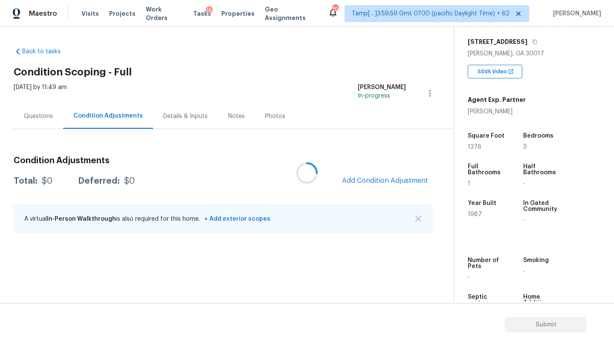
click at [398, 179] on div at bounding box center [307, 173] width 614 height 346
click at [398, 179] on span "Add Condition Adjustment" at bounding box center [385, 181] width 86 height 8
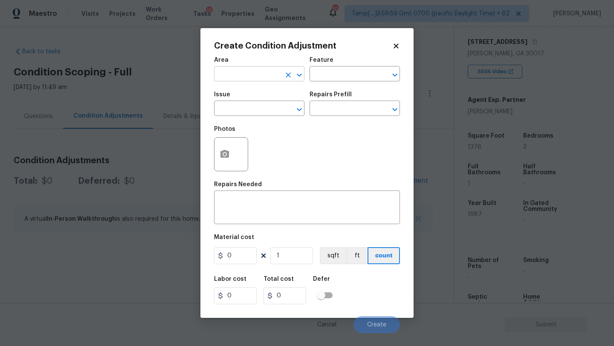
click at [238, 78] on input "text" at bounding box center [247, 74] width 67 height 13
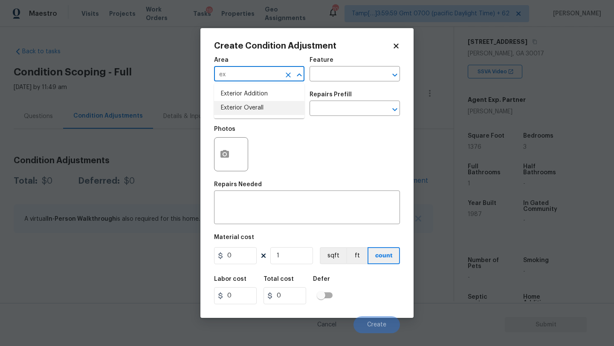
click at [245, 105] on li "Exterior Overall" at bounding box center [259, 108] width 90 height 14
type input "Exterior Overall"
click at [356, 81] on input "text" at bounding box center [343, 74] width 67 height 13
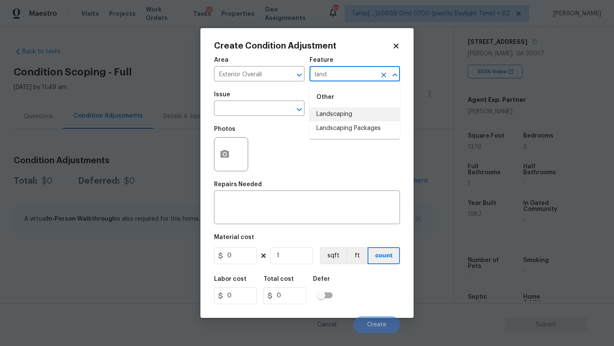
click at [358, 120] on li "Landscaping" at bounding box center [355, 114] width 90 height 14
type input "Landscaping"
drag, startPoint x: 383, startPoint y: 75, endPoint x: 365, endPoint y: 75, distance: 17.5
click at [383, 75] on icon "Clear" at bounding box center [384, 75] width 9 height 9
click at [365, 75] on input "text" at bounding box center [343, 74] width 67 height 13
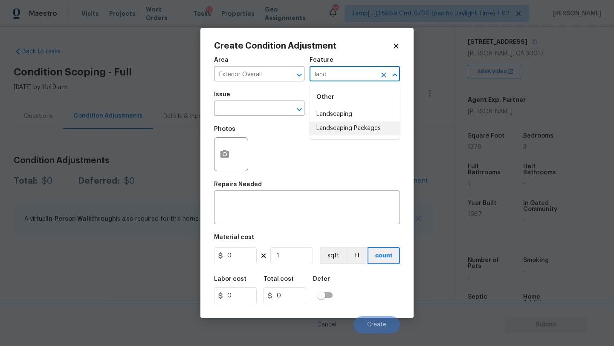
click at [361, 129] on li "Landscaping Packages" at bounding box center [355, 129] width 90 height 14
type input "Landscaping Packages"
click at [241, 112] on input "text" at bounding box center [247, 109] width 67 height 13
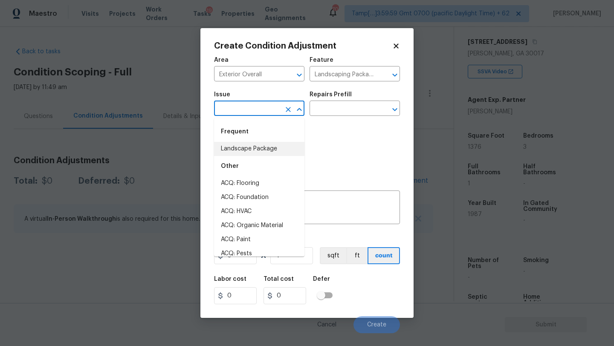
click at [243, 152] on li "Landscape Package" at bounding box center [259, 149] width 90 height 14
type input "Landscape Package"
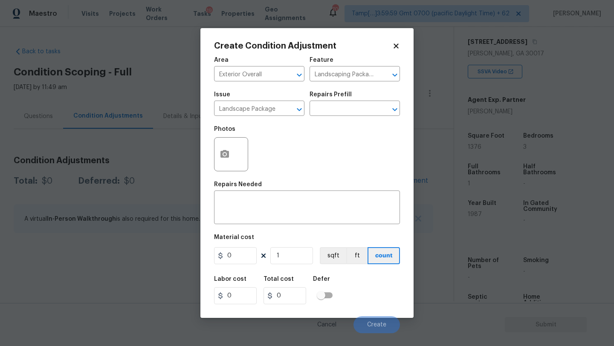
click at [335, 118] on div "Issue Landscape Package ​ Repairs Prefill ​" at bounding box center [307, 104] width 186 height 35
click at [344, 108] on input "text" at bounding box center [343, 109] width 67 height 13
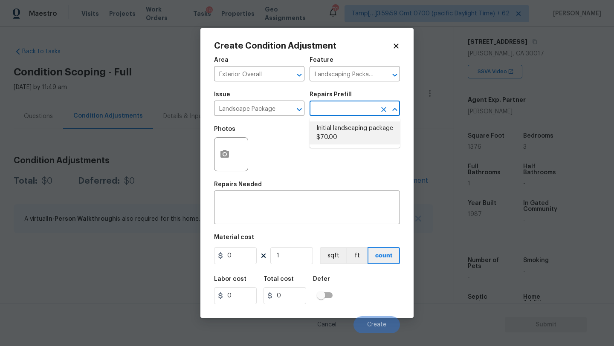
click at [344, 123] on li "Initial landscaping package $70.00" at bounding box center [355, 133] width 90 height 23
type input "Home Readiness Packages"
type textarea "Mowing of grass up to 6" in height. Mow, edge along driveways & sidewalks, trim…"
type input "70"
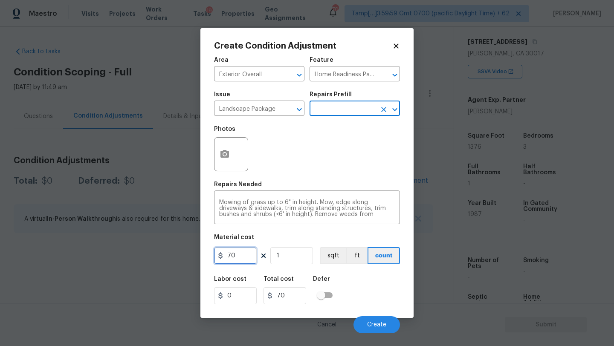
click at [231, 256] on input "70" at bounding box center [235, 255] width 43 height 17
type input "750"
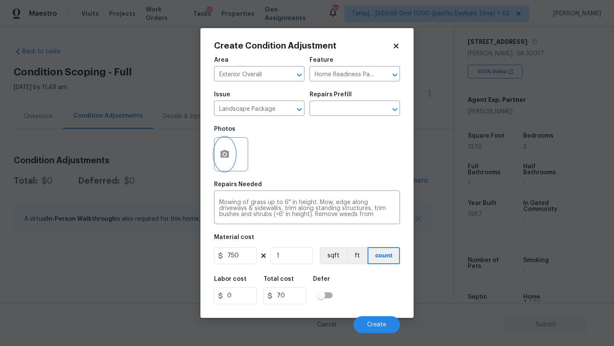
type input "750"
click at [228, 157] on icon "button" at bounding box center [224, 154] width 9 height 8
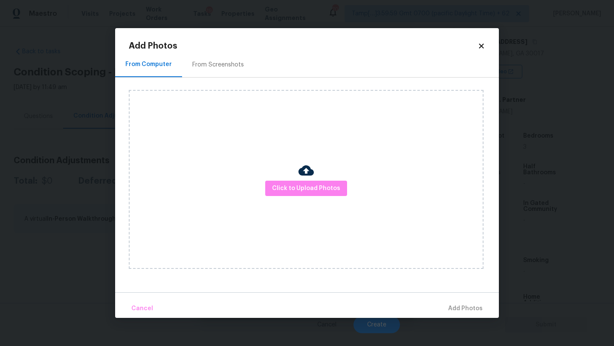
click at [214, 64] on div "From Screenshots" at bounding box center [218, 65] width 52 height 9
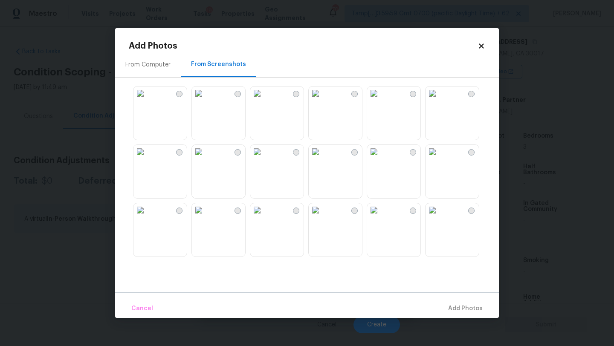
click at [264, 100] on img at bounding box center [257, 94] width 14 height 14
click at [206, 100] on img at bounding box center [199, 94] width 14 height 14
click at [206, 159] on img at bounding box center [199, 152] width 14 height 14
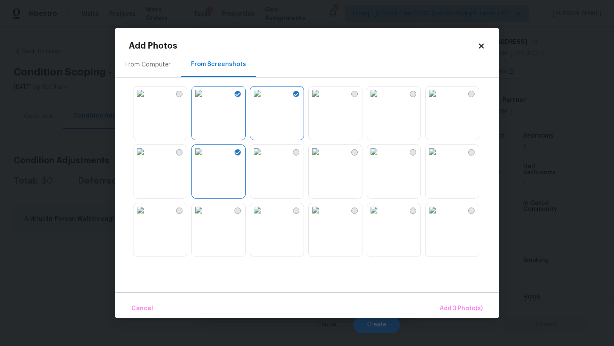
click at [439, 100] on img at bounding box center [433, 94] width 14 height 14
click at [381, 159] on img at bounding box center [374, 152] width 14 height 14
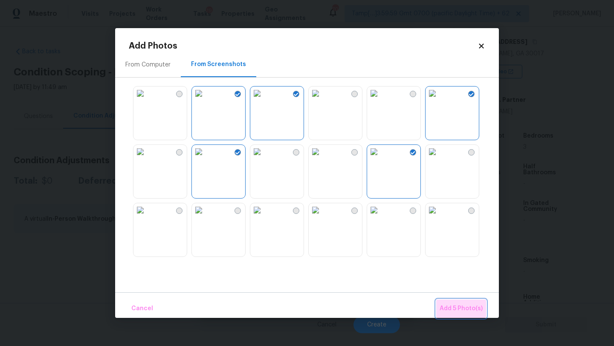
click at [468, 311] on span "Add 5 Photo(s)" at bounding box center [461, 309] width 43 height 11
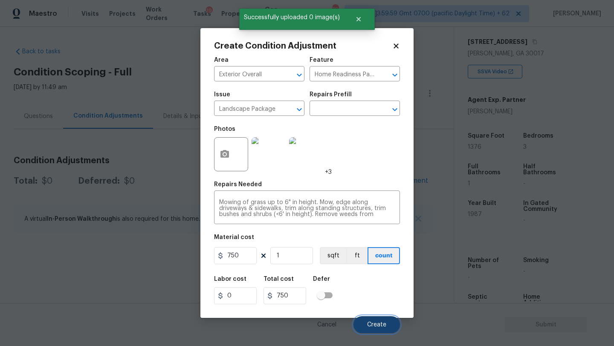
click at [378, 332] on button "Create" at bounding box center [377, 324] width 46 height 17
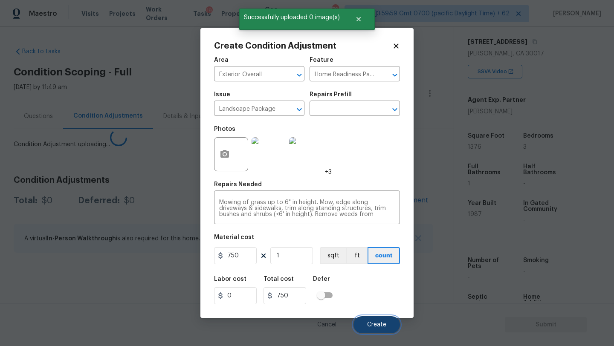
click at [378, 328] on span "Create" at bounding box center [376, 325] width 19 height 6
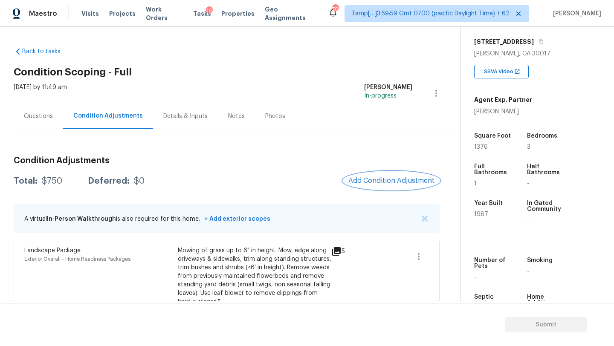
click at [376, 178] on span "Add Condition Adjustment" at bounding box center [391, 181] width 86 height 8
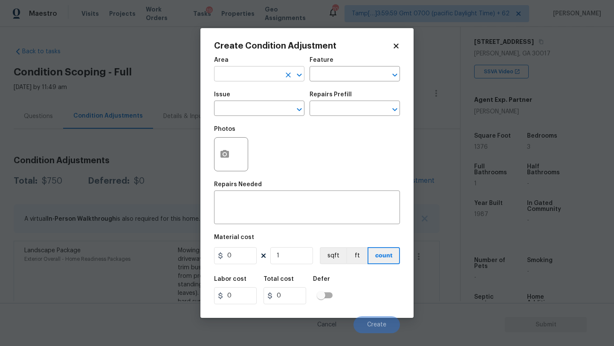
click at [237, 75] on input "text" at bounding box center [247, 74] width 67 height 13
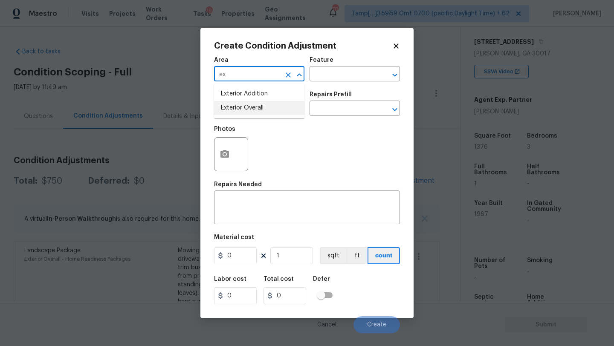
click at [244, 111] on li "Exterior Overall" at bounding box center [259, 108] width 90 height 14
type input "Exterior Overall"
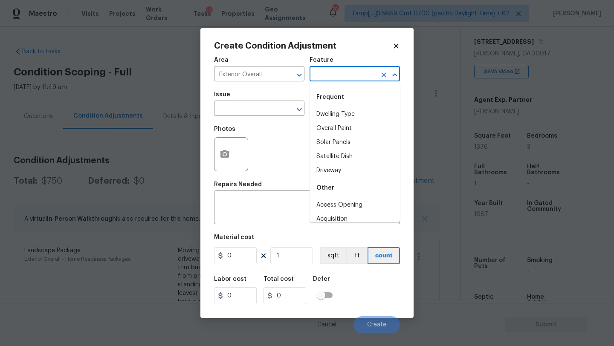
click at [336, 70] on input "text" at bounding box center [343, 74] width 67 height 13
click at [334, 125] on li "Overall Paint" at bounding box center [355, 129] width 90 height 14
type input "Overall Paint"
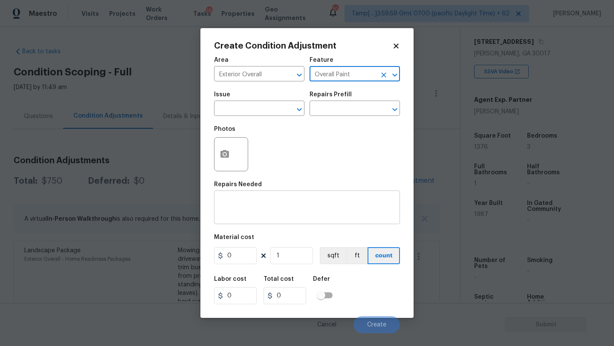
click at [261, 214] on textarea at bounding box center [307, 209] width 176 height 18
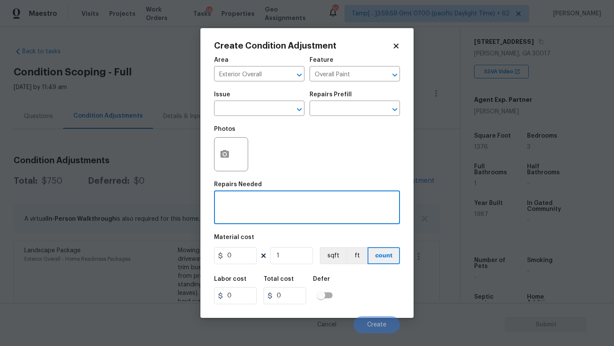
paste textarea "Repairs to siding, stucco, or paint"
type textarea "Repairs to siding, stucco, or paint"
click at [241, 252] on input "0" at bounding box center [235, 255] width 43 height 17
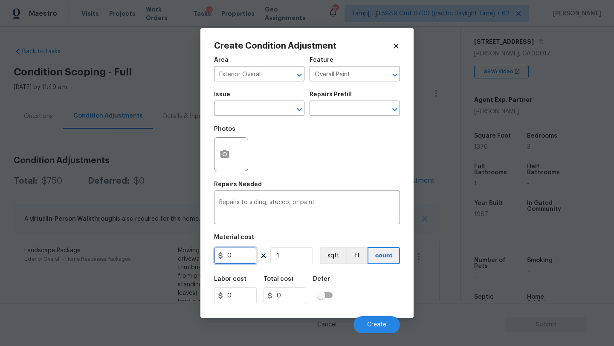
click at [241, 252] on input "0" at bounding box center [235, 255] width 43 height 17
type input "1.66"
click at [294, 256] on input "1" at bounding box center [291, 255] width 43 height 17
type input "13"
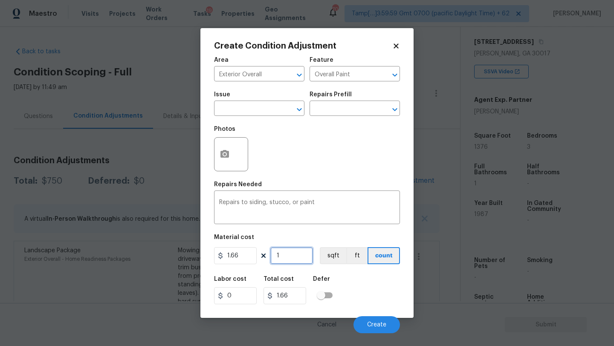
type input "21.58"
type input "137"
type input "227.42"
type input "1376"
type input "2284.16"
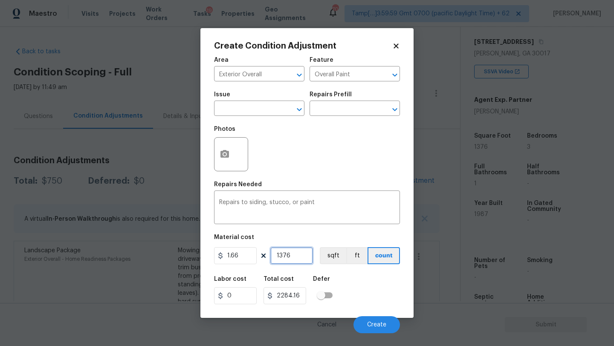
type input "1376"
click at [228, 157] on icon "button" at bounding box center [224, 154] width 9 height 8
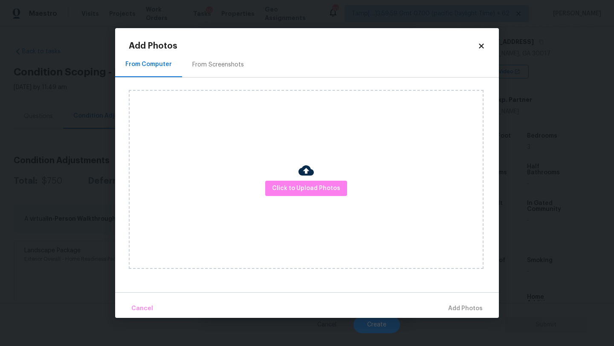
click at [218, 66] on div "From Screenshots" at bounding box center [218, 65] width 52 height 9
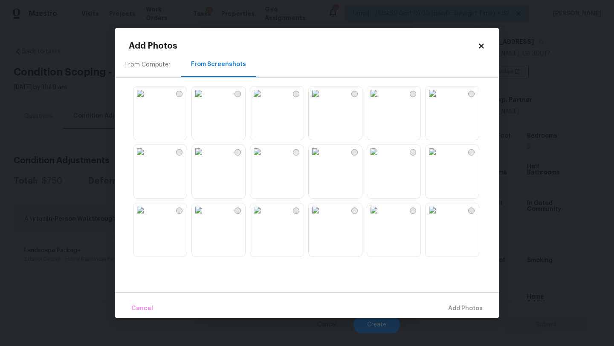
click at [439, 100] on img at bounding box center [433, 94] width 14 height 14
drag, startPoint x: 382, startPoint y: 124, endPoint x: 363, endPoint y: 124, distance: 19.6
click at [381, 100] on img at bounding box center [374, 94] width 14 height 14
click at [322, 100] on img at bounding box center [316, 94] width 14 height 14
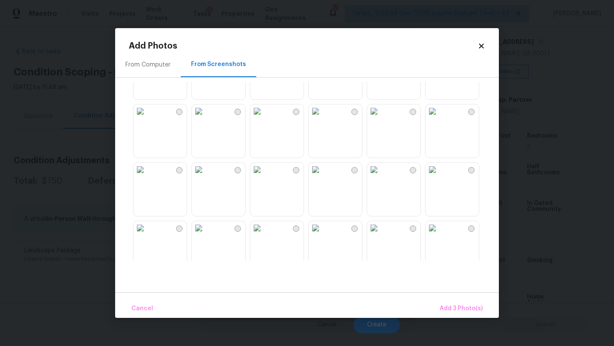
click at [206, 118] on img at bounding box center [199, 111] width 14 height 14
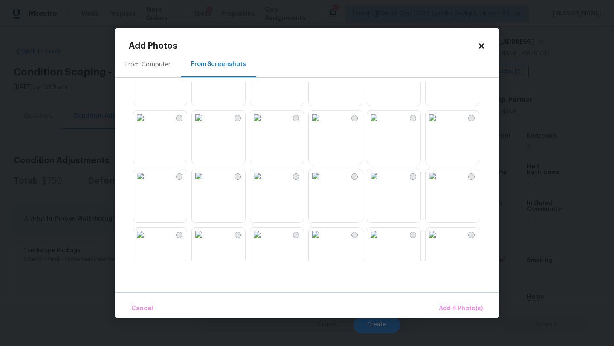
scroll to position [393, 0]
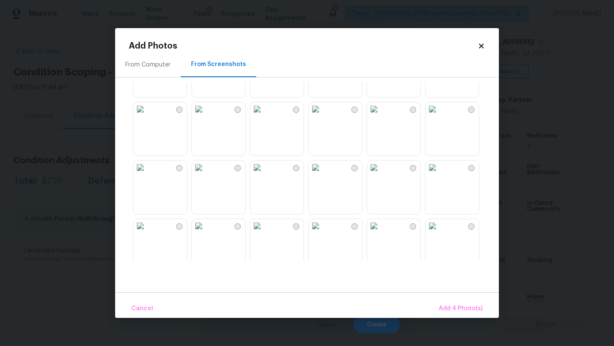
click at [206, 174] on img at bounding box center [199, 168] width 14 height 14
click at [264, 174] on img at bounding box center [257, 168] width 14 height 14
click at [473, 304] on span "Add 6 Photo(s)" at bounding box center [461, 309] width 44 height 11
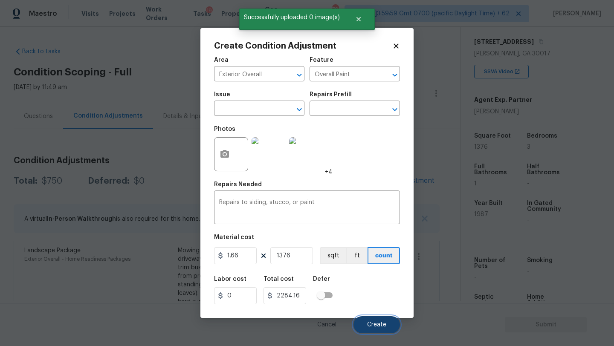
click at [383, 319] on button "Create" at bounding box center [377, 324] width 46 height 17
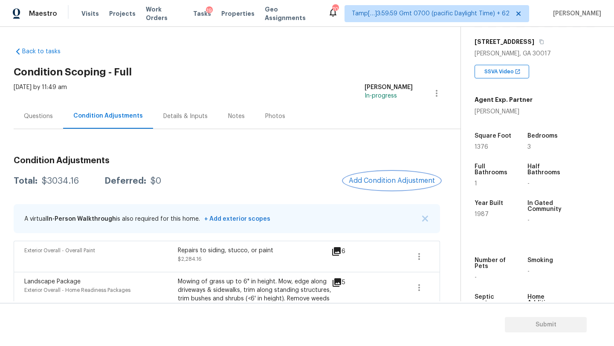
click at [386, 185] on button "Add Condition Adjustment" at bounding box center [392, 181] width 96 height 18
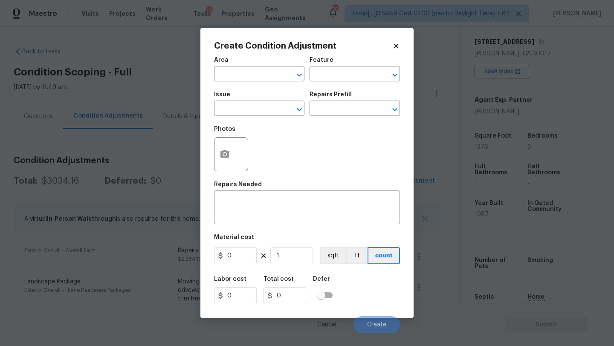
click at [255, 83] on span "Area ​" at bounding box center [259, 69] width 90 height 35
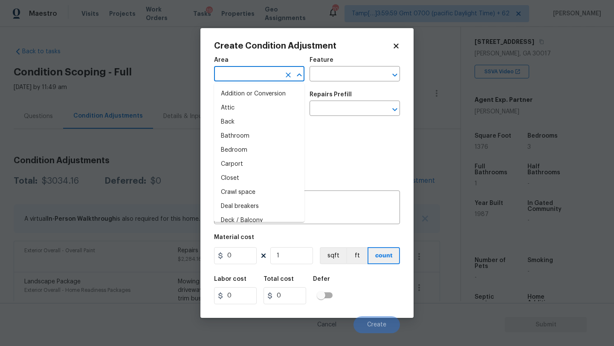
click at [252, 81] on input "text" at bounding box center [247, 74] width 67 height 13
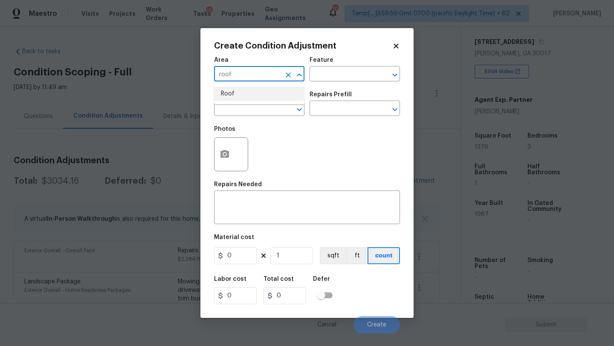
click at [244, 93] on li "Roof" at bounding box center [259, 94] width 90 height 14
type input "Roof"
click at [323, 84] on div "Area Roof ​ Feature ​" at bounding box center [307, 69] width 186 height 35
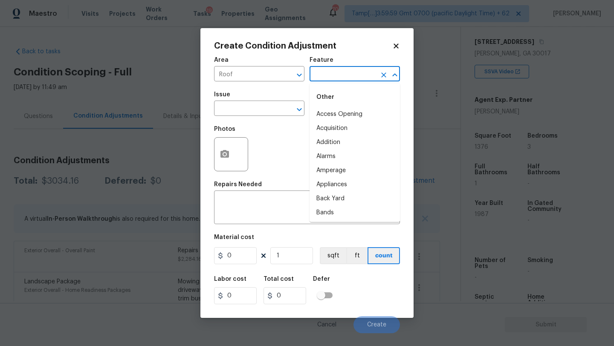
click at [323, 76] on input "text" at bounding box center [343, 74] width 67 height 13
drag, startPoint x: 331, startPoint y: 128, endPoint x: 310, endPoint y: 121, distance: 21.9
click at [331, 128] on li "Roof" at bounding box center [355, 129] width 90 height 14
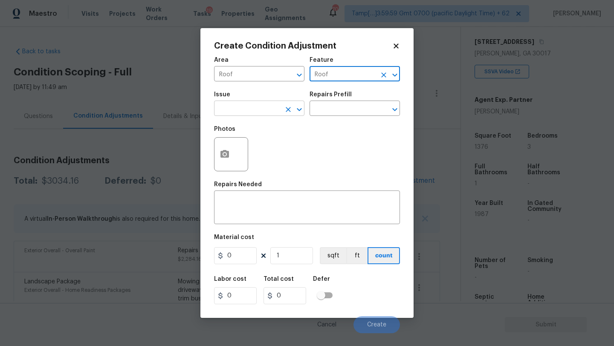
type input "Roof"
click at [276, 114] on input "text" at bounding box center [247, 109] width 67 height 13
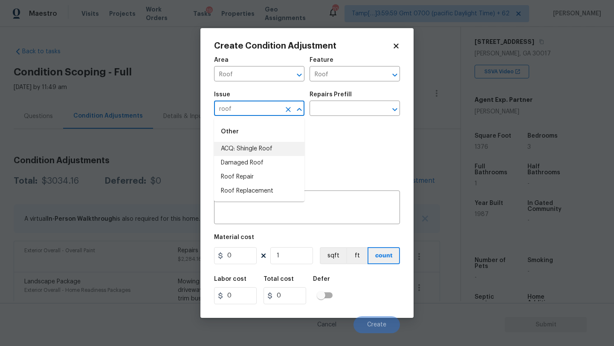
click at [261, 150] on li "ACQ: Shingle Roof" at bounding box center [259, 149] width 90 height 14
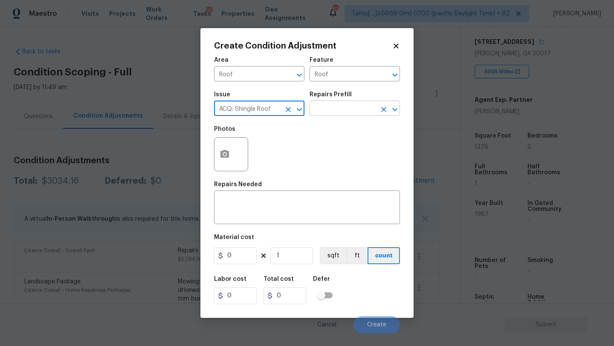
type input "ACQ: Shingle Roof"
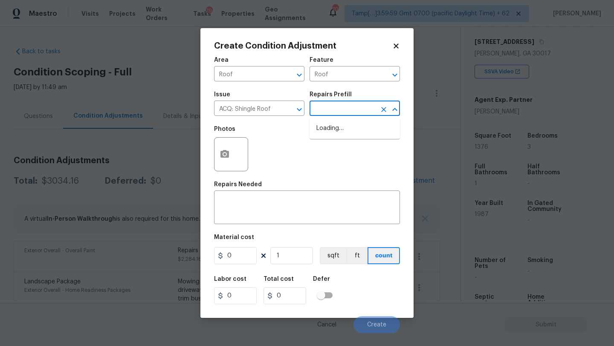
click at [335, 114] on input "text" at bounding box center [343, 109] width 67 height 13
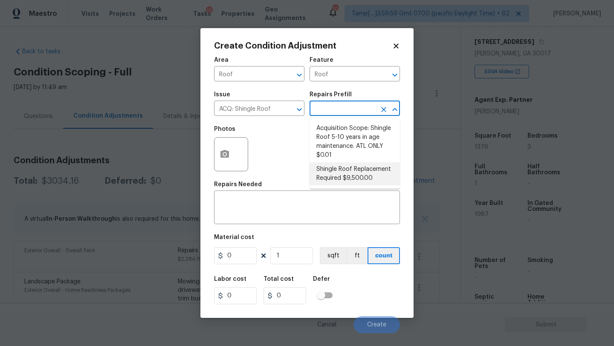
click at [340, 177] on li "Shingle Roof Replacement Required $9,500.00" at bounding box center [355, 173] width 90 height 23
type input "Acquisition"
type textarea "Acquisition Scope: Shingle Roof Replacement required."
type input "9500"
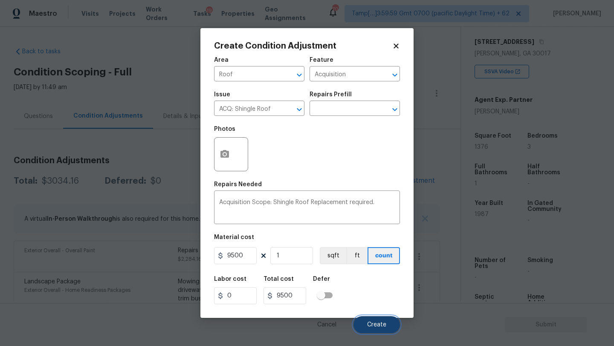
click at [380, 333] on button "Create" at bounding box center [377, 324] width 46 height 17
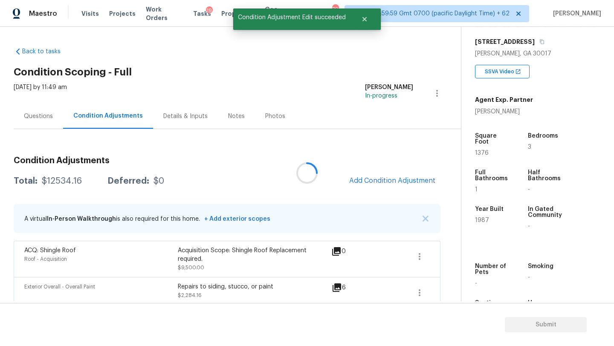
click at [398, 177] on div at bounding box center [307, 173] width 614 height 346
click at [398, 182] on span "Add Condition Adjustment" at bounding box center [392, 181] width 86 height 8
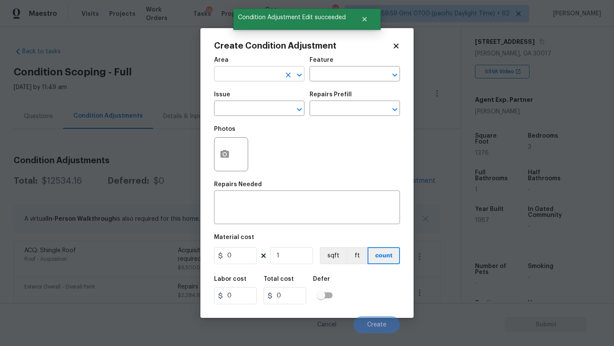
click at [243, 78] on input "text" at bounding box center [247, 74] width 67 height 13
click at [244, 92] on li "HVAC" at bounding box center [259, 94] width 90 height 14
type input "HVAC"
click at [333, 72] on input "text" at bounding box center [343, 74] width 67 height 13
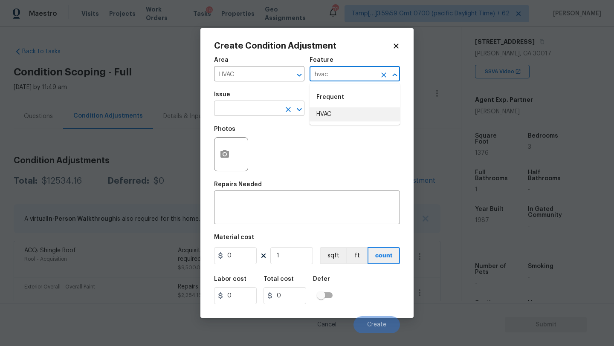
drag, startPoint x: 340, startPoint y: 110, endPoint x: 302, endPoint y: 110, distance: 38.0
click at [321, 110] on li "HVAC" at bounding box center [355, 114] width 90 height 14
click at [302, 110] on icon "Open" at bounding box center [299, 109] width 10 height 10
type input "HVAC"
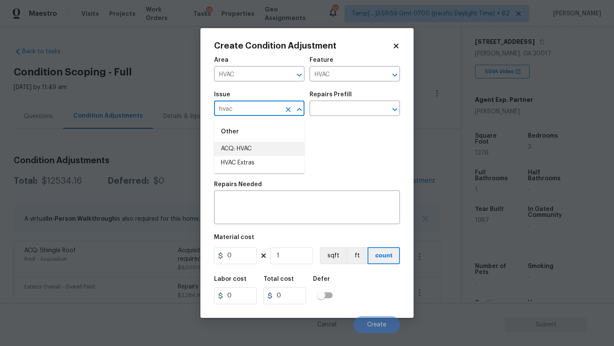
drag, startPoint x: 285, startPoint y: 154, endPoint x: 290, endPoint y: 150, distance: 6.6
click at [285, 154] on li "ACQ: HVAC" at bounding box center [259, 149] width 90 height 14
type input "ACQ: HVAC"
click at [357, 100] on div "Repairs Prefill" at bounding box center [355, 97] width 90 height 11
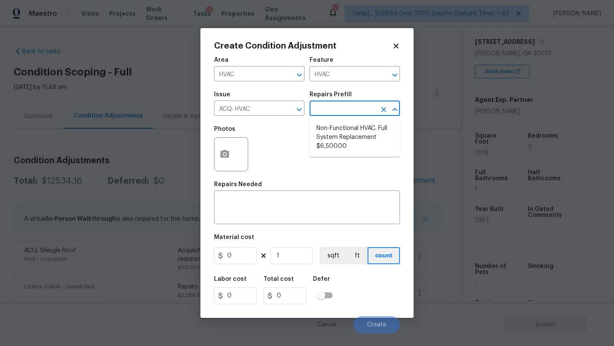
click at [357, 104] on input "text" at bounding box center [343, 109] width 67 height 13
click at [357, 128] on li "Non-Functional HVAC. Full System Replacement $6,500.00" at bounding box center [355, 138] width 90 height 32
type input "Acquisition"
type textarea "Acquisition Scope: Full System Replacement"
type input "6500"
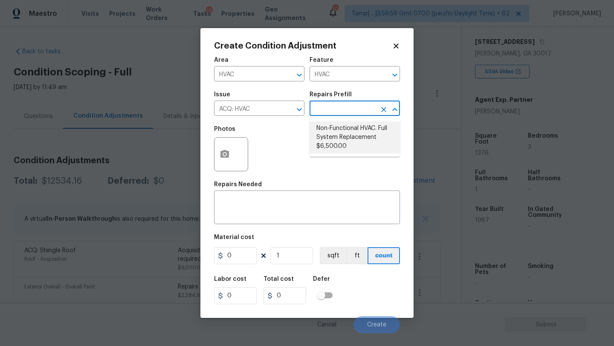
type input "6500"
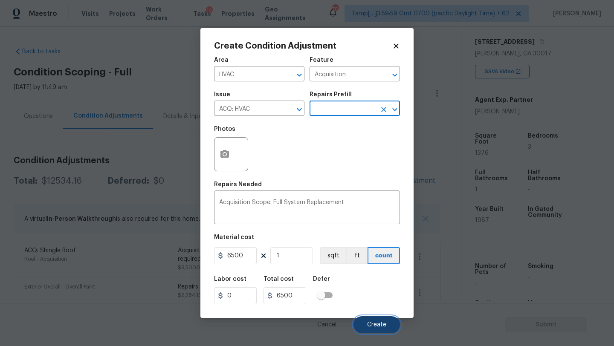
click at [371, 324] on span "Create" at bounding box center [376, 325] width 19 height 6
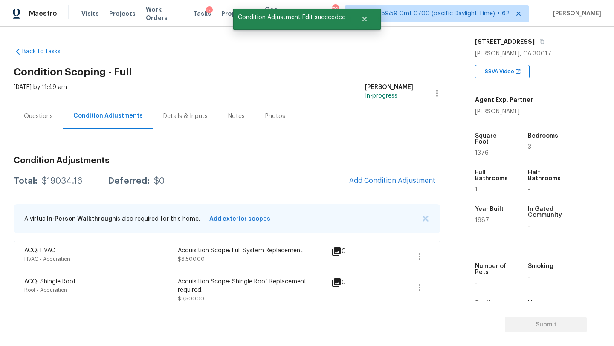
click at [41, 116] on div "Questions" at bounding box center [38, 116] width 29 height 9
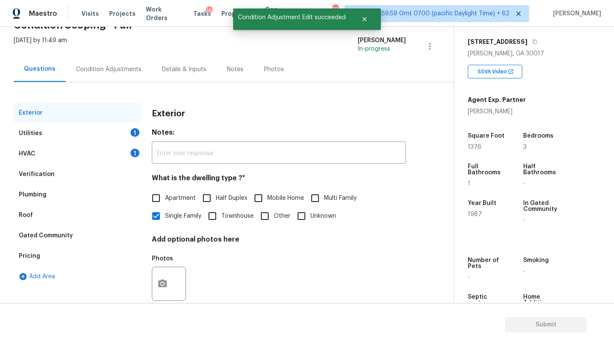
scroll to position [64, 0]
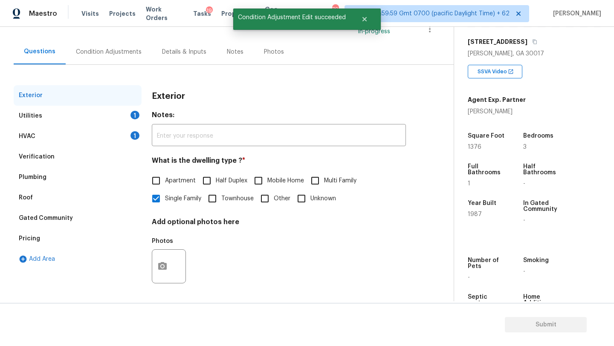
click at [45, 160] on div "Verification" at bounding box center [37, 157] width 36 height 9
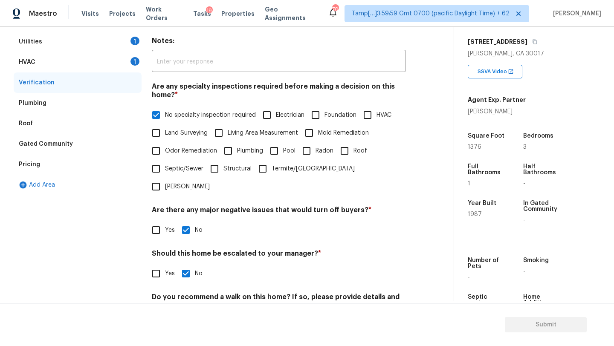
scroll to position [19, 0]
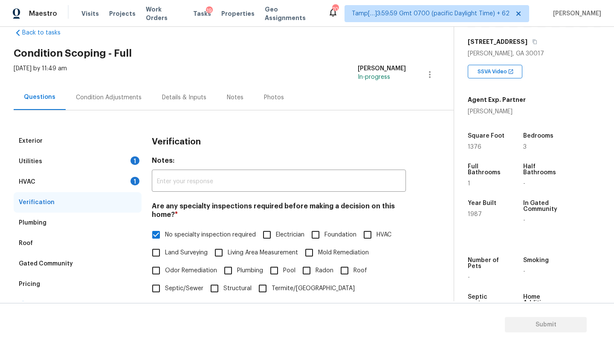
click at [67, 84] on div "Mon, Sep 29 2025 by 11:49 am" at bounding box center [40, 74] width 53 height 20
click at [103, 101] on div "Condition Adjustments" at bounding box center [109, 97] width 66 height 9
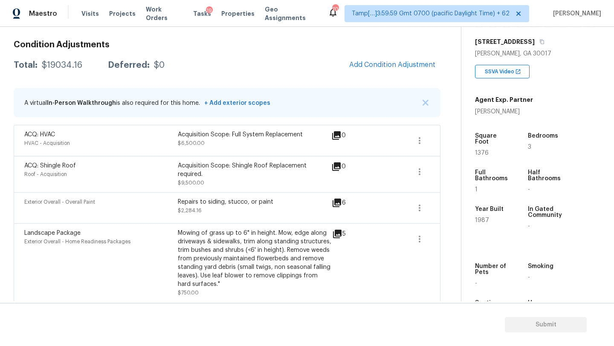
scroll to position [120, 0]
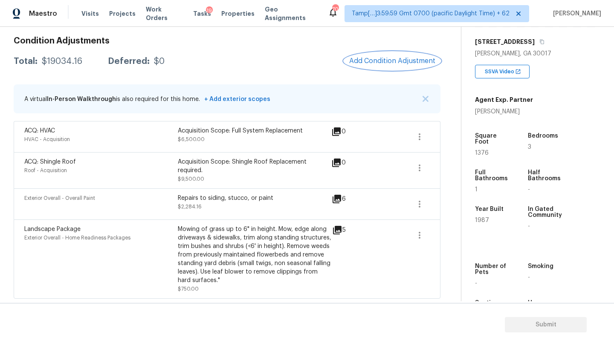
click at [385, 65] on button "Add Condition Adjustment" at bounding box center [392, 61] width 96 height 18
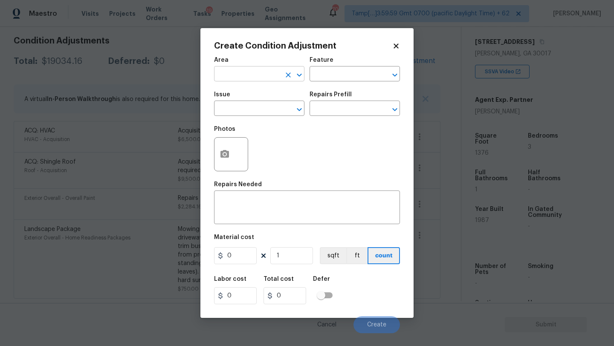
click at [262, 74] on input "text" at bounding box center [247, 74] width 67 height 13
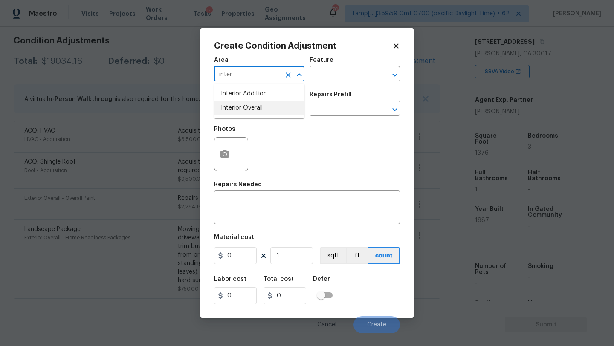
click at [267, 111] on li "Interior Overall" at bounding box center [259, 108] width 90 height 14
type input "Interior Overall"
click at [328, 69] on input "text" at bounding box center [343, 74] width 67 height 13
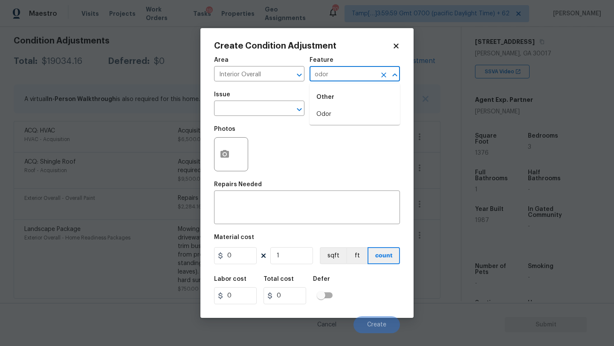
click at [323, 114] on li "Odor" at bounding box center [355, 114] width 90 height 14
type input "Odor"
click at [203, 114] on div "Create Condition Adjustment Area Interior Overall ​ Feature Odor ​ Issue ​ Repa…" at bounding box center [306, 173] width 213 height 290
click at [238, 114] on input "text" at bounding box center [247, 109] width 67 height 13
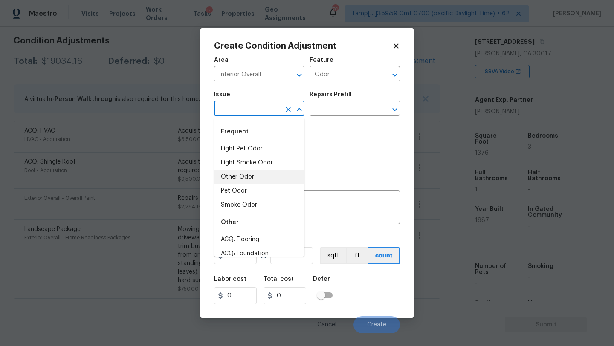
click at [252, 176] on li "Other Odor" at bounding box center [259, 177] width 90 height 14
type input "Other Odor"
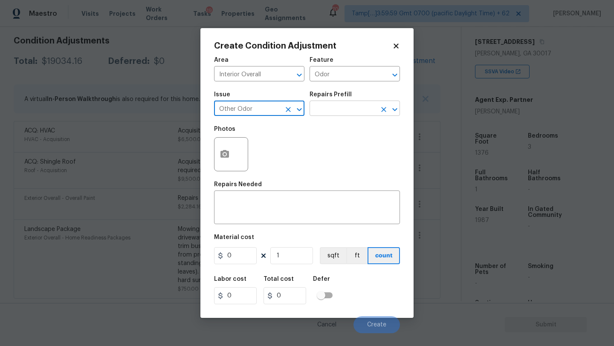
click at [379, 104] on div at bounding box center [389, 110] width 22 height 12
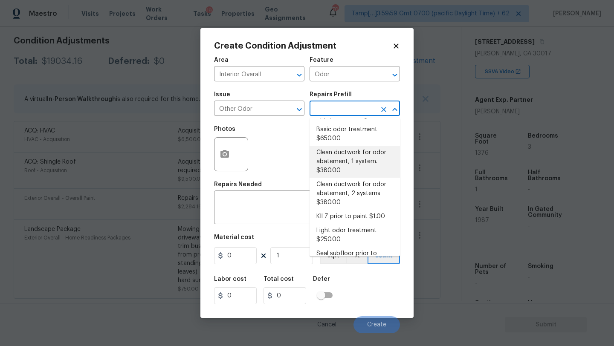
scroll to position [14, 0]
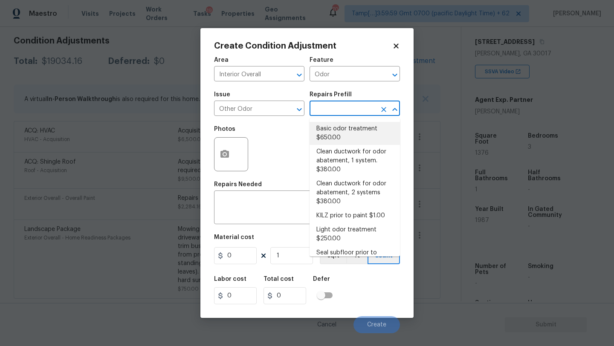
click at [342, 135] on li "Basic odor treatment $650.00" at bounding box center [355, 133] width 90 height 23
type textarea "OD Odor Protocol: Heavy Odor present. Remediate home odor. Including but not li…"
type input "650"
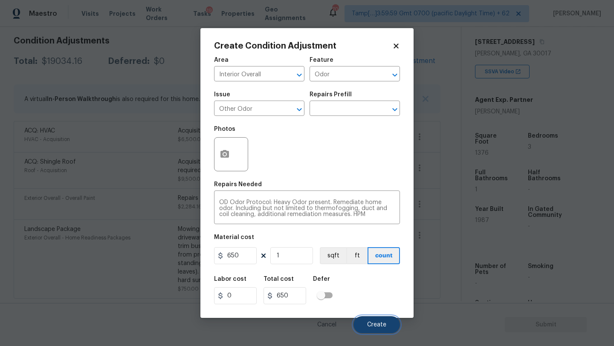
click at [375, 319] on button "Create" at bounding box center [377, 324] width 46 height 17
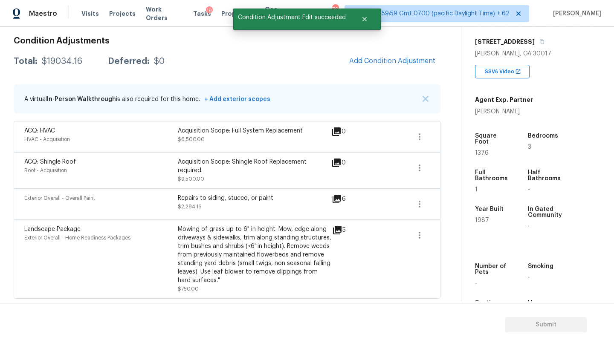
scroll to position [120, 0]
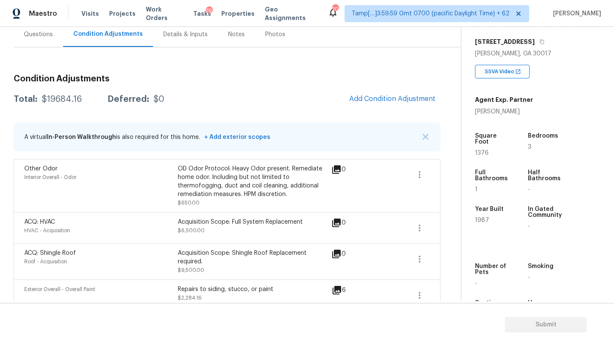
click at [36, 44] on div "Questions" at bounding box center [38, 34] width 49 height 25
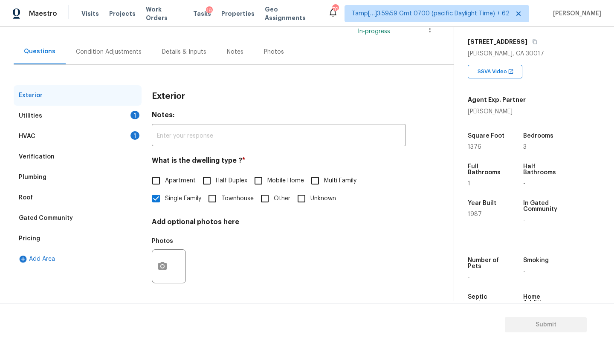
click at [33, 241] on div "Pricing" at bounding box center [29, 239] width 21 height 9
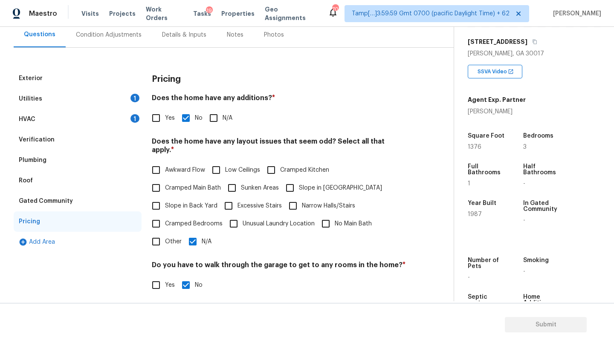
scroll to position [102, 0]
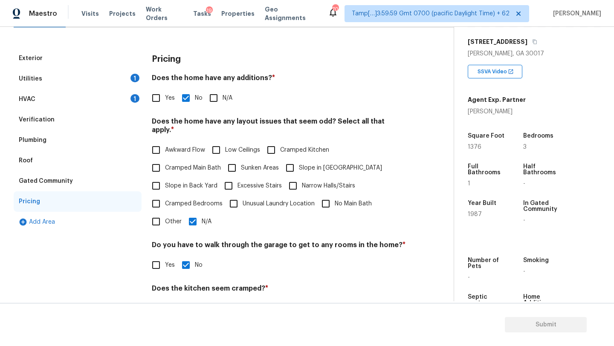
click at [162, 181] on input "Slope in Back Yard" at bounding box center [156, 186] width 18 height 18
checkbox input "true"
click at [308, 164] on span "Slope in Front Yard" at bounding box center [340, 168] width 83 height 9
click at [299, 162] on input "Slope in Front Yard" at bounding box center [290, 168] width 18 height 18
checkbox input "true"
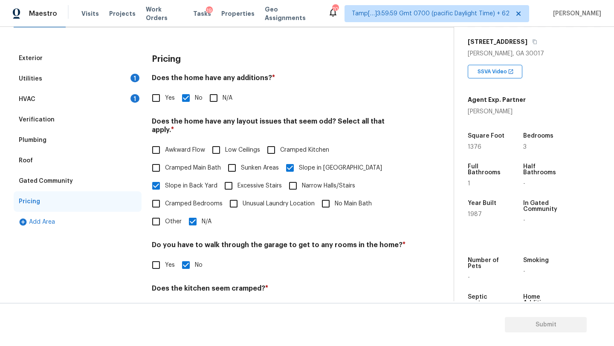
click at [202, 218] on span "N/A" at bounding box center [207, 222] width 10 height 9
click at [201, 213] on input "N/A" at bounding box center [193, 222] width 18 height 18
checkbox input "false"
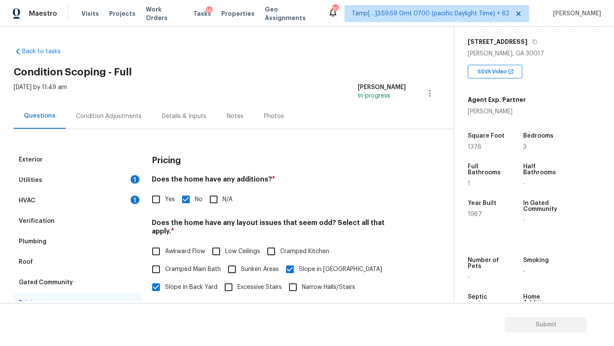
click at [111, 129] on div "Exterior Utilities 1 HVAC 1 Verification Plumbing Roof Gated Community Pricing …" at bounding box center [224, 301] width 420 height 344
click at [116, 125] on div "Condition Adjustments" at bounding box center [109, 116] width 86 height 25
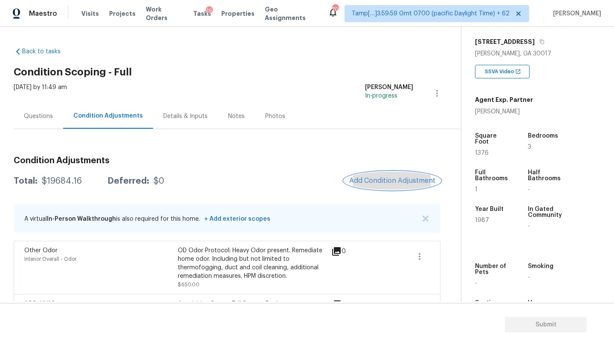
click at [380, 183] on span "Add Condition Adjustment" at bounding box center [392, 181] width 86 height 8
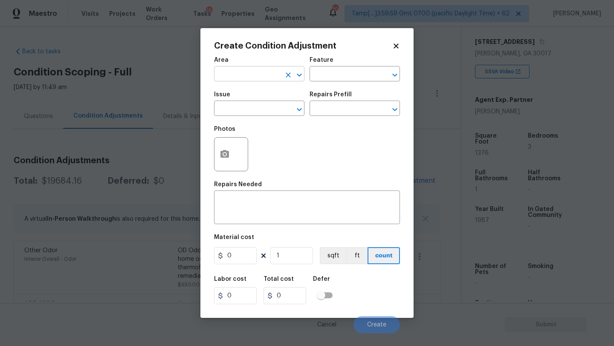
click at [269, 79] on input "text" at bounding box center [247, 74] width 67 height 13
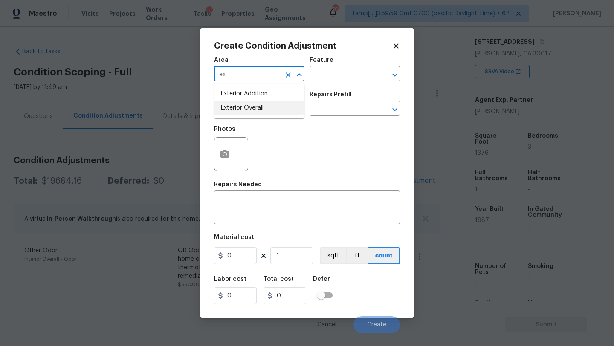
click at [270, 109] on li "Exterior Overall" at bounding box center [259, 108] width 90 height 14
type input "Exterior Overall"
click at [331, 77] on input "text" at bounding box center [343, 74] width 67 height 13
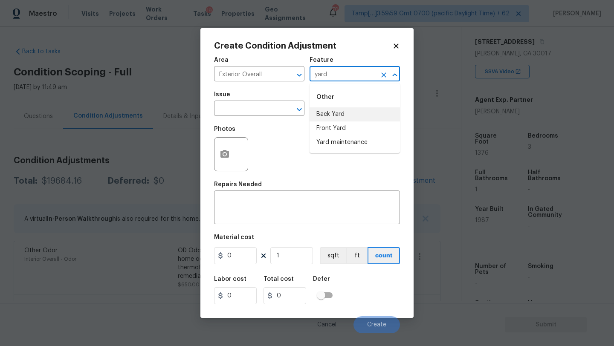
click at [331, 116] on li "Back Yard" at bounding box center [355, 114] width 90 height 14
type input "Back Yard"
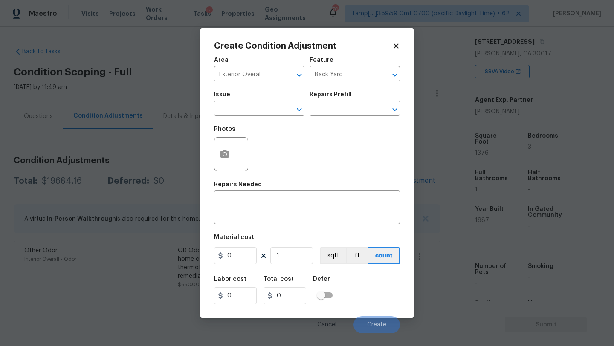
click at [267, 116] on span "Issue ​" at bounding box center [259, 104] width 90 height 35
click at [266, 112] on input "text" at bounding box center [247, 109] width 67 height 13
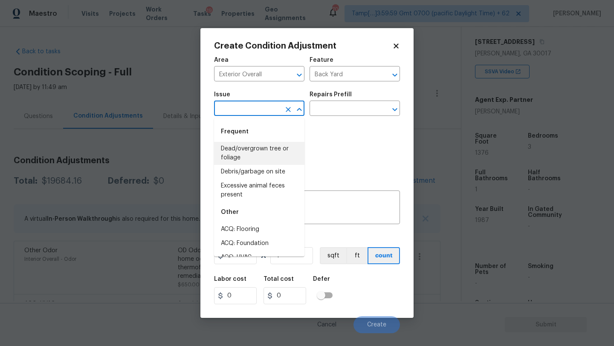
click at [259, 153] on li "Dead/overgrown tree or foliage" at bounding box center [259, 153] width 90 height 23
type input "Dead/overgrown tree or foliage"
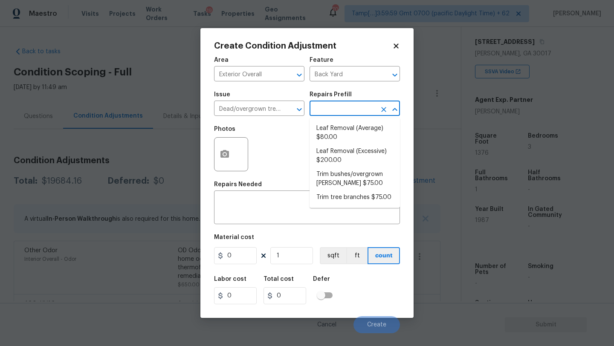
click at [358, 108] on input "text" at bounding box center [343, 109] width 67 height 13
click at [338, 201] on li "Trim tree branches $75.00" at bounding box center [355, 198] width 90 height 14
type textarea "Trim back overgrown tree branches in contact with home & branches hanging low o…"
type input "75"
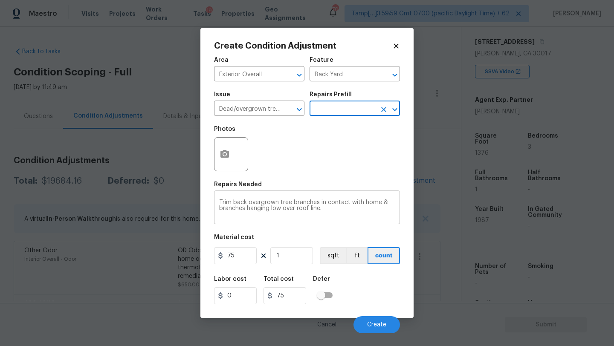
click at [288, 206] on textarea "Trim back overgrown tree branches in contact with home & branches hanging low o…" at bounding box center [307, 209] width 176 height 18
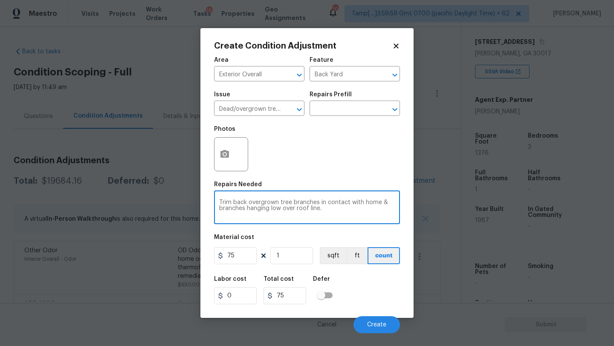
click at [288, 206] on textarea "Trim back overgrown tree branches in contact with home & branches hanging low o…" at bounding box center [307, 209] width 176 height 18
type textarea "remove cut left out tree stem"
click at [240, 260] on input "75" at bounding box center [235, 255] width 43 height 17
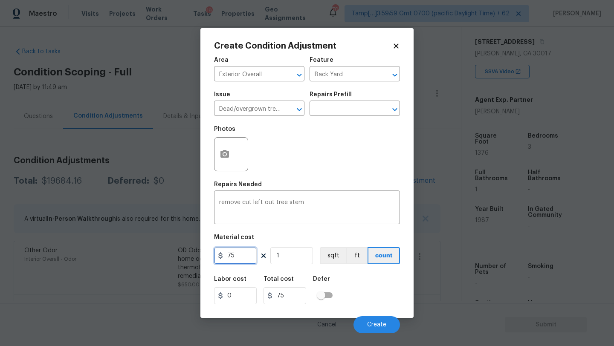
click at [240, 260] on input "75" at bounding box center [235, 255] width 43 height 17
type input "400"
click at [227, 159] on icon "button" at bounding box center [225, 154] width 10 height 10
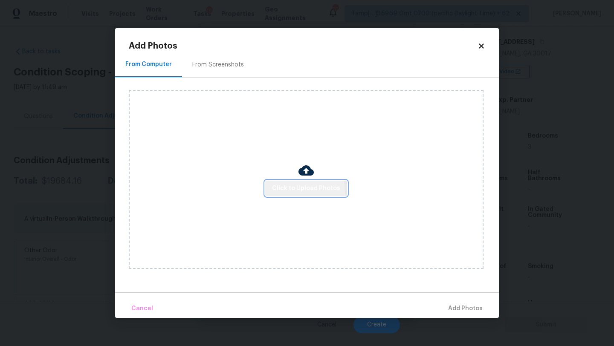
click at [292, 190] on span "Click to Upload Photos" at bounding box center [306, 188] width 68 height 11
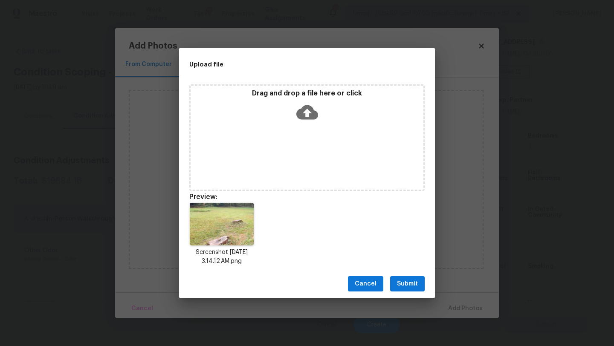
click at [418, 284] on button "Submit" at bounding box center [407, 284] width 35 height 16
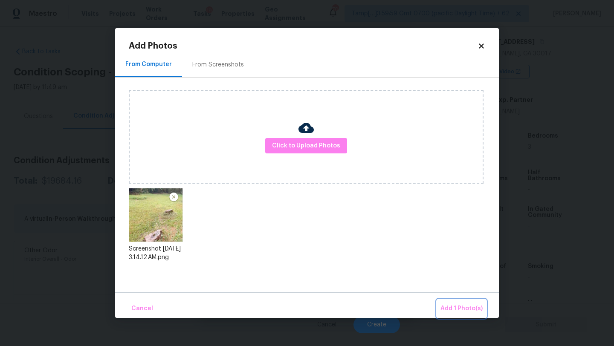
click at [451, 309] on span "Add 1 Photo(s)" at bounding box center [462, 309] width 42 height 11
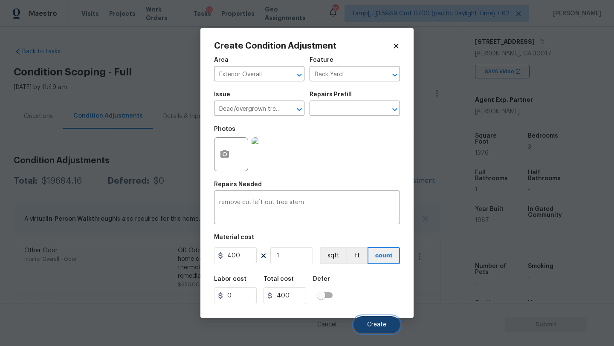
click at [374, 325] on span "Create" at bounding box center [376, 325] width 19 height 6
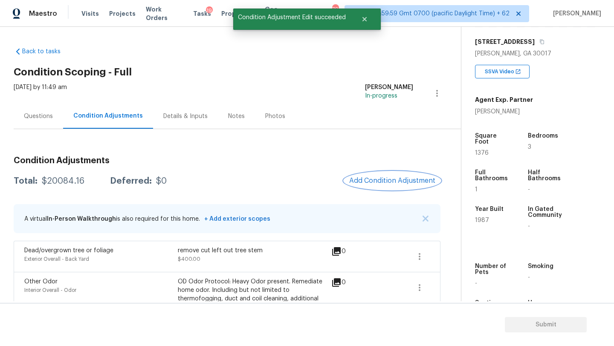
click at [382, 186] on button "Add Condition Adjustment" at bounding box center [392, 181] width 96 height 18
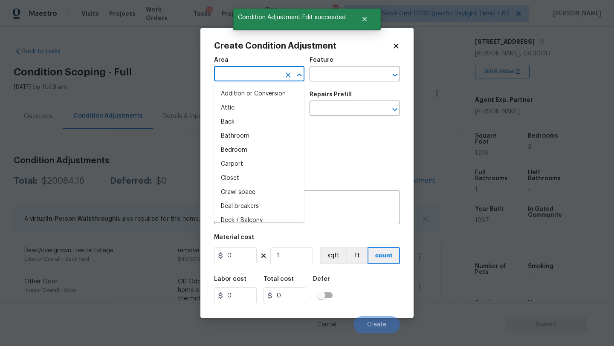
click at [251, 80] on input "text" at bounding box center [247, 74] width 67 height 13
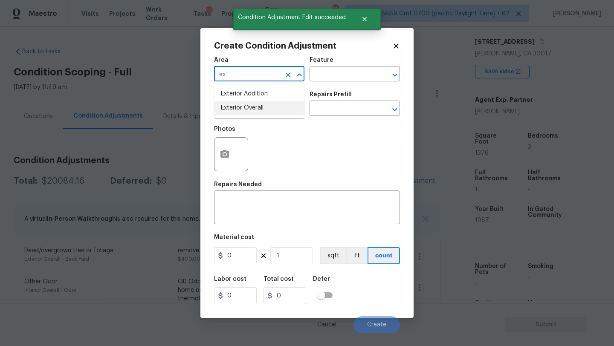
click at [254, 107] on li "Exterior Overall" at bounding box center [259, 108] width 90 height 14
type input "Exterior Overall"
click at [258, 198] on div "x ​" at bounding box center [307, 209] width 186 height 32
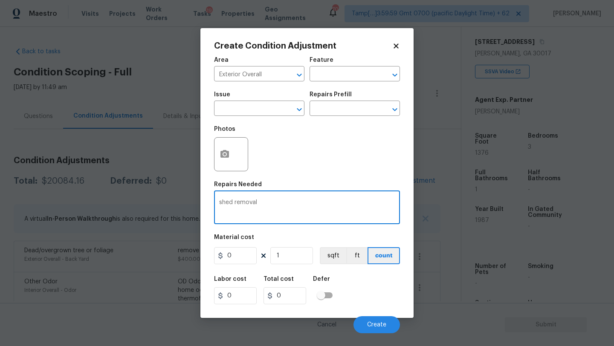
type textarea "shed removal"
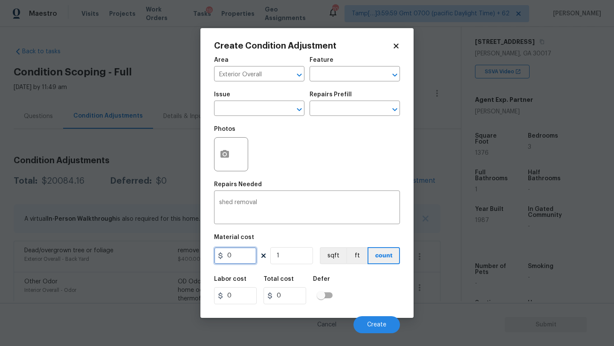
click at [237, 260] on input "0" at bounding box center [235, 255] width 43 height 17
type input "750"
click at [288, 256] on input "1" at bounding box center [291, 255] width 43 height 17
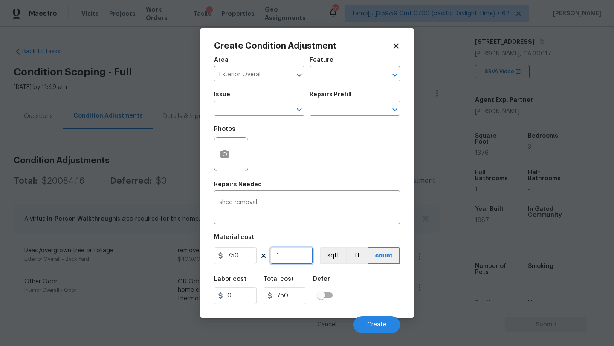
click at [288, 256] on input "1" at bounding box center [291, 255] width 43 height 17
type input "2"
type input "1500"
type input "2"
click at [225, 160] on button "button" at bounding box center [225, 154] width 20 height 33
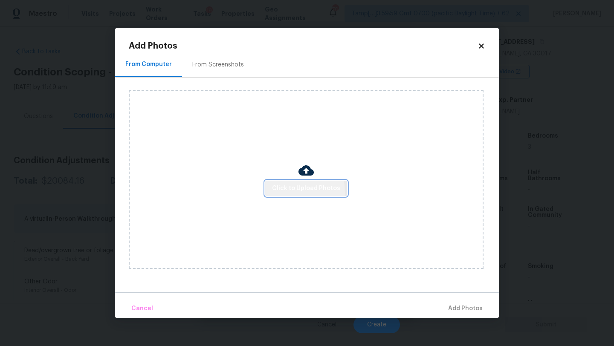
click at [288, 192] on span "Click to Upload Photos" at bounding box center [306, 188] width 68 height 11
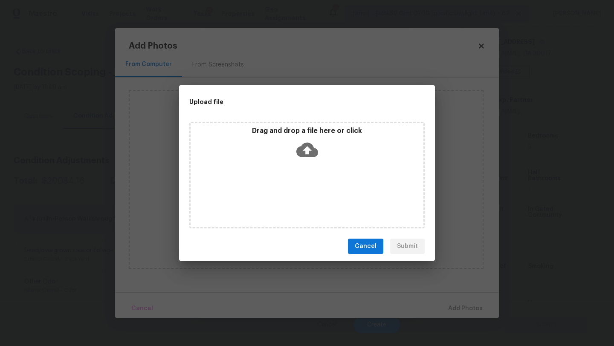
click at [304, 165] on div "Drag and drop a file here or click" at bounding box center [306, 175] width 235 height 107
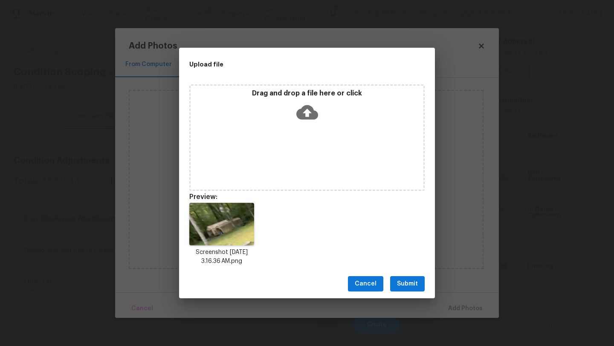
click at [409, 286] on span "Submit" at bounding box center [407, 284] width 21 height 11
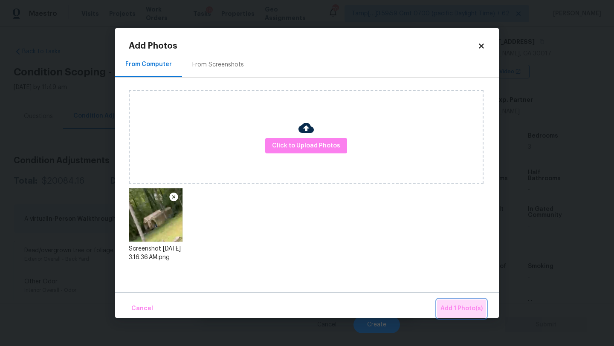
click at [470, 310] on span "Add 1 Photo(s)" at bounding box center [462, 309] width 42 height 11
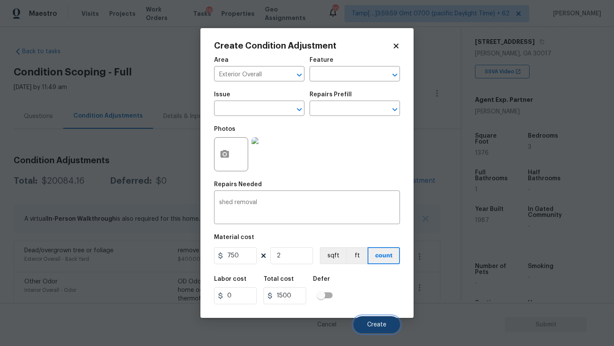
click at [369, 323] on span "Create" at bounding box center [376, 325] width 19 height 6
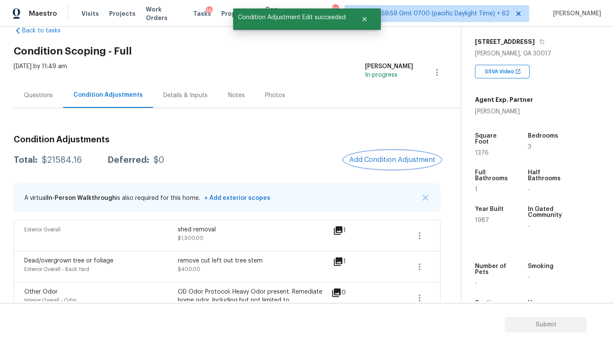
scroll to position [2, 0]
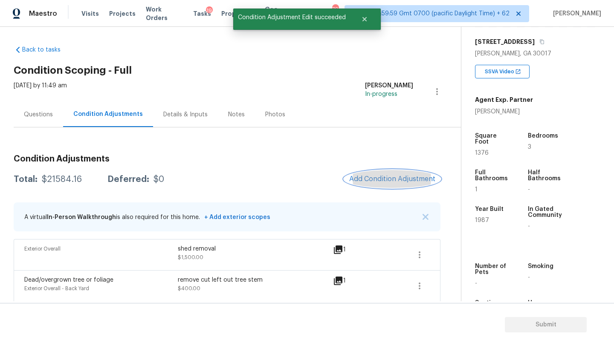
click at [371, 177] on span "Add Condition Adjustment" at bounding box center [392, 179] width 86 height 8
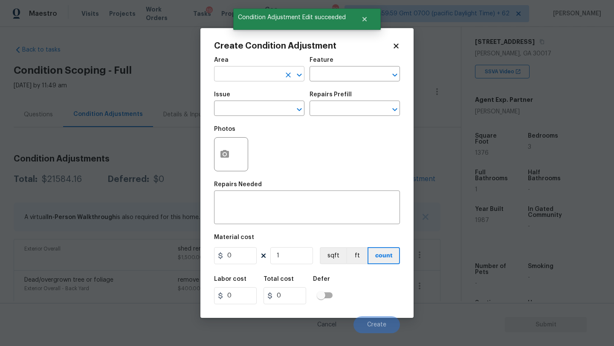
click at [241, 80] on input "text" at bounding box center [247, 74] width 67 height 13
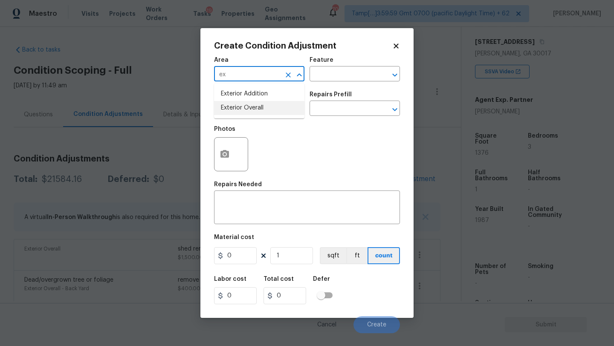
click at [235, 110] on li "Exterior Overall" at bounding box center [259, 108] width 90 height 14
type input "Exterior Overall"
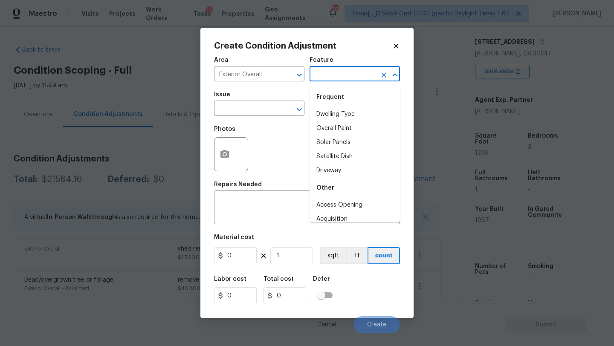
click at [329, 80] on input "text" at bounding box center [343, 74] width 67 height 13
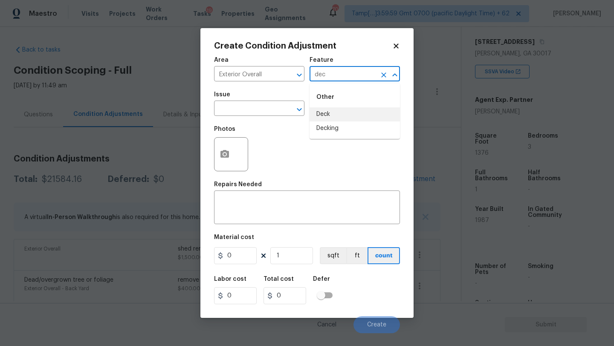
click at [334, 114] on li "Deck" at bounding box center [355, 114] width 90 height 14
type input "Deck"
click at [303, 214] on textarea at bounding box center [307, 209] width 176 height 18
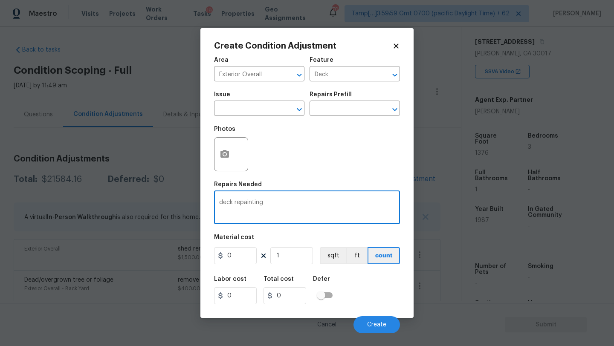
type textarea "deck repainting"
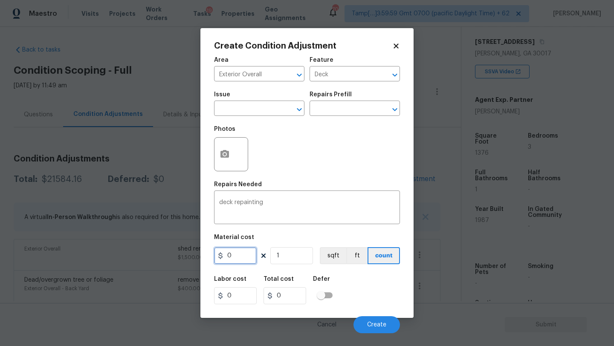
click at [238, 252] on input "0" at bounding box center [235, 255] width 43 height 17
type input "800"
click at [230, 151] on button "button" at bounding box center [225, 154] width 20 height 33
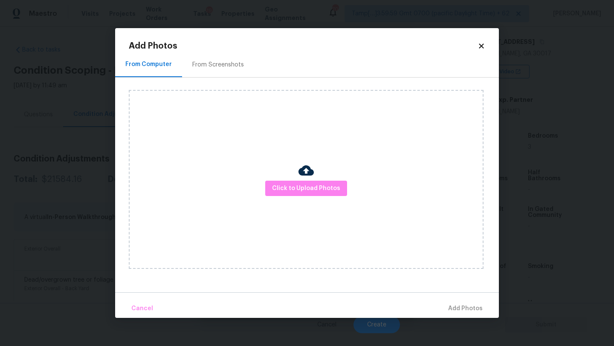
click at [226, 59] on div "From Screenshots" at bounding box center [218, 64] width 72 height 25
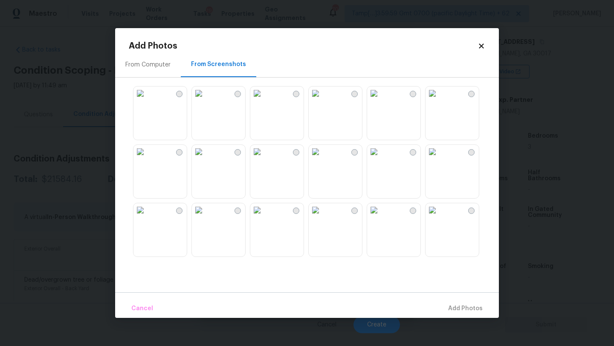
click at [264, 159] on img at bounding box center [257, 152] width 14 height 14
click at [381, 100] on img at bounding box center [374, 94] width 14 height 14
click at [263, 100] on img at bounding box center [257, 94] width 14 height 14
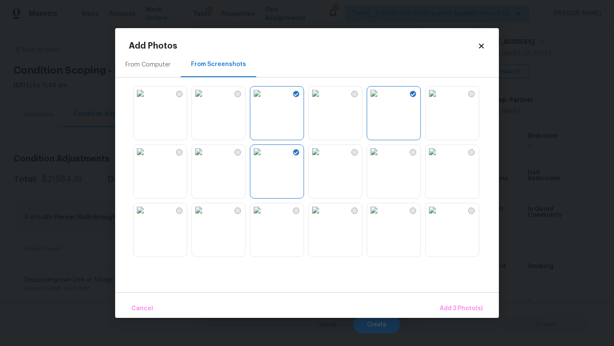
click at [439, 100] on img at bounding box center [433, 94] width 14 height 14
click at [460, 311] on span "Add 4 Photo(s)" at bounding box center [461, 309] width 44 height 11
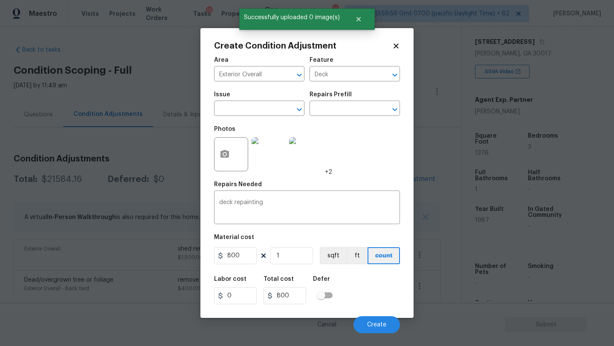
click at [371, 316] on div "Cancel Create" at bounding box center [307, 322] width 186 height 24
click at [373, 326] on span "Create" at bounding box center [376, 325] width 19 height 6
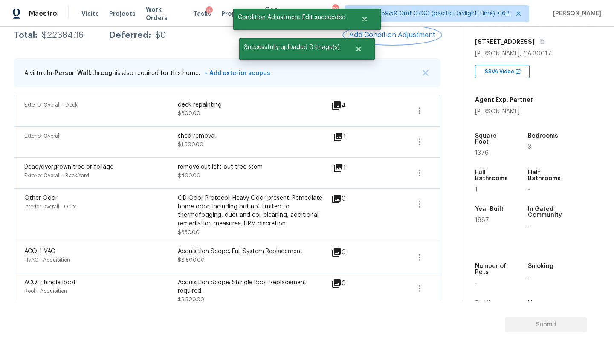
scroll to position [157, 0]
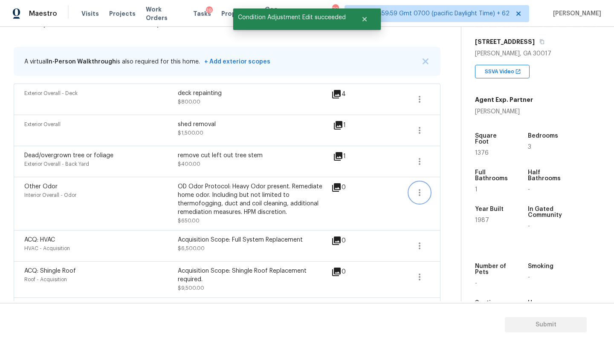
click at [421, 194] on icon "button" at bounding box center [420, 193] width 10 height 10
click at [431, 194] on ul "Edit" at bounding box center [468, 191] width 77 height 17
click at [438, 194] on div "Edit" at bounding box center [468, 191] width 67 height 9
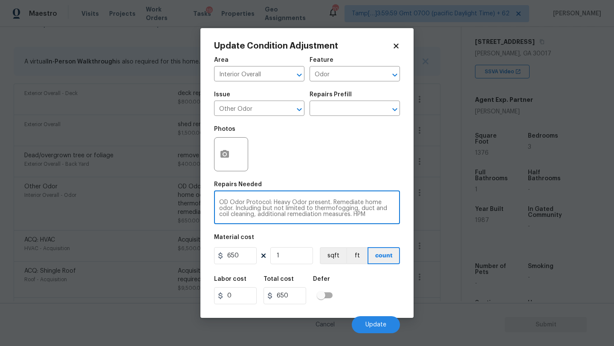
click at [334, 202] on textarea "OD Odor Protocol: Heavy Odor present. Remediate home odor. Including but not li…" at bounding box center [307, 209] width 176 height 18
drag, startPoint x: 333, startPoint y: 203, endPoint x: 373, endPoint y: 218, distance: 43.1
click at [373, 218] on div "OD Odor Protocol: Heavy Odor present. Remediate home odor. Including but not li…" at bounding box center [307, 209] width 186 height 32
paste textarea "Old/Musty;Mildew/Mold"
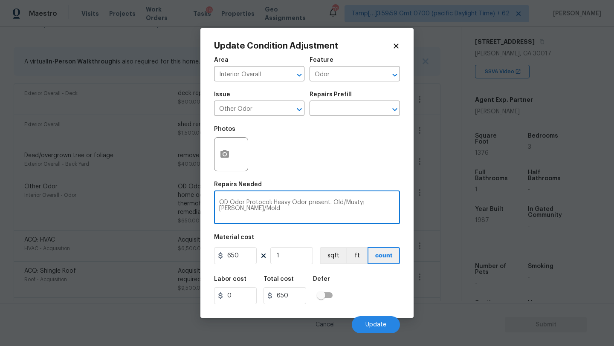
scroll to position [0, 0]
type textarea "OD Odor Protocol: Heavy Odor present. Old/Musty;Mildew/Mold"
click at [383, 326] on span "Update" at bounding box center [375, 325] width 21 height 6
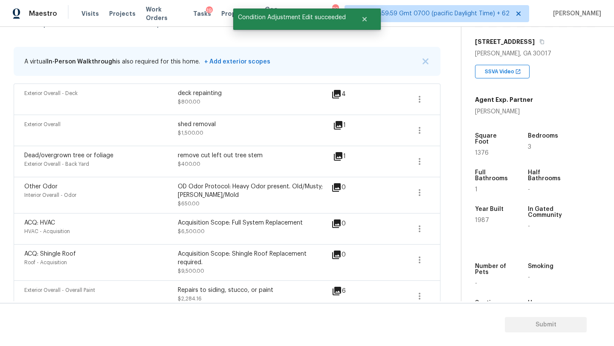
scroll to position [131, 0]
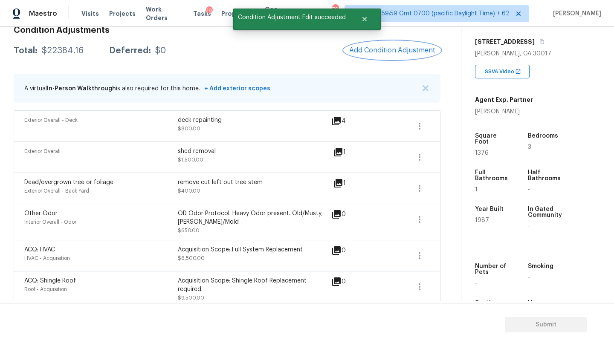
click at [403, 46] on span "Add Condition Adjustment" at bounding box center [392, 50] width 86 height 8
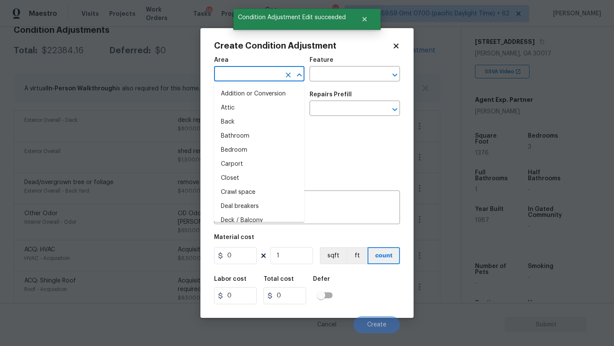
click at [268, 79] on input "text" at bounding box center [247, 74] width 67 height 13
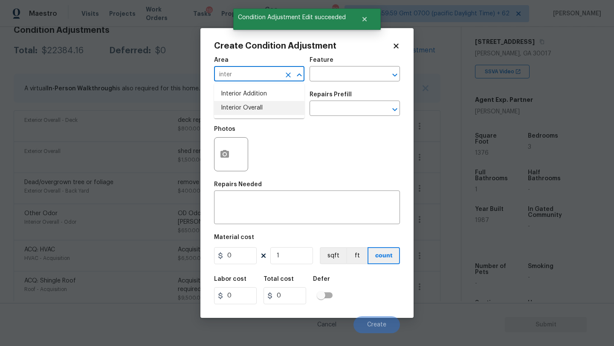
click at [276, 108] on li "Interior Overall" at bounding box center [259, 108] width 90 height 14
type input "Interior Overall"
click at [331, 70] on input "text" at bounding box center [343, 74] width 67 height 13
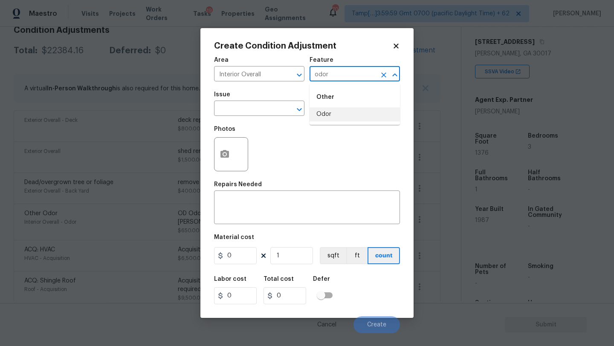
click at [331, 110] on li "Odor" at bounding box center [355, 114] width 90 height 14
click at [286, 110] on icon "Clear" at bounding box center [288, 109] width 9 height 9
type input "Odor"
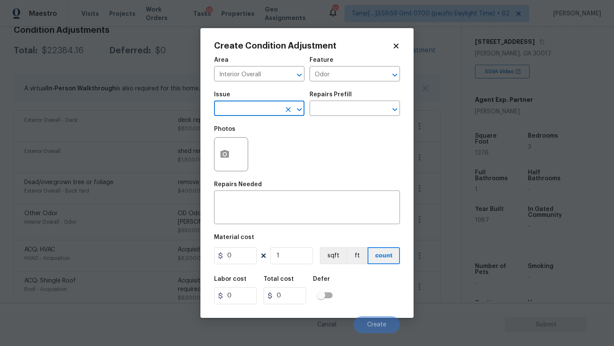
click at [254, 103] on input "text" at bounding box center [247, 109] width 67 height 13
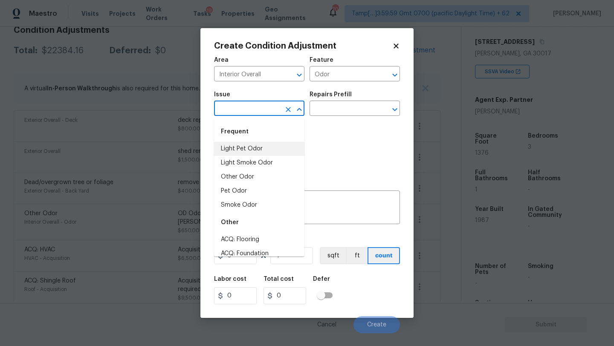
click at [251, 146] on li "Light Pet Odor" at bounding box center [259, 149] width 90 height 14
type input "Light Pet Odor"
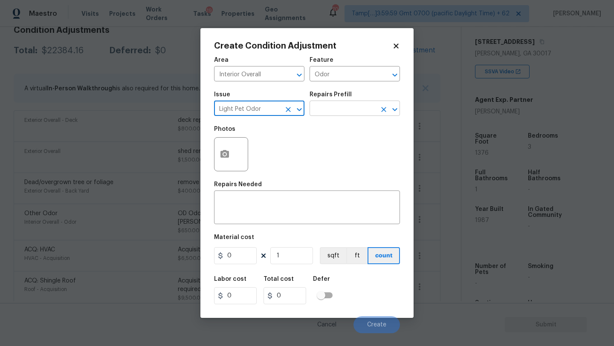
click at [315, 110] on input "text" at bounding box center [343, 109] width 67 height 13
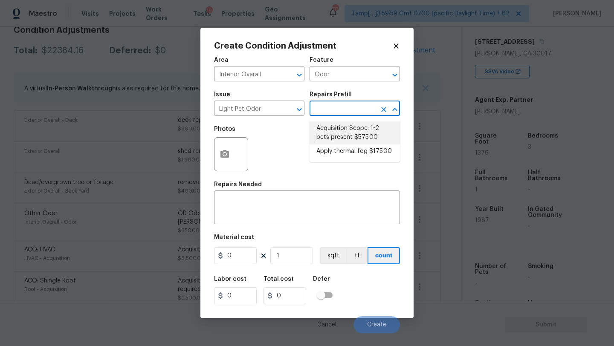
click at [323, 122] on li "Acquisition Scope: 1-2 pets present $575.00" at bounding box center [355, 133] width 90 height 23
type textarea "Acquisition Scope: 1-2 pets present"
type input "575"
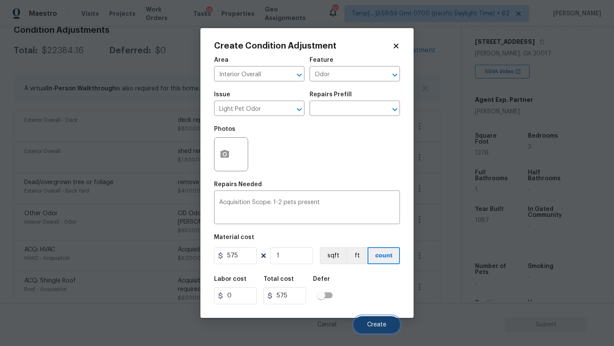
click at [370, 321] on button "Create" at bounding box center [377, 324] width 46 height 17
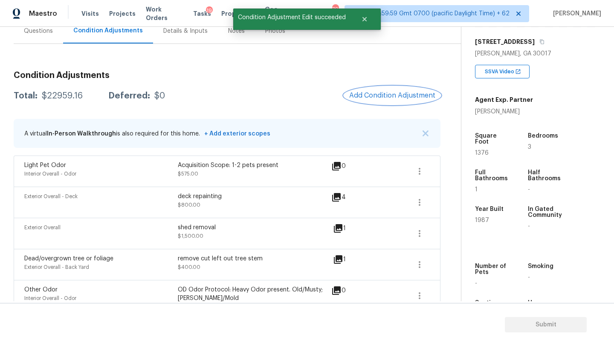
scroll to position [18, 0]
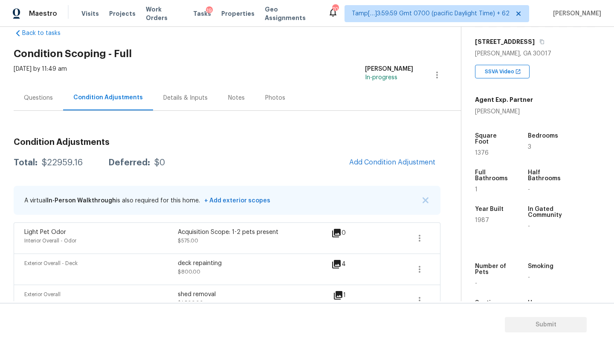
click at [41, 103] on div "Questions" at bounding box center [38, 97] width 49 height 25
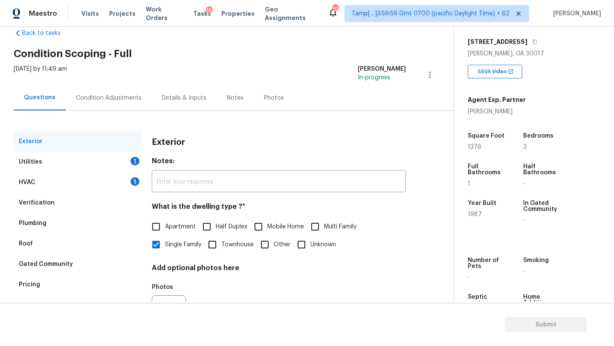
click at [47, 190] on div "HVAC 1" at bounding box center [78, 182] width 128 height 20
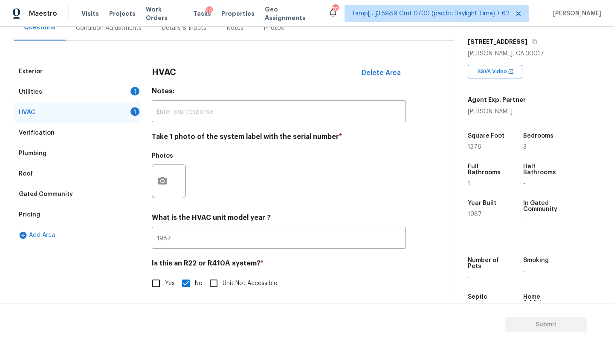
scroll to position [93, 0]
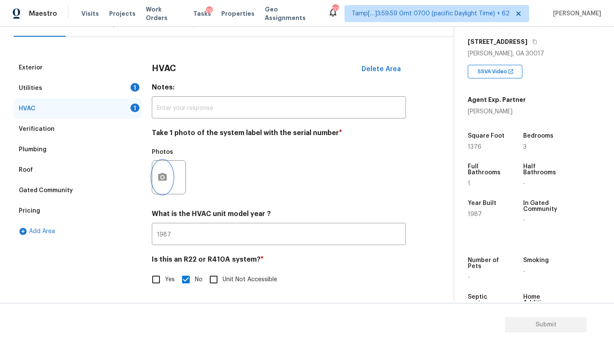
click at [158, 168] on button "button" at bounding box center [162, 177] width 20 height 33
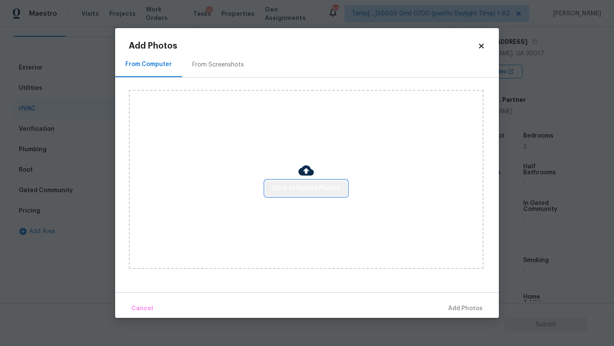
click at [310, 191] on span "Click to Upload Photos" at bounding box center [306, 188] width 68 height 11
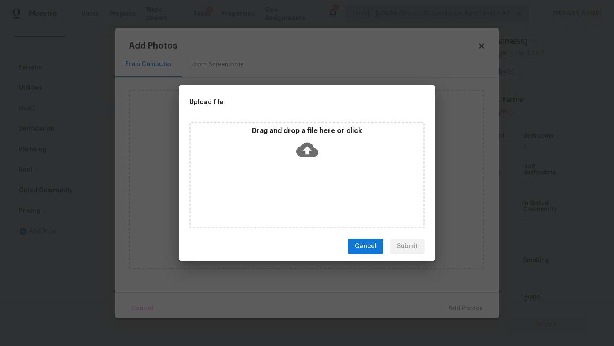
click at [310, 172] on div "Drag and drop a file here or click" at bounding box center [306, 175] width 235 height 107
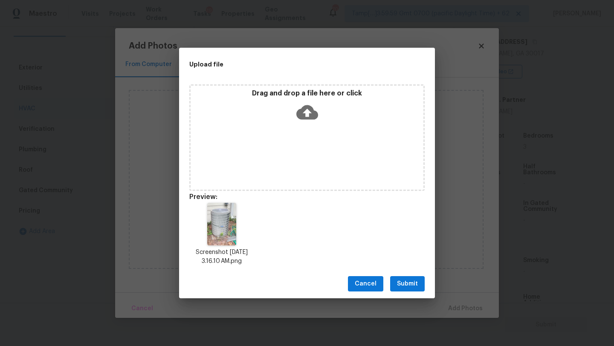
click at [397, 278] on button "Submit" at bounding box center [407, 284] width 35 height 16
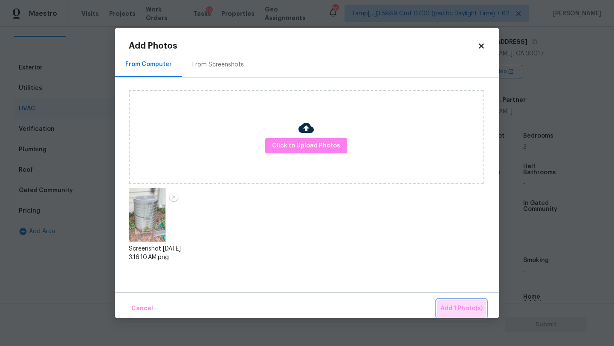
click at [464, 306] on span "Add 1 Photo(s)" at bounding box center [462, 309] width 42 height 11
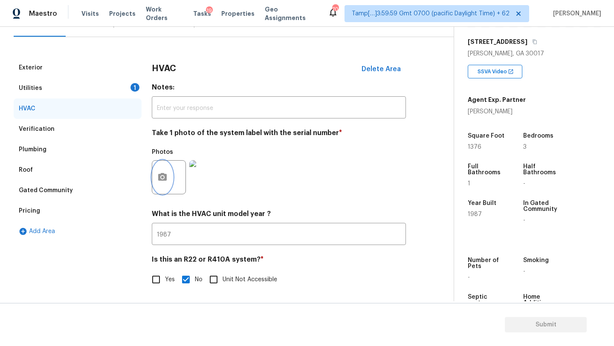
scroll to position [0, 0]
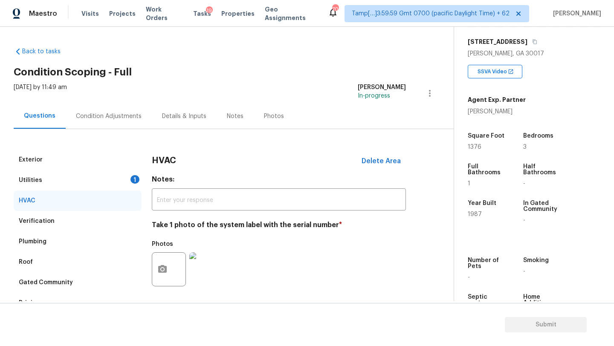
click at [104, 125] on div "Condition Adjustments" at bounding box center [109, 116] width 86 height 25
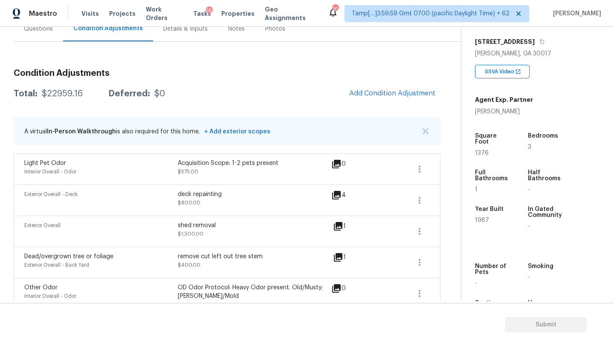
scroll to position [67, 0]
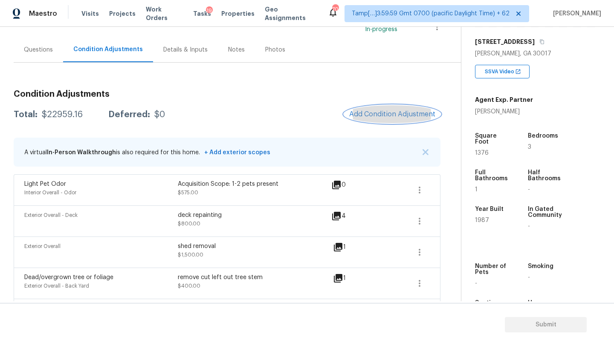
click at [393, 111] on span "Add Condition Adjustment" at bounding box center [392, 114] width 86 height 8
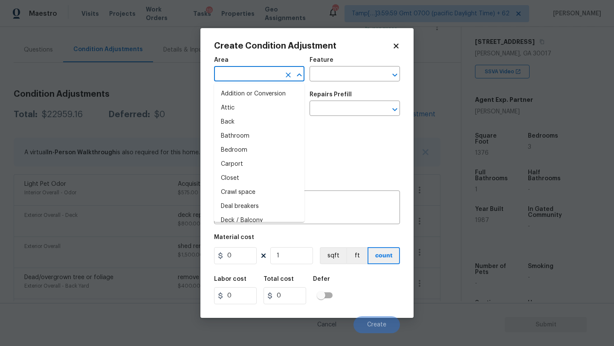
click at [229, 75] on input "text" at bounding box center [247, 74] width 67 height 13
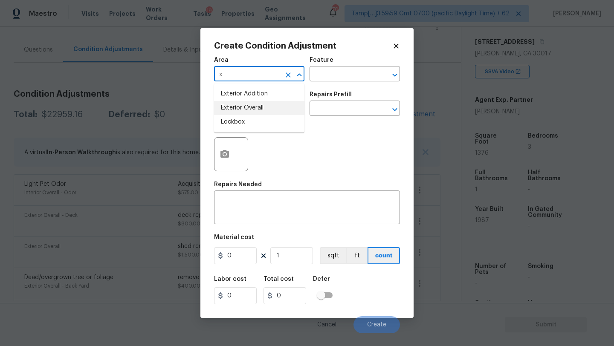
click at [244, 104] on li "Exterior Overall" at bounding box center [259, 108] width 90 height 14
type input "Exterior Overall"
click at [244, 218] on div "x ​" at bounding box center [307, 209] width 186 height 32
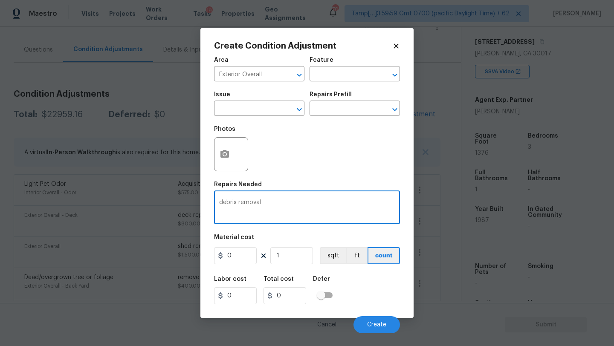
type textarea "debris removal"
click at [251, 260] on input "0" at bounding box center [235, 255] width 43 height 17
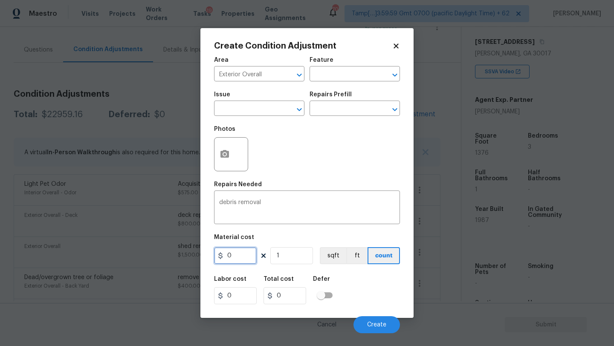
click at [251, 260] on input "0" at bounding box center [235, 255] width 43 height 17
type input "500"
click at [221, 154] on icon "button" at bounding box center [224, 154] width 9 height 8
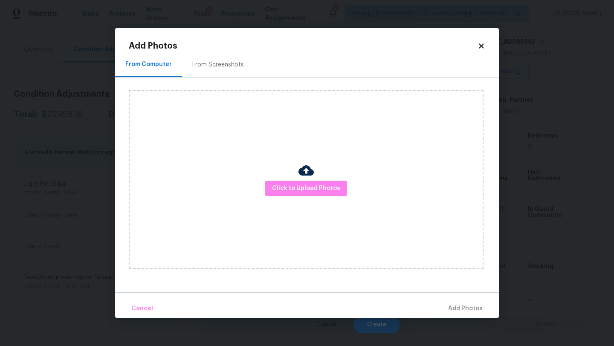
click at [202, 69] on div "From Screenshots" at bounding box center [218, 64] width 72 height 25
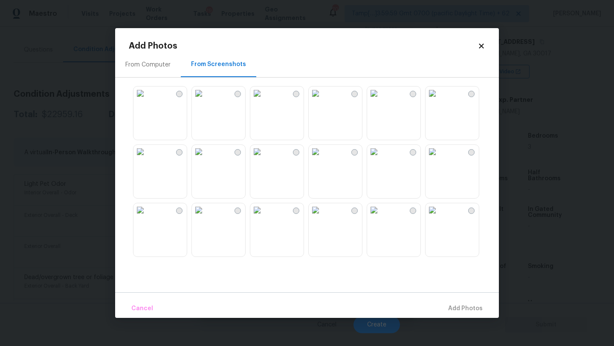
click at [206, 100] on img at bounding box center [199, 94] width 14 height 14
click at [206, 159] on img at bounding box center [199, 152] width 14 height 14
click at [433, 100] on img at bounding box center [433, 94] width 14 height 14
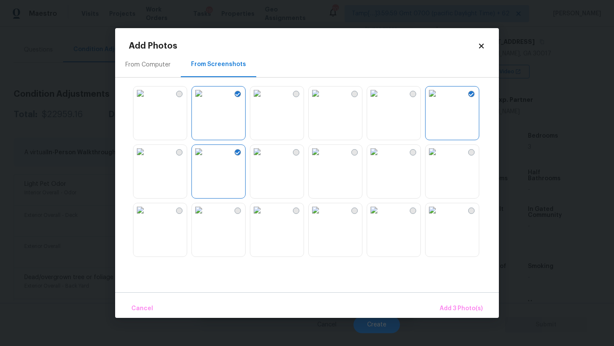
click at [381, 100] on img at bounding box center [374, 94] width 14 height 14
click at [381, 159] on img at bounding box center [374, 152] width 14 height 14
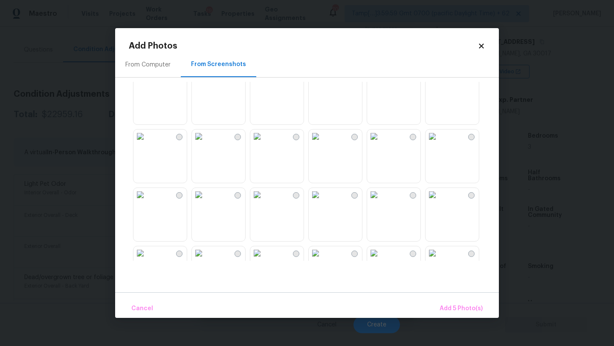
scroll to position [248, 0]
click at [322, 203] on img at bounding box center [316, 196] width 14 height 14
click at [460, 313] on span "Add 6 Photo(s)" at bounding box center [461, 309] width 44 height 11
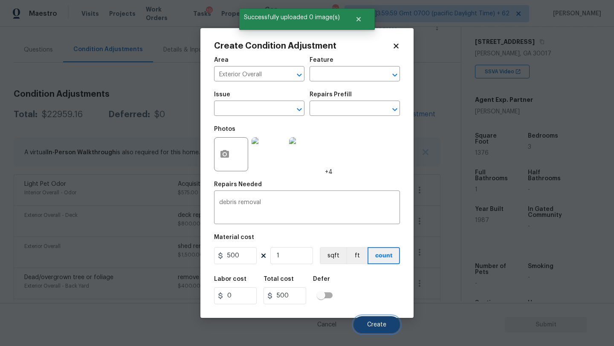
click at [379, 327] on span "Create" at bounding box center [376, 325] width 19 height 6
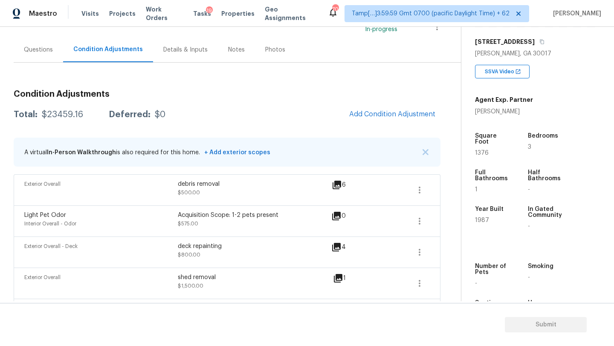
click at [367, 123] on span "Add Condition Adjustment" at bounding box center [392, 114] width 96 height 19
click at [358, 110] on button "Add Condition Adjustment" at bounding box center [392, 114] width 96 height 18
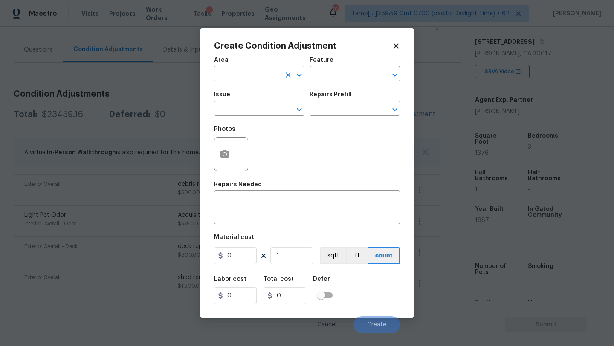
click at [243, 75] on input "text" at bounding box center [247, 74] width 67 height 13
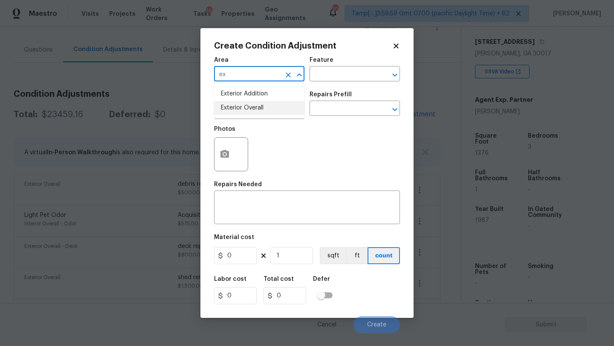
click at [249, 113] on li "Exterior Overall" at bounding box center [259, 108] width 90 height 14
type input "Exterior Overall"
click at [251, 230] on div "Area Exterior Overall ​ Feature ​ Issue ​ Repairs Prefill ​ Photos Repairs Need…" at bounding box center [307, 192] width 186 height 281
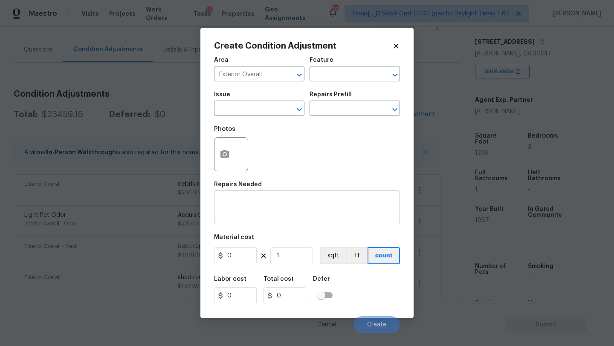
click at [263, 212] on textarea at bounding box center [307, 209] width 176 height 18
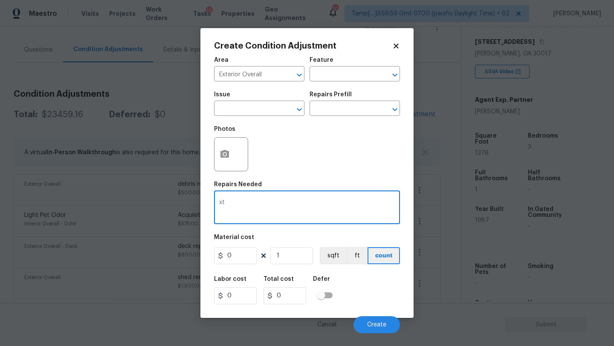
type textarea "x"
type textarea "front door repainting"
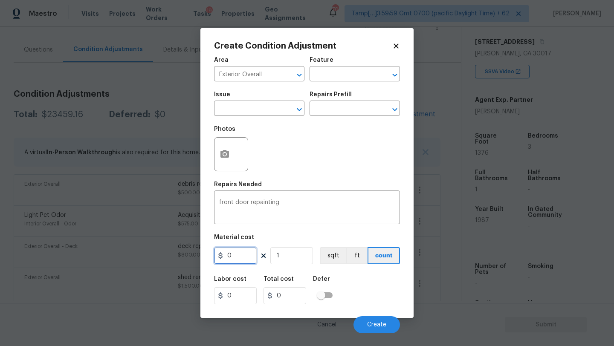
click at [243, 258] on input "0" at bounding box center [235, 255] width 43 height 17
type input "100"
click at [231, 160] on button "button" at bounding box center [225, 154] width 20 height 33
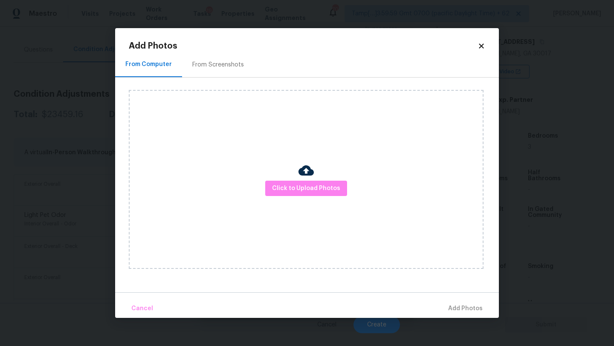
click at [227, 63] on div "From Screenshots" at bounding box center [218, 65] width 52 height 9
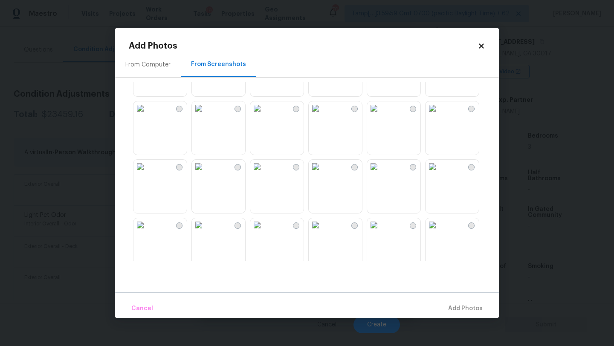
scroll to position [292, 0]
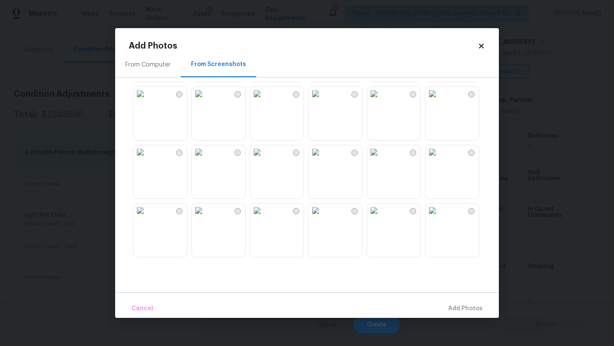
click at [264, 101] on img at bounding box center [257, 94] width 14 height 14
click at [459, 303] on button "Add 1 Photo(s)" at bounding box center [461, 309] width 49 height 18
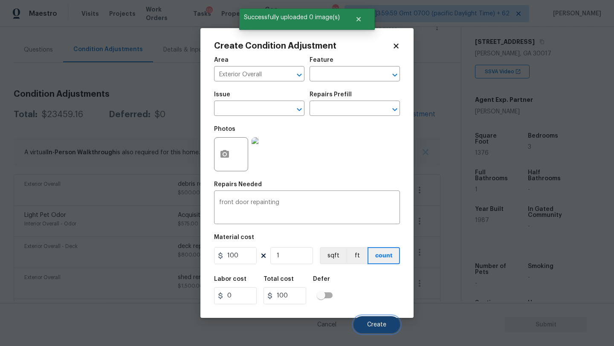
click at [370, 321] on button "Create" at bounding box center [377, 324] width 46 height 17
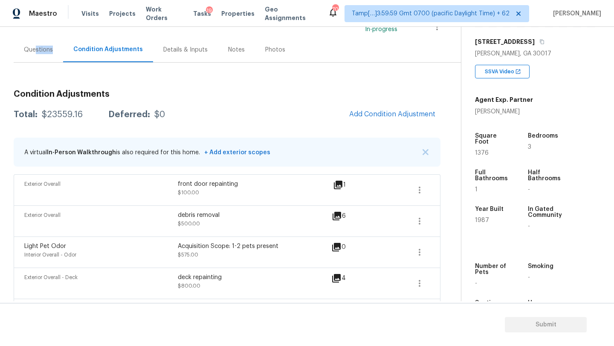
click at [37, 53] on div "Questions" at bounding box center [38, 49] width 49 height 25
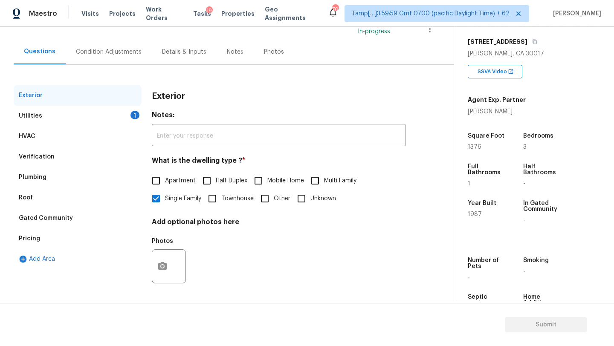
click at [48, 154] on div "Verification" at bounding box center [37, 157] width 36 height 9
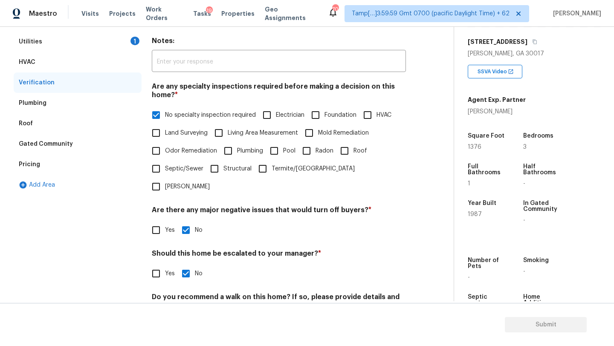
scroll to position [146, 0]
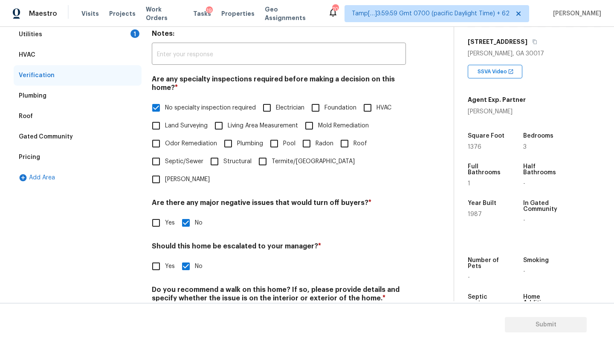
click at [159, 258] on div "Verification Notes: ​ Are any specialty inspections required before making a de…" at bounding box center [279, 171] width 254 height 334
click at [162, 258] on input "Yes" at bounding box center [156, 267] width 18 height 18
checkbox input "true"
checkbox input "false"
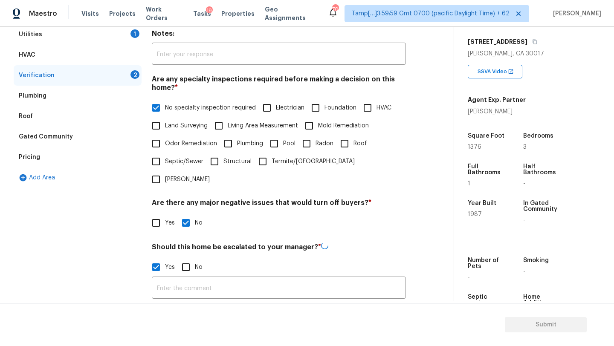
click at [177, 279] on input "text" at bounding box center [279, 289] width 254 height 20
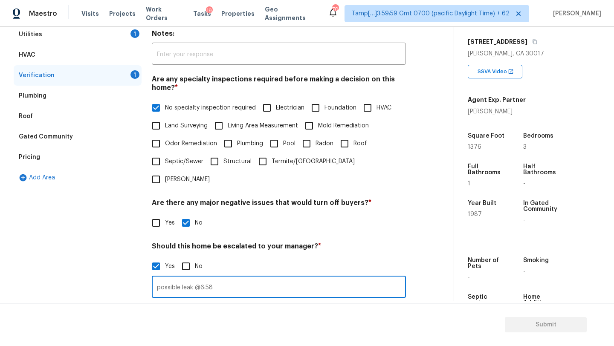
scroll to position [194, 0]
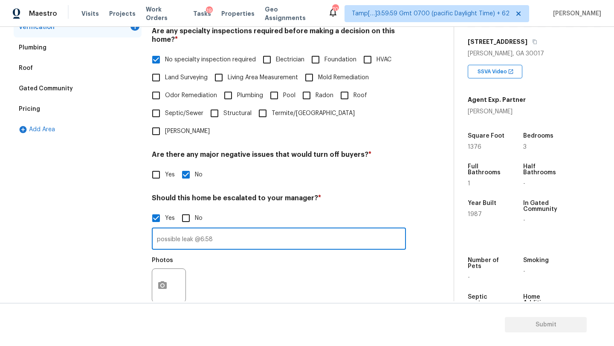
type input "possible leak @6:58"
click at [161, 281] on icon "button" at bounding box center [162, 285] width 9 height 8
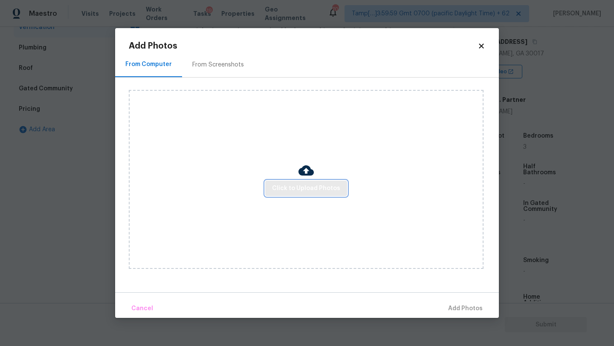
click at [286, 193] on span "Click to Upload Photos" at bounding box center [306, 188] width 68 height 11
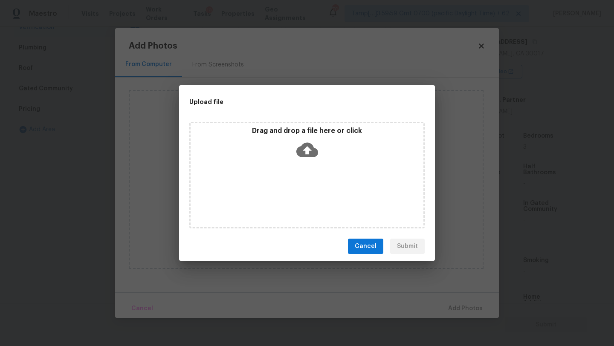
click at [303, 168] on div "Drag and drop a file here or click" at bounding box center [306, 175] width 235 height 107
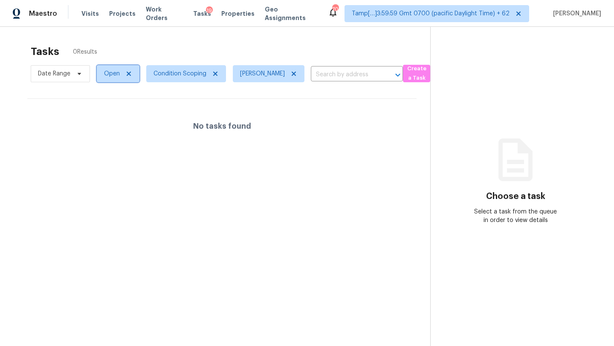
click at [101, 78] on span "Open" at bounding box center [118, 73] width 43 height 17
click at [112, 107] on label "Closed" at bounding box center [117, 110] width 31 height 9
click at [107, 107] on input "Closed" at bounding box center [105, 109] width 6 height 6
checkbox input "true"
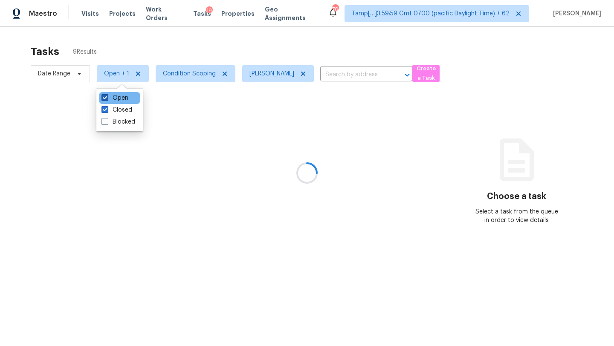
click at [107, 96] on span at bounding box center [105, 97] width 7 height 7
click at [107, 96] on input "Open" at bounding box center [105, 97] width 6 height 6
checkbox input "false"
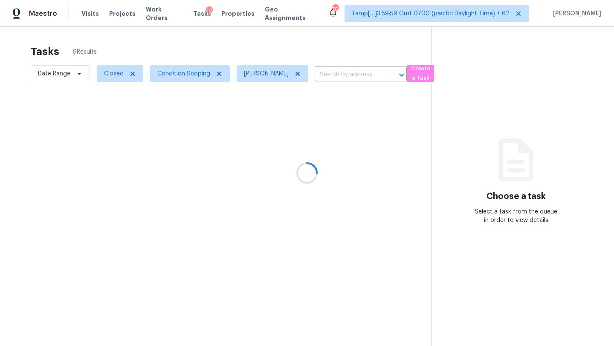
click at [183, 49] on div at bounding box center [307, 173] width 614 height 346
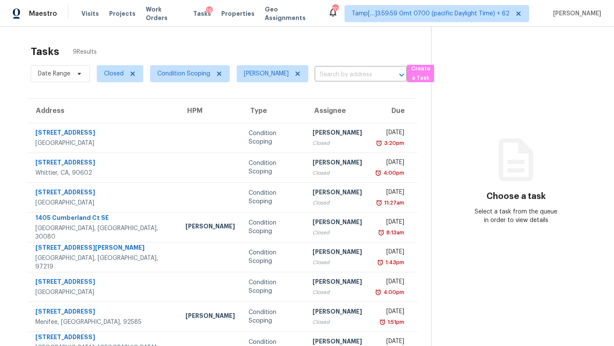
scroll to position [52, 0]
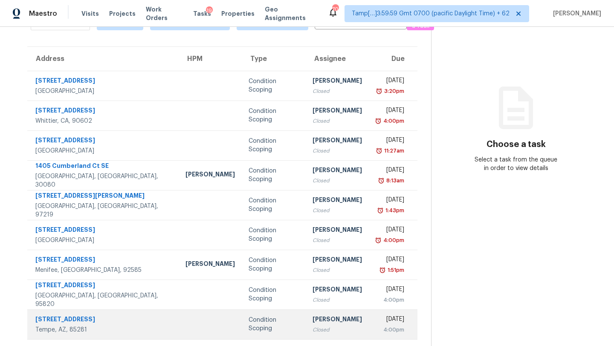
click at [313, 330] on div "Closed" at bounding box center [337, 330] width 49 height 9
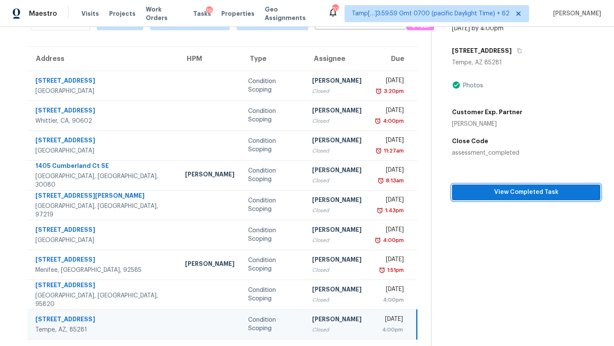
click at [509, 194] on span "View Completed Task" at bounding box center [526, 192] width 135 height 11
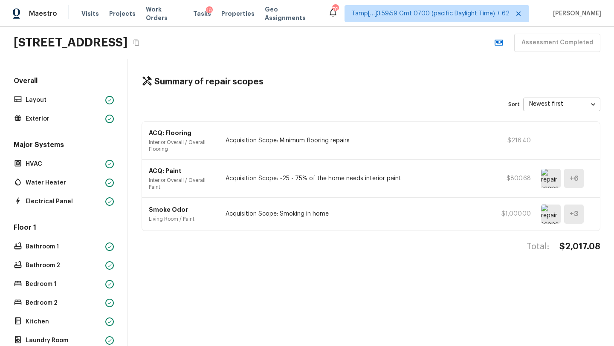
scroll to position [139, 0]
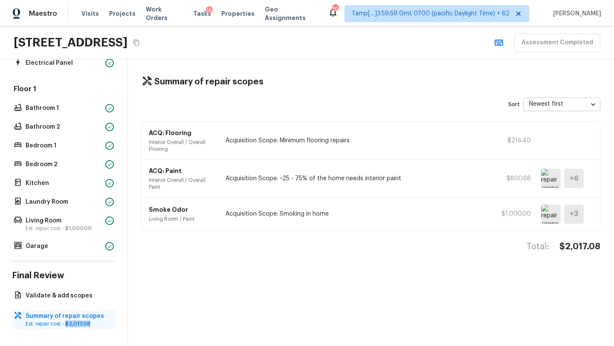
drag, startPoint x: 66, startPoint y: 323, endPoint x: 90, endPoint y: 326, distance: 23.6
click at [90, 326] on p "Est. repair cost - $2,017.08" at bounding box center [68, 324] width 85 height 7
copy span "$2,017.08"
click at [142, 41] on button "Copy Address" at bounding box center [136, 42] width 11 height 11
click at [140, 40] on icon "Copy Address" at bounding box center [136, 42] width 7 height 7
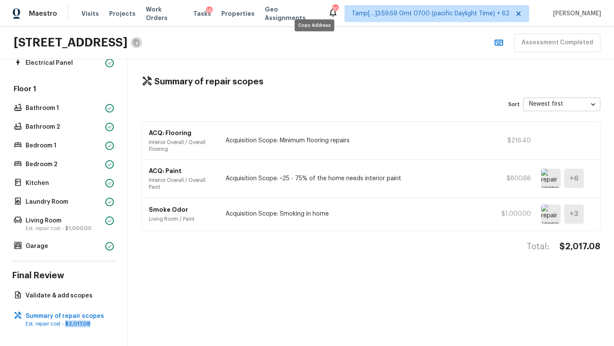
click at [139, 40] on icon "Copy Address" at bounding box center [136, 43] width 6 height 6
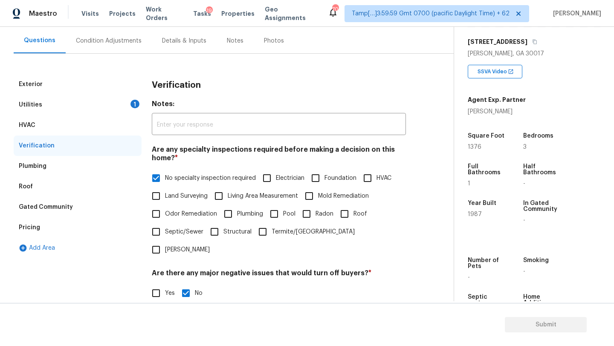
scroll to position [49, 0]
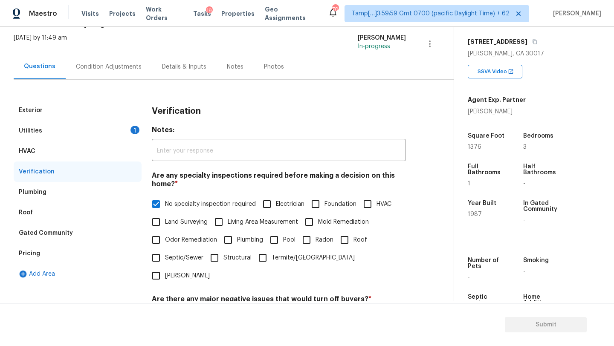
click at [97, 63] on div "Condition Adjustments" at bounding box center [109, 67] width 66 height 9
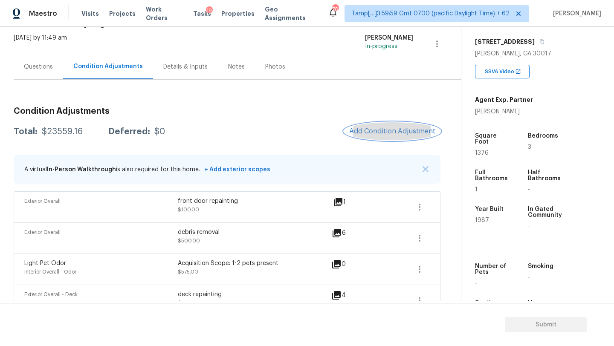
click at [365, 130] on span "Add Condition Adjustment" at bounding box center [392, 132] width 86 height 8
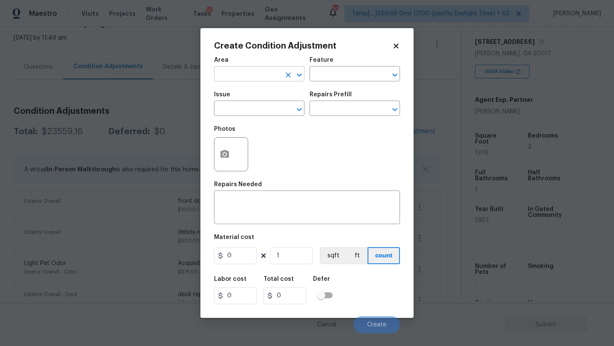
click at [249, 78] on input "text" at bounding box center [247, 74] width 67 height 13
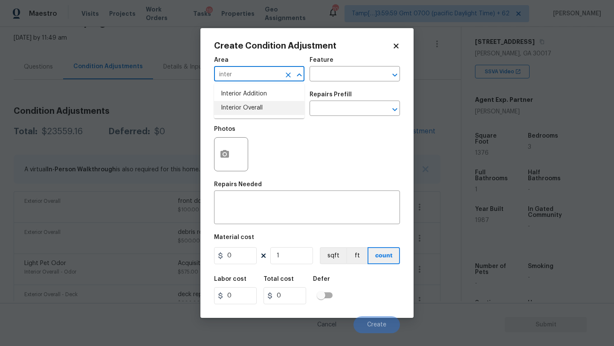
click at [256, 102] on li "Interior Overall" at bounding box center [259, 108] width 90 height 14
type input "Interior Overall"
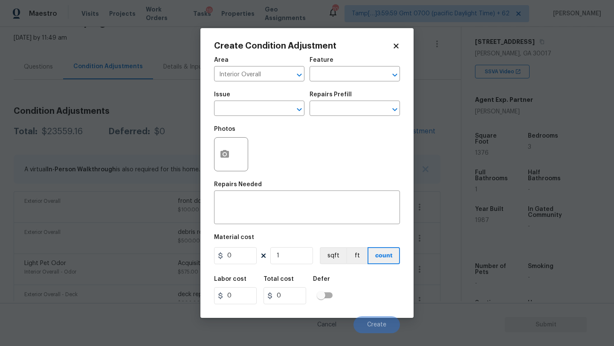
click at [313, 84] on div "Area Interior Overall ​ Feature ​" at bounding box center [307, 69] width 186 height 35
click at [324, 79] on input "text" at bounding box center [343, 74] width 67 height 13
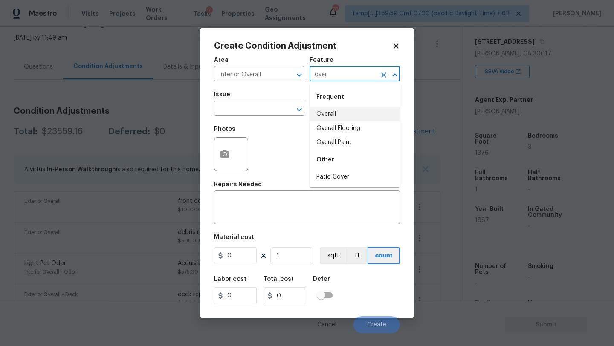
click at [328, 118] on li "Overall" at bounding box center [355, 114] width 90 height 14
type input "Overall"
click at [250, 118] on span "Issue ​" at bounding box center [259, 104] width 90 height 35
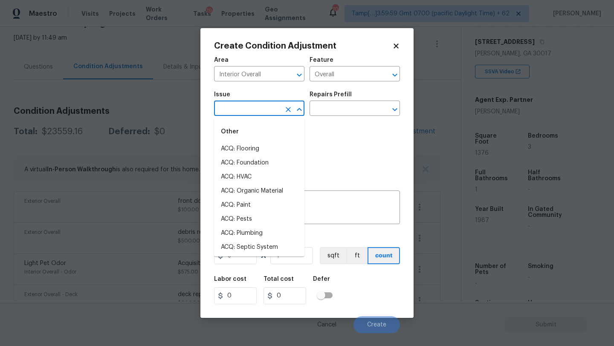
click at [247, 107] on input "text" at bounding box center [247, 109] width 67 height 13
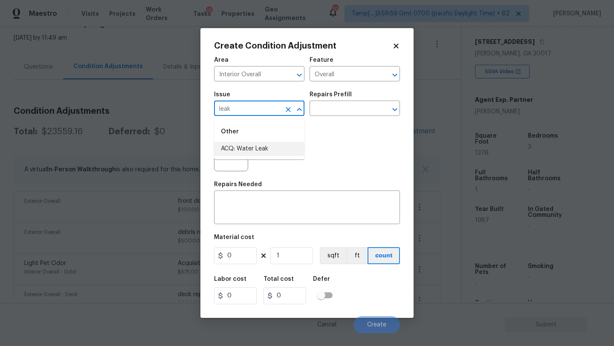
click at [256, 151] on li "ACQ: Water Leak" at bounding box center [259, 149] width 90 height 14
type input "ACQ: Water Leak"
click at [337, 109] on input "text" at bounding box center [343, 109] width 67 height 13
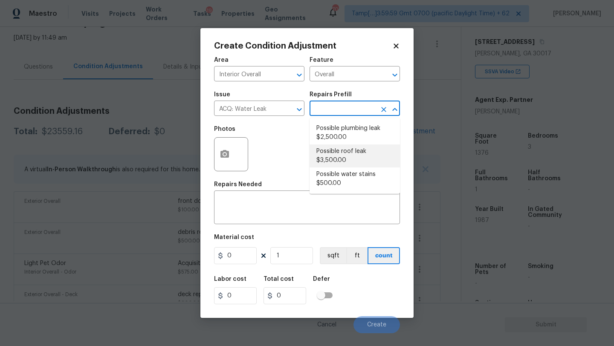
click at [336, 151] on li "Possible roof leak $3,500.00" at bounding box center [355, 156] width 90 height 23
type input "Acquisition"
type textarea "Acquisition Scope: Possible roof leak"
type input "3500"
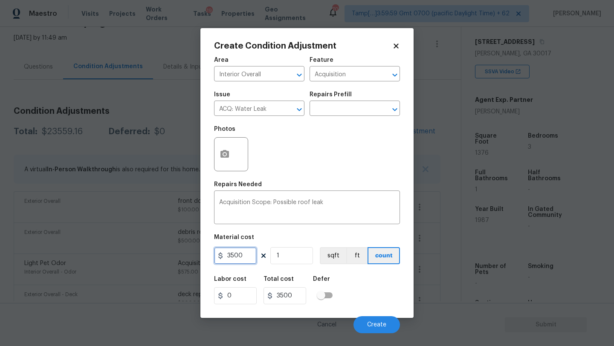
click at [226, 255] on input "3500" at bounding box center [235, 255] width 43 height 17
type input "2500"
click at [370, 322] on button "Create" at bounding box center [377, 324] width 46 height 17
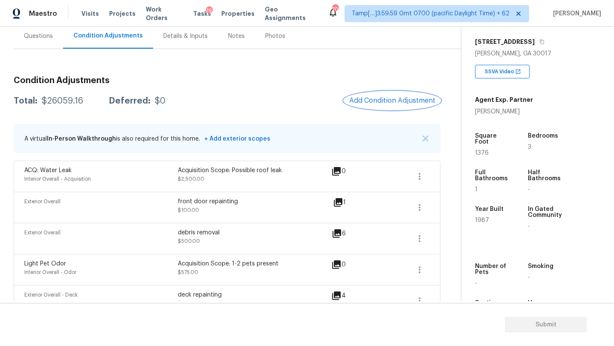
scroll to position [131, 0]
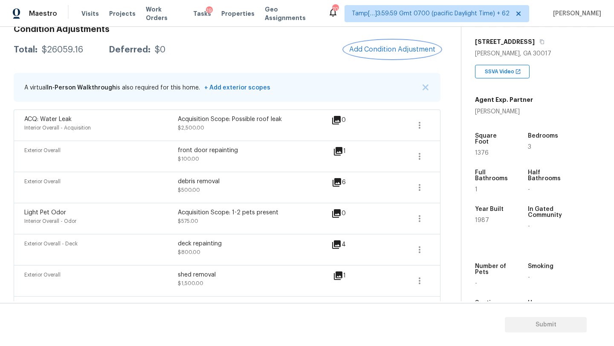
click at [386, 50] on span "Add Condition Adjustment" at bounding box center [392, 50] width 86 height 8
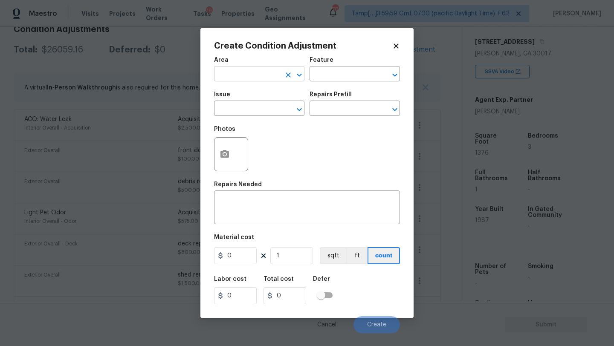
click at [248, 70] on input "text" at bounding box center [247, 74] width 67 height 13
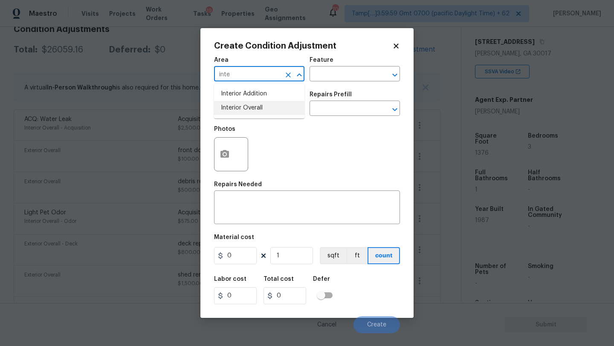
click at [245, 107] on li "Interior Overall" at bounding box center [259, 108] width 90 height 14
type input "Interior Overall"
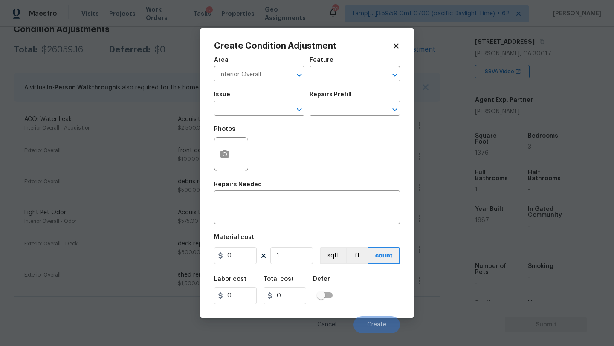
click at [338, 58] on div "Feature" at bounding box center [355, 62] width 90 height 11
click at [338, 78] on input "text" at bounding box center [343, 74] width 67 height 13
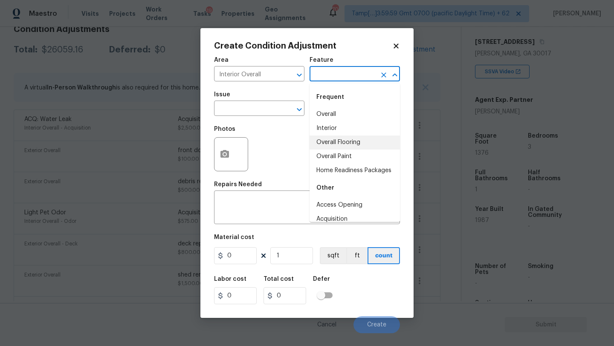
click at [339, 145] on li "Overall Flooring" at bounding box center [355, 143] width 90 height 14
type input "Overall Flooring"
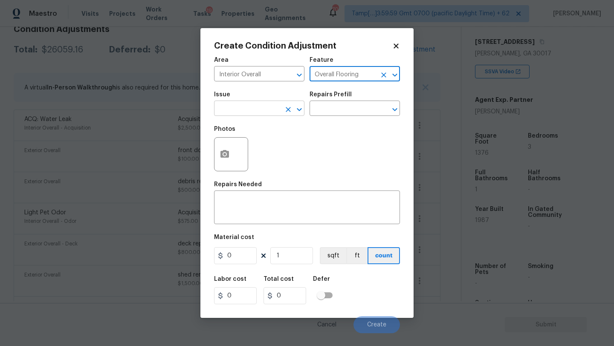
click at [257, 109] on input "text" at bounding box center [247, 109] width 67 height 13
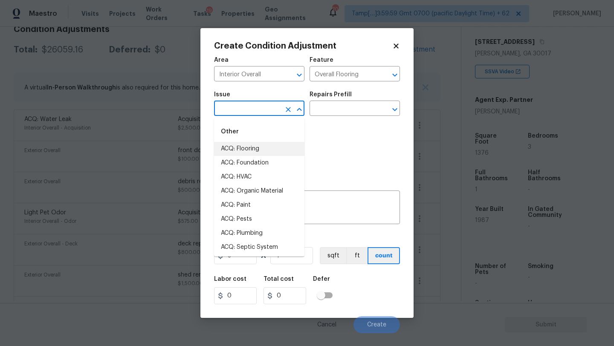
click at [254, 152] on li "ACQ: Flooring" at bounding box center [259, 149] width 90 height 14
type input "ACQ: Flooring"
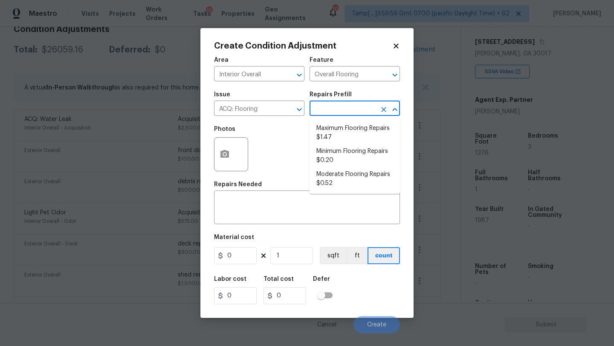
click at [335, 107] on input "text" at bounding box center [343, 109] width 67 height 13
click at [352, 127] on li "Maximum Flooring Repairs $1.47" at bounding box center [355, 133] width 90 height 23
type input "Acquisition"
type textarea "Acquisition Scope: Maximum flooring repairs"
type input "1.47"
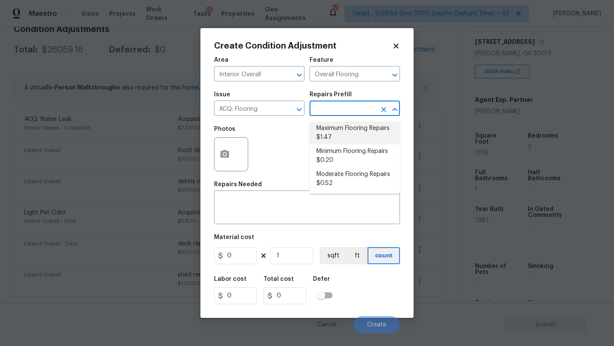
type input "1.47"
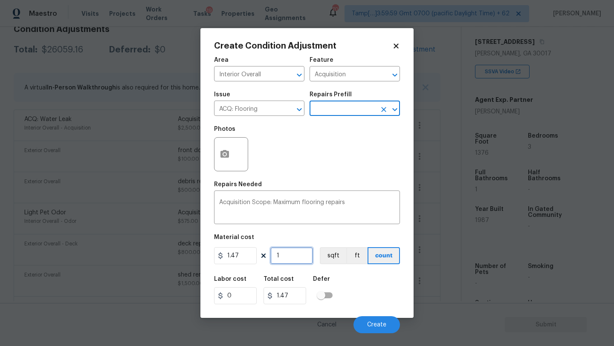
click at [292, 255] on input "1" at bounding box center [291, 255] width 43 height 17
type input "13"
type input "19.11"
type input "137"
type input "201.39"
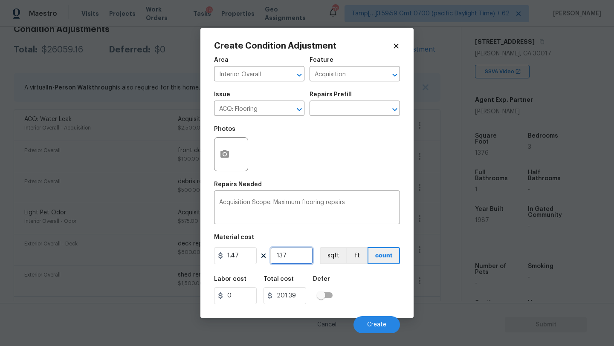
type input "1376"
type input "2022.72"
type input "1376"
click at [229, 160] on button "button" at bounding box center [225, 154] width 20 height 33
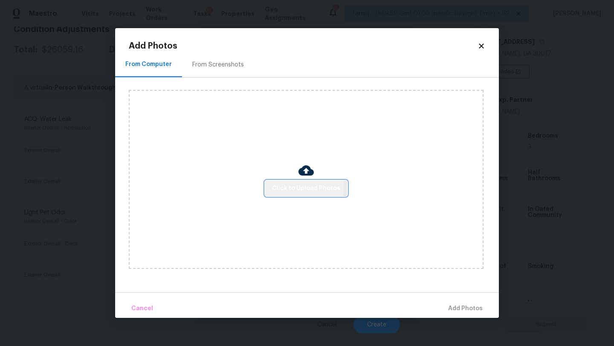
click at [287, 188] on span "Click to Upload Photos" at bounding box center [306, 188] width 68 height 11
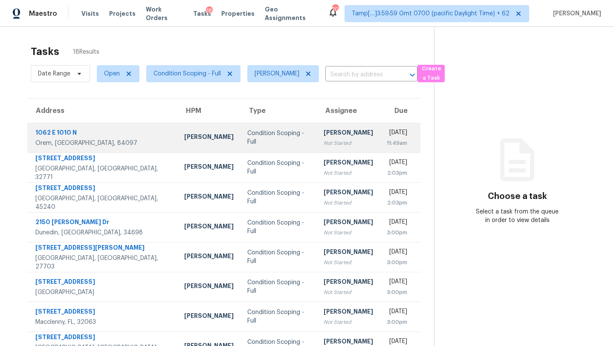
click at [387, 137] on div "[DATE]" at bounding box center [397, 133] width 20 height 11
